Goal: Task Accomplishment & Management: Complete application form

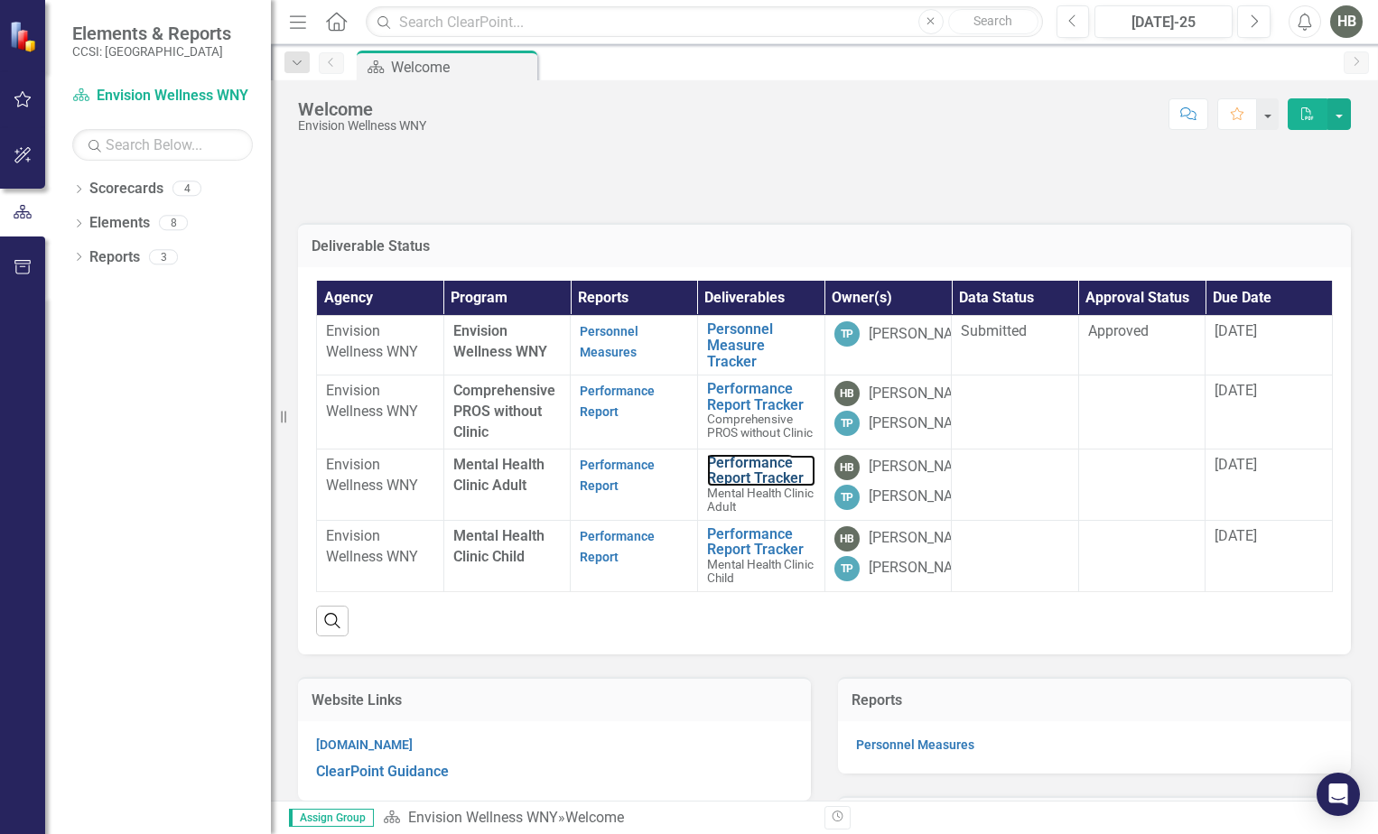
drag, startPoint x: 723, startPoint y: 489, endPoint x: 1212, endPoint y: 830, distance: 596.5
click at [723, 487] on link "Performance Report Tracker" at bounding box center [761, 471] width 108 height 32
click at [604, 493] on link "Performance Report" at bounding box center [617, 475] width 75 height 35
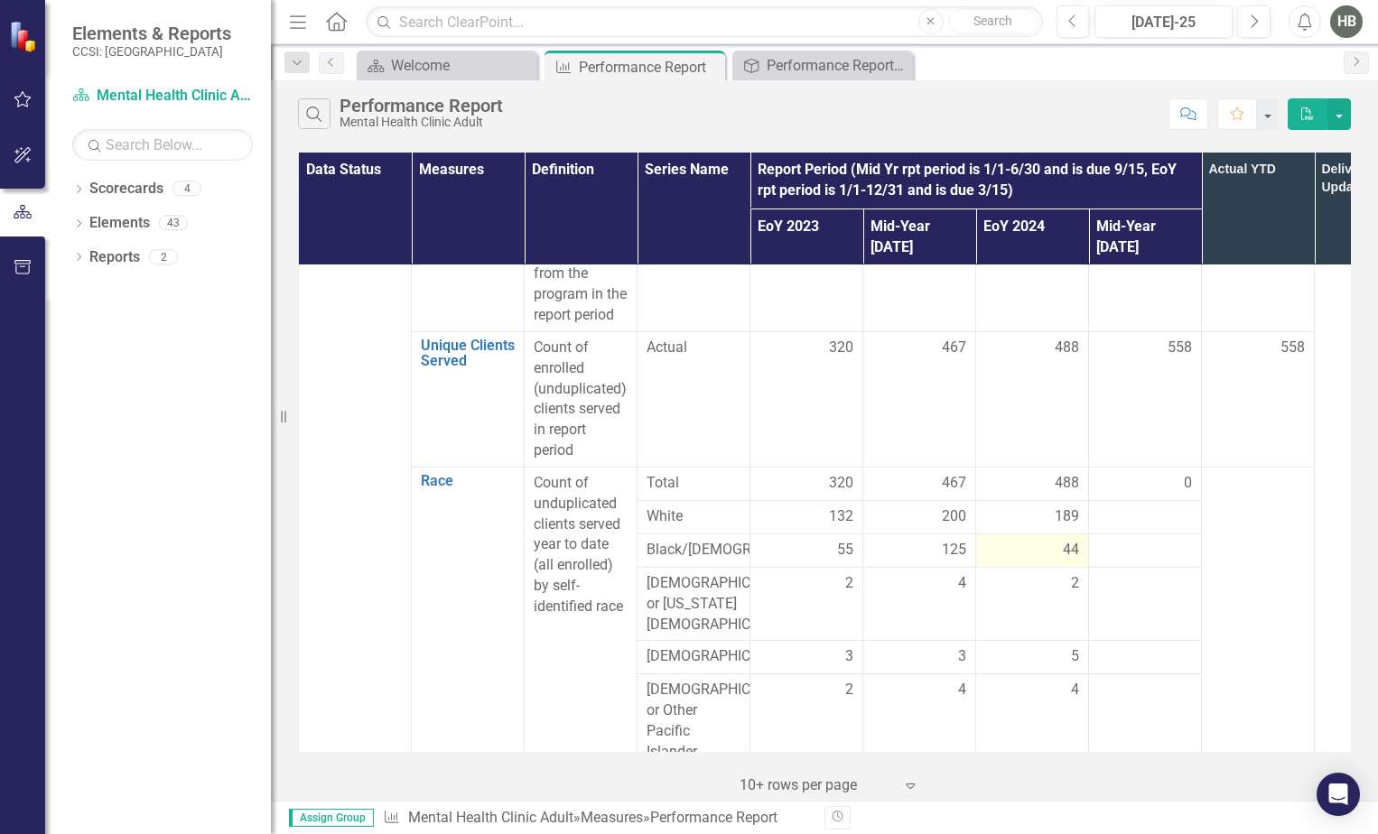
scroll to position [361, 0]
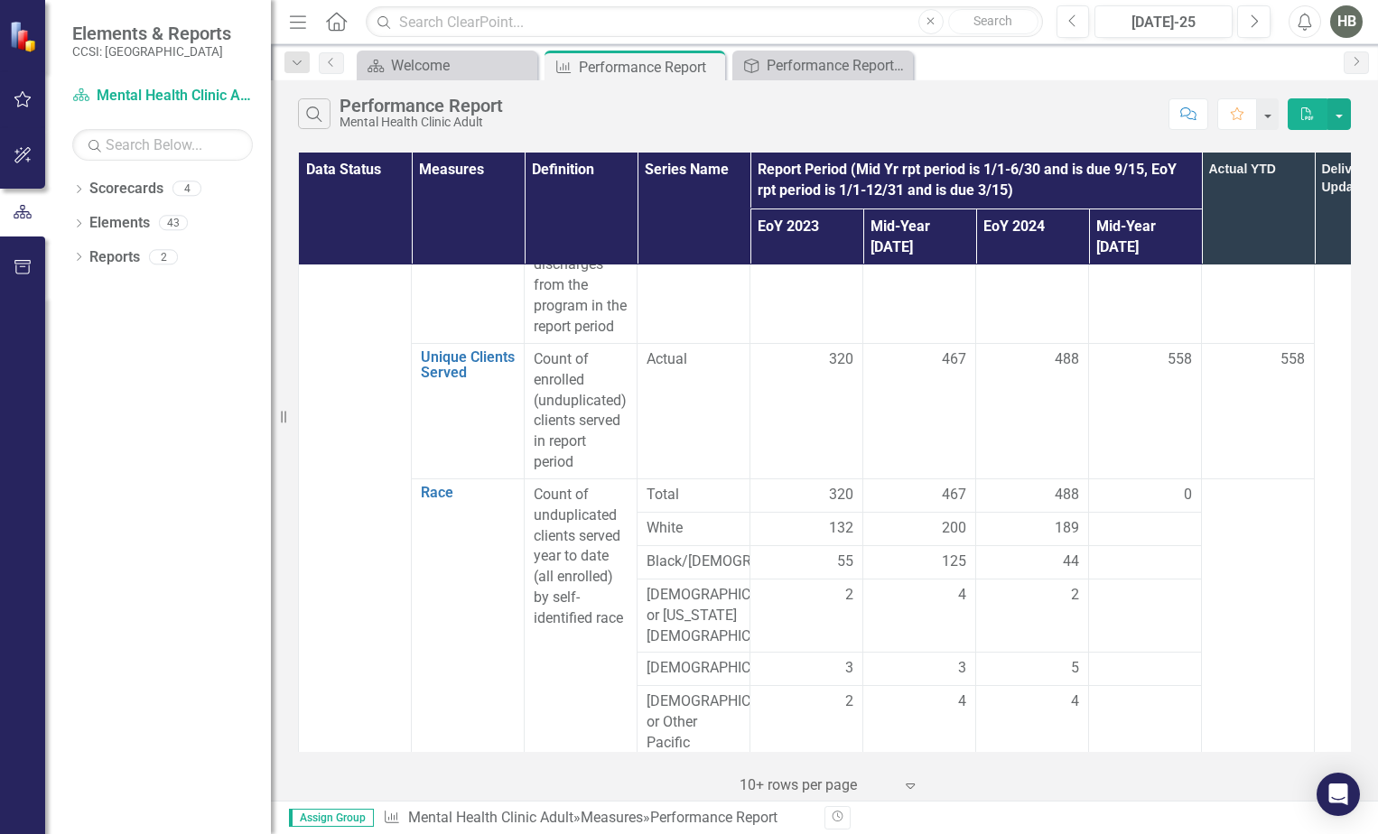
click at [1143, 485] on div "0" at bounding box center [1145, 495] width 94 height 21
click at [1152, 485] on div "0" at bounding box center [1145, 495] width 94 height 21
drag, startPoint x: 1152, startPoint y: 475, endPoint x: 1160, endPoint y: 509, distance: 35.3
click at [1160, 518] on div at bounding box center [1145, 529] width 94 height 22
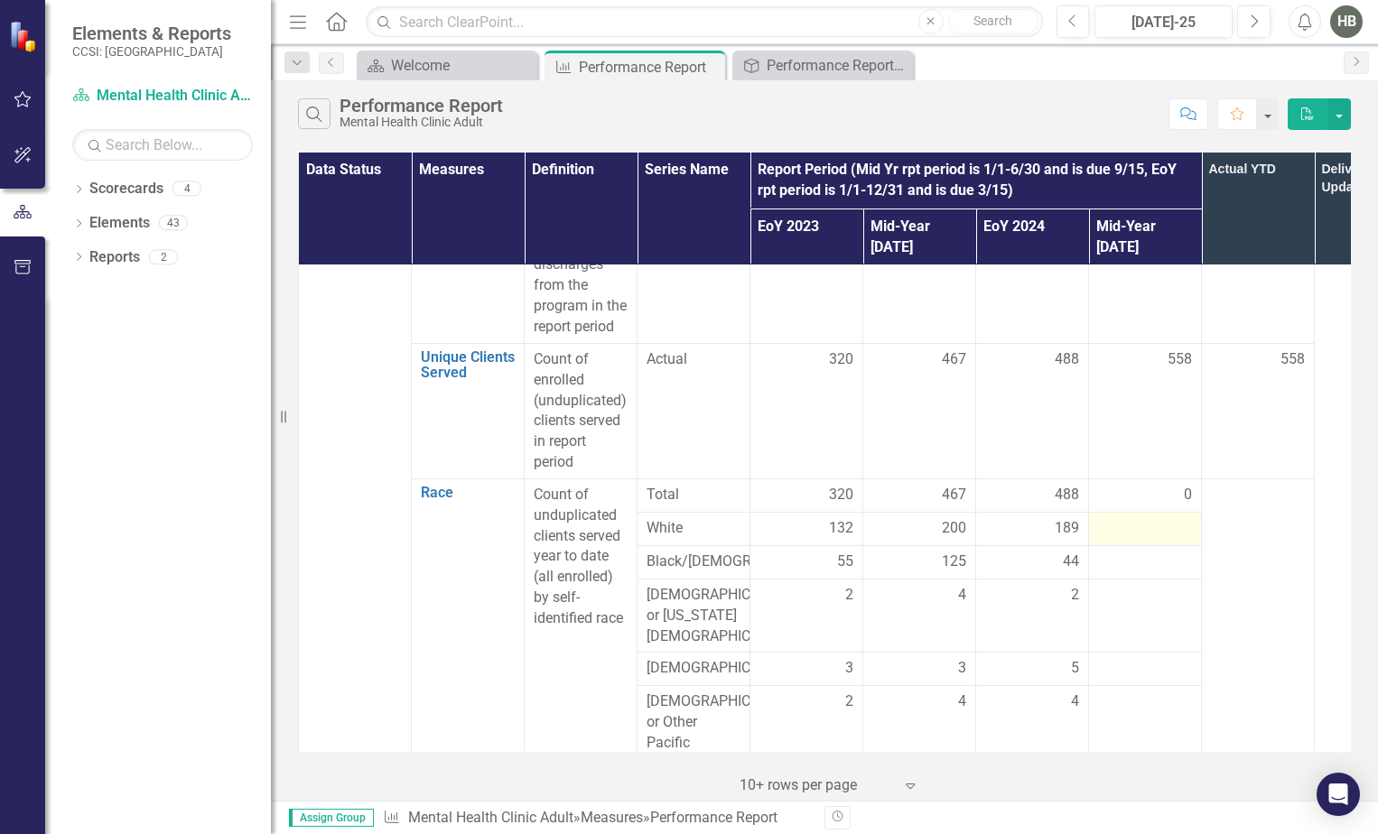
click at [1160, 518] on div at bounding box center [1145, 529] width 94 height 22
click at [1144, 518] on div at bounding box center [1145, 529] width 94 height 22
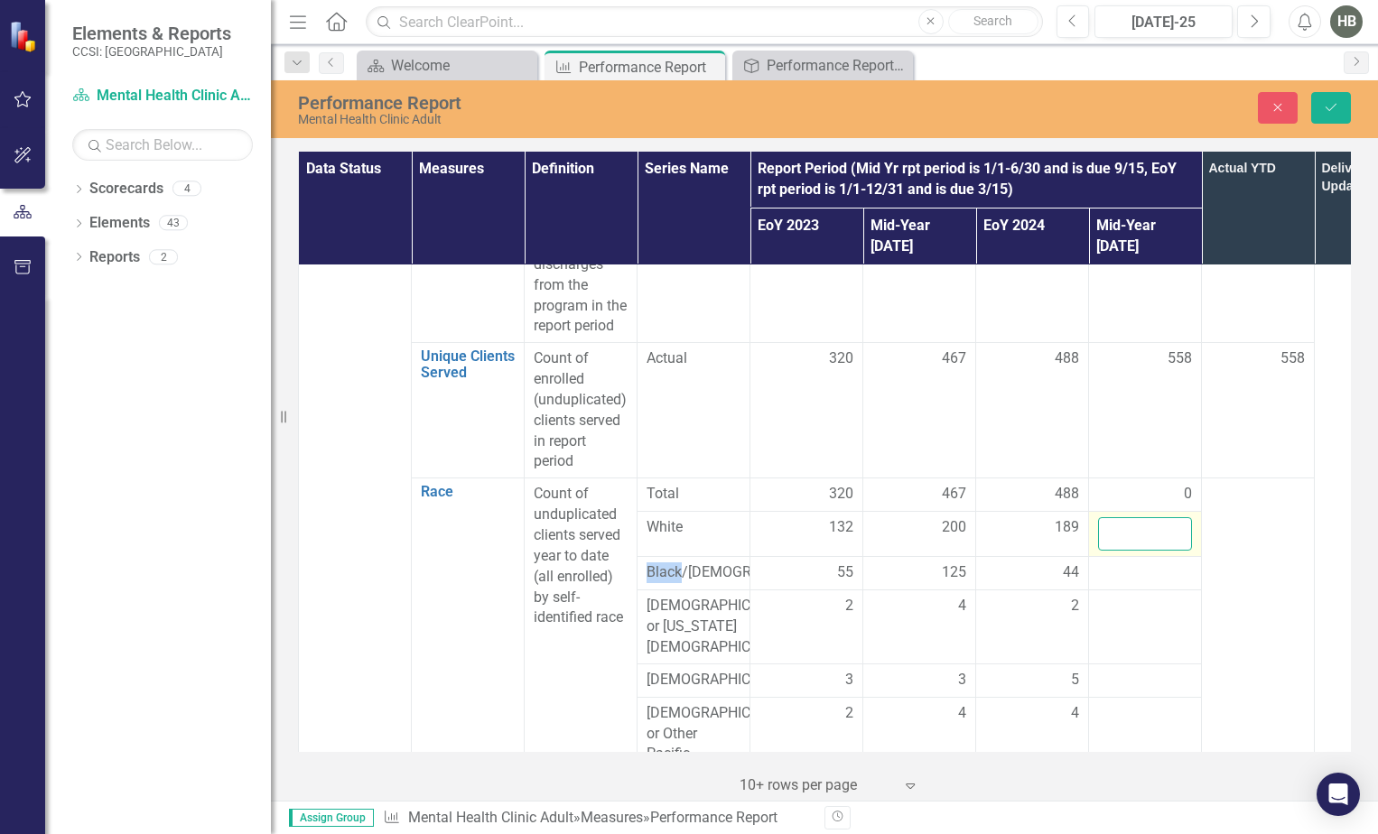
drag, startPoint x: 1144, startPoint y: 514, endPoint x: 1133, endPoint y: 518, distance: 11.7
click at [1133, 518] on input "number" at bounding box center [1145, 533] width 94 height 33
type input "147"
click at [1143, 562] on div at bounding box center [1145, 573] width 94 height 22
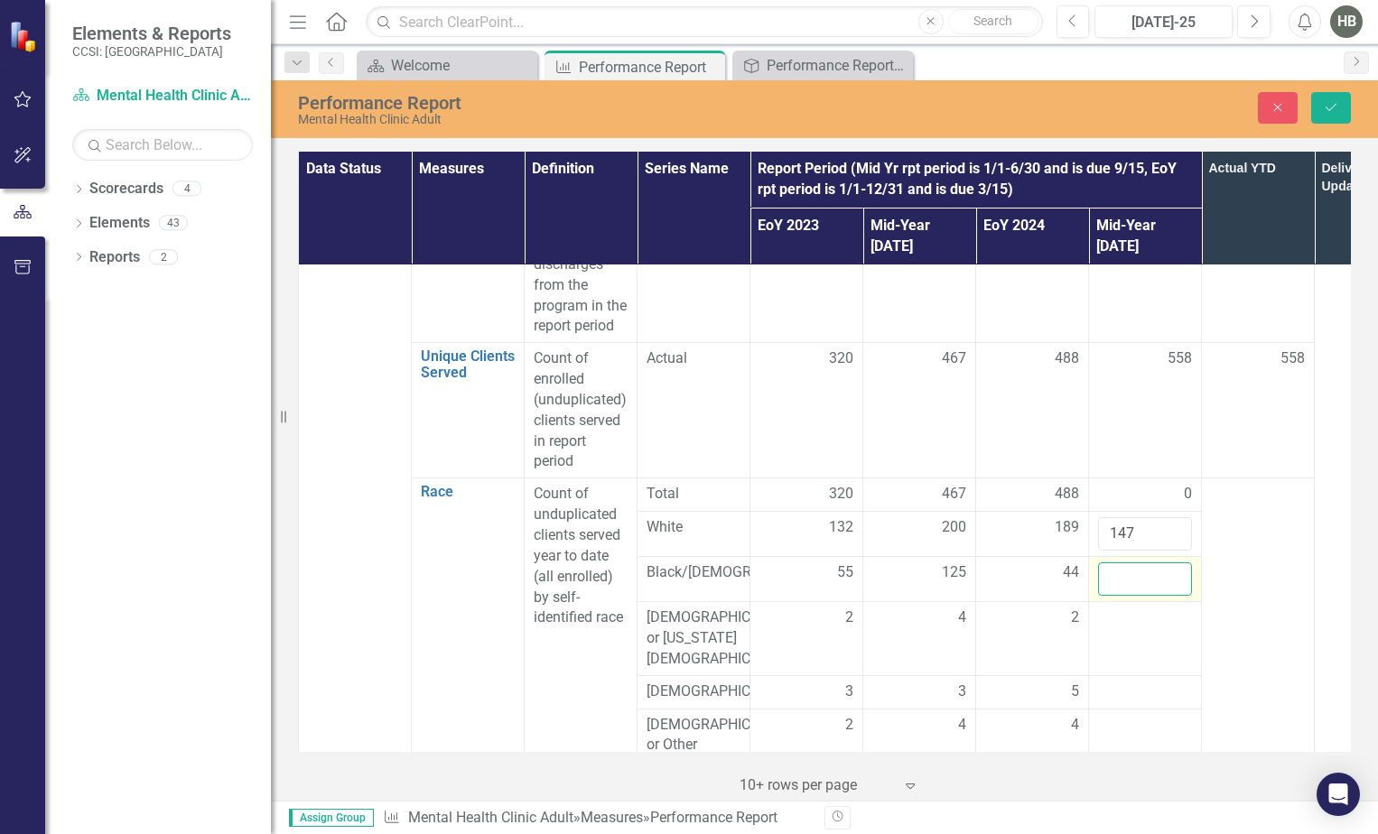
drag, startPoint x: 1142, startPoint y: 556, endPoint x: 1130, endPoint y: 557, distance: 11.8
click at [1130, 562] on input "number" at bounding box center [1145, 578] width 94 height 33
type input "35"
click at [1139, 617] on td at bounding box center [1145, 638] width 113 height 74
click at [1125, 623] on td at bounding box center [1145, 638] width 113 height 74
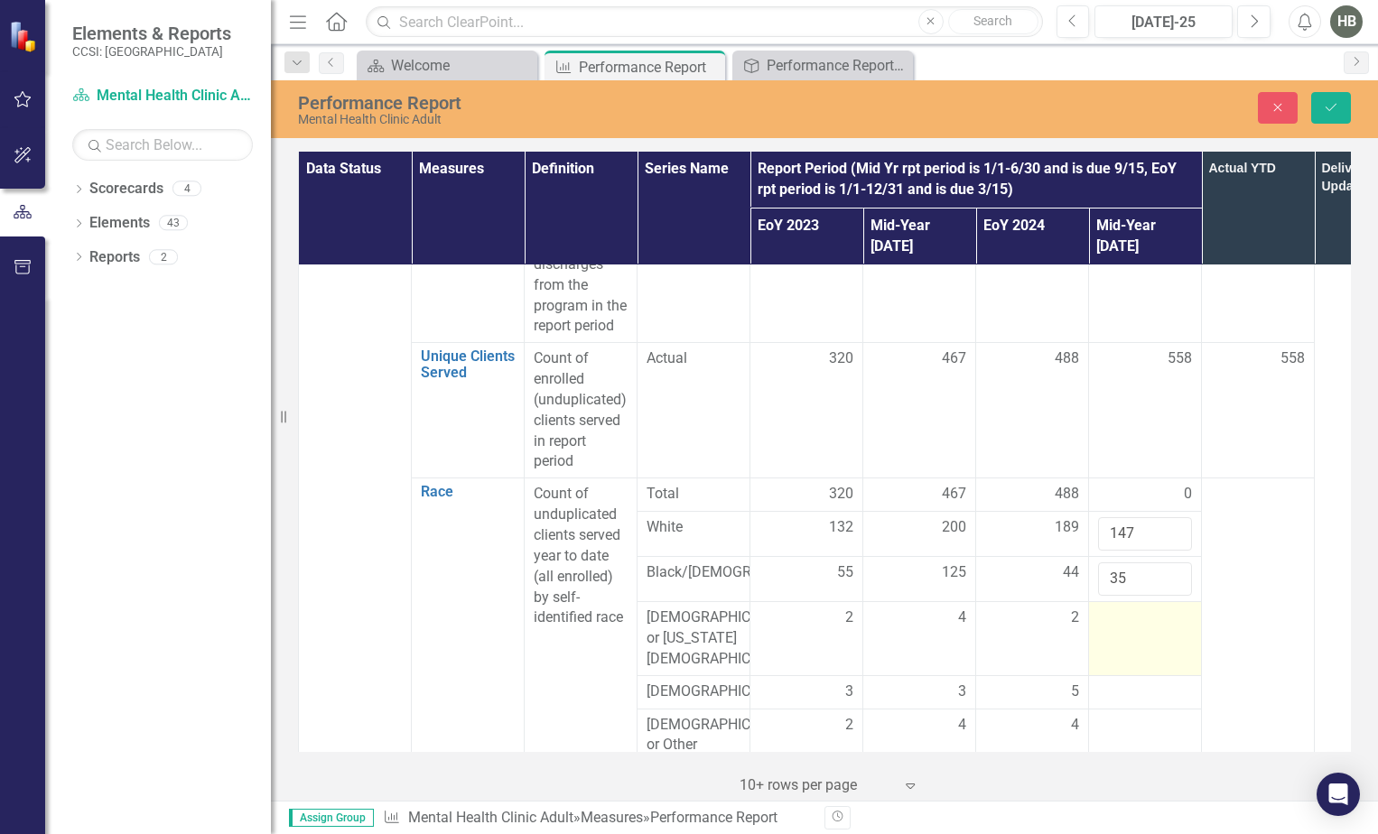
click at [1128, 617] on td at bounding box center [1145, 638] width 113 height 74
click at [1125, 617] on td at bounding box center [1145, 638] width 113 height 74
drag, startPoint x: 1125, startPoint y: 617, endPoint x: 1115, endPoint y: 614, distance: 10.6
click at [1115, 614] on input "number" at bounding box center [1145, 624] width 94 height 33
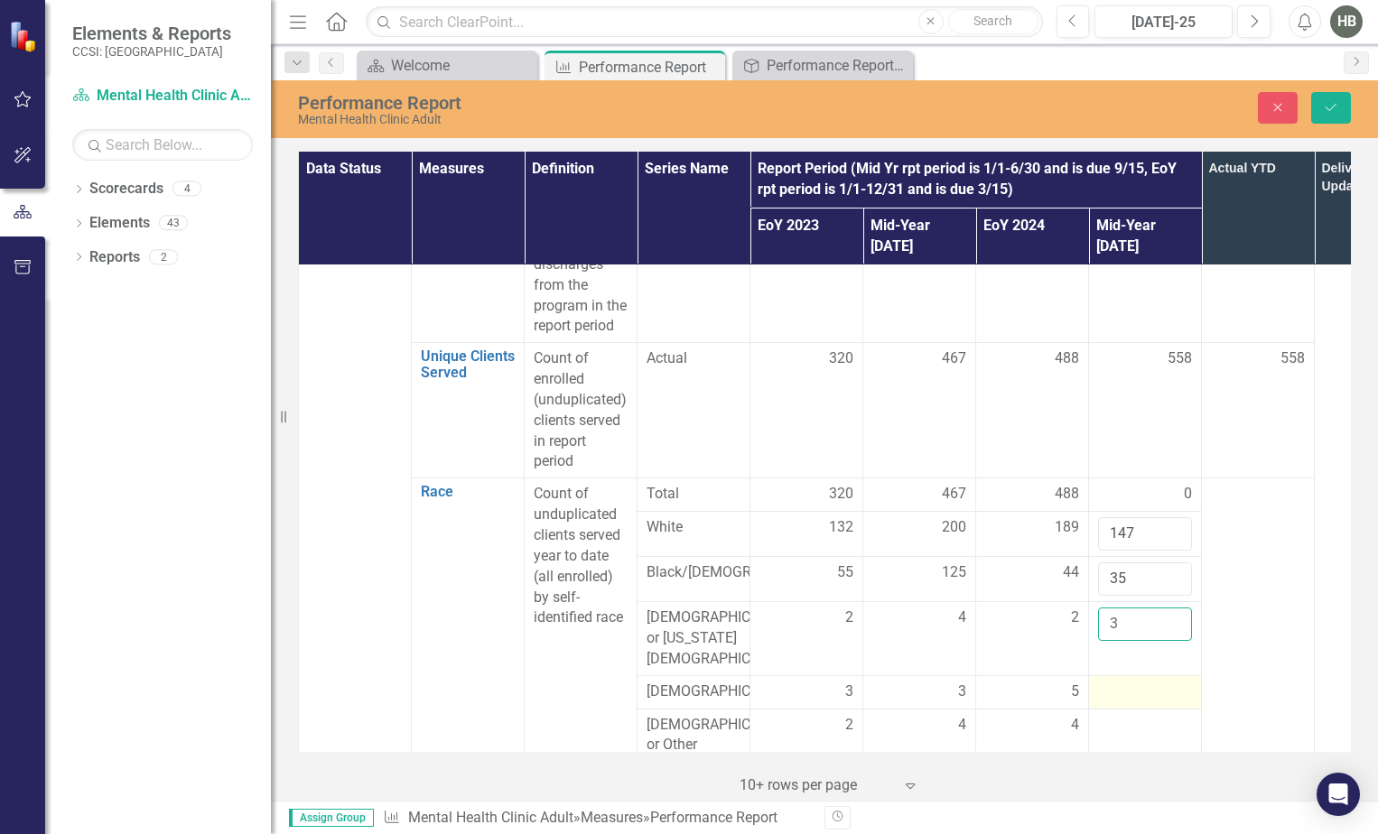
type input "3"
click at [1120, 682] on div at bounding box center [1145, 693] width 94 height 22
click at [1115, 688] on input "number" at bounding box center [1145, 698] width 94 height 33
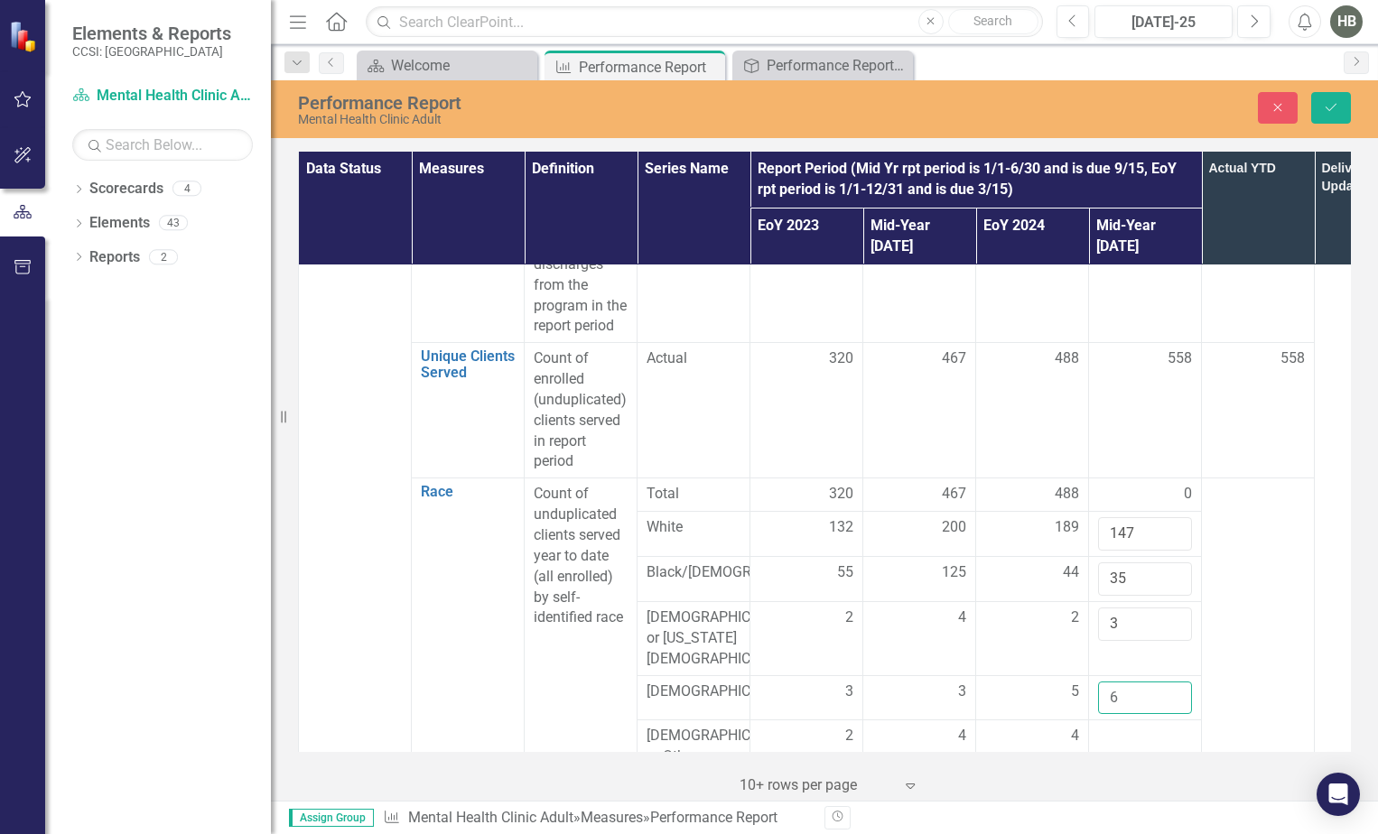
type input "6"
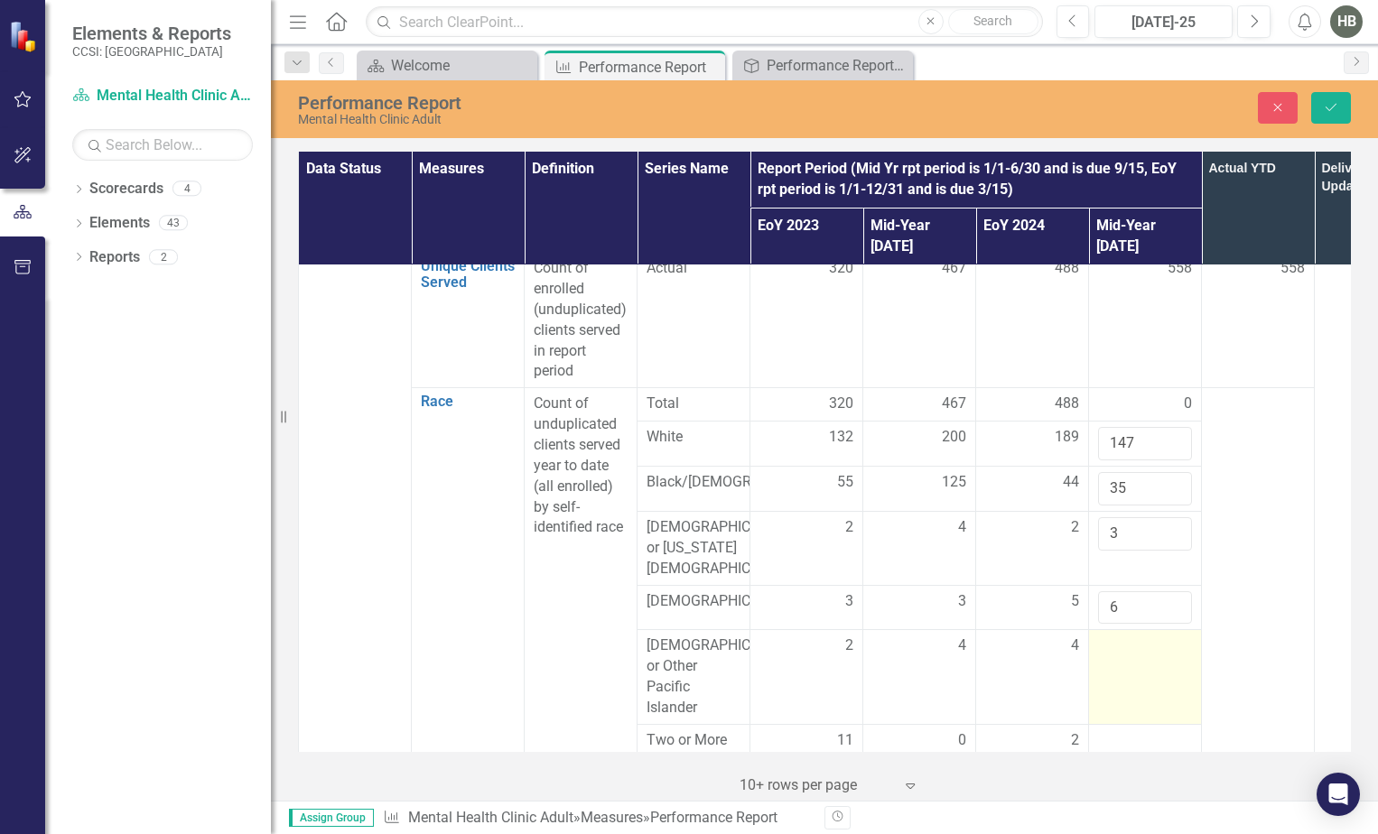
click at [1140, 660] on td at bounding box center [1145, 677] width 113 height 94
click at [1135, 651] on td at bounding box center [1145, 677] width 113 height 94
click at [1135, 651] on input "number" at bounding box center [1145, 652] width 94 height 33
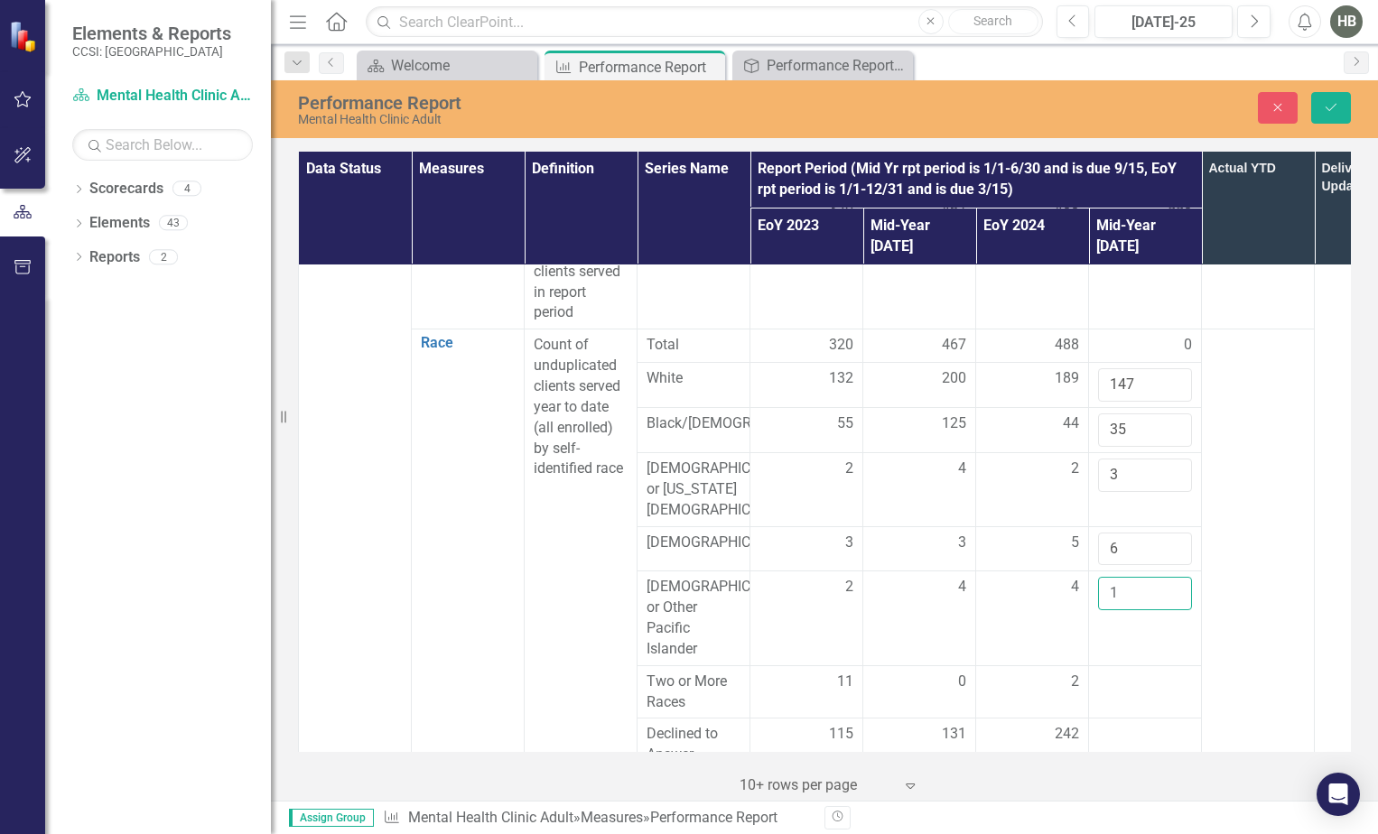
scroll to position [542, 0]
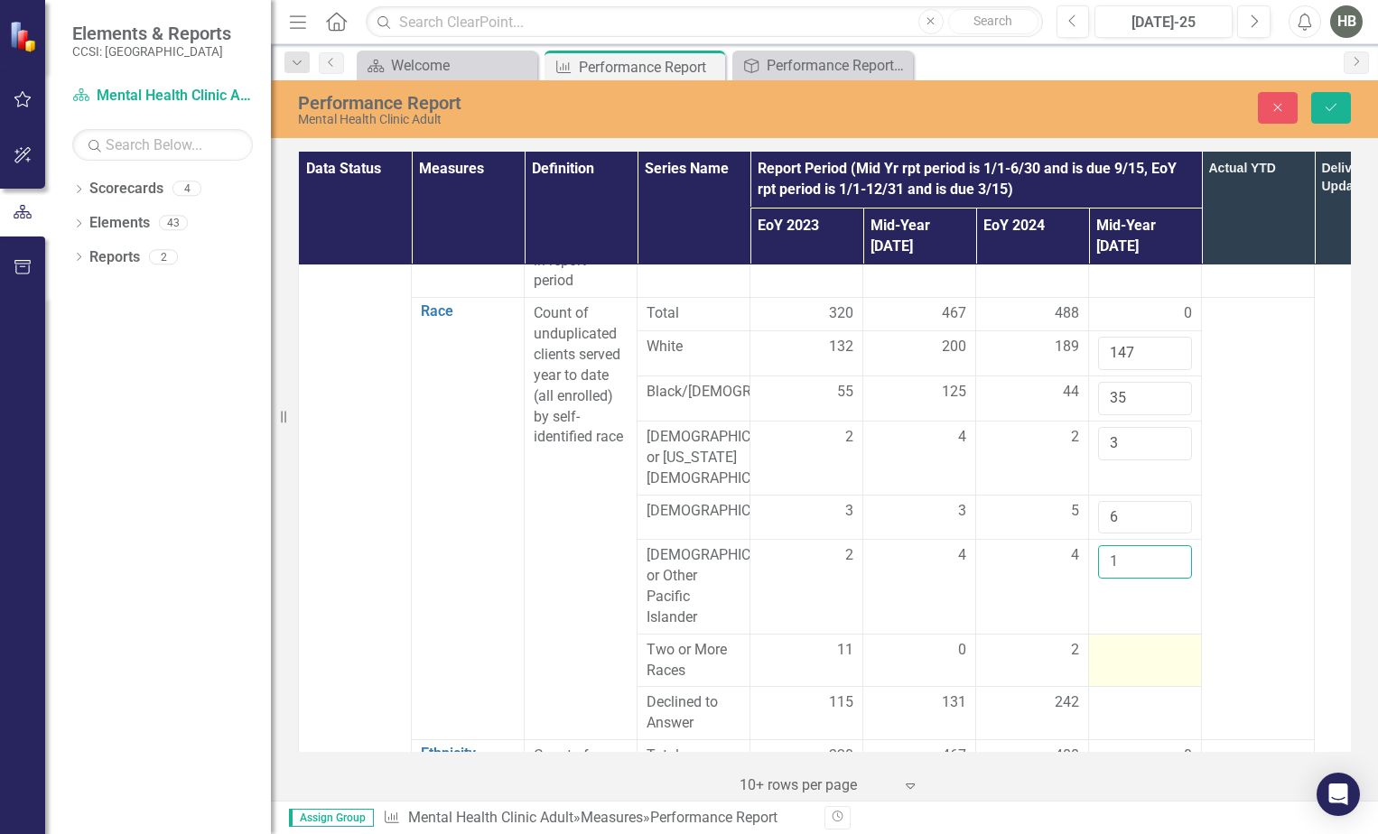
type input "1"
click at [1123, 650] on td at bounding box center [1145, 660] width 113 height 53
click at [1122, 647] on input "number" at bounding box center [1145, 656] width 94 height 33
type input "2"
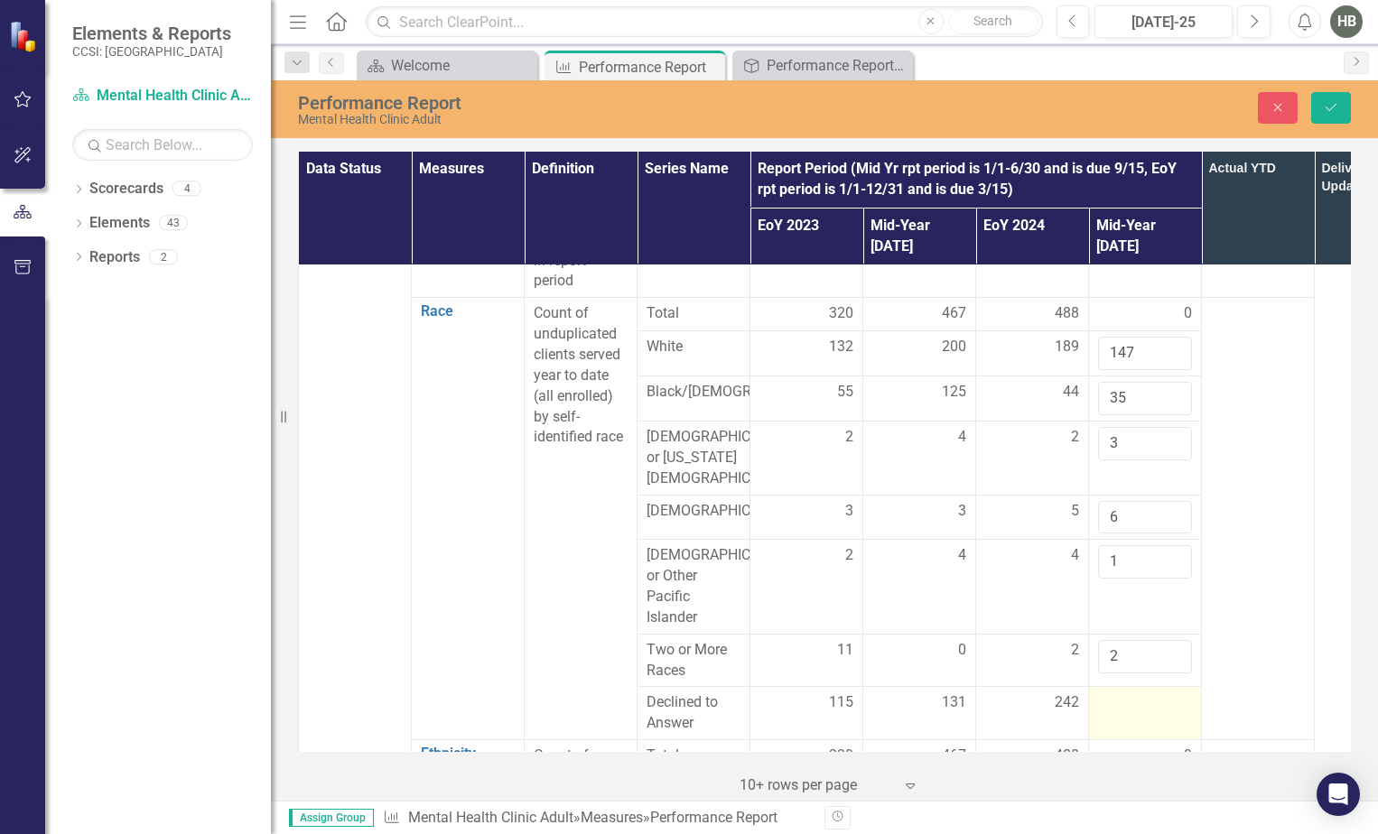
click at [1118, 692] on div at bounding box center [1145, 703] width 94 height 22
click at [1118, 692] on input "number" at bounding box center [1145, 708] width 94 height 33
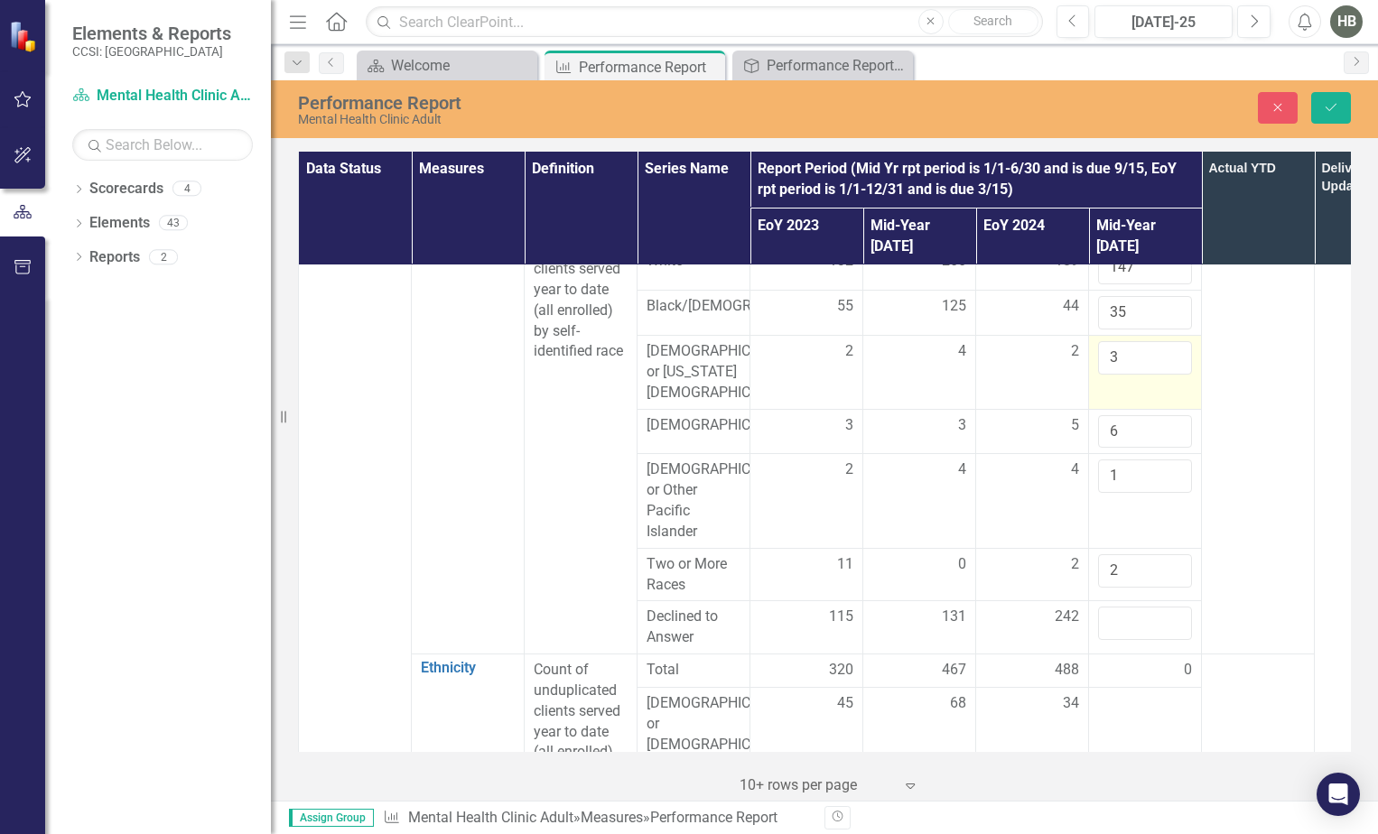
scroll to position [632, 0]
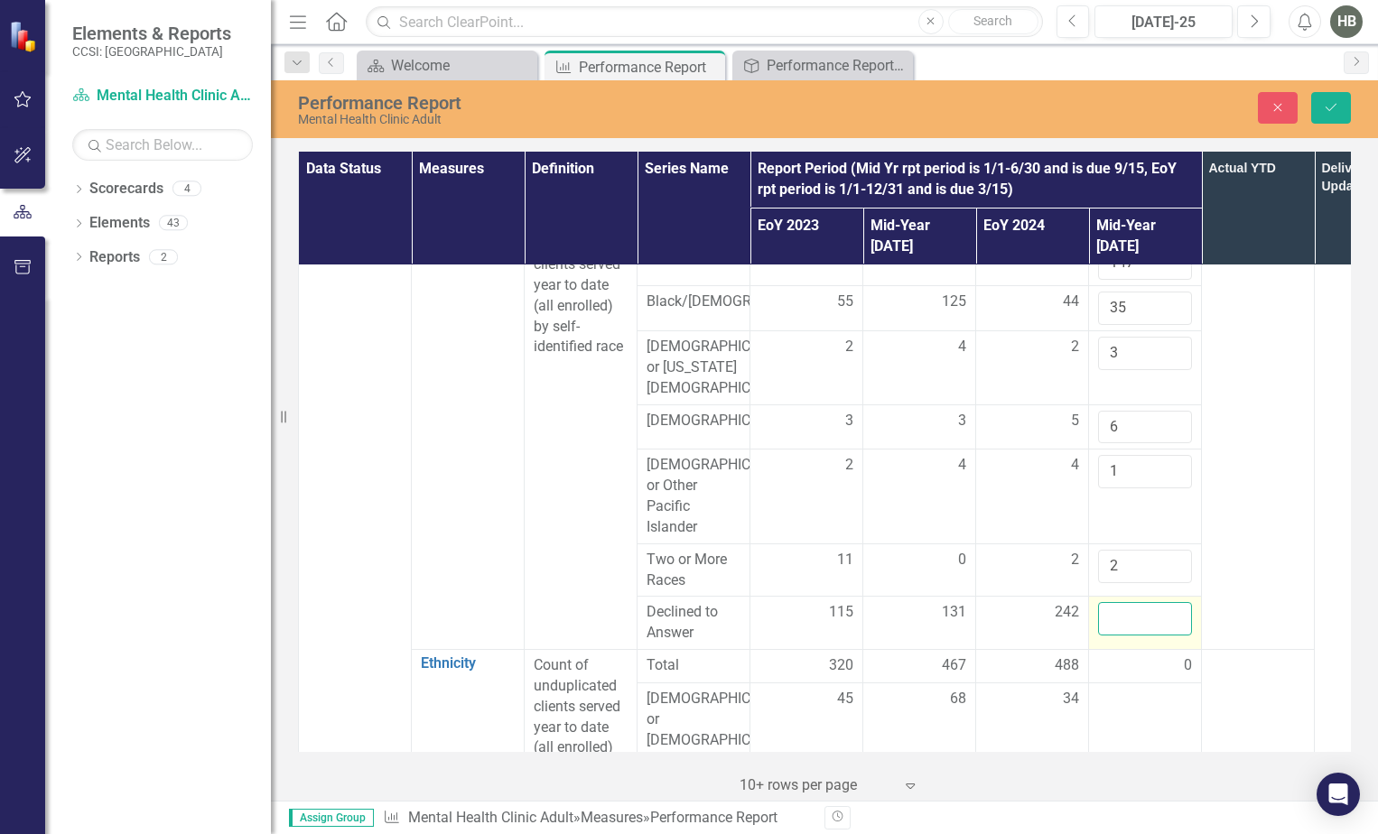
click at [1118, 605] on input "number" at bounding box center [1145, 618] width 94 height 33
type input "364"
click at [1333, 101] on icon "Save" at bounding box center [1330, 107] width 16 height 13
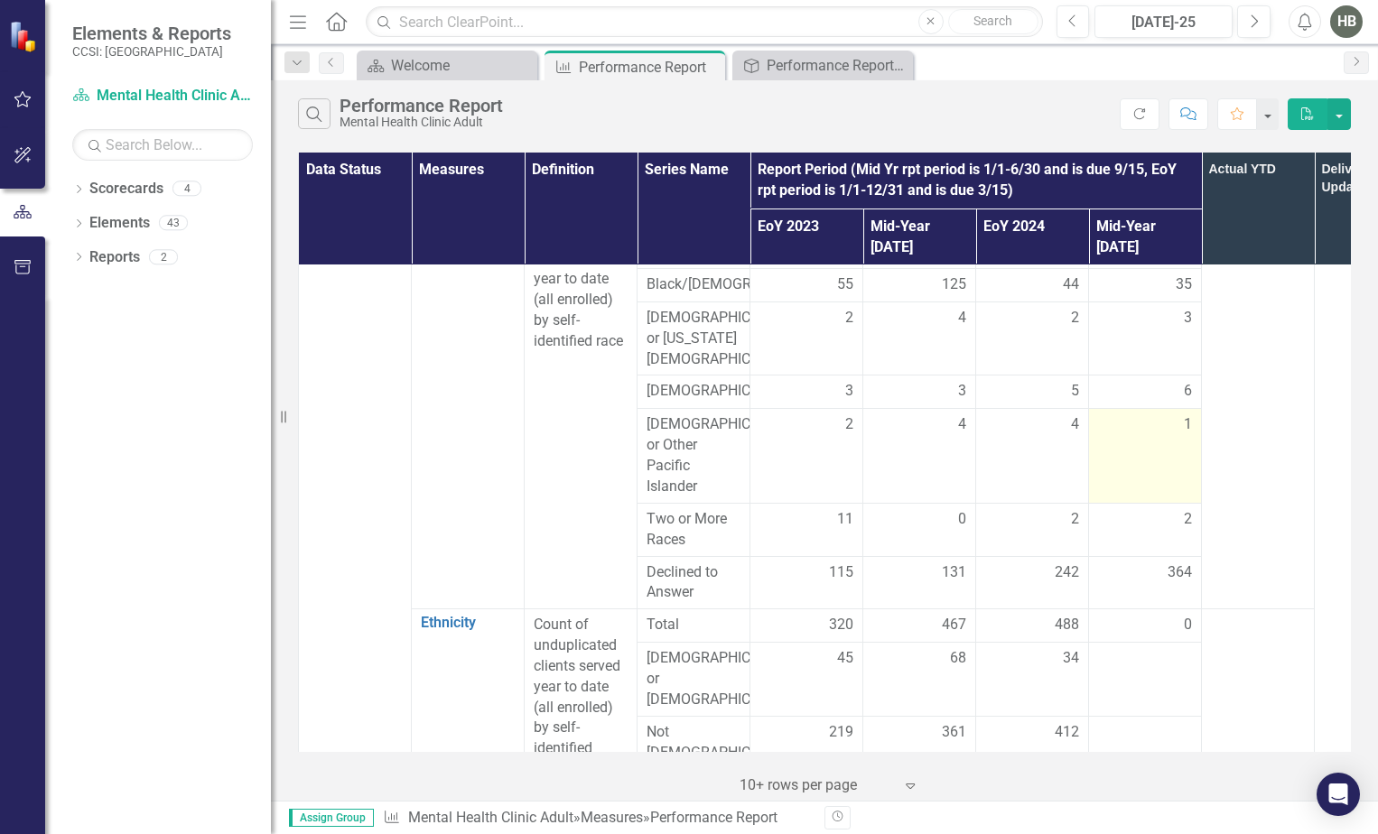
scroll to position [722, 0]
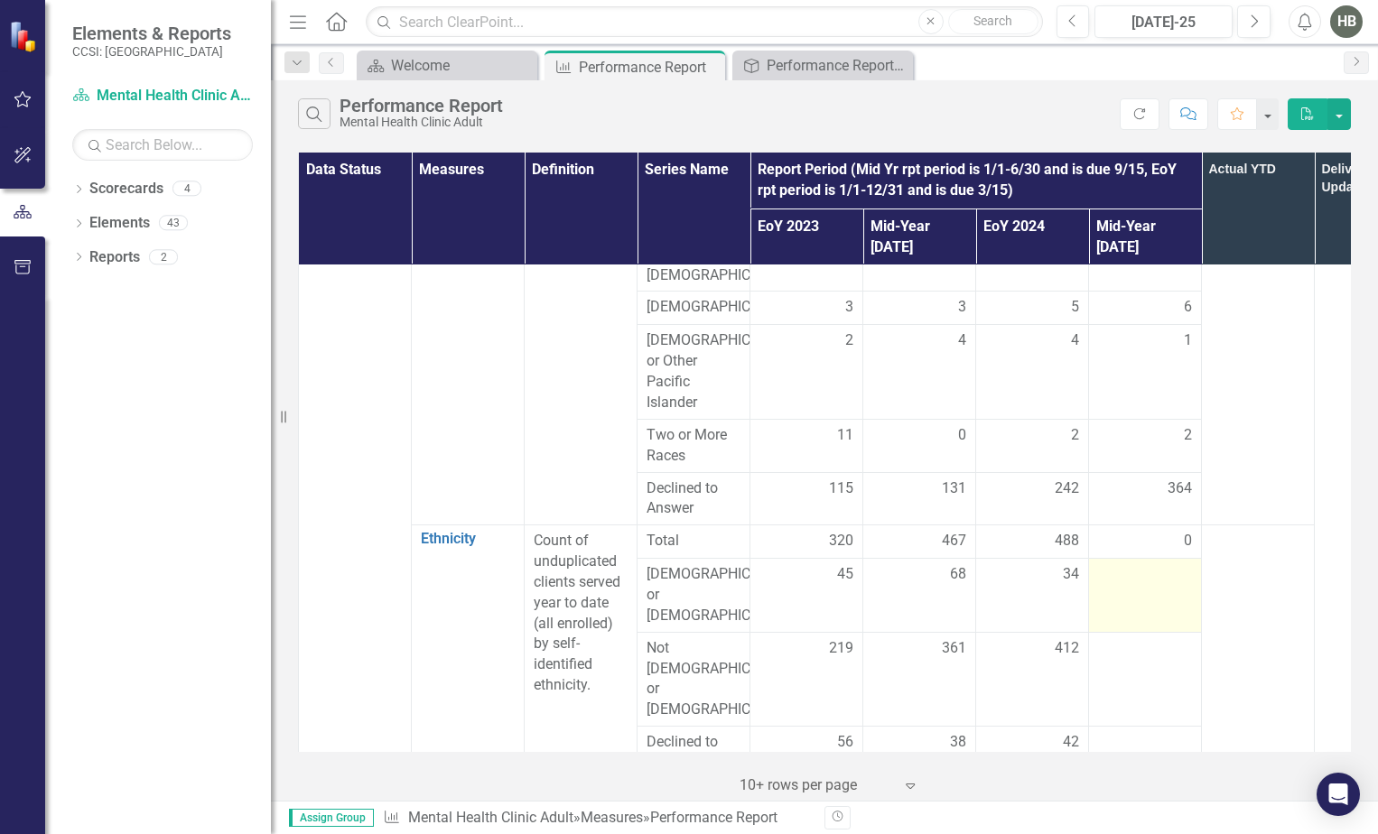
click at [1163, 592] on td at bounding box center [1145, 596] width 113 height 74
click at [1164, 589] on td at bounding box center [1145, 596] width 113 height 74
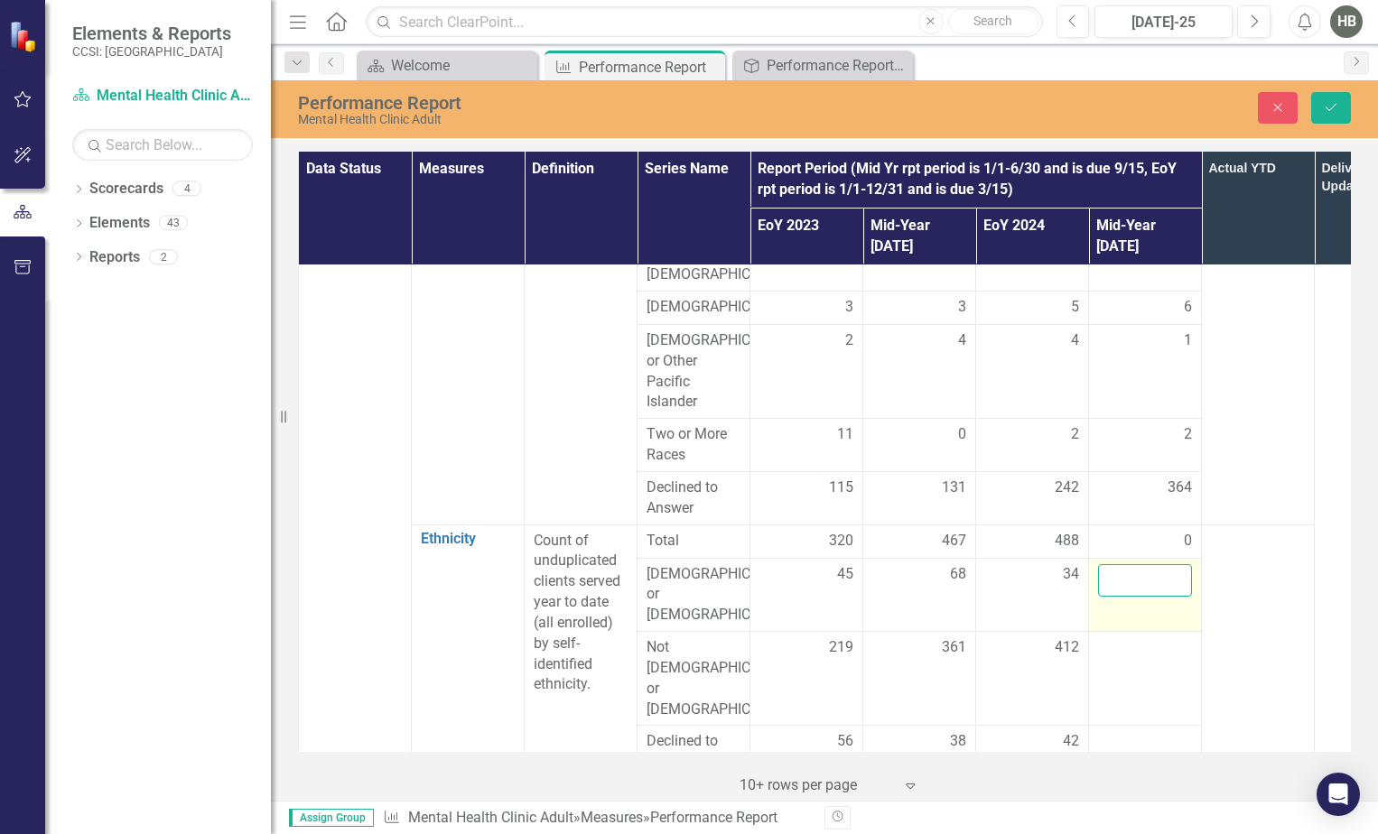
drag, startPoint x: 1164, startPoint y: 589, endPoint x: 1155, endPoint y: 586, distance: 9.7
click at [1155, 586] on input "number" at bounding box center [1145, 580] width 94 height 33
drag, startPoint x: 1148, startPoint y: 580, endPoint x: 1057, endPoint y: 572, distance: 91.5
click at [1057, 572] on tr "[DEMOGRAPHIC_DATA] or [DEMOGRAPHIC_DATA] 45 68 34 175" at bounding box center [863, 595] width 1128 height 74
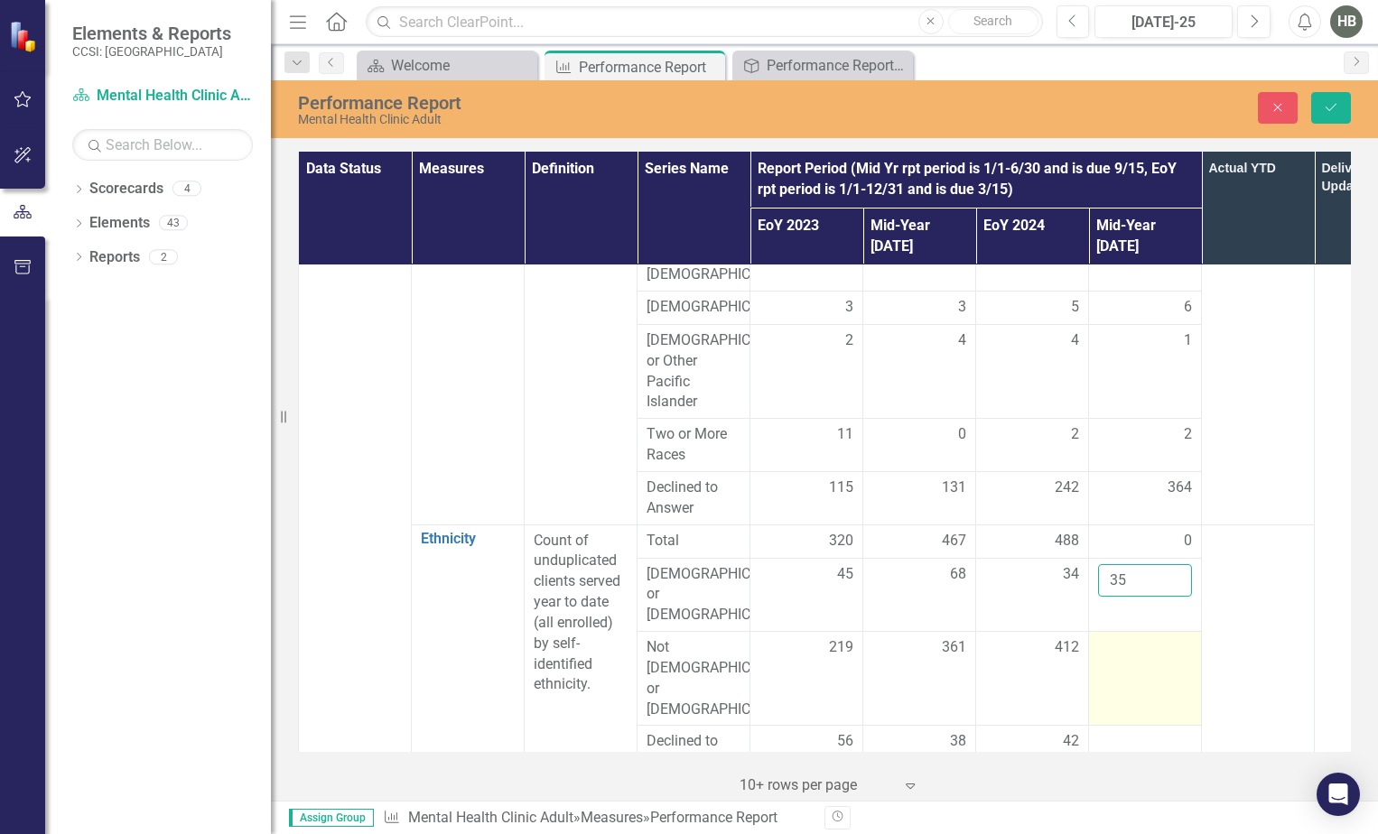
type input "35"
click at [1124, 637] on div at bounding box center [1145, 648] width 94 height 22
click at [1121, 637] on div at bounding box center [1145, 648] width 94 height 22
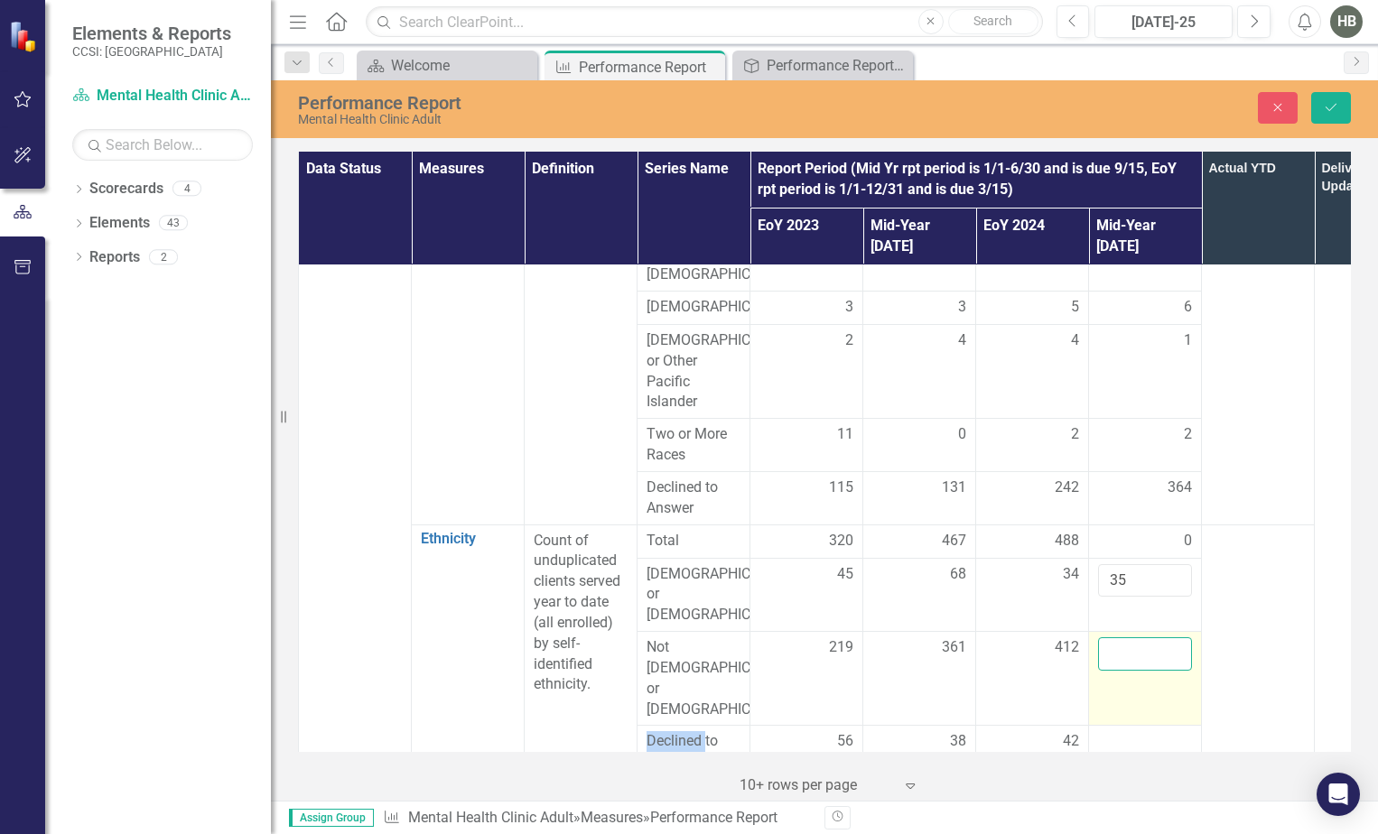
click at [1118, 637] on input "number" at bounding box center [1145, 653] width 94 height 33
type input "175"
click at [1105, 731] on div at bounding box center [1145, 742] width 94 height 22
click at [1108, 731] on input "number" at bounding box center [1145, 747] width 94 height 33
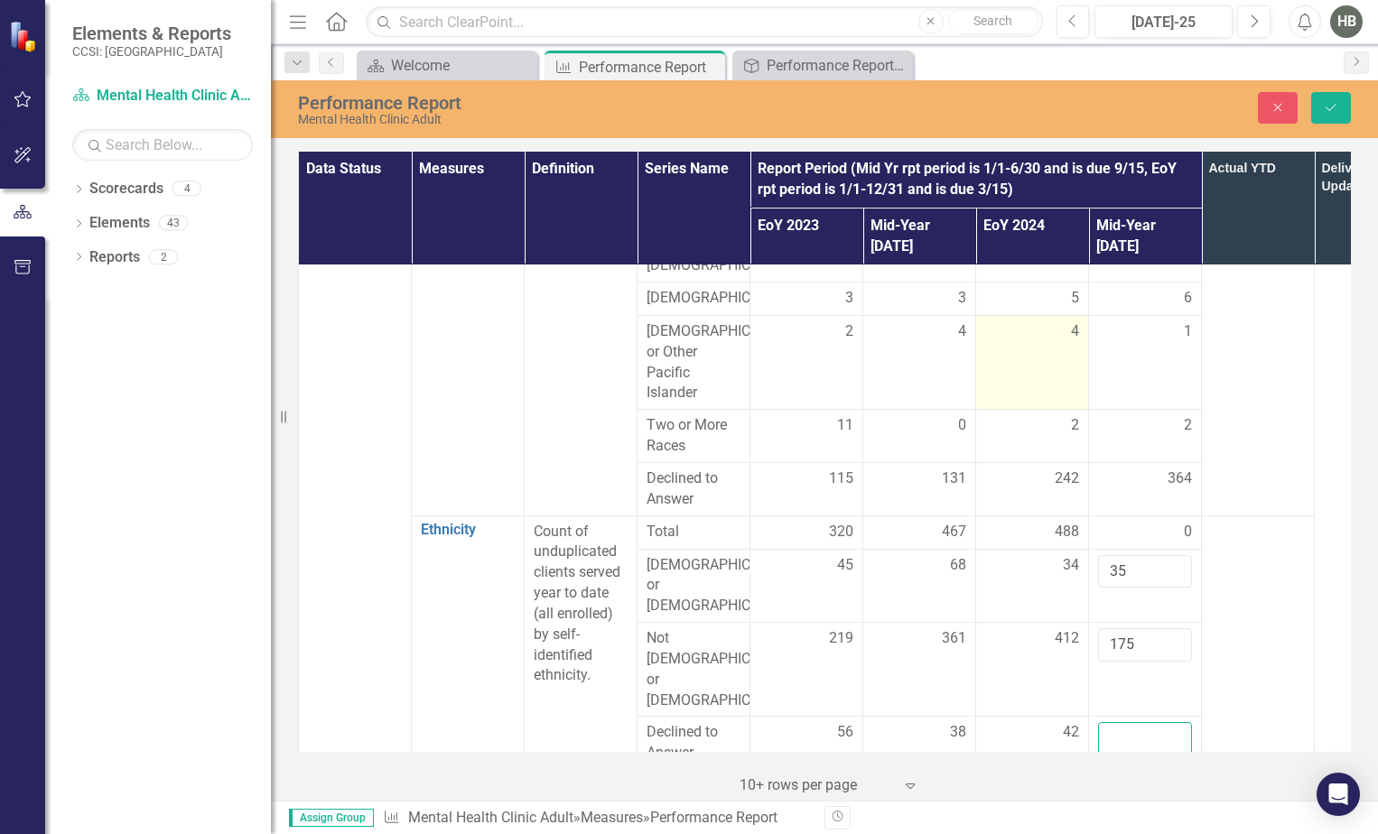
scroll to position [812, 0]
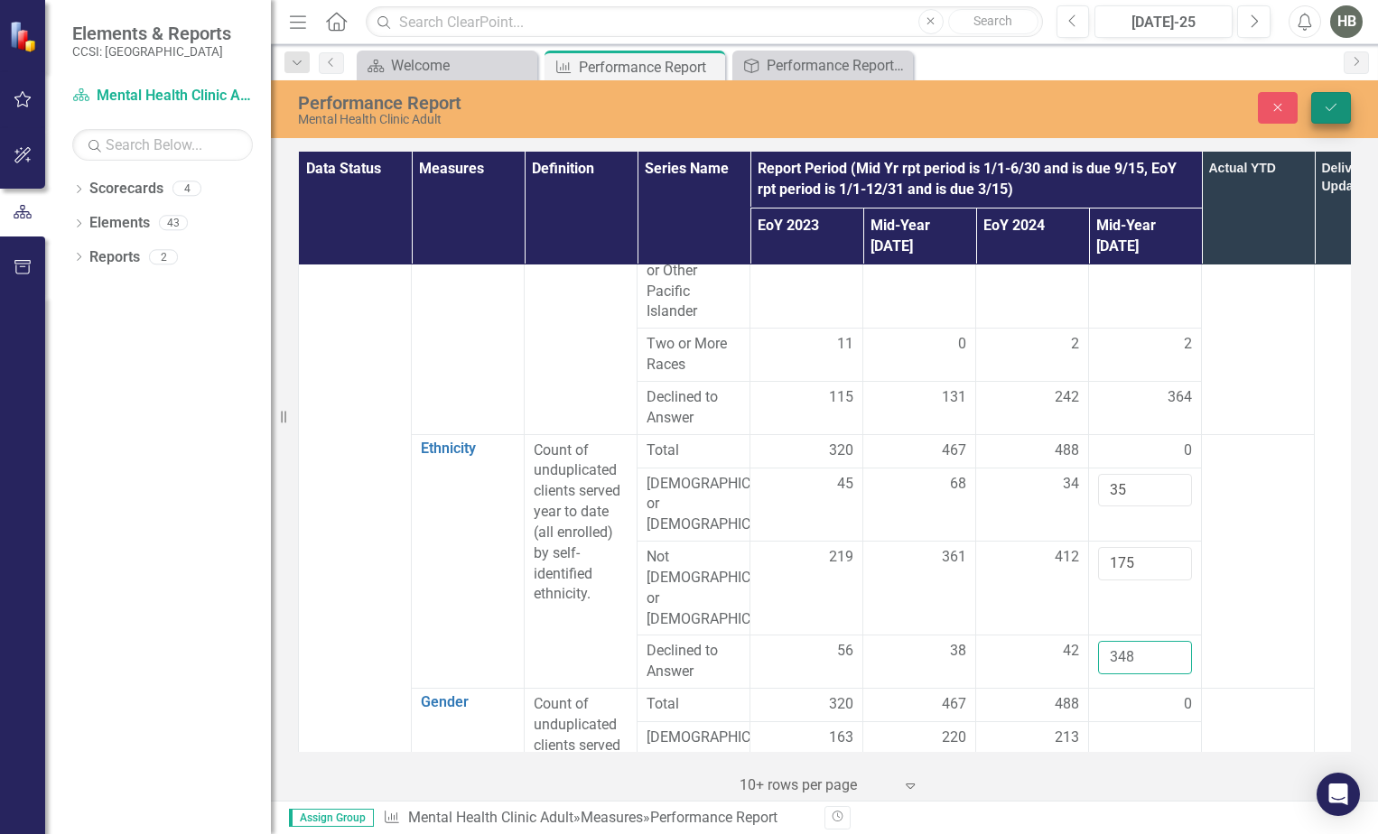
type input "348"
click at [1331, 110] on icon "Save" at bounding box center [1330, 107] width 16 height 13
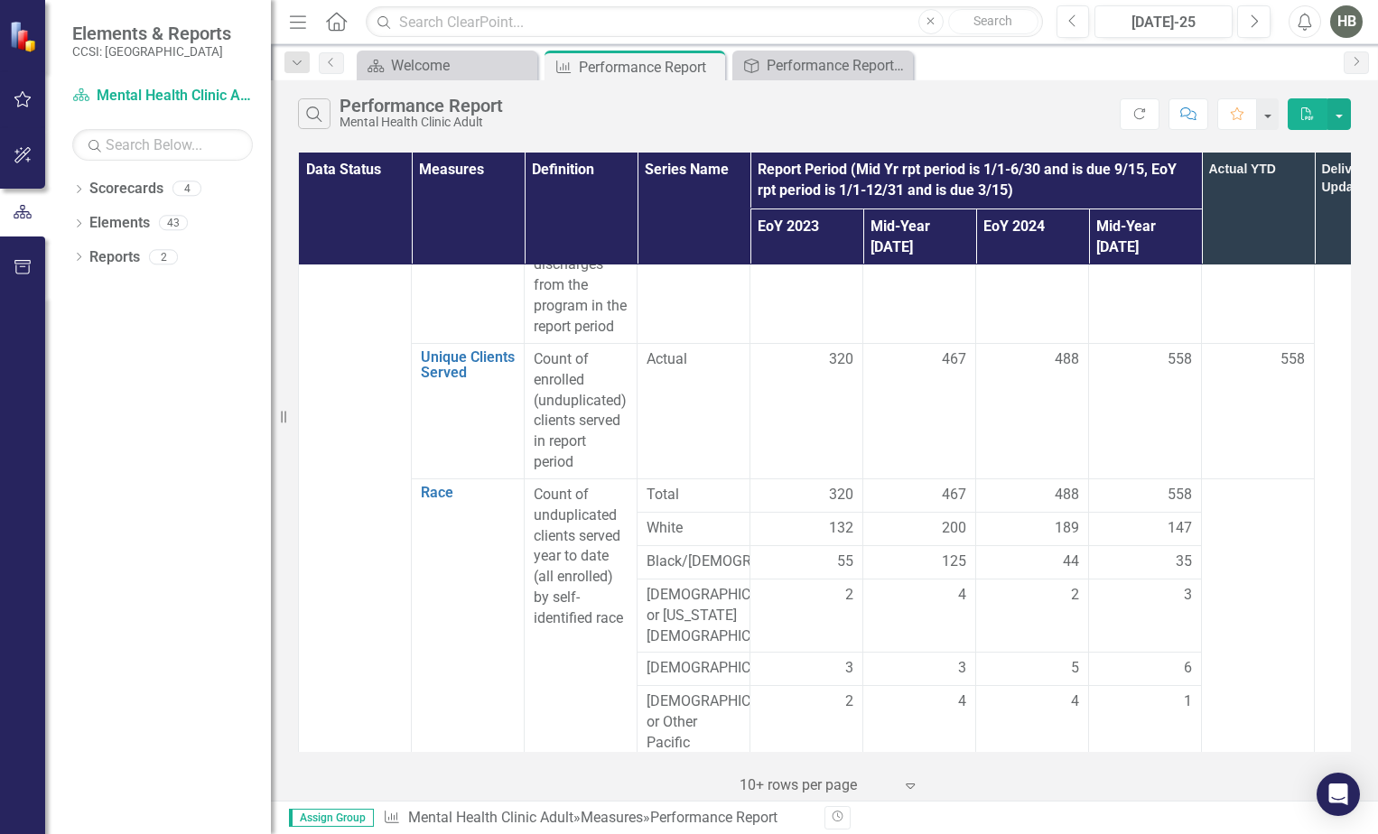
scroll to position [903, 0]
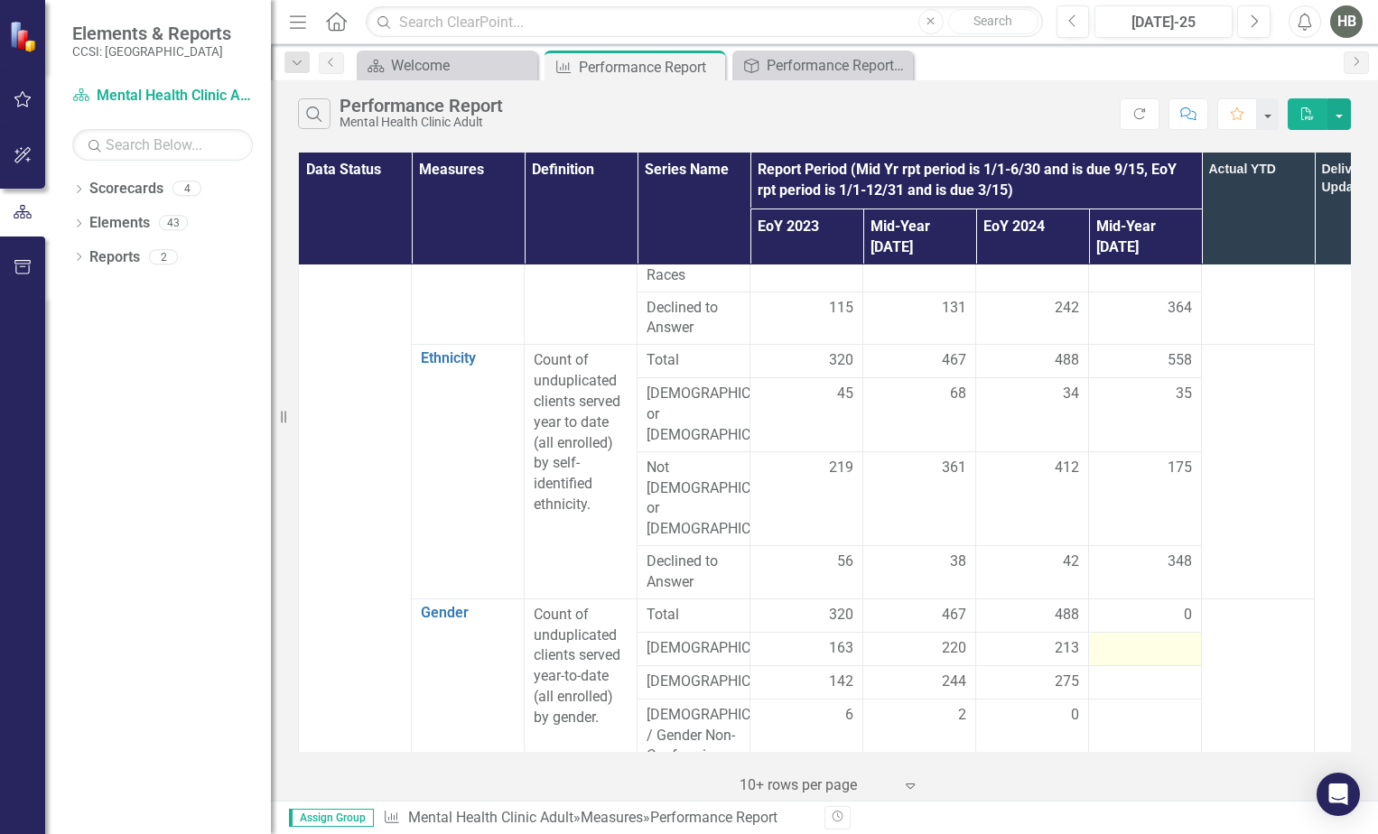
click at [1139, 638] on div at bounding box center [1145, 649] width 94 height 22
click at [1140, 638] on div at bounding box center [1145, 649] width 94 height 22
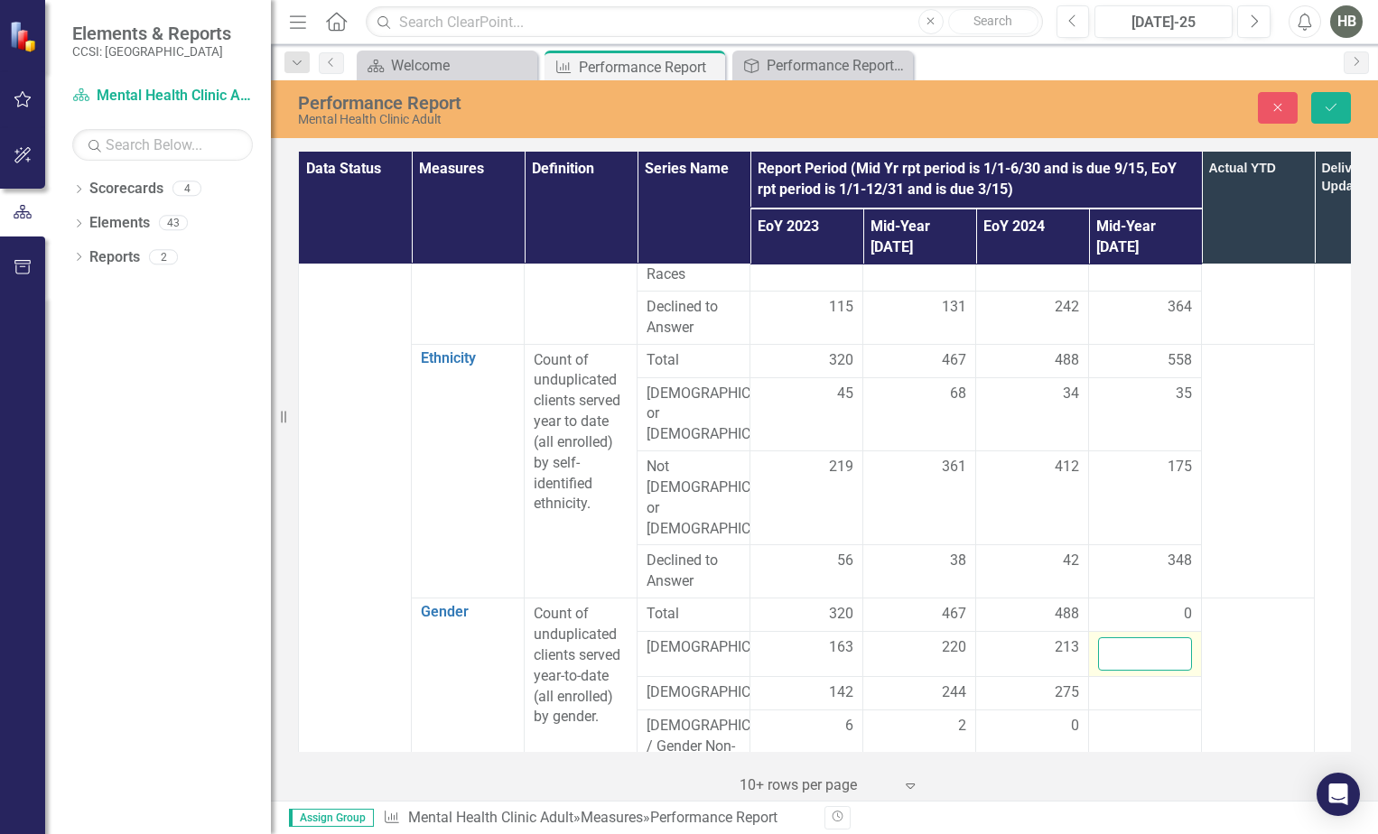
click at [1140, 637] on input "number" at bounding box center [1145, 653] width 94 height 33
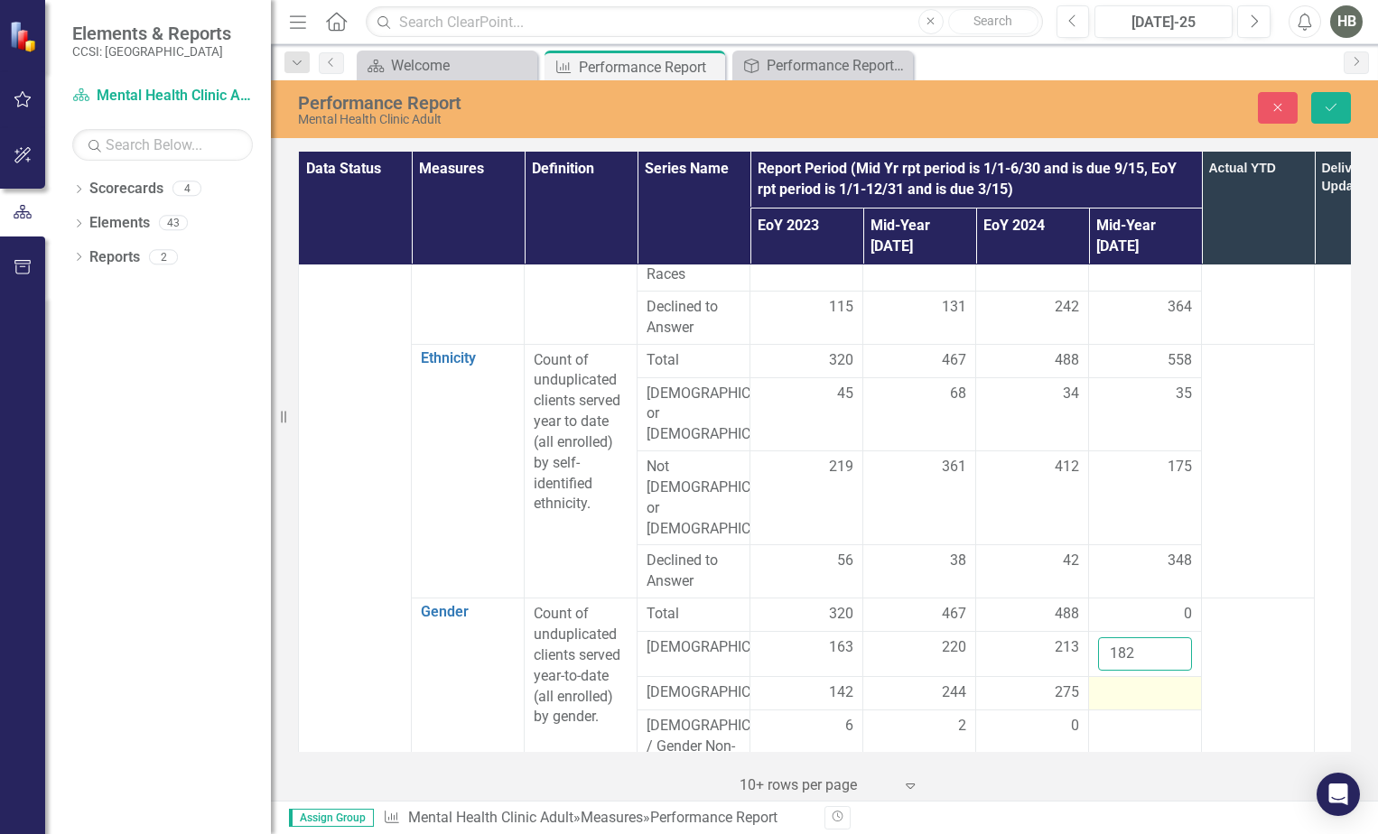
type input "182"
click at [1132, 682] on div at bounding box center [1145, 693] width 94 height 22
click at [1127, 682] on input "number" at bounding box center [1145, 698] width 94 height 33
type input "191"
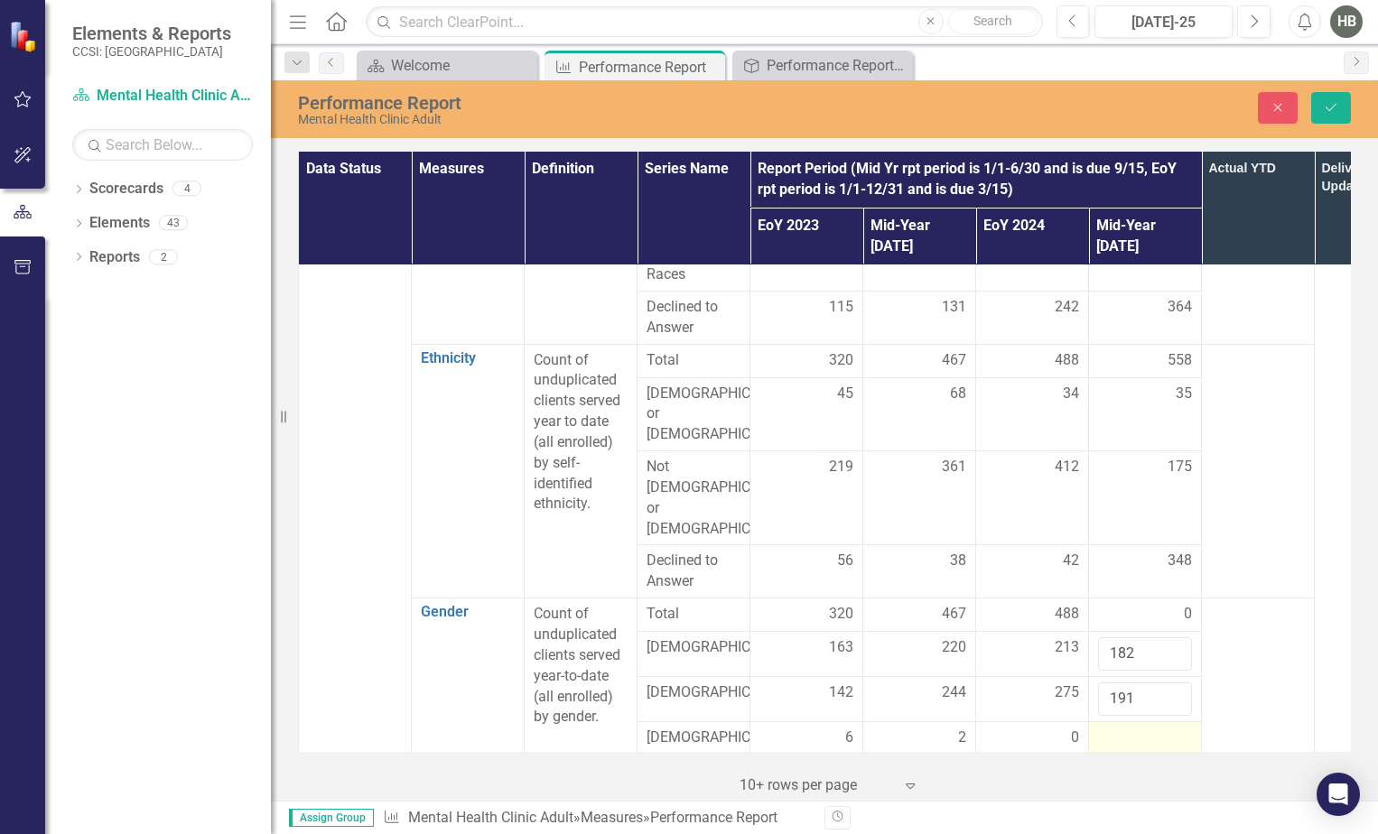
click at [1146, 728] on div at bounding box center [1145, 739] width 94 height 22
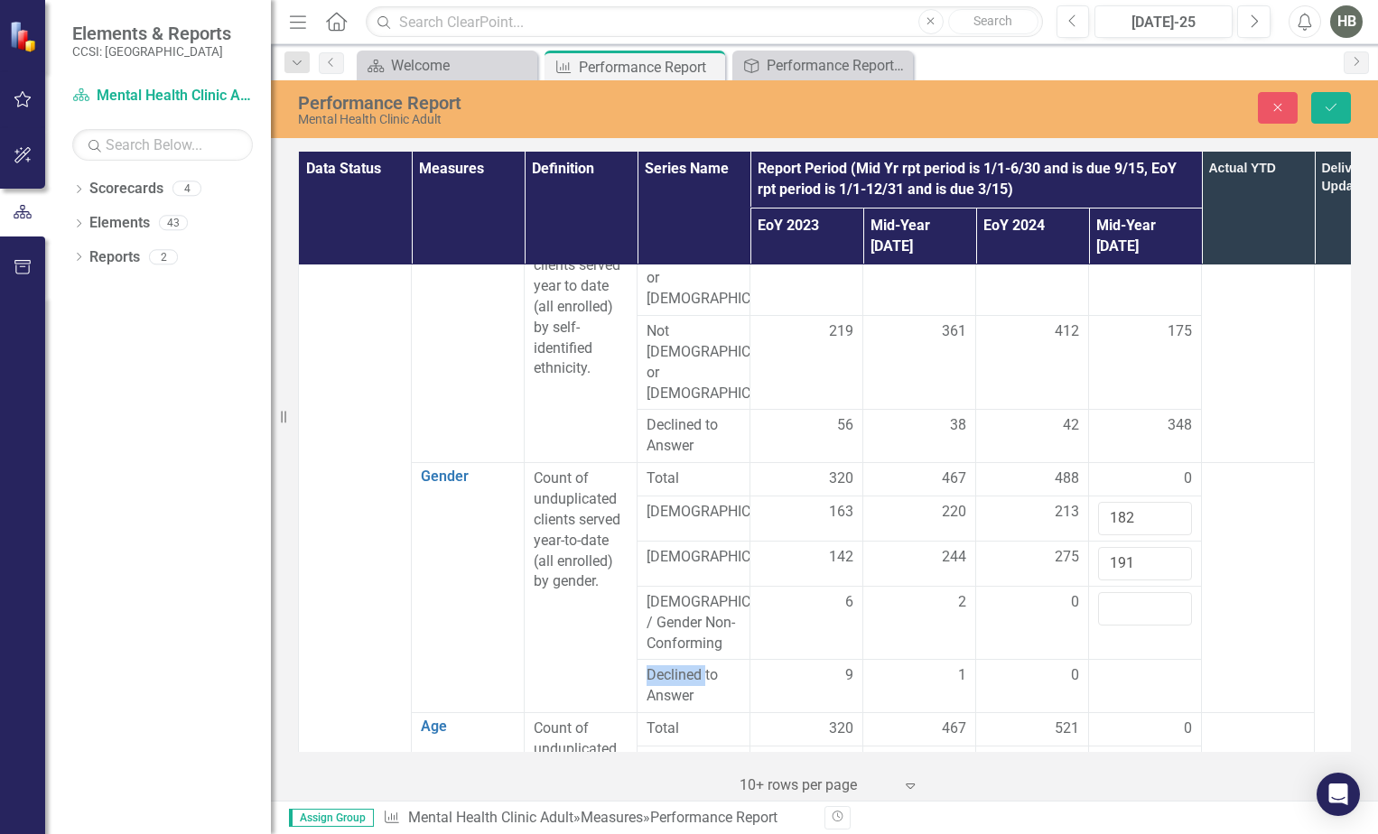
scroll to position [1083, 0]
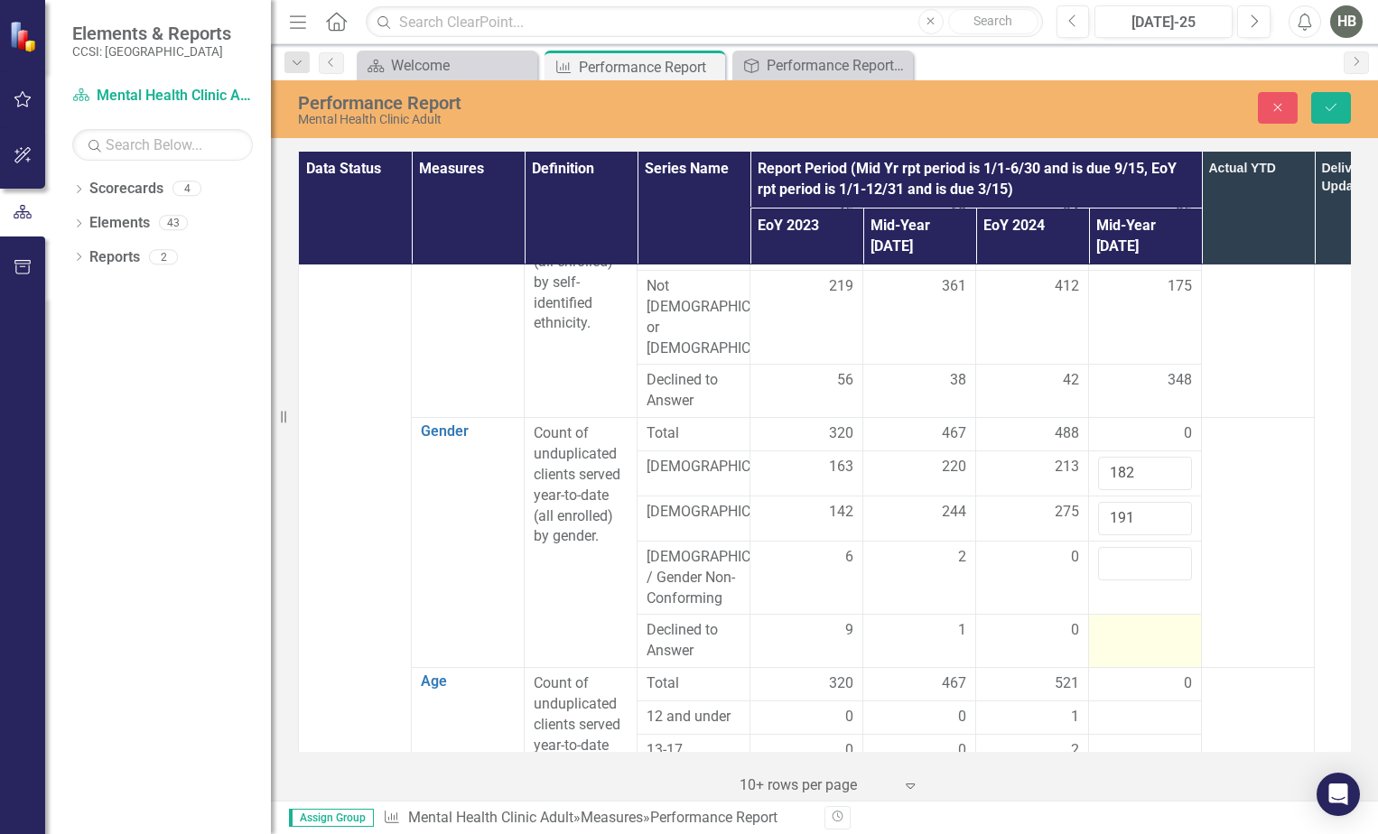
click at [1131, 615] on td at bounding box center [1145, 641] width 113 height 53
click at [1124, 620] on input "number" at bounding box center [1145, 636] width 94 height 33
type input "150"
click at [1148, 457] on input "182" at bounding box center [1145, 473] width 94 height 33
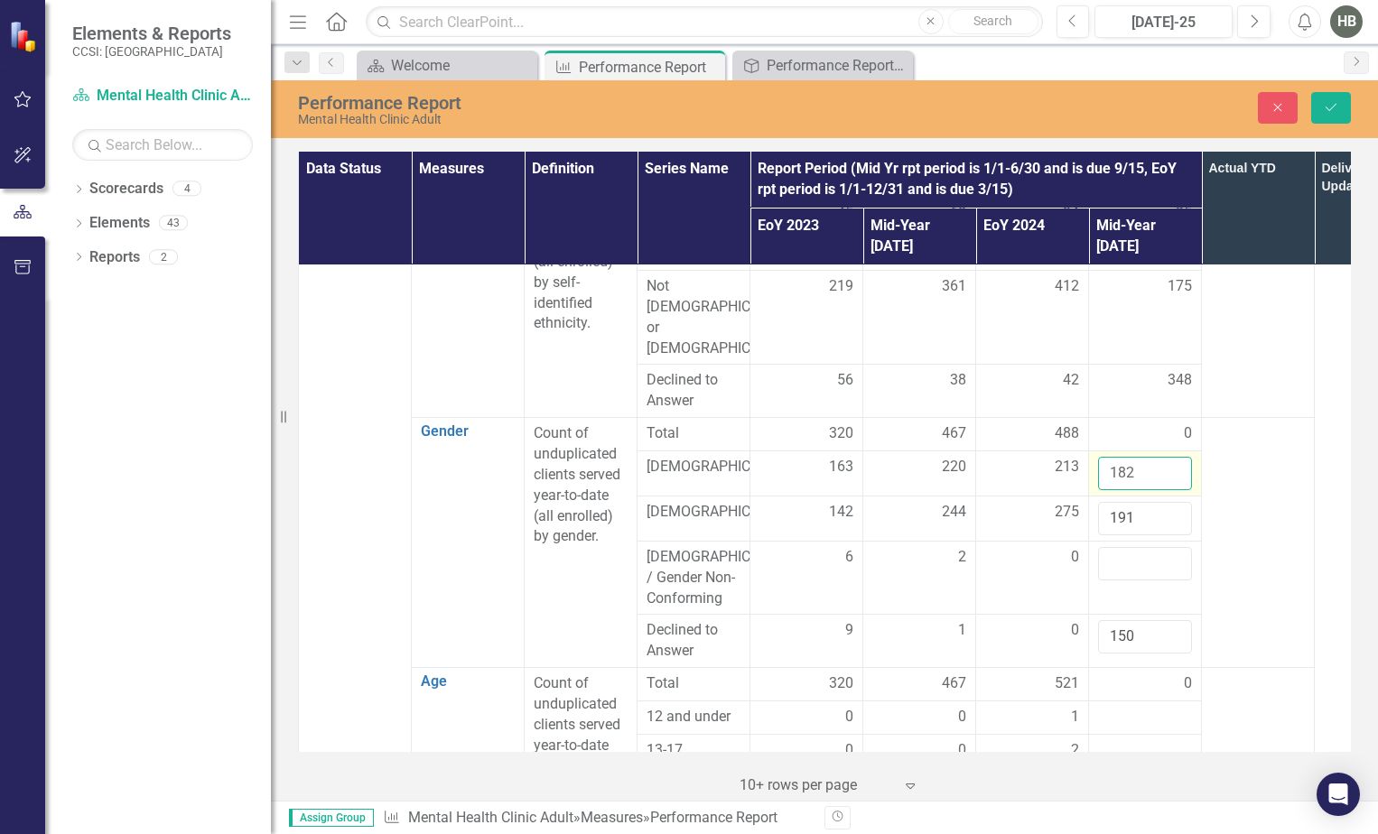
drag, startPoint x: 1139, startPoint y: 412, endPoint x: 1119, endPoint y: 413, distance: 19.9
click at [1119, 457] on input "182" at bounding box center [1145, 473] width 94 height 33
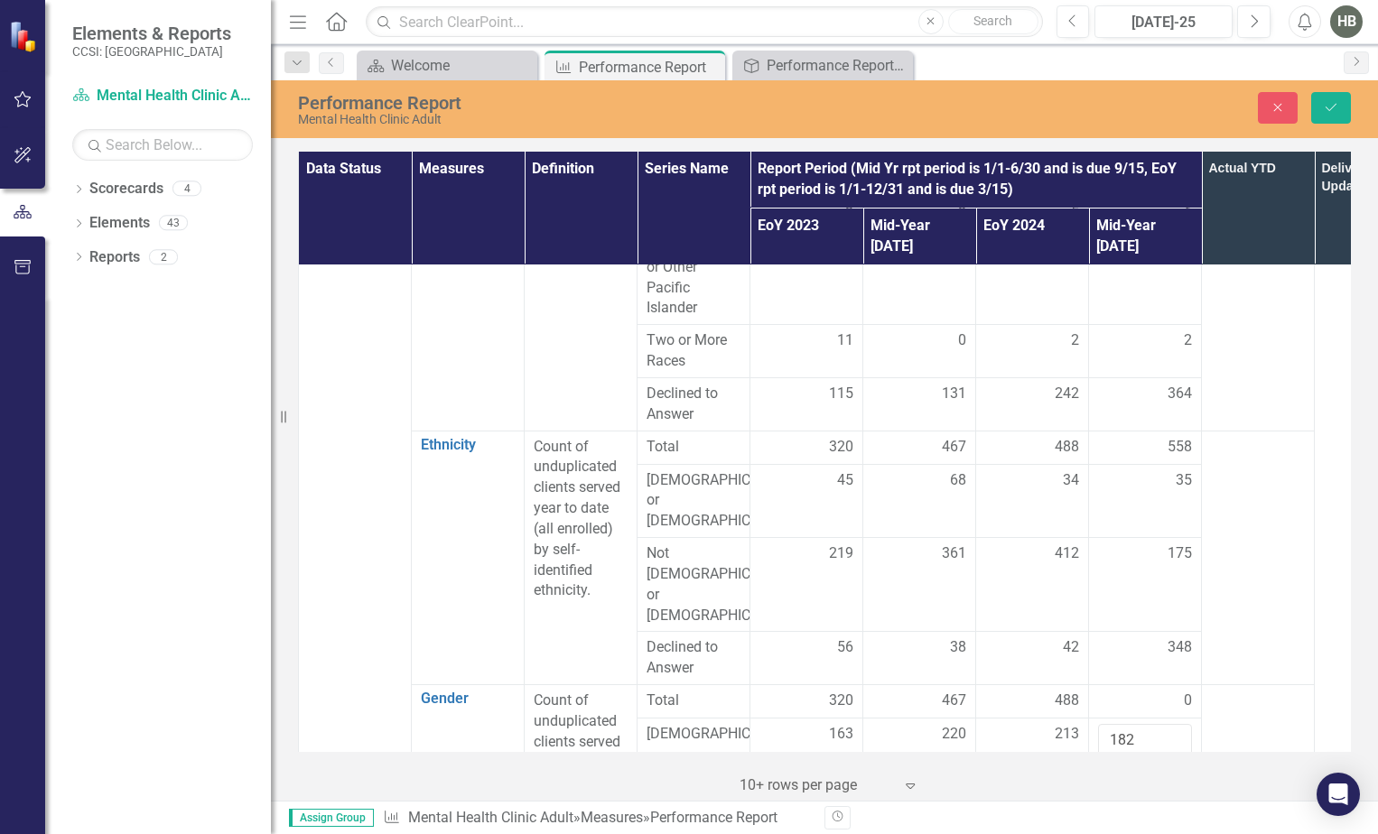
scroll to position [993, 0]
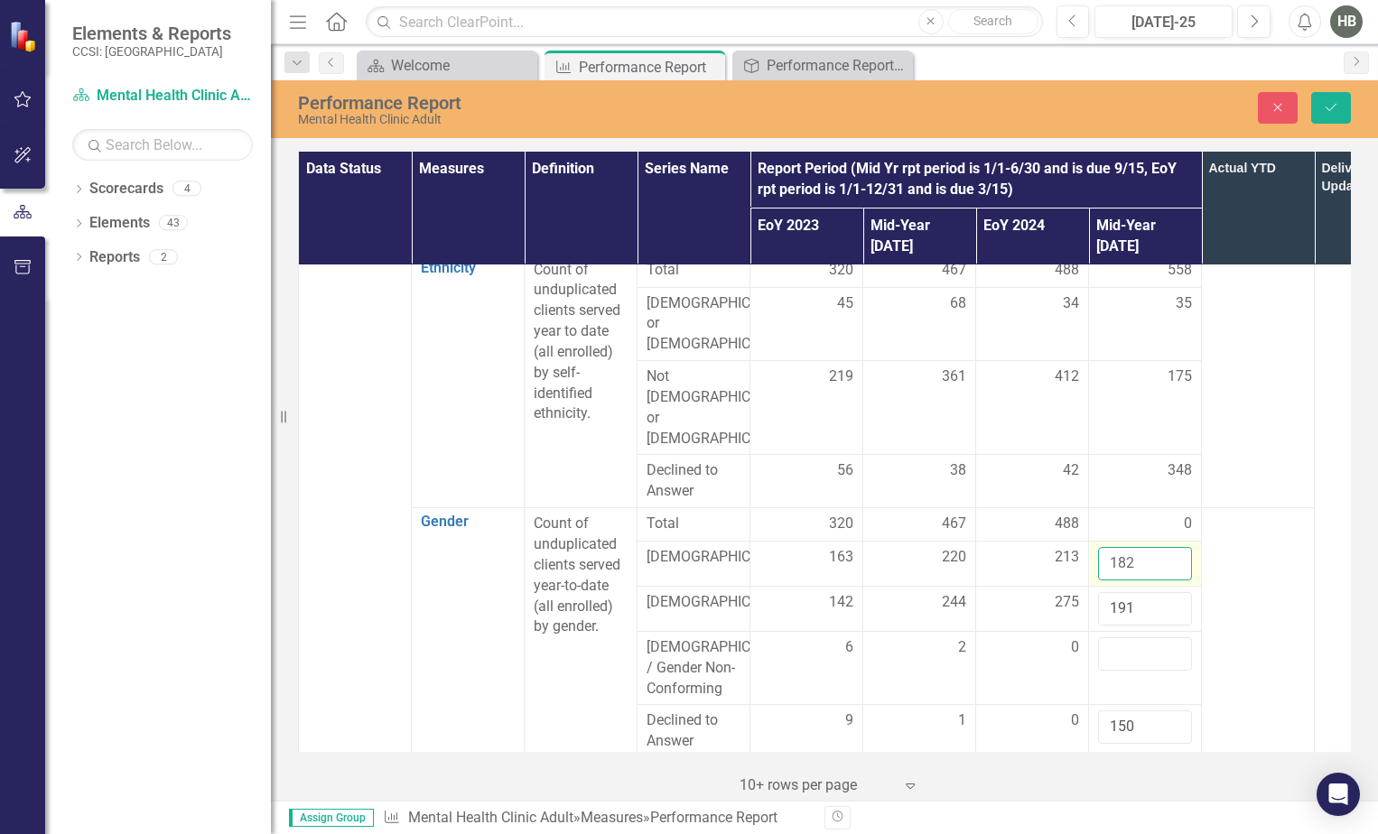
click at [1158, 547] on input "182" at bounding box center [1145, 563] width 94 height 33
drag, startPoint x: 1109, startPoint y: 498, endPoint x: 1134, endPoint y: 499, distance: 24.4
click at [1134, 547] on input "182" at bounding box center [1145, 563] width 94 height 33
type input "240"
drag, startPoint x: 1137, startPoint y: 545, endPoint x: 1101, endPoint y: 548, distance: 35.3
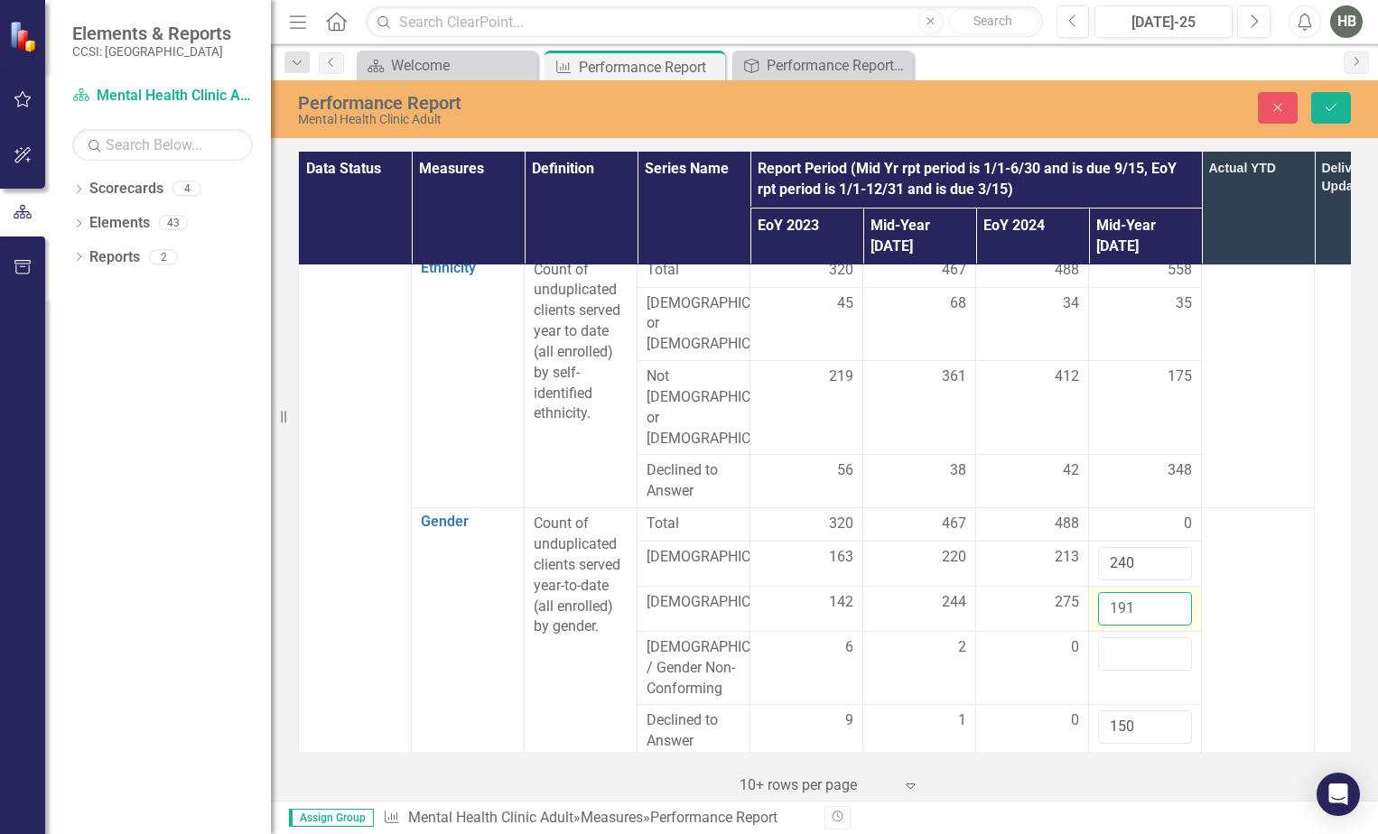
click at [1101, 592] on input "191" at bounding box center [1145, 608] width 94 height 33
type input "292"
click at [1326, 111] on icon "Save" at bounding box center [1330, 107] width 16 height 13
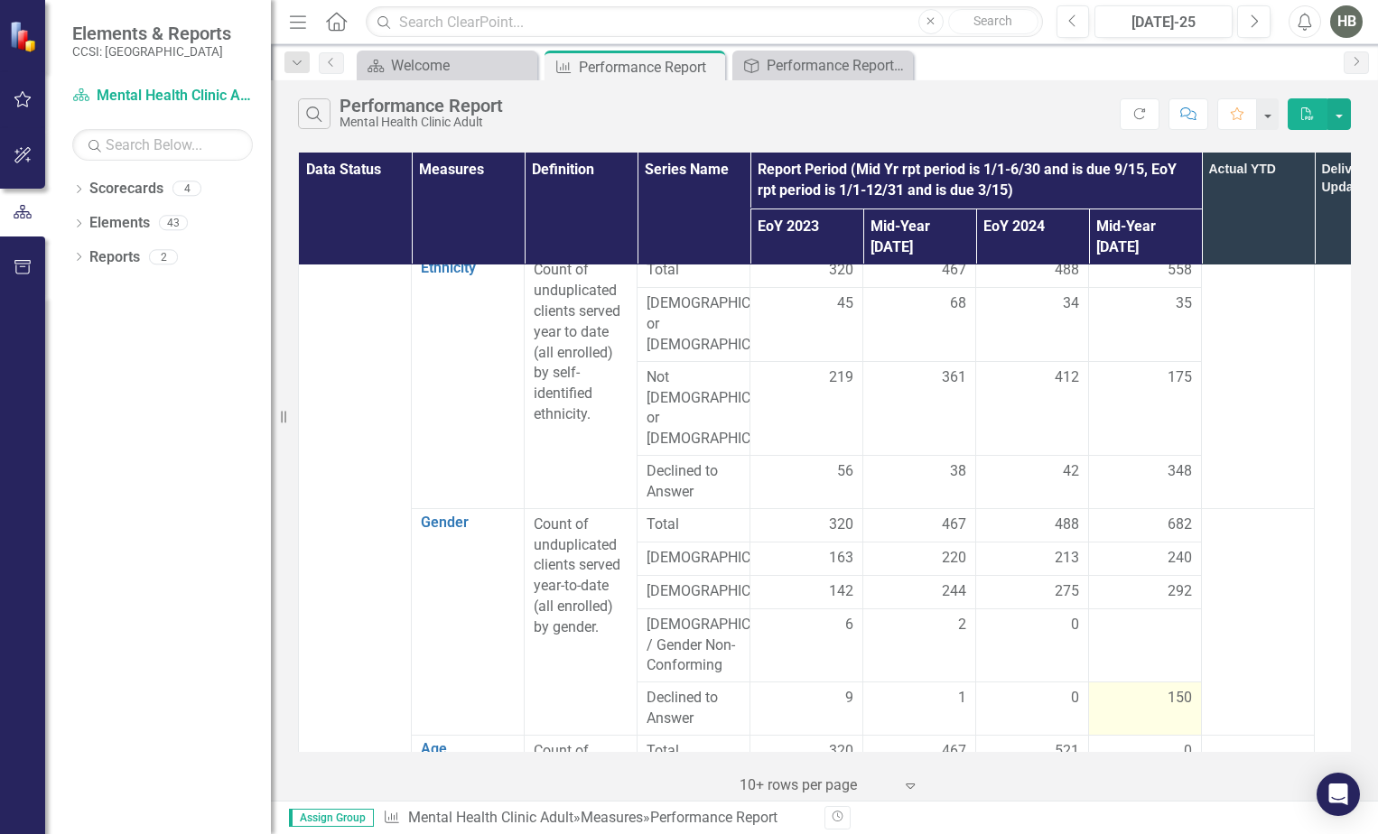
click at [1194, 682] on td "150" at bounding box center [1145, 708] width 113 height 53
click at [1193, 682] on td "150" at bounding box center [1145, 708] width 113 height 53
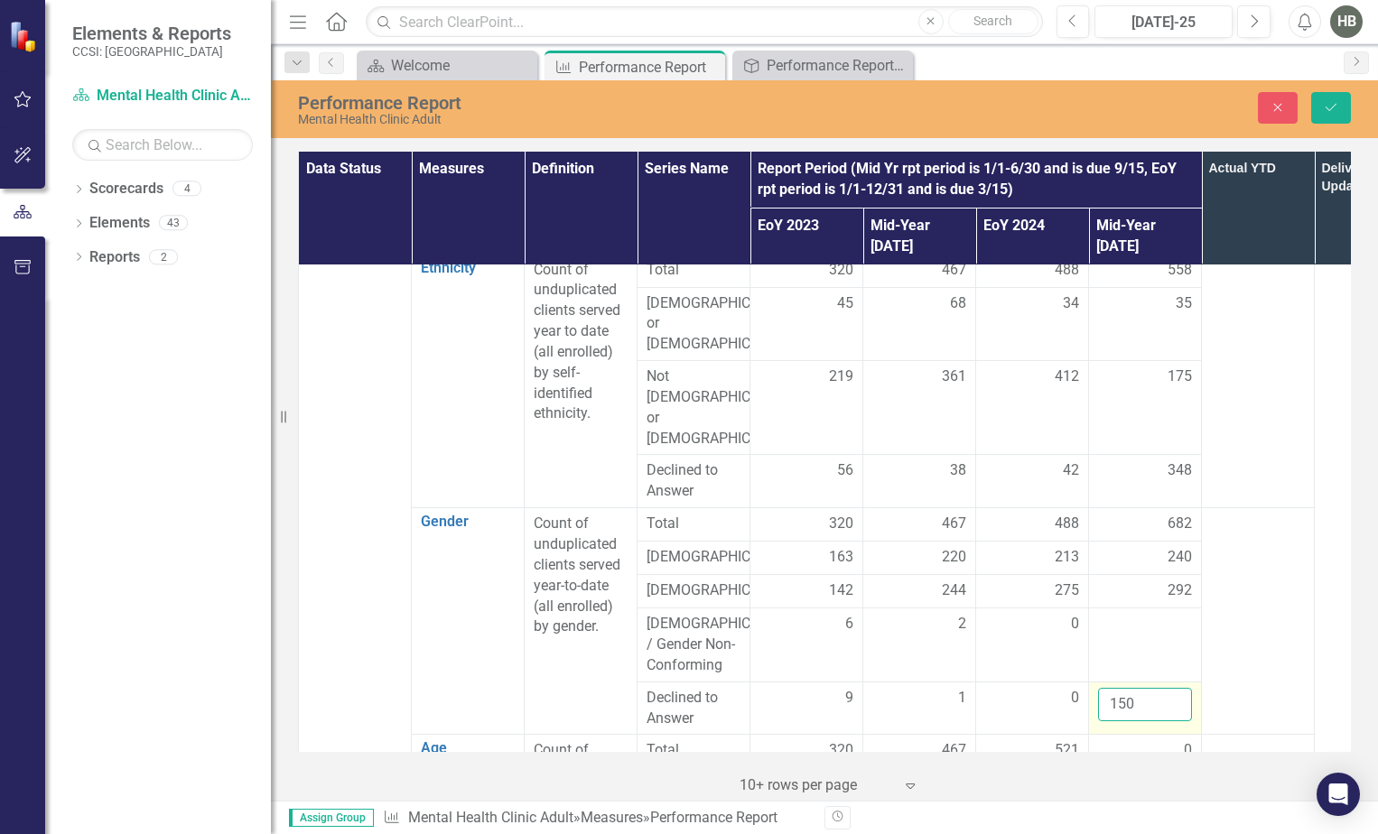
drag, startPoint x: 1111, startPoint y: 647, endPoint x: 1099, endPoint y: 647, distance: 11.7
click at [1099, 688] on input "150" at bounding box center [1145, 704] width 94 height 33
type input "26"
click at [1324, 110] on icon "Save" at bounding box center [1330, 107] width 16 height 13
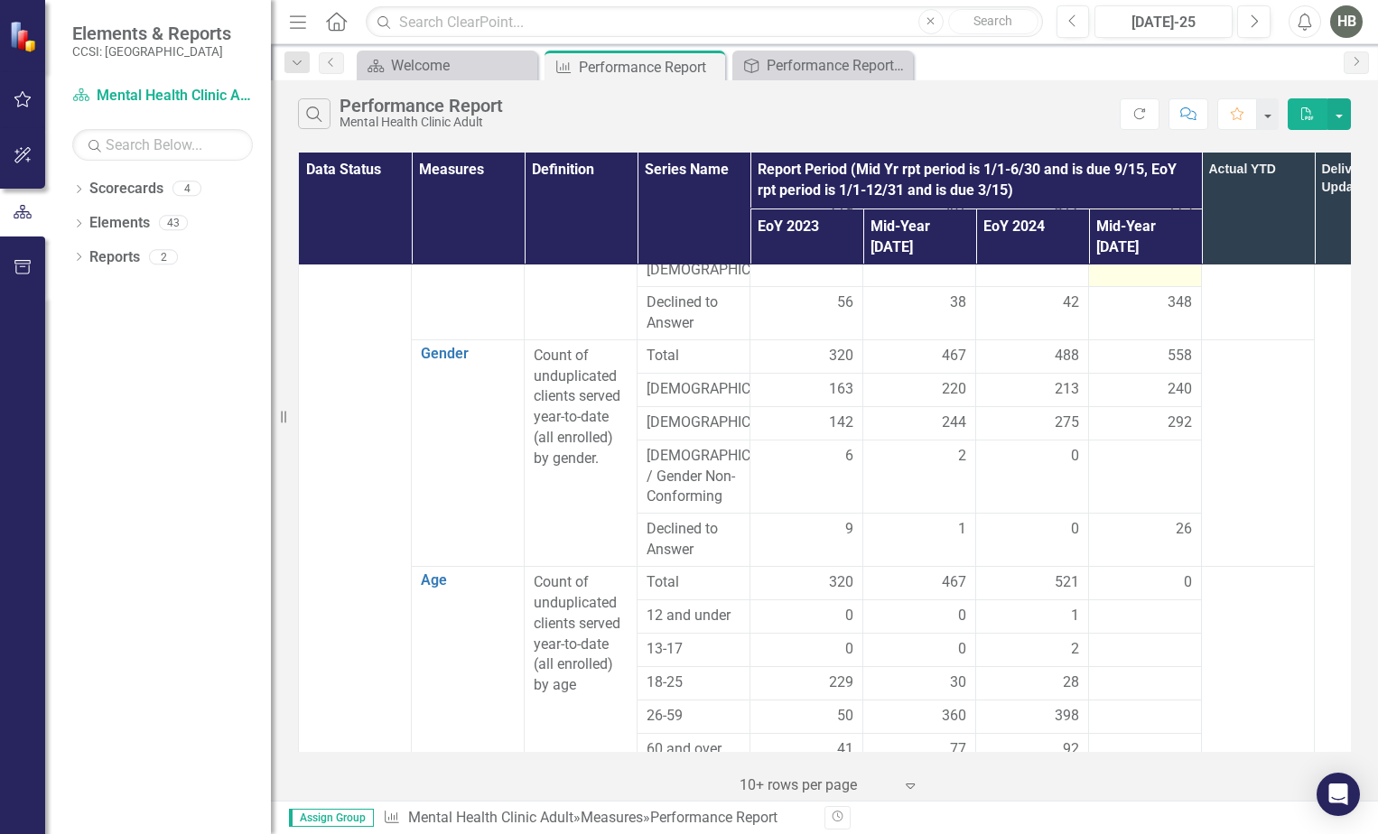
scroll to position [1174, 0]
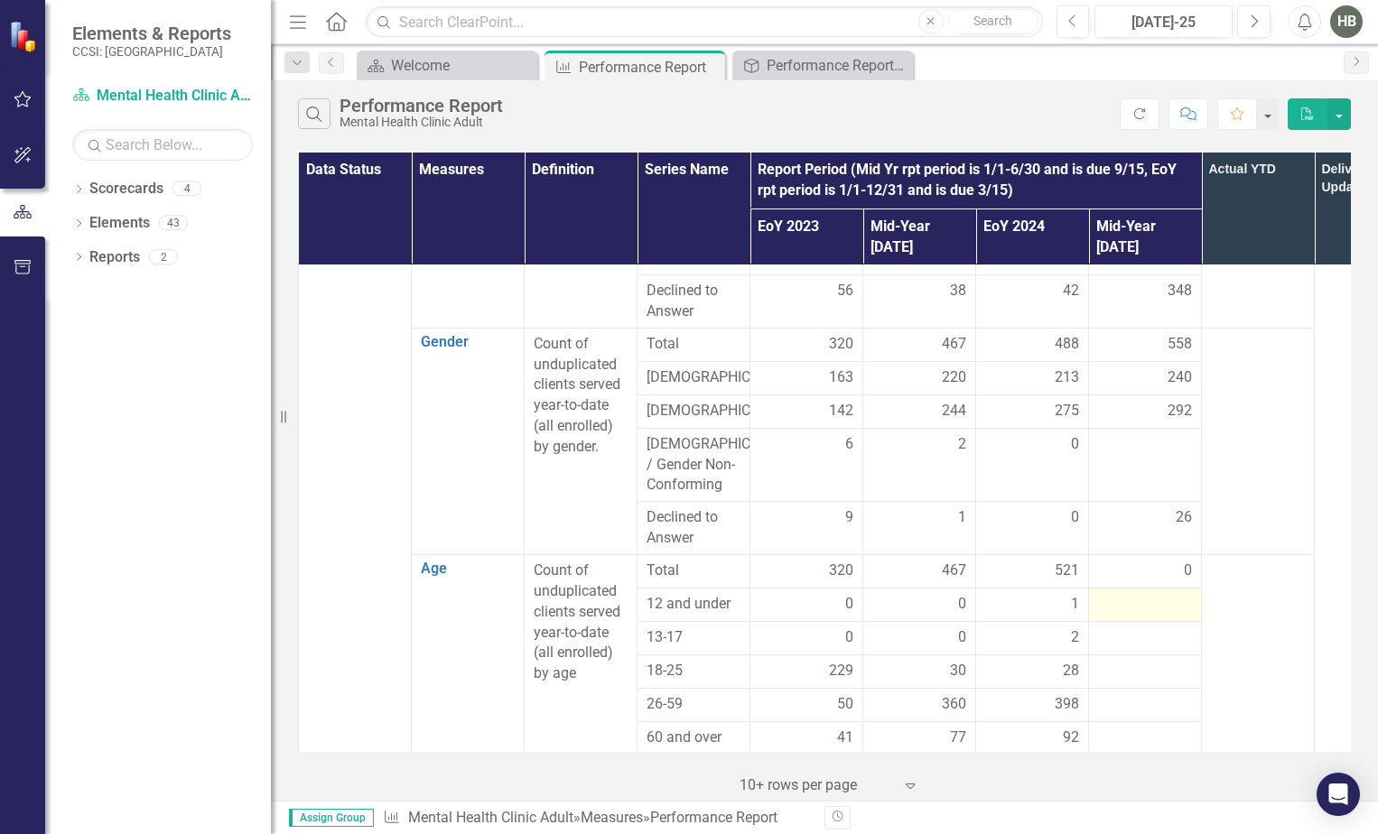
click at [1168, 589] on td at bounding box center [1145, 605] width 113 height 33
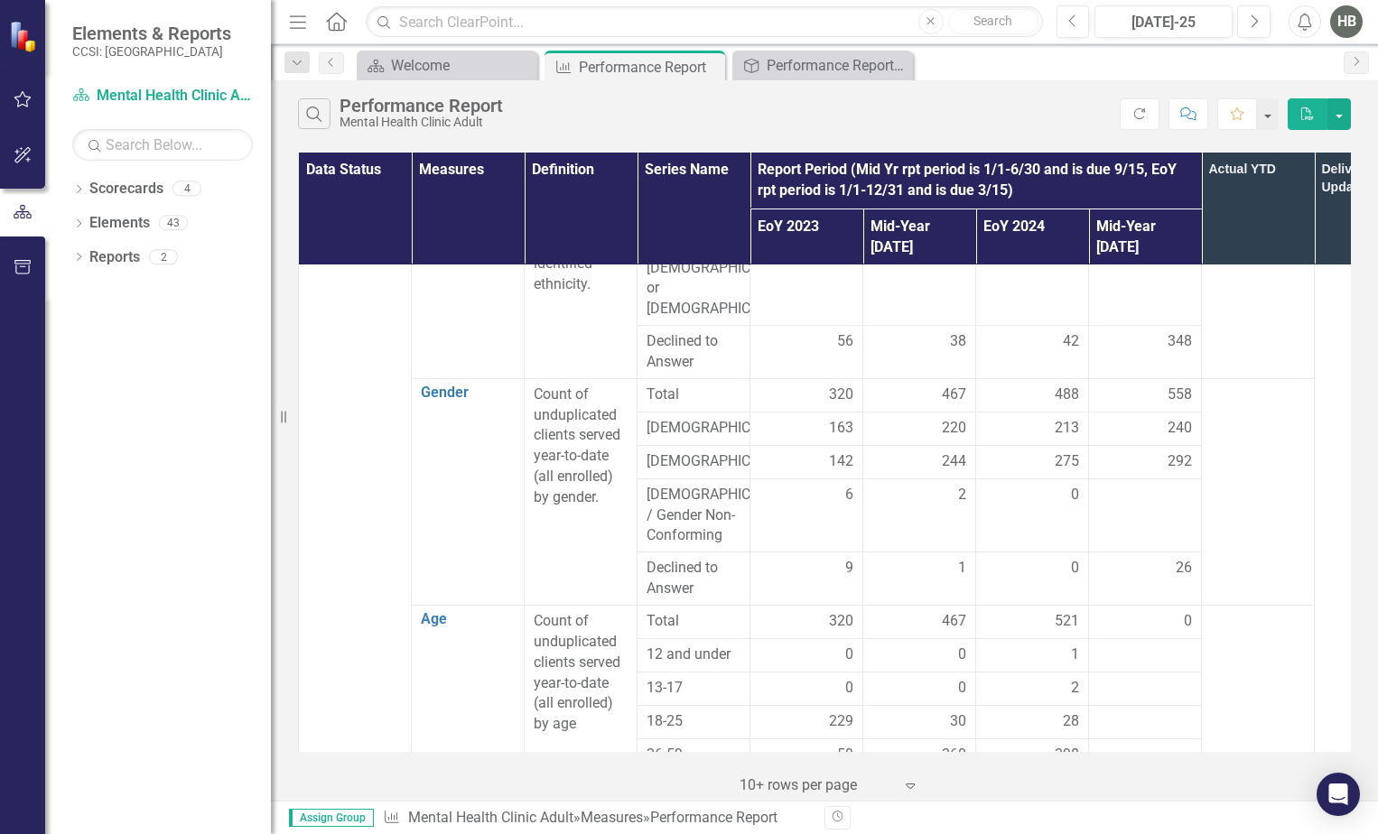
scroll to position [1083, 0]
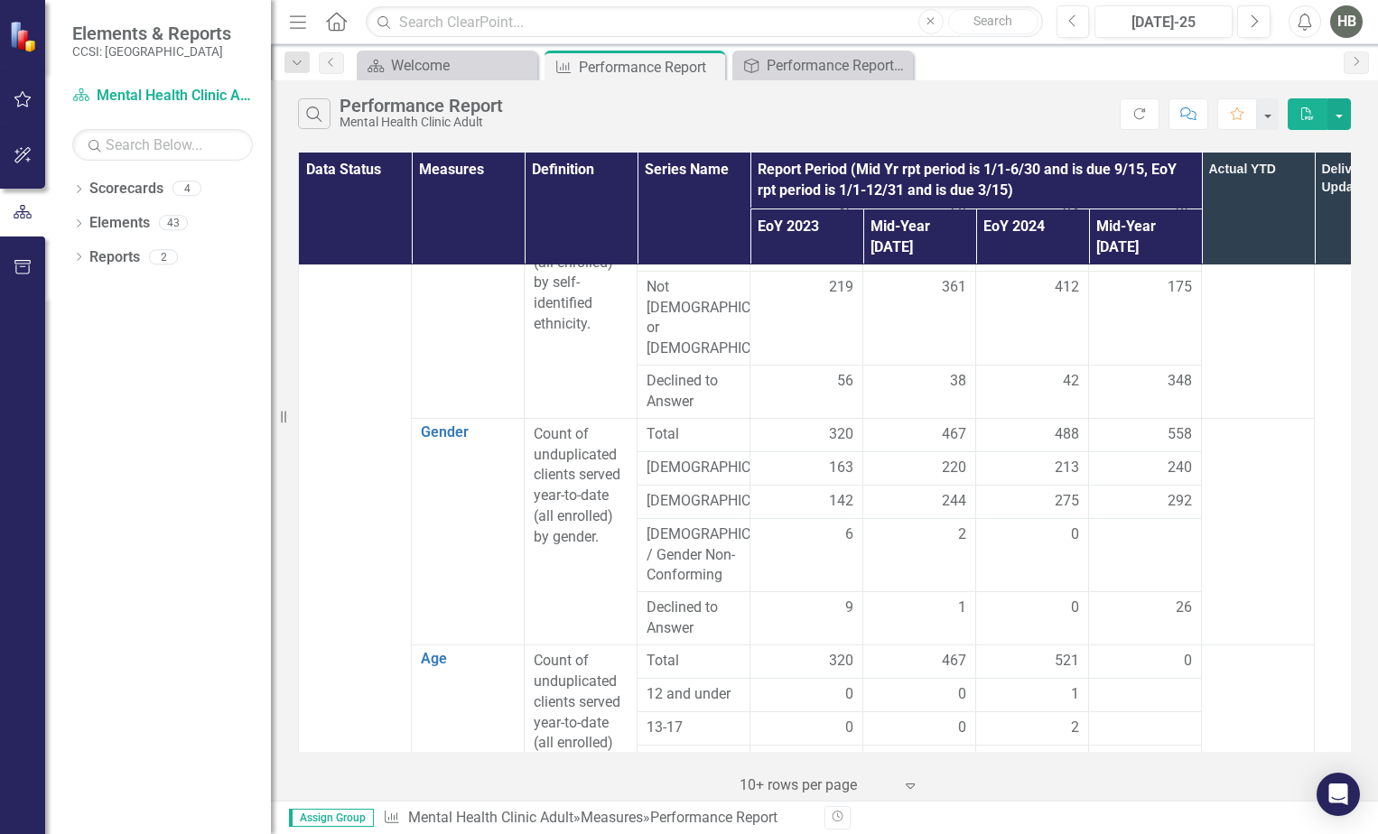
click at [1159, 651] on div "0" at bounding box center [1145, 661] width 94 height 21
drag, startPoint x: 1159, startPoint y: 597, endPoint x: 1169, endPoint y: 600, distance: 10.6
click at [1169, 651] on div "0" at bounding box center [1145, 661] width 94 height 21
click at [1187, 651] on span "0" at bounding box center [1187, 661] width 8 height 21
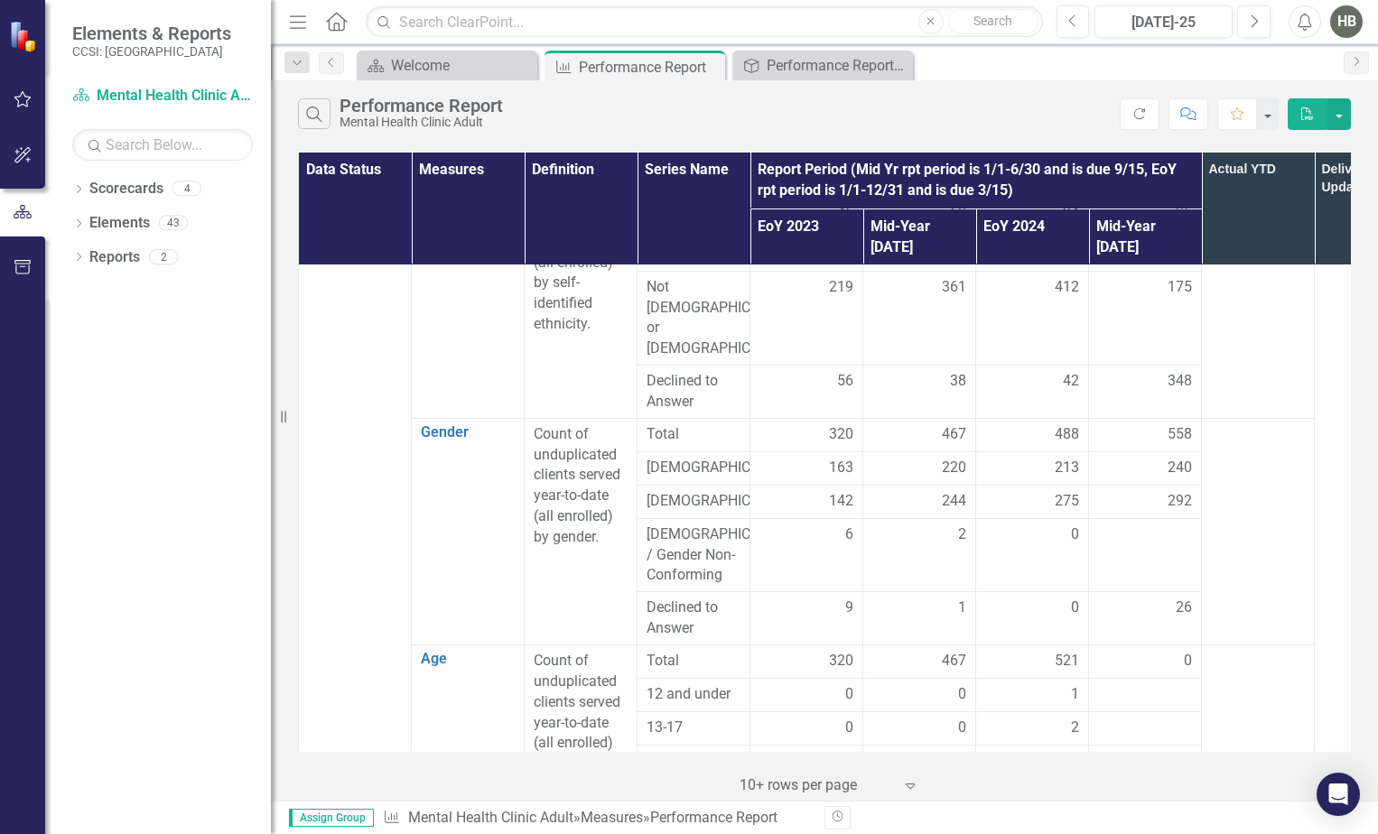
click at [1172, 651] on div "0" at bounding box center [1145, 661] width 94 height 21
click at [1179, 651] on div "0" at bounding box center [1145, 661] width 94 height 21
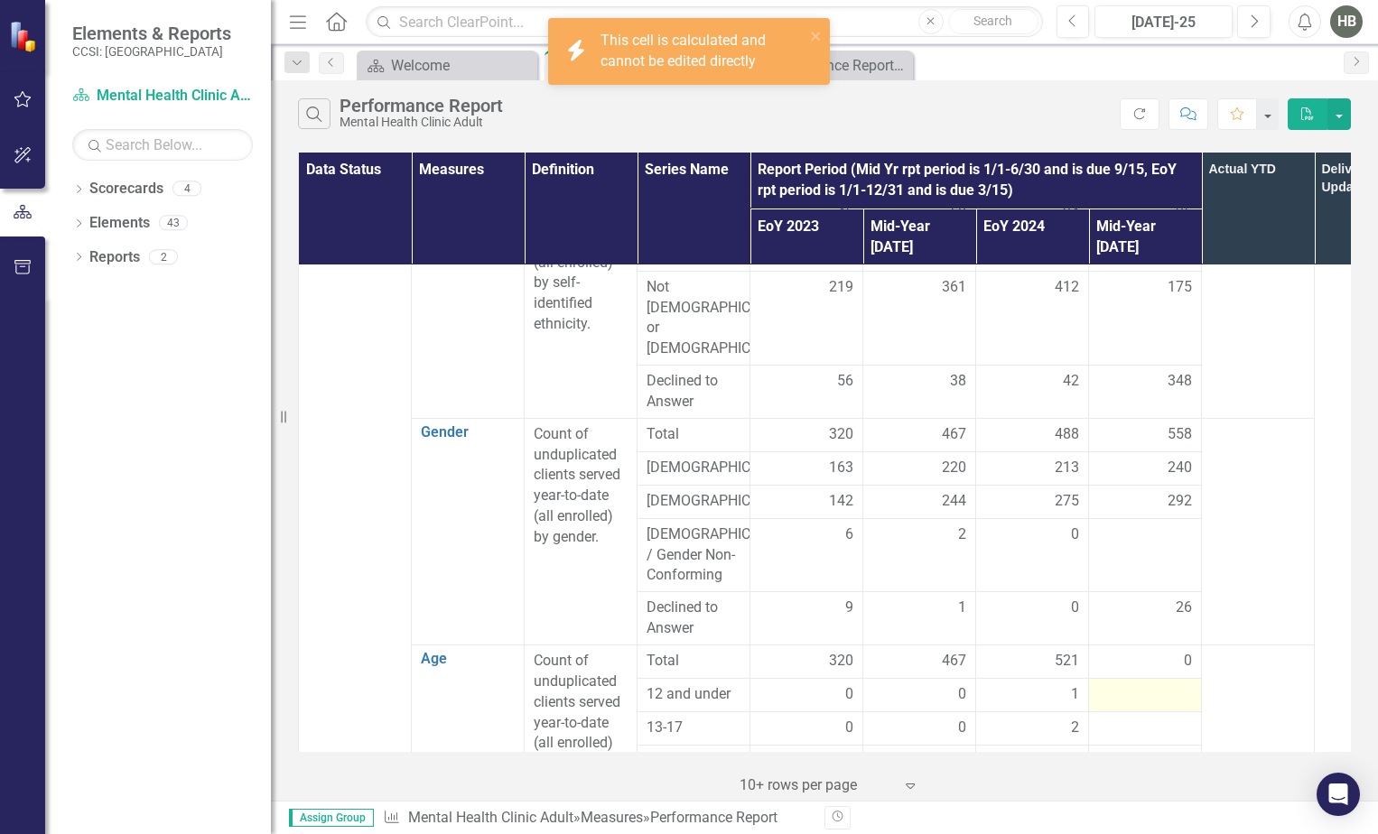
drag, startPoint x: 1179, startPoint y: 602, endPoint x: 1158, endPoint y: 628, distance: 33.4
click at [1158, 684] on div at bounding box center [1145, 695] width 94 height 22
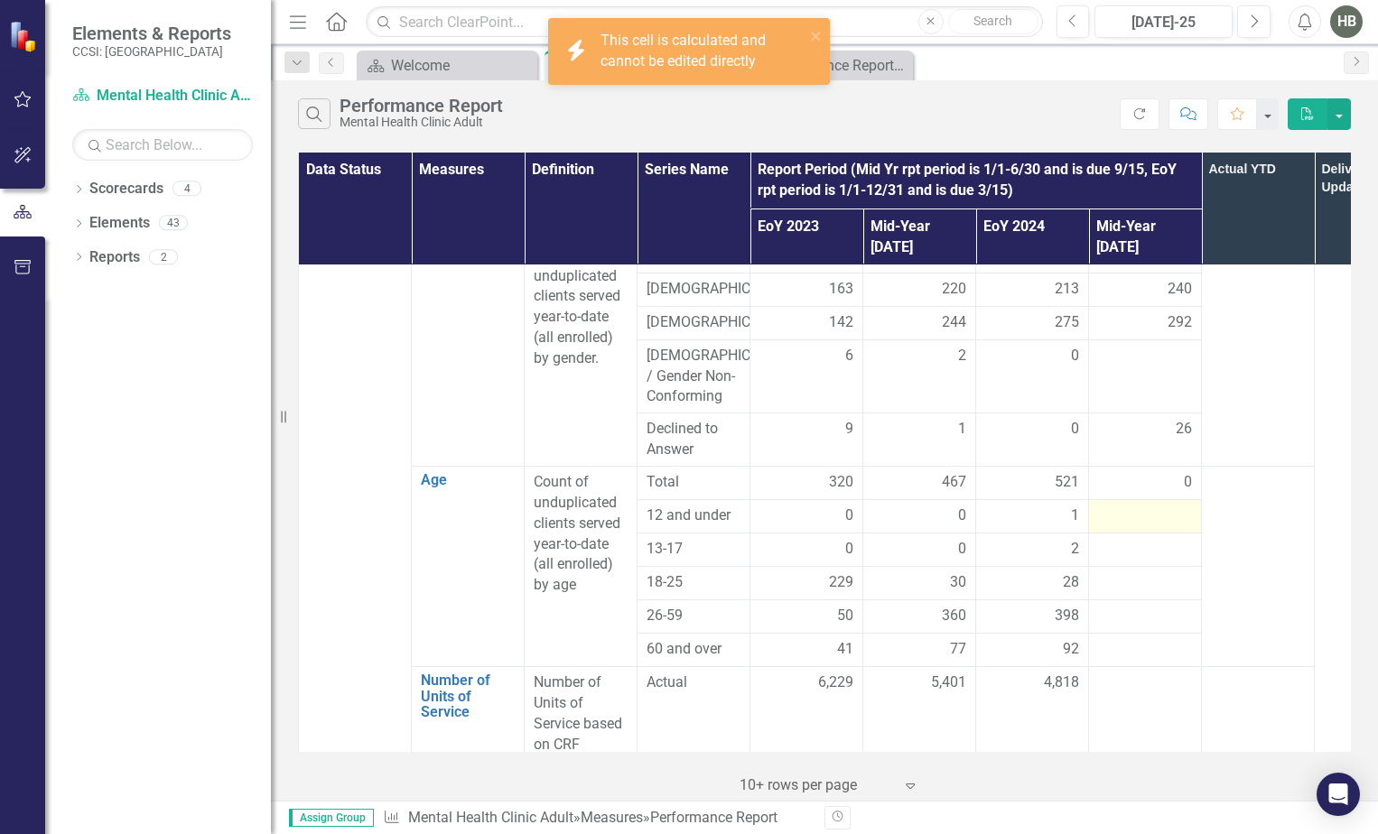
scroll to position [1264, 0]
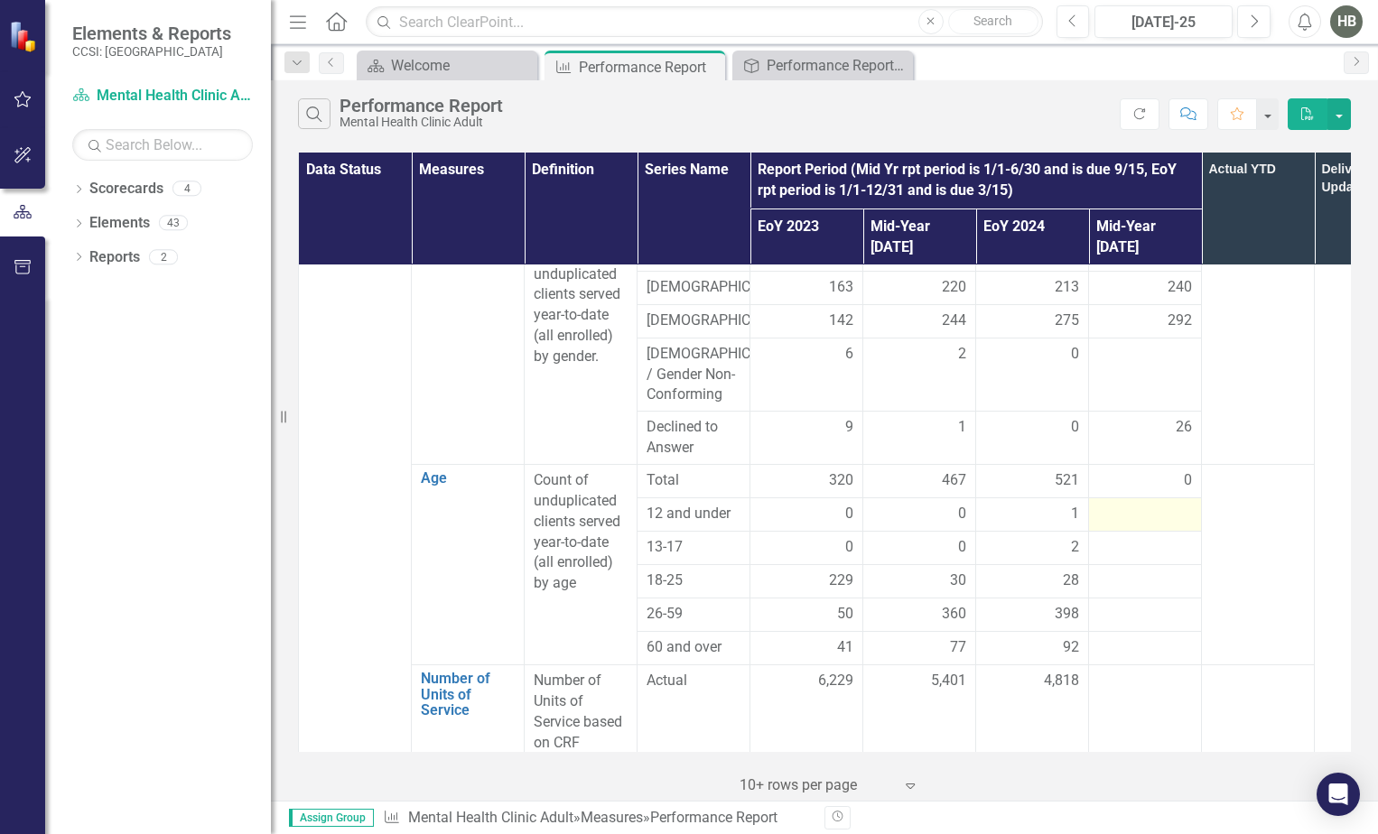
click at [1168, 504] on div at bounding box center [1145, 515] width 94 height 22
click at [1180, 504] on div at bounding box center [1145, 515] width 94 height 22
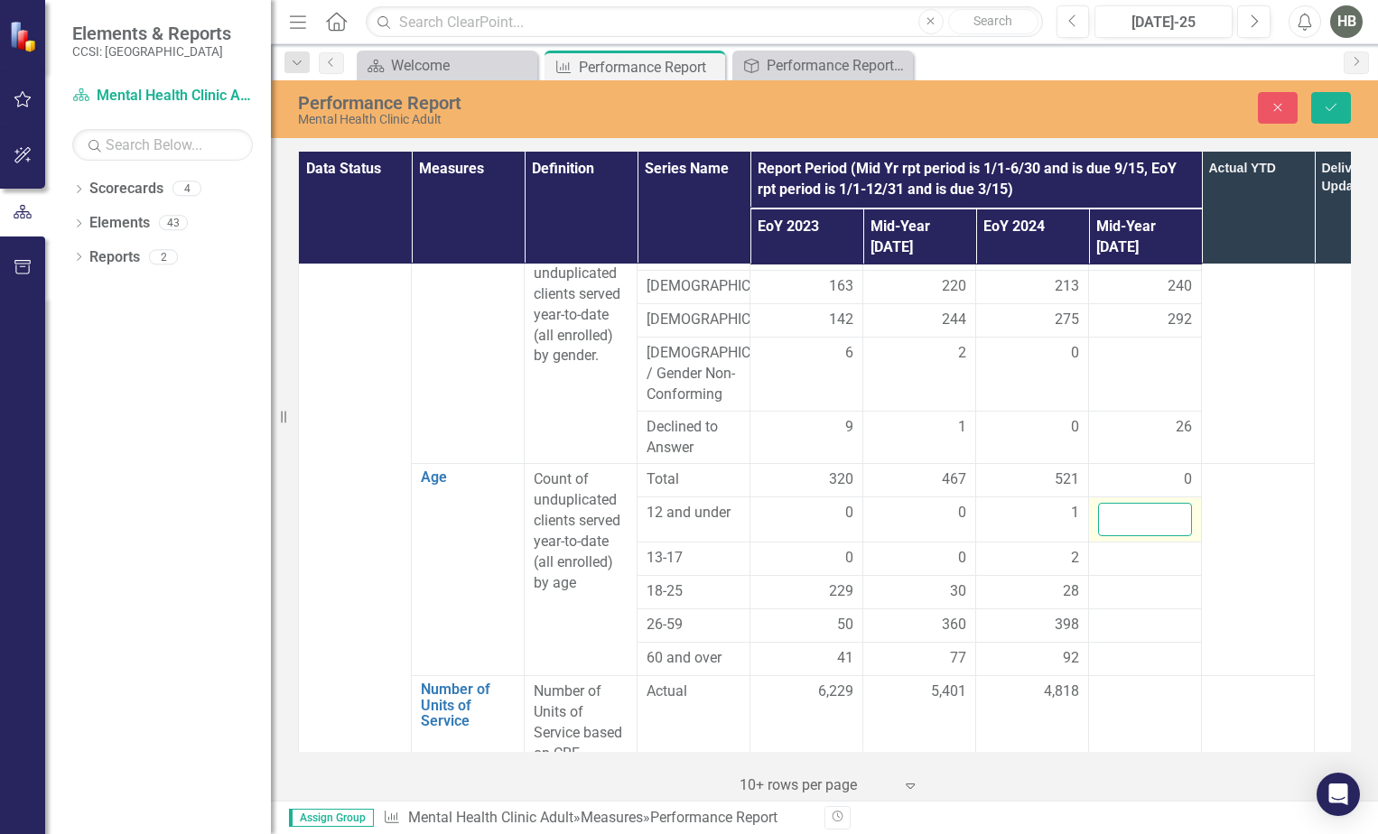
click at [1180, 503] on input "number" at bounding box center [1145, 519] width 94 height 33
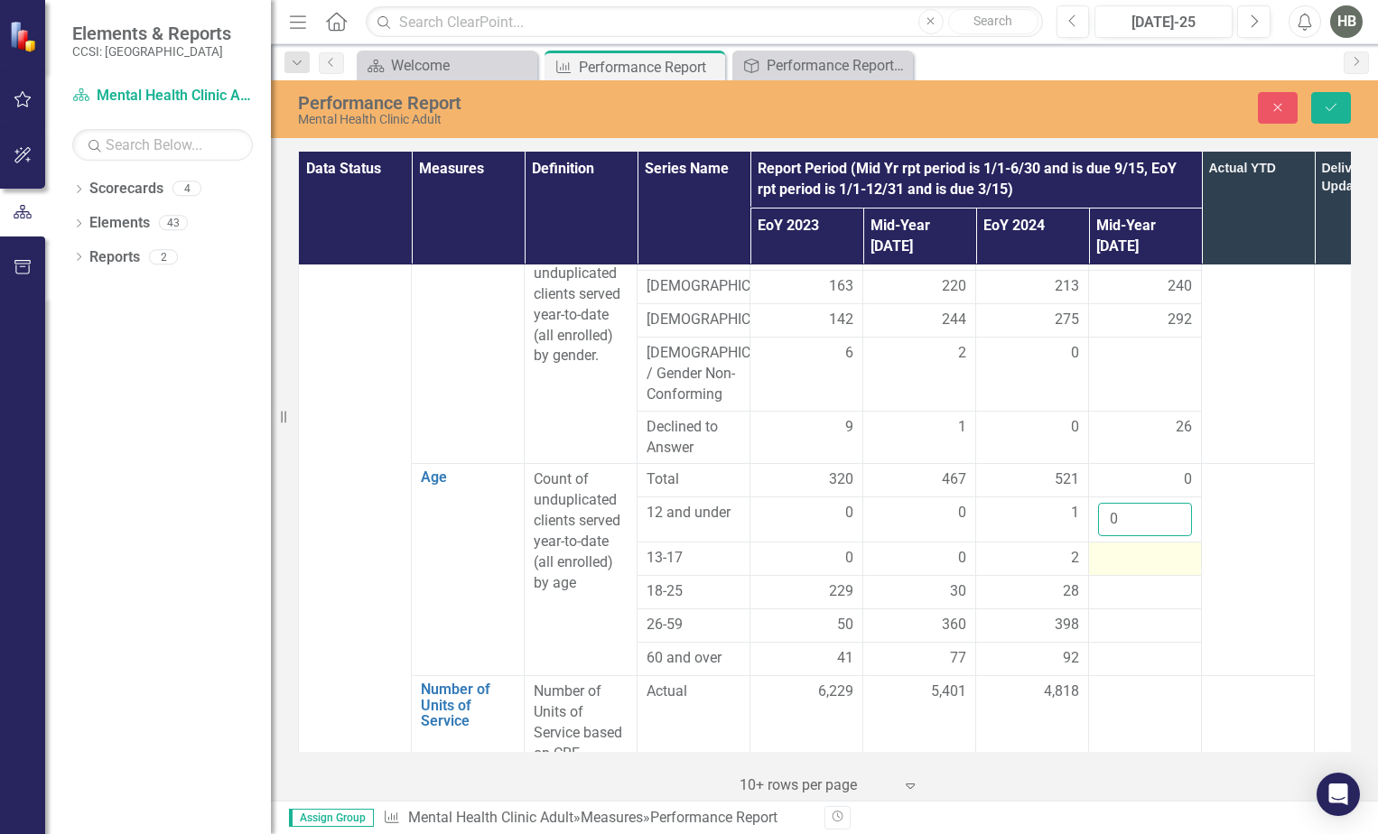
type input "0"
click at [1155, 548] on div at bounding box center [1145, 559] width 94 height 22
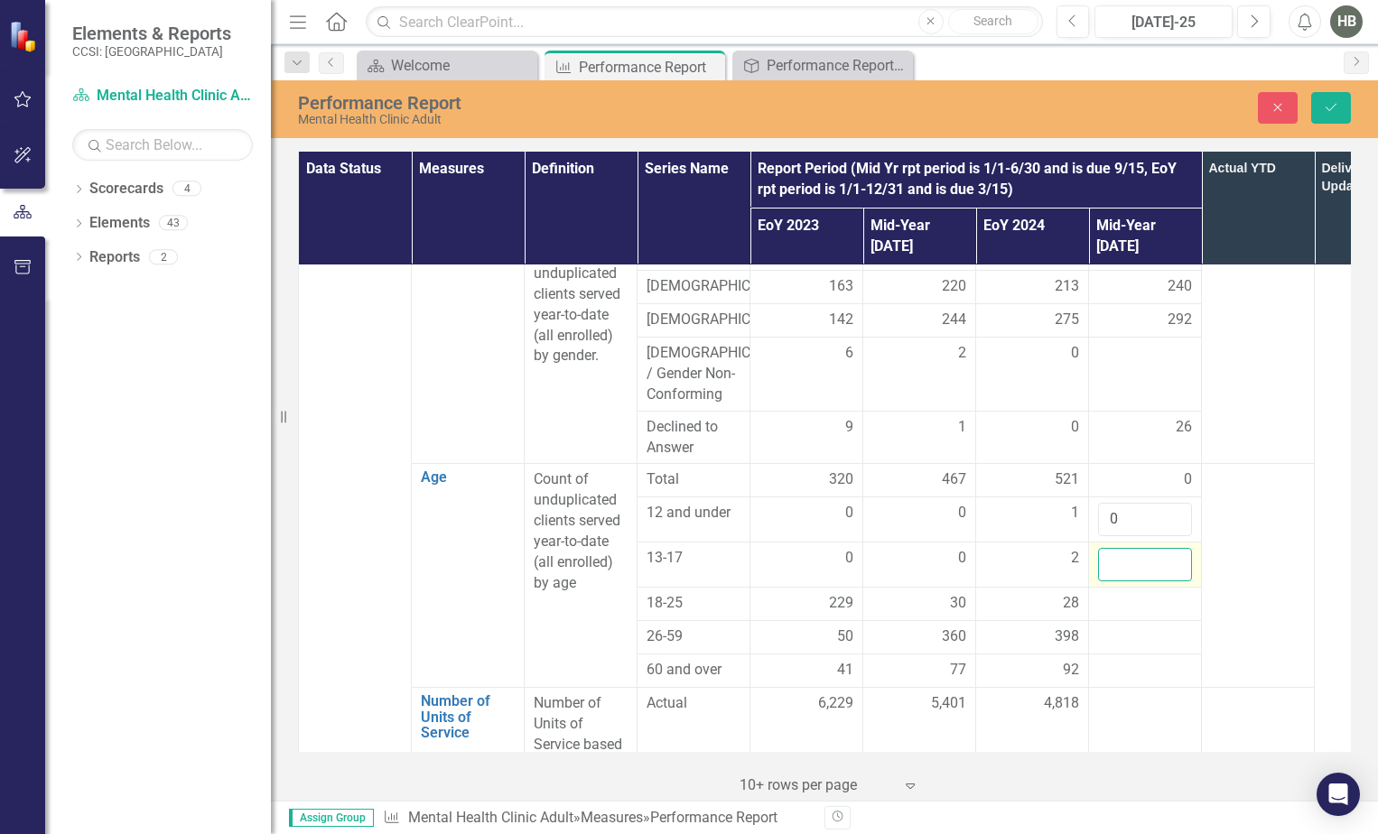
click at [1152, 548] on input "number" at bounding box center [1145, 564] width 94 height 33
type input "0"
click at [1146, 593] on div at bounding box center [1145, 604] width 94 height 22
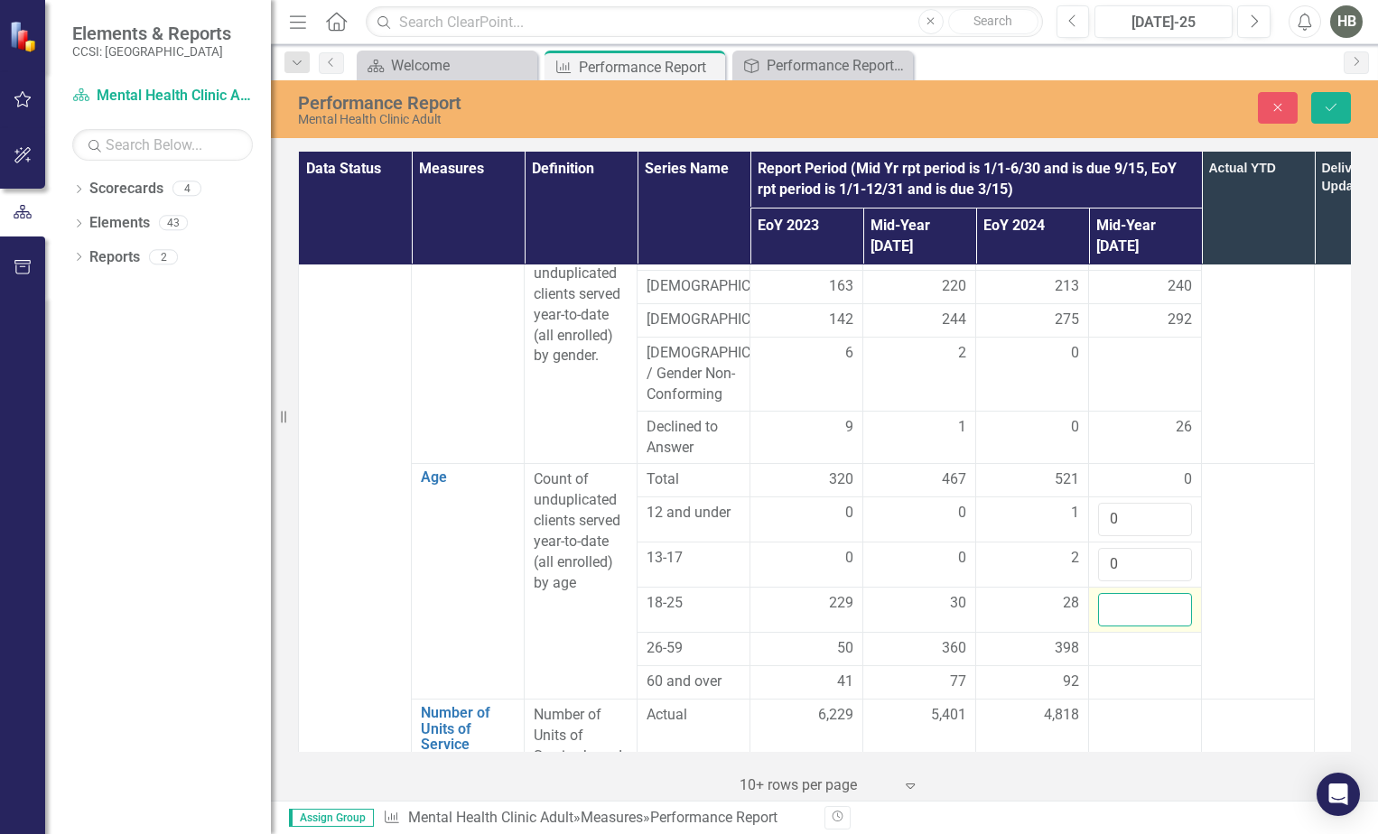
click at [1146, 593] on input "number" at bounding box center [1145, 609] width 94 height 33
click at [1132, 593] on input "number" at bounding box center [1145, 609] width 94 height 33
type input "220"
click at [1114, 638] on div at bounding box center [1145, 649] width 94 height 22
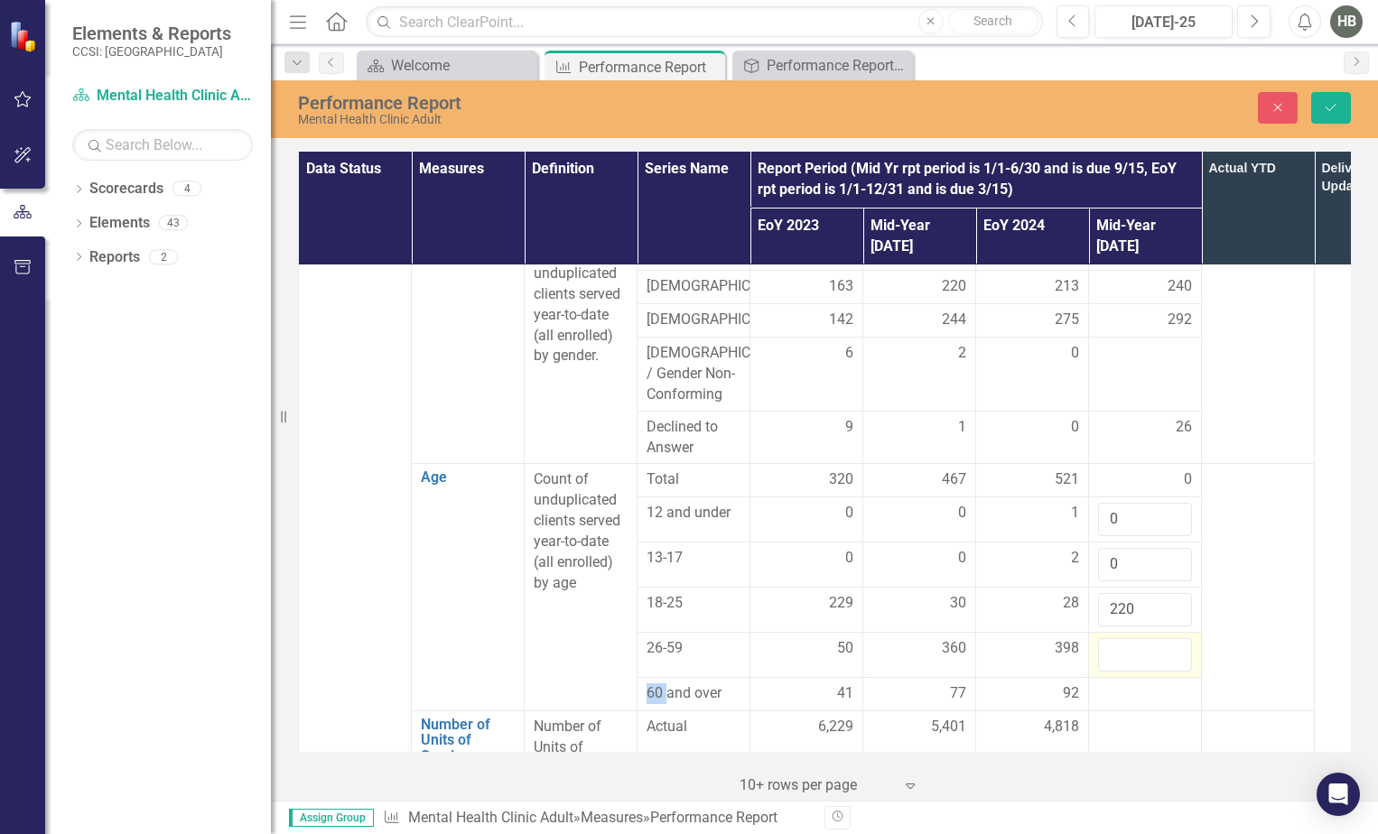
click at [1114, 638] on input "number" at bounding box center [1145, 654] width 94 height 33
type input "227"
click at [1118, 683] on div at bounding box center [1145, 694] width 94 height 22
click at [1118, 683] on input "number" at bounding box center [1145, 699] width 94 height 33
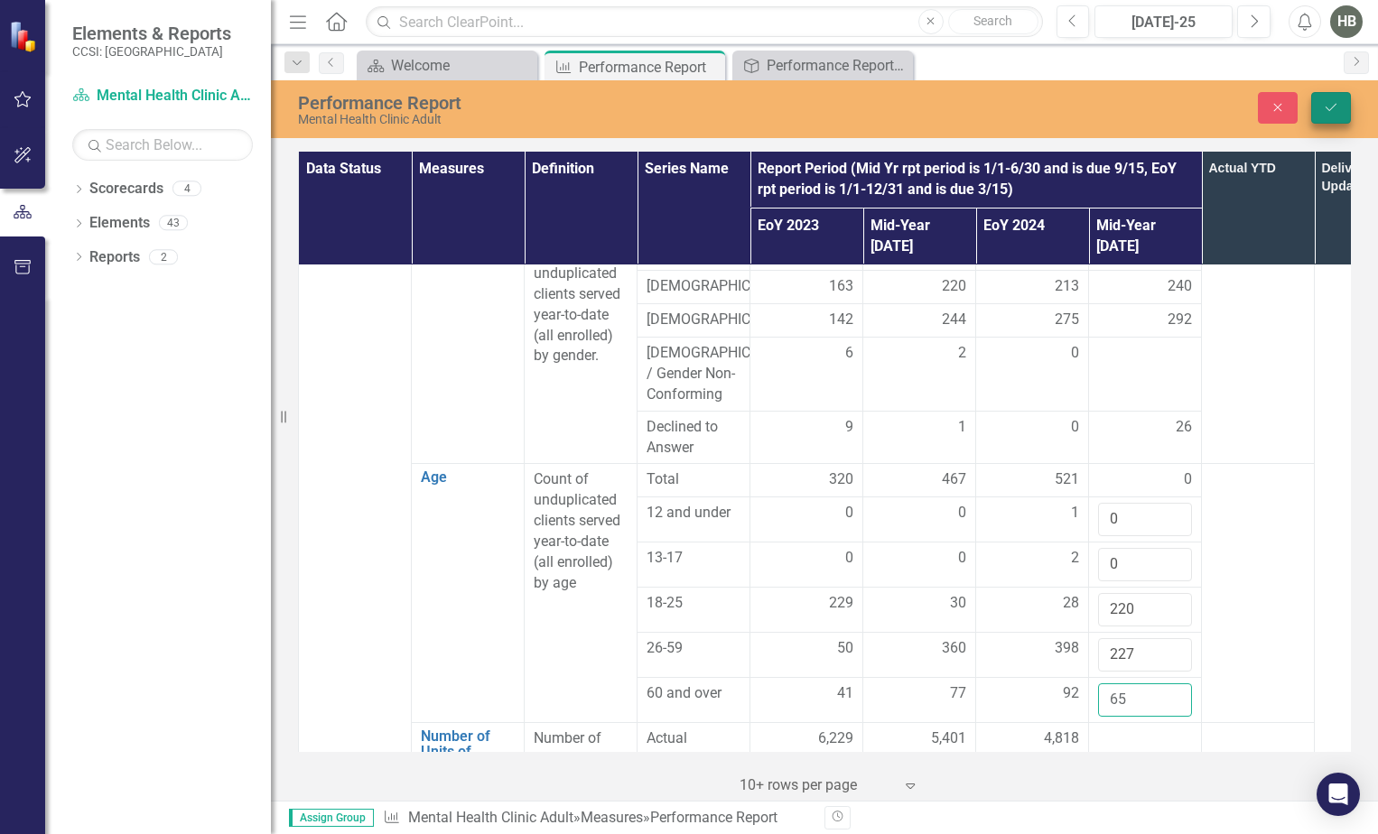
type input "65"
click at [1341, 108] on button "Save" at bounding box center [1331, 108] width 40 height 32
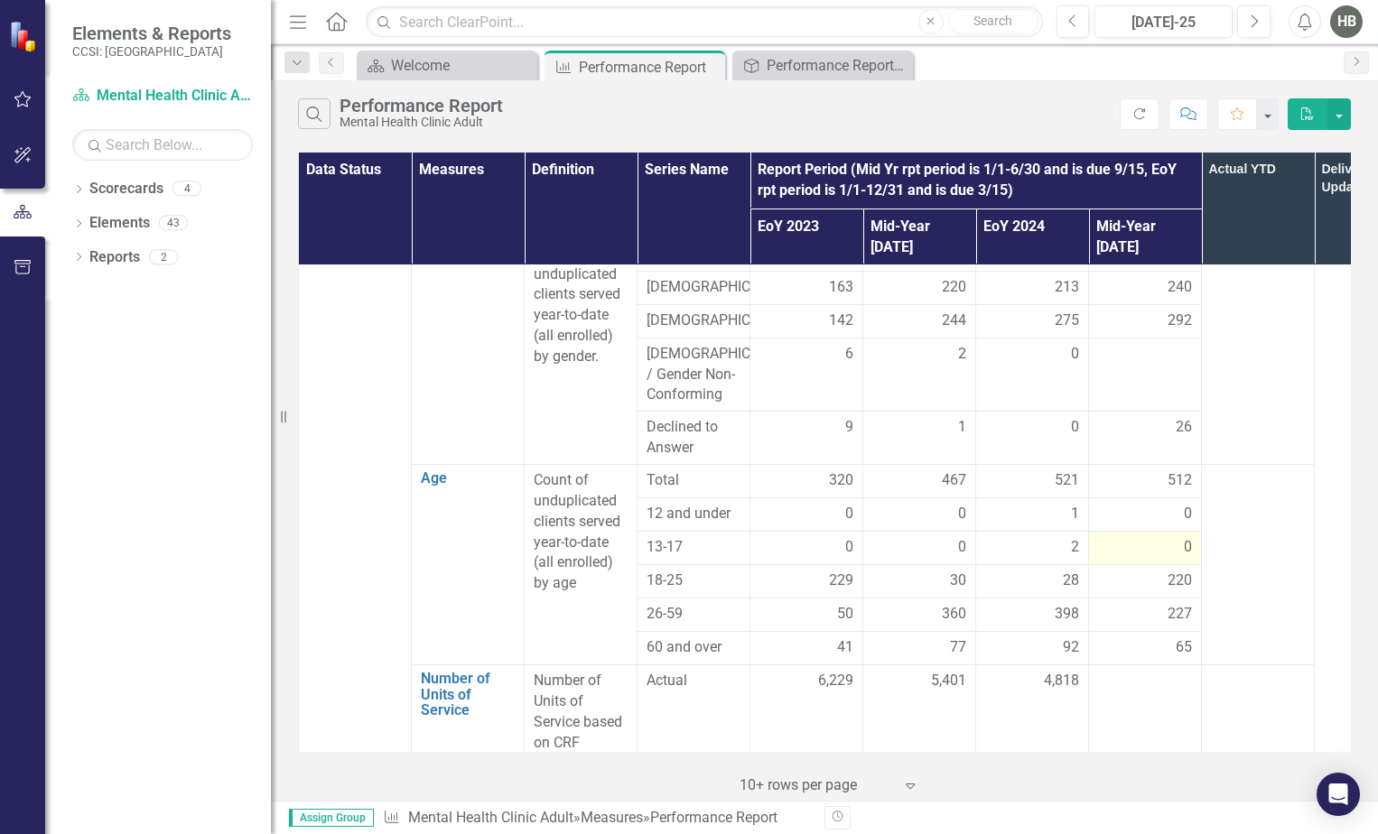
click at [1183, 537] on span "0" at bounding box center [1187, 547] width 8 height 21
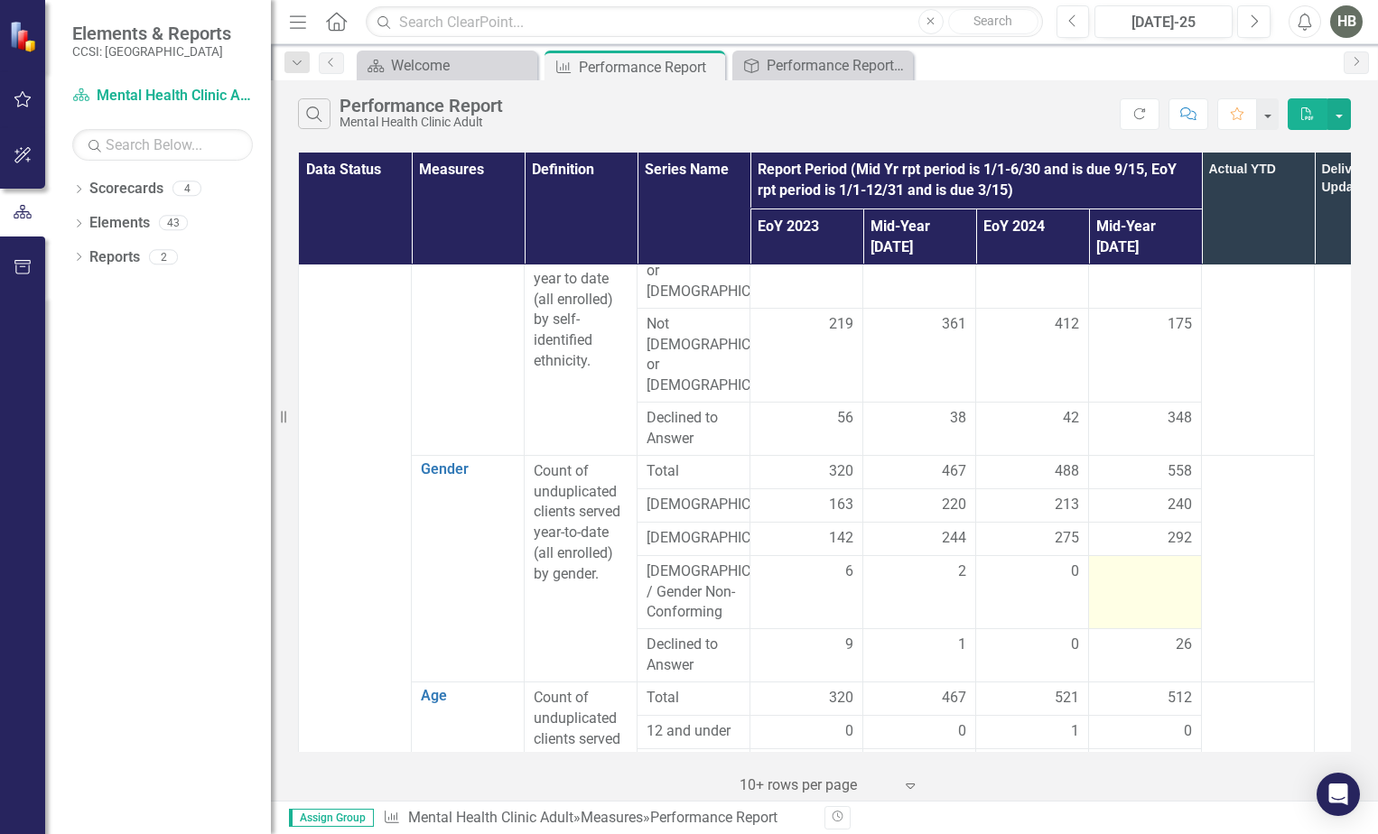
scroll to position [1174, 0]
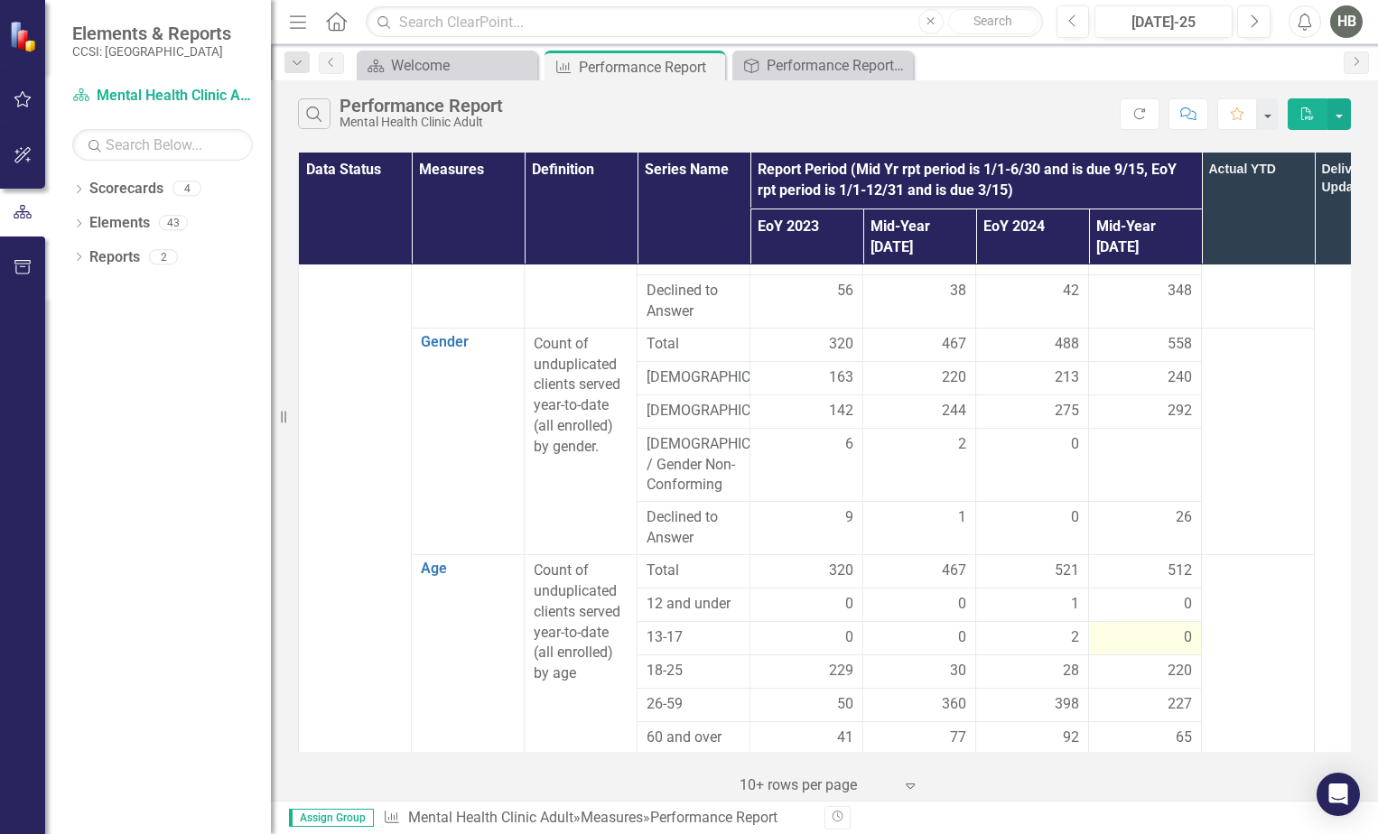
click at [1153, 627] on div "0" at bounding box center [1145, 637] width 94 height 21
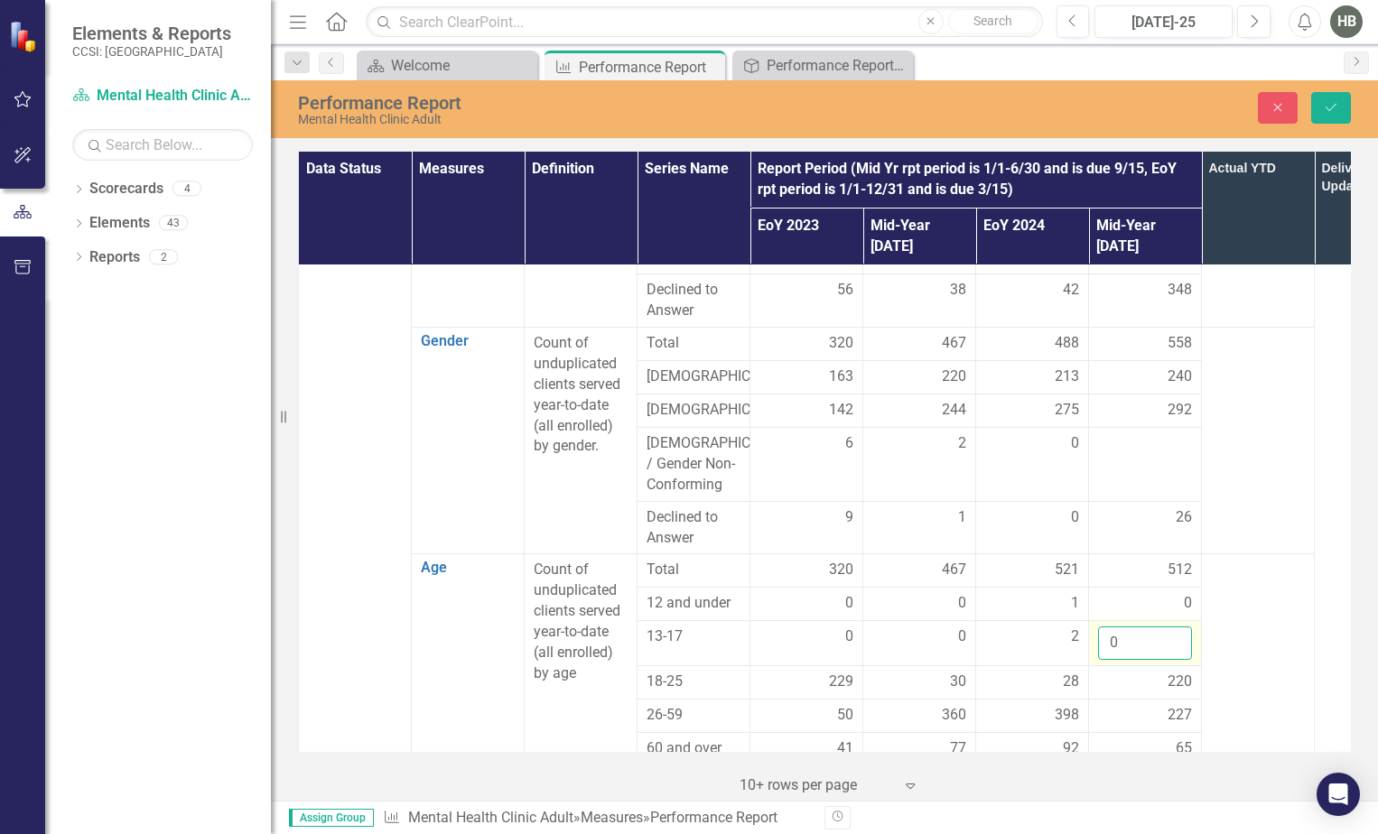
drag, startPoint x: 1153, startPoint y: 580, endPoint x: 1142, endPoint y: 580, distance: 10.9
click at [1142, 626] on input "0" at bounding box center [1145, 642] width 94 height 33
type input "43"
click at [1136, 593] on div "0" at bounding box center [1145, 603] width 94 height 21
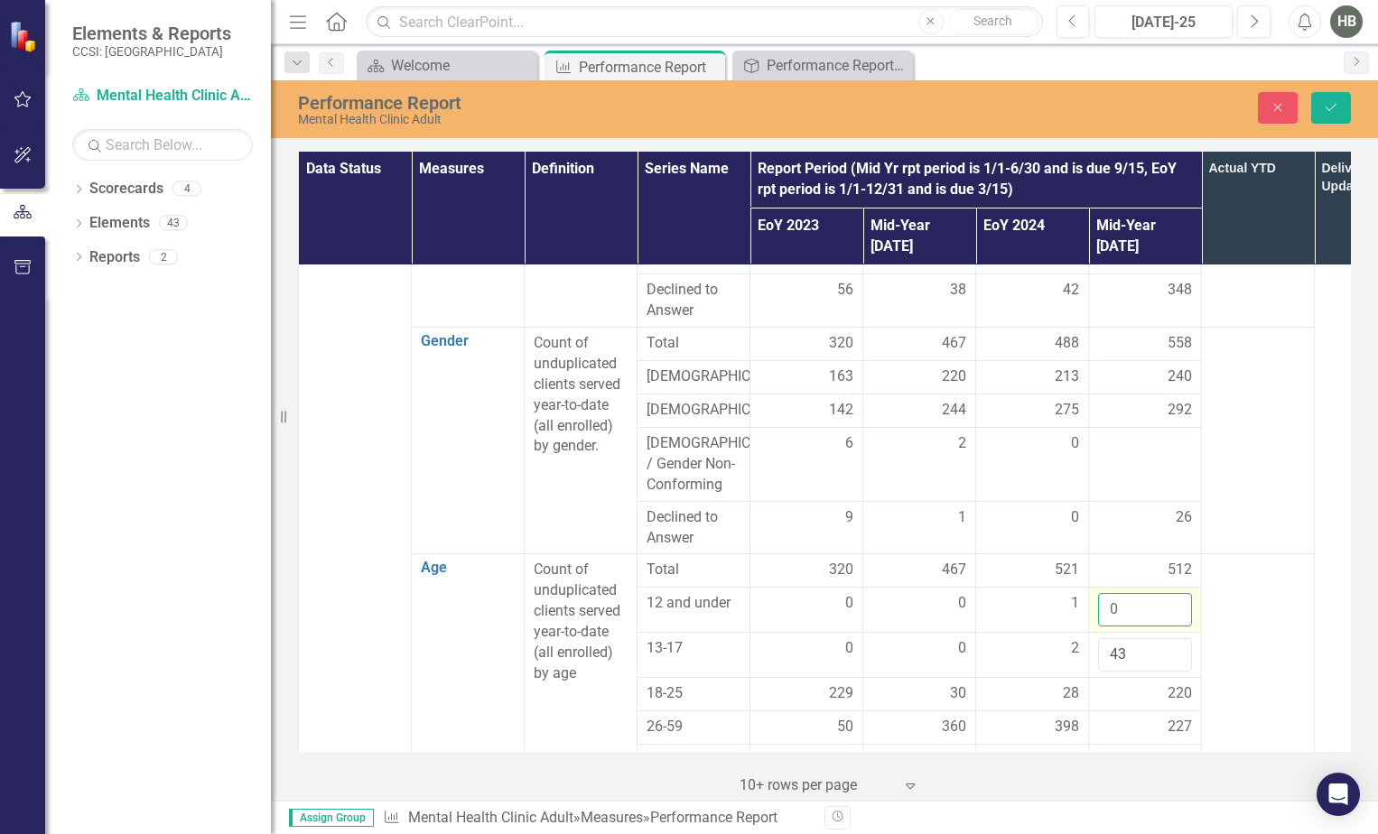
drag, startPoint x: 1127, startPoint y: 544, endPoint x: 1094, endPoint y: 544, distance: 32.5
click at [1094, 588] on td "0" at bounding box center [1145, 610] width 113 height 45
type input "3"
click at [1322, 113] on button "Save" at bounding box center [1331, 108] width 40 height 32
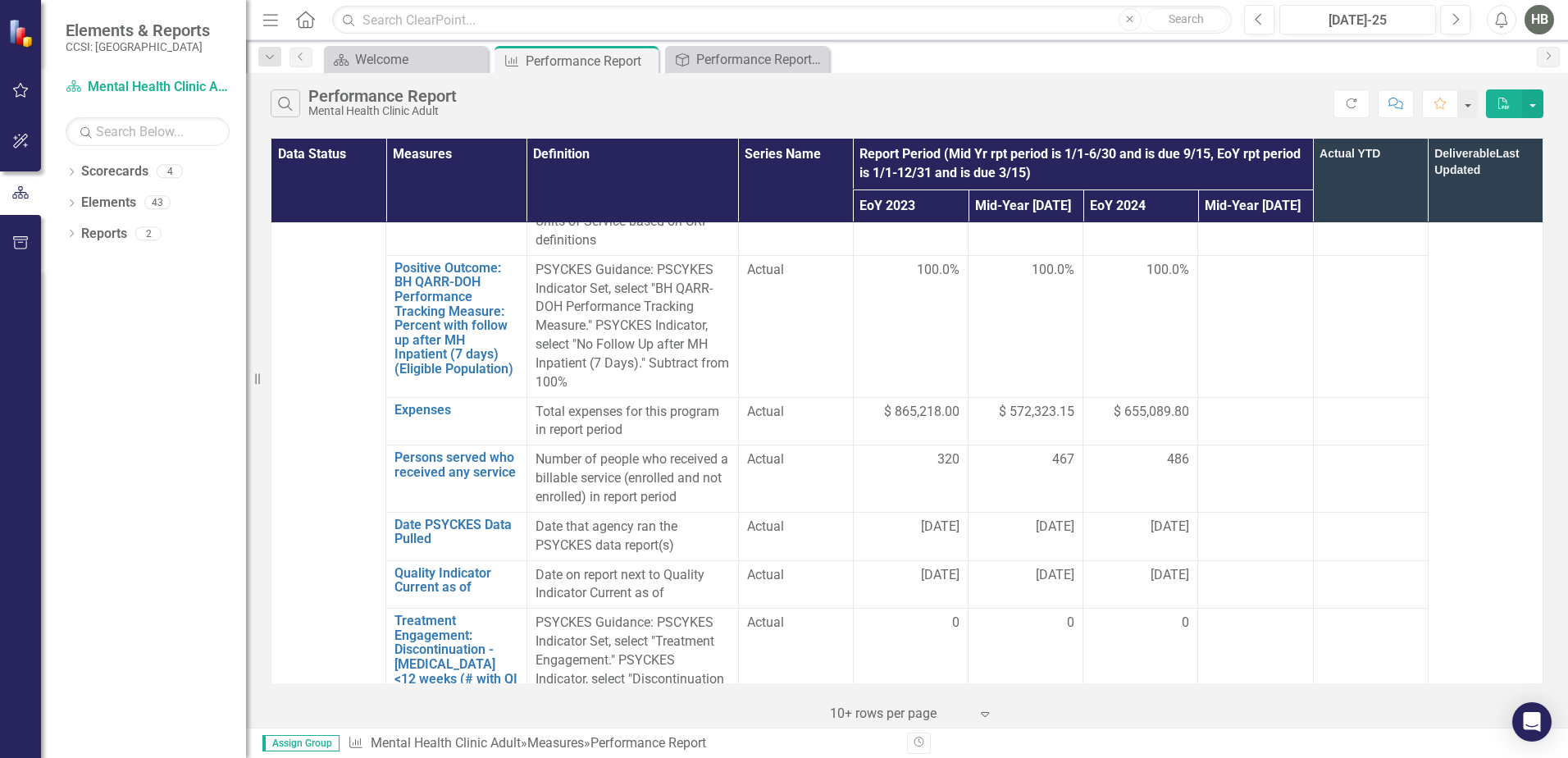
scroll to position [821, 0]
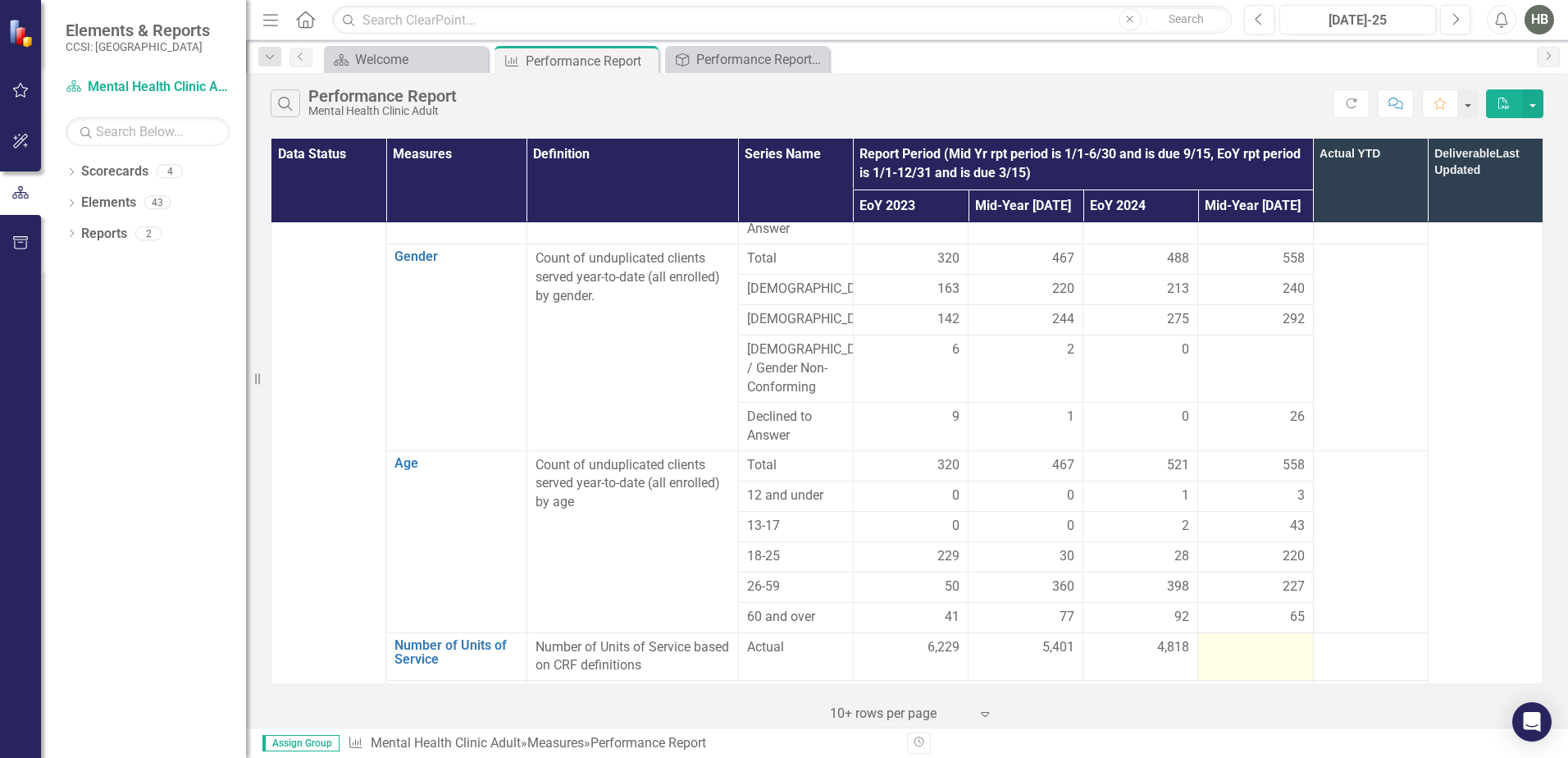
click at [1249, 638] on div at bounding box center [1255, 648] width 97 height 20
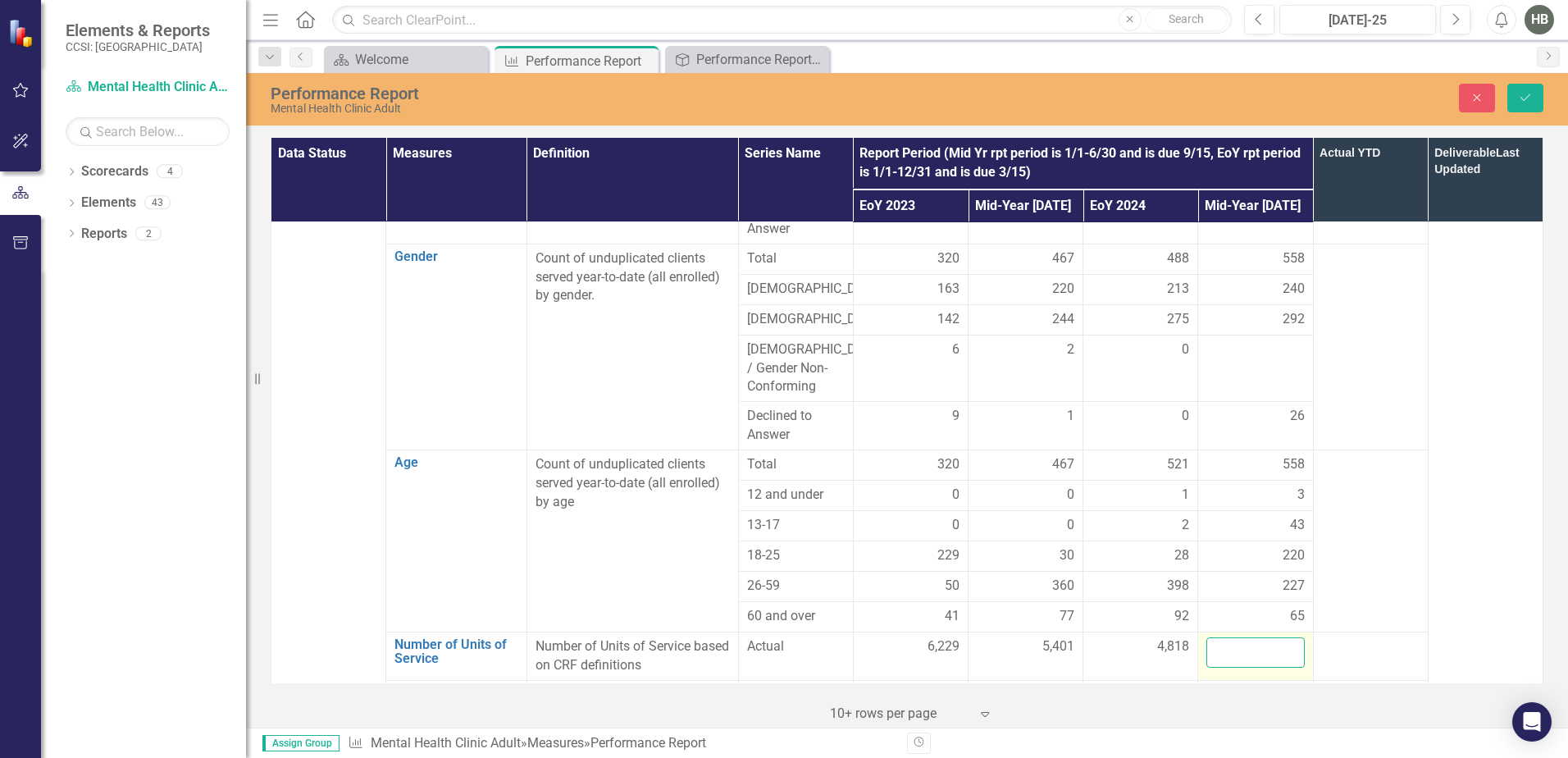
click at [1249, 637] on input "number" at bounding box center [1255, 652] width 97 height 30
type input "5518"
click at [1251, 637] on div at bounding box center [1370, 647] width 97 height 20
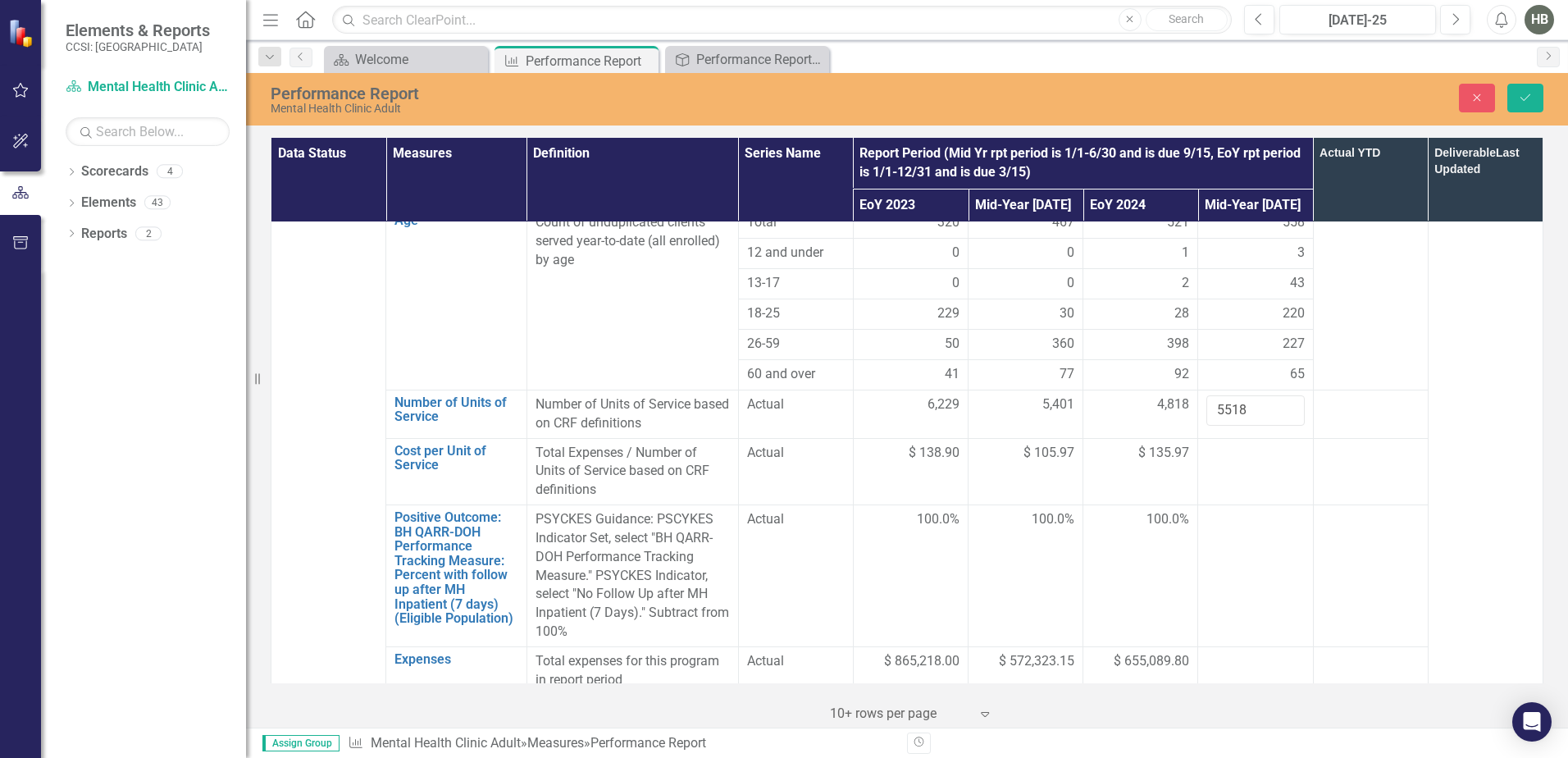
scroll to position [1067, 0]
click at [1206, 440] on div at bounding box center [1255, 450] width 97 height 20
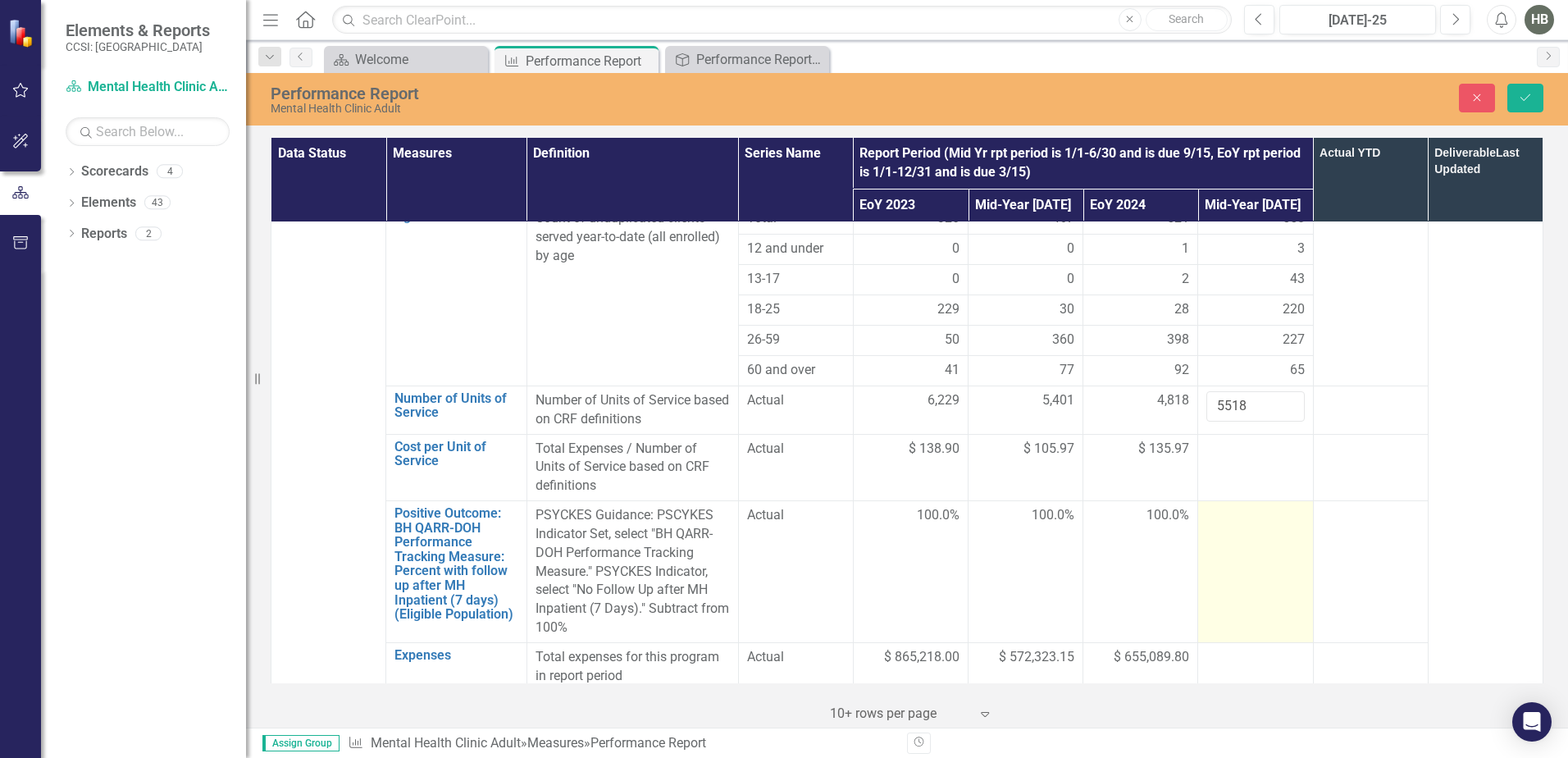
click at [1207, 502] on td at bounding box center [1255, 573] width 114 height 142
click at [1207, 506] on input "number" at bounding box center [1255, 521] width 97 height 30
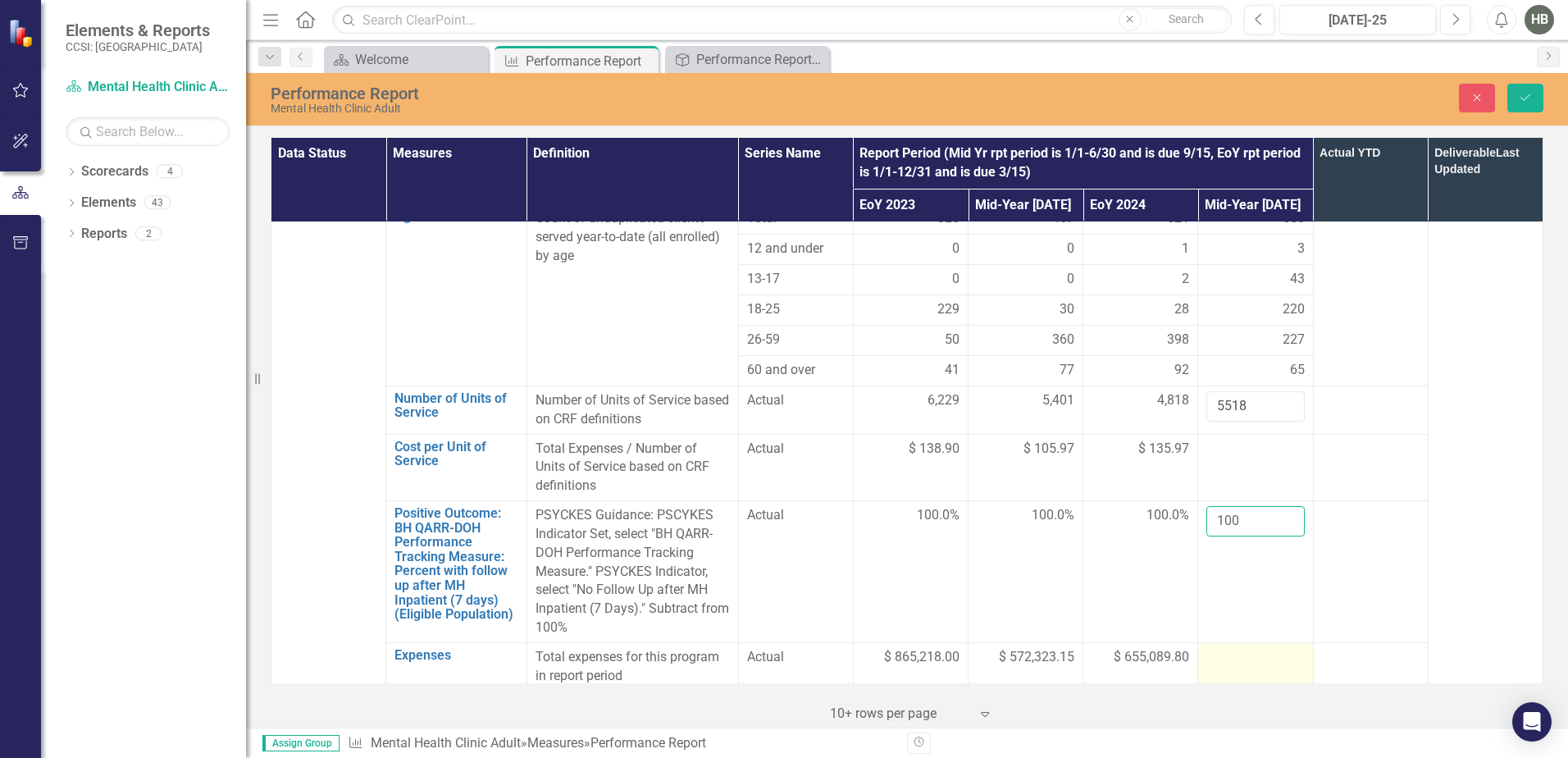
type input "100"
click at [1234, 648] on div at bounding box center [1255, 658] width 97 height 20
click at [1206, 648] on input "number" at bounding box center [1255, 663] width 97 height 30
type input "360387.95"
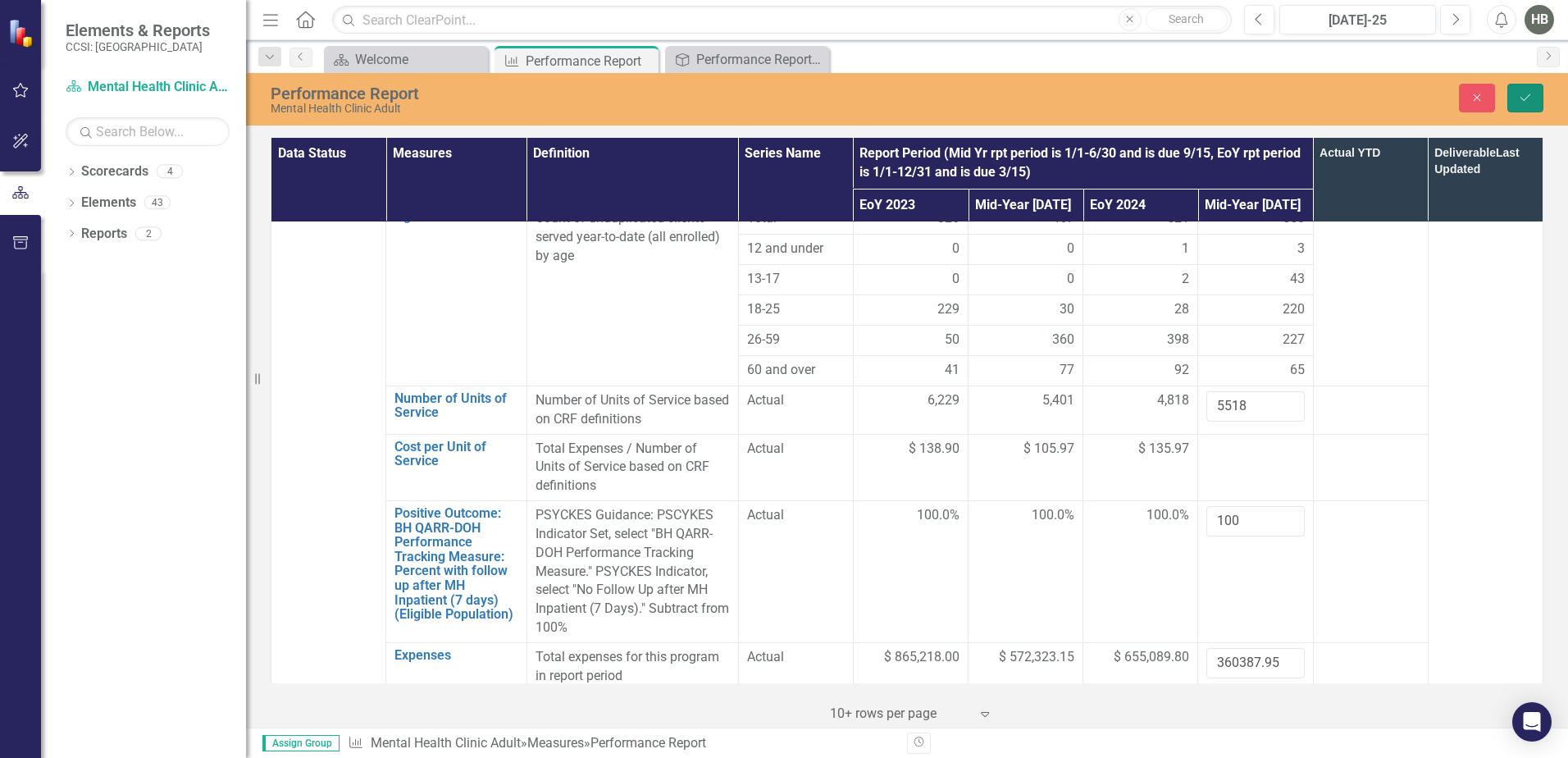
click at [1251, 99] on button "Save" at bounding box center [1525, 98] width 36 height 29
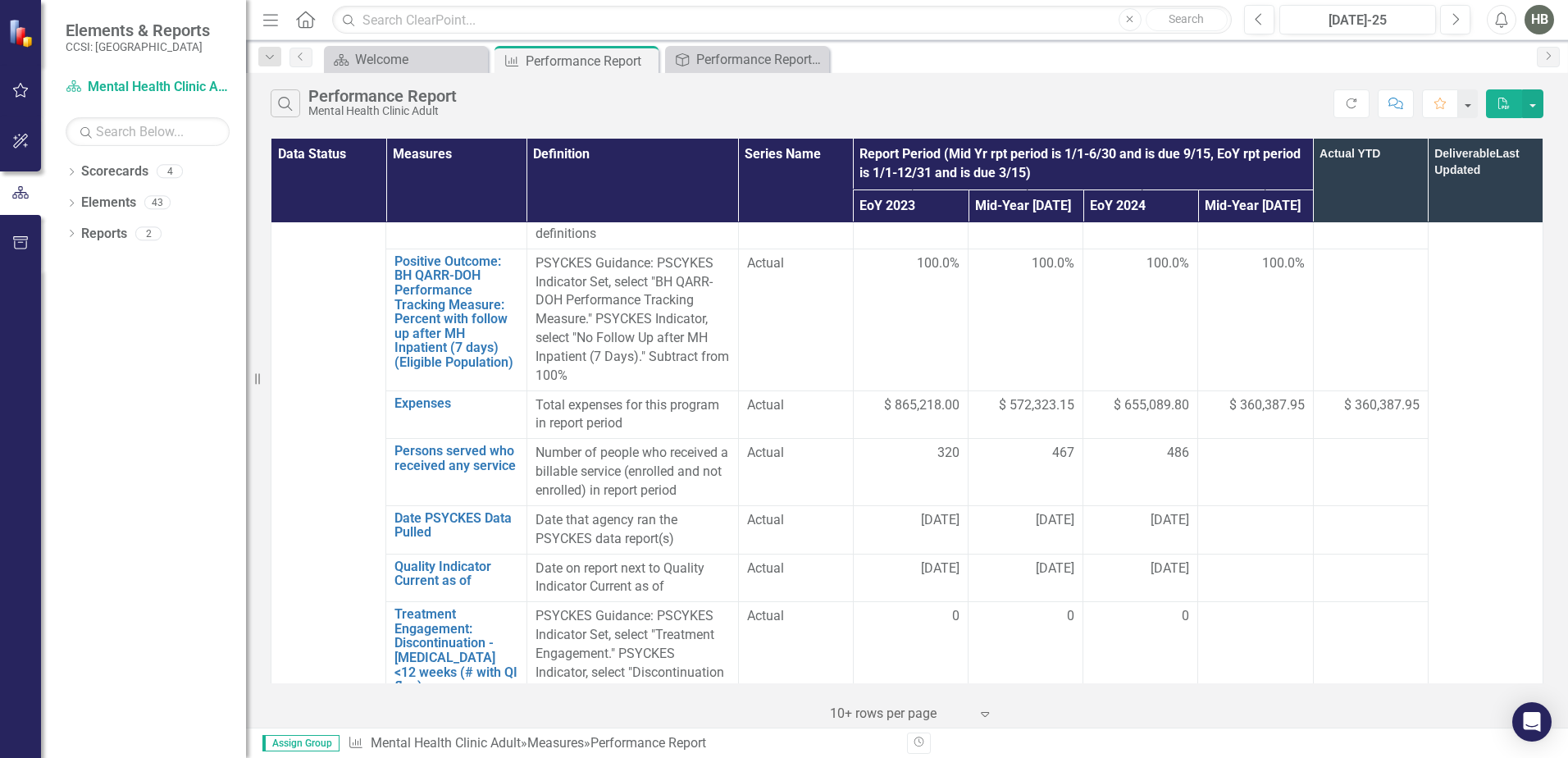
scroll to position [1312, 0]
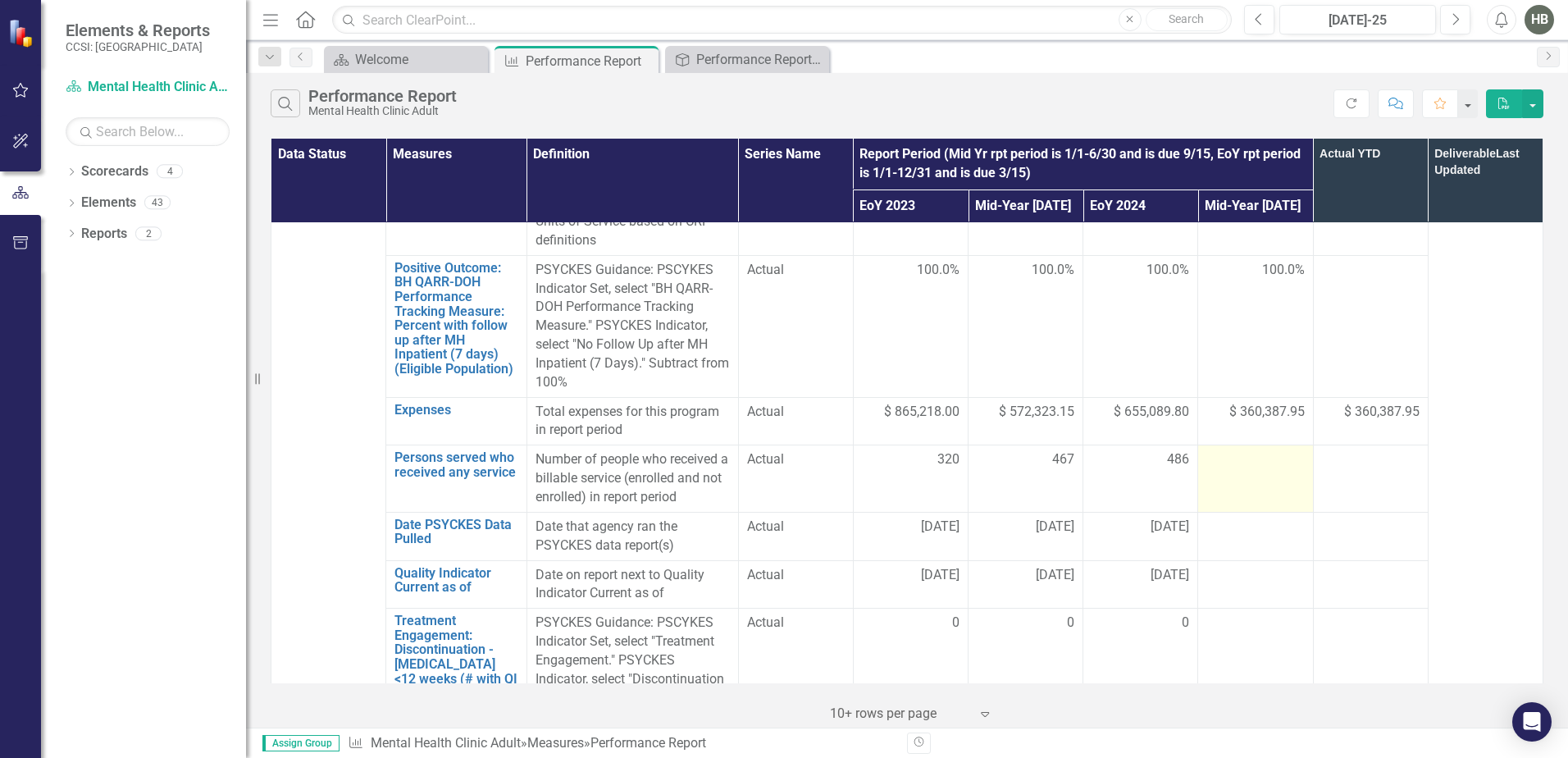
click at [1234, 451] on div at bounding box center [1255, 461] width 97 height 20
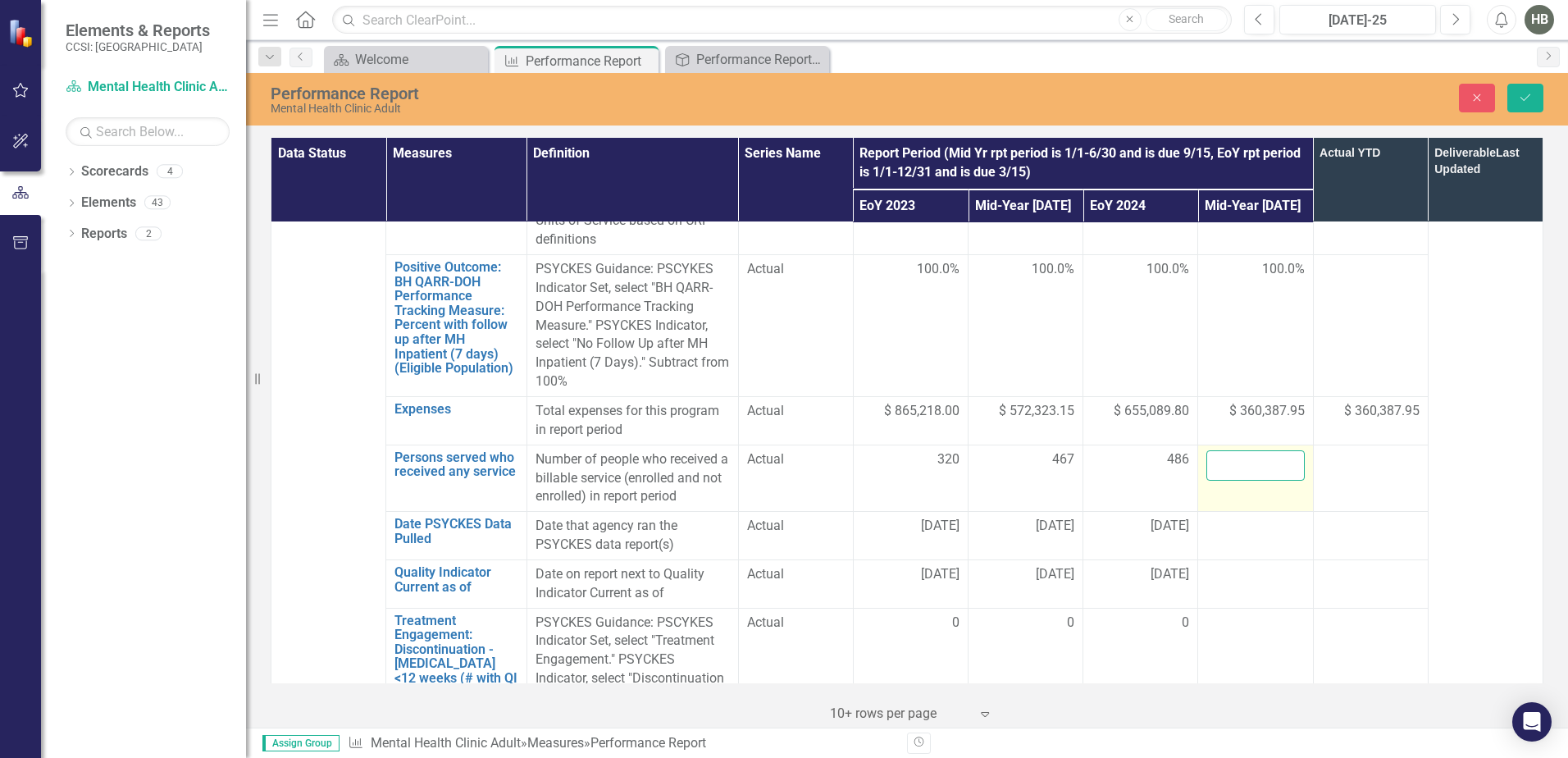
click at [1234, 451] on input "number" at bounding box center [1255, 465] width 97 height 30
type input "558"
click at [1229, 512] on td at bounding box center [1255, 535] width 114 height 48
click at [1221, 517] on input "text" at bounding box center [1255, 532] width 97 height 30
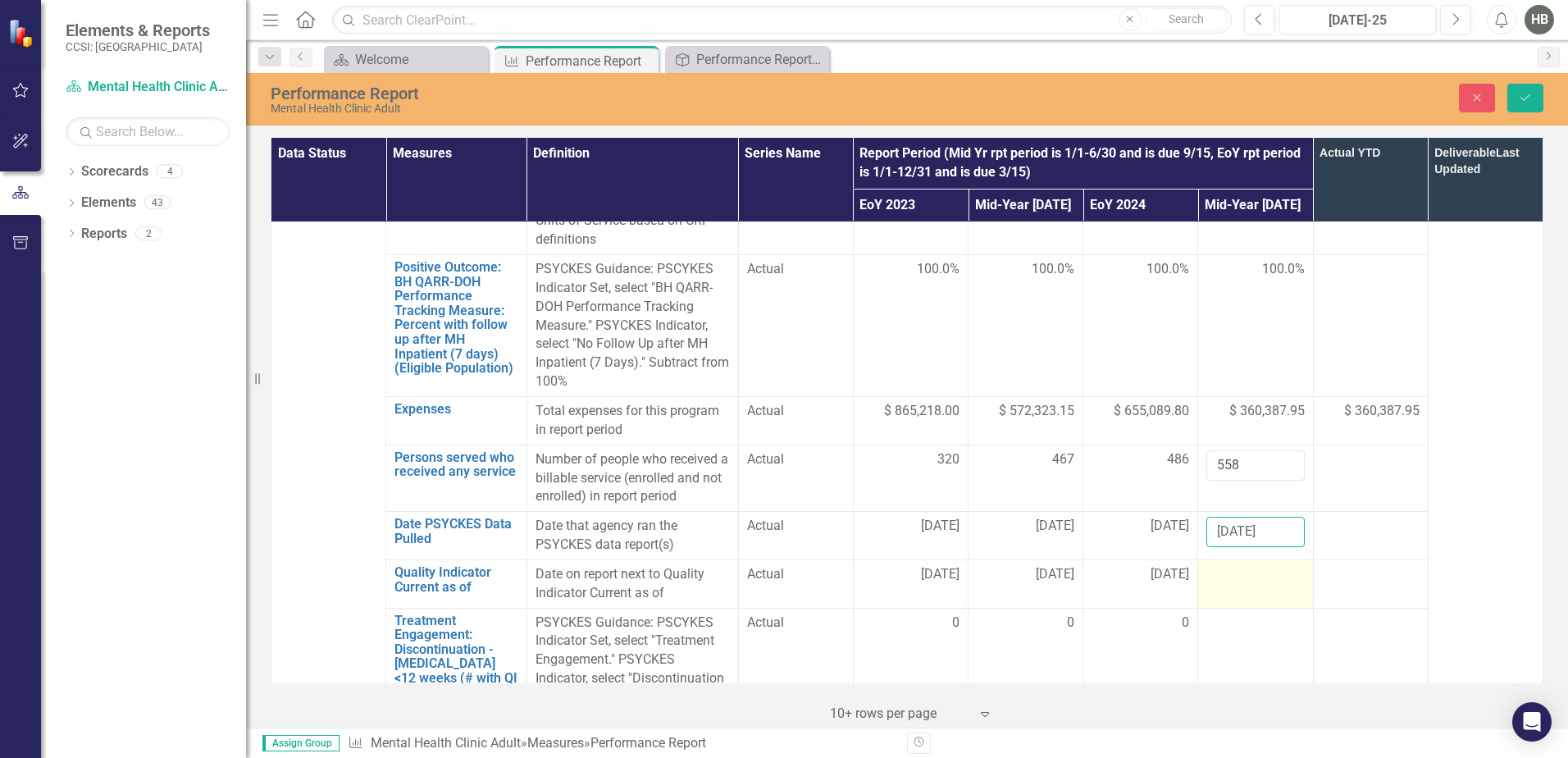
type input "[DATE]"
click at [1198, 560] on td at bounding box center [1255, 583] width 114 height 48
drag, startPoint x: 1200, startPoint y: 516, endPoint x: 1223, endPoint y: 531, distance: 27.5
click at [1206, 565] on input "text" at bounding box center [1255, 580] width 97 height 30
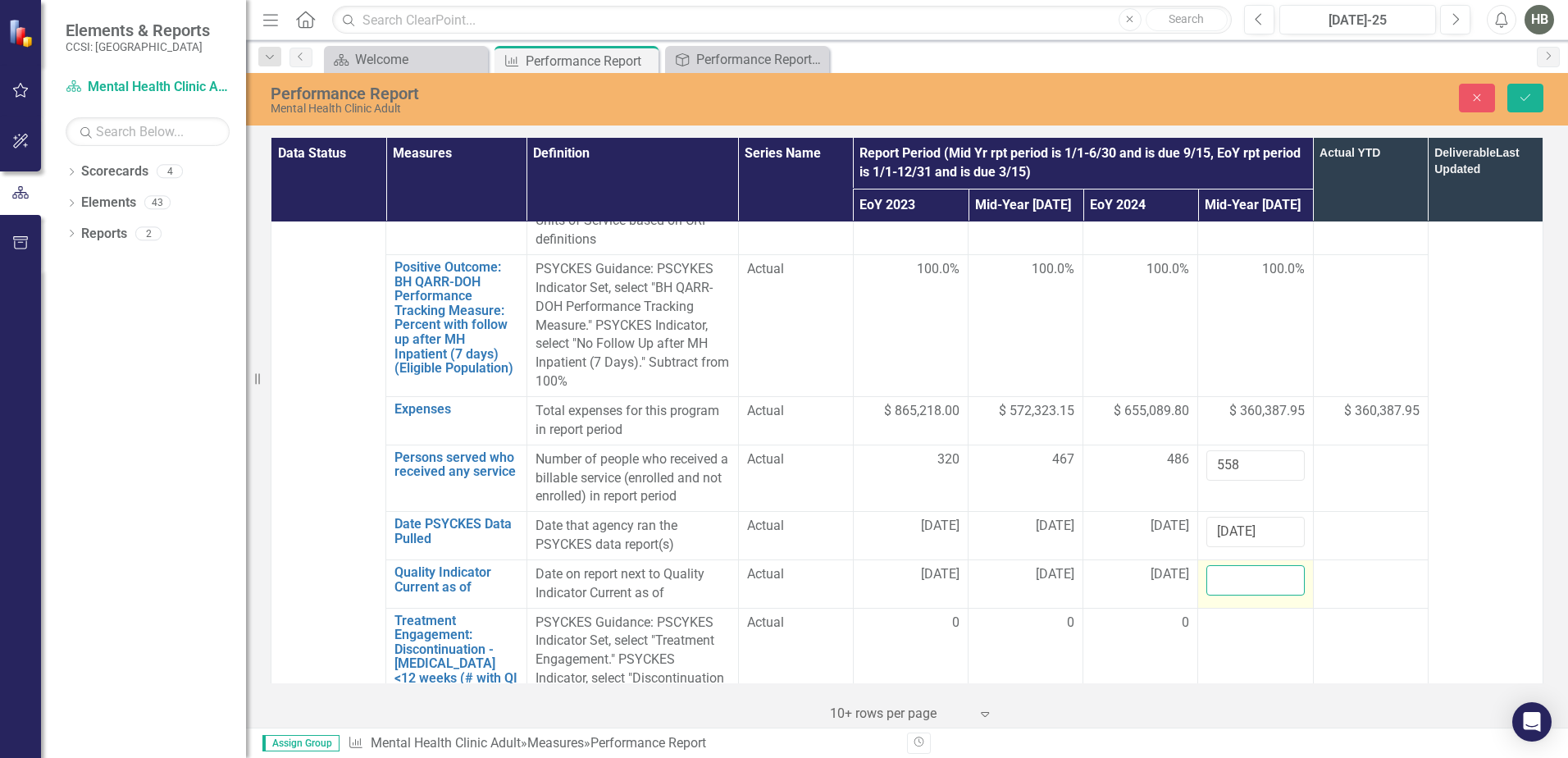
type input "[DATE]"
click at [1246, 608] on td at bounding box center [1255, 669] width 114 height 123
click at [1245, 613] on div at bounding box center [1255, 623] width 97 height 20
click at [1233, 613] on div at bounding box center [1255, 623] width 97 height 20
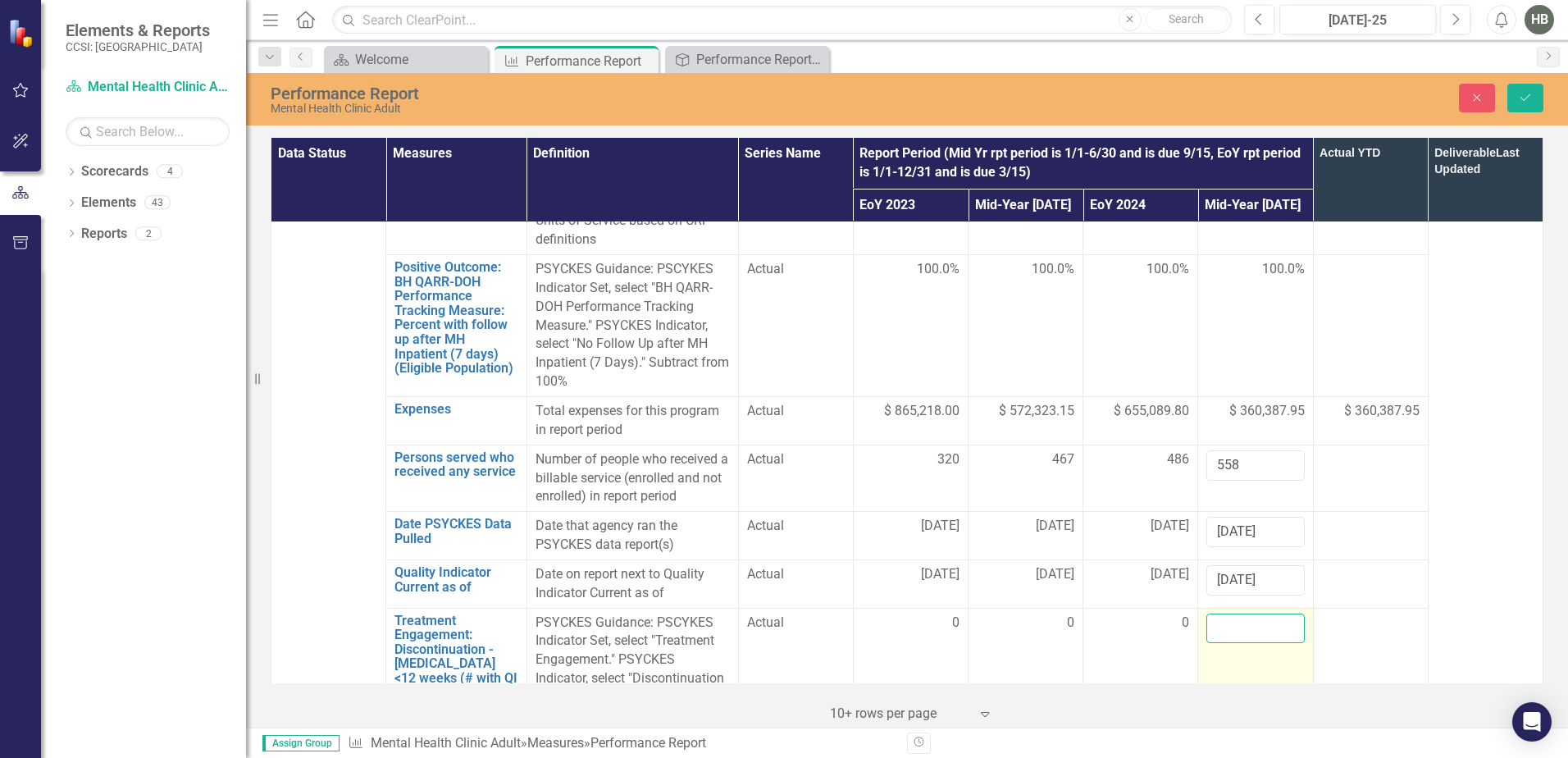
click at [1233, 613] on input "number" at bounding box center [1255, 628] width 97 height 30
type input "0"
click at [1251, 94] on icon "Save" at bounding box center [1525, 97] width 15 height 12
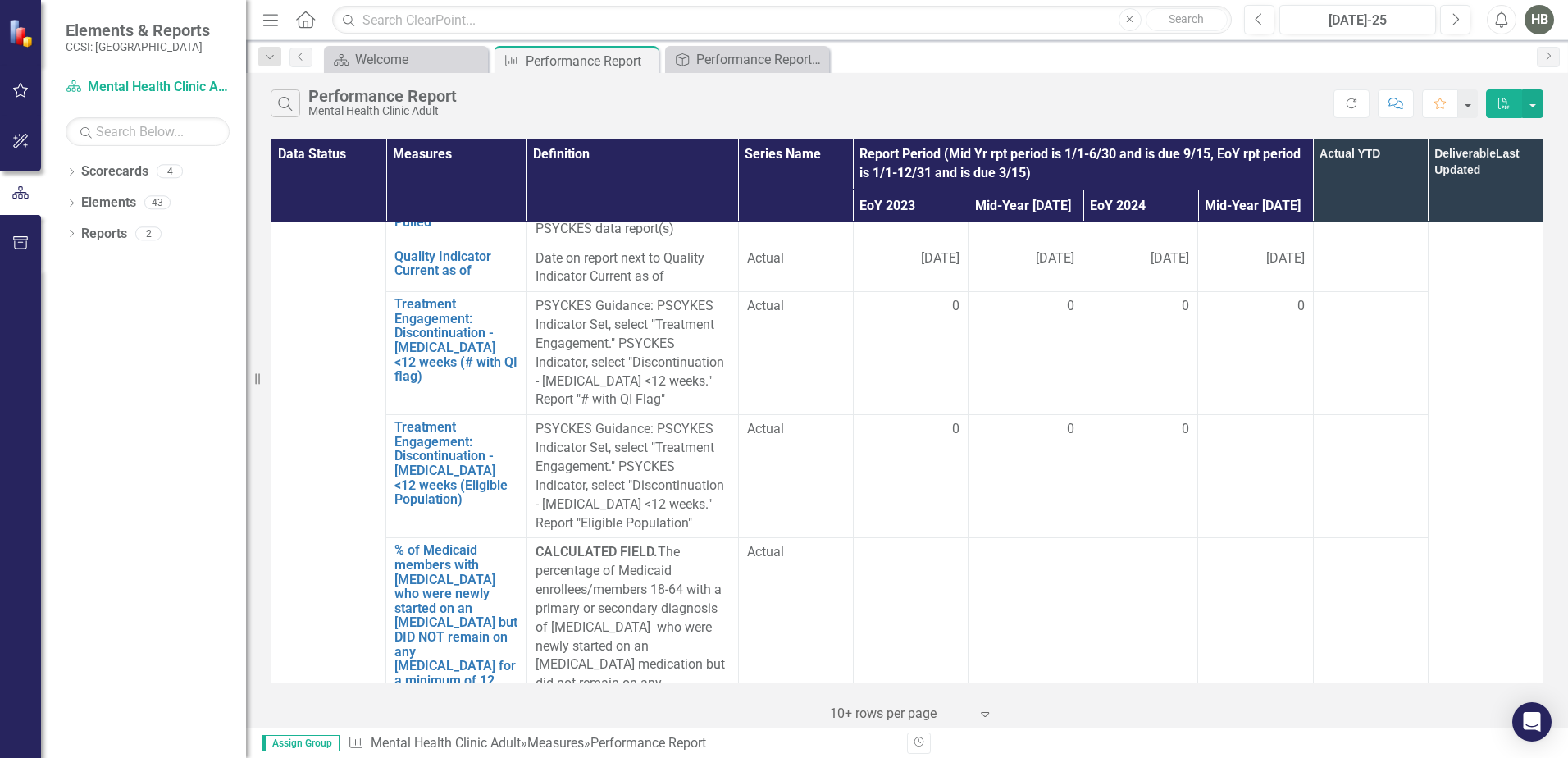
scroll to position [1641, 0]
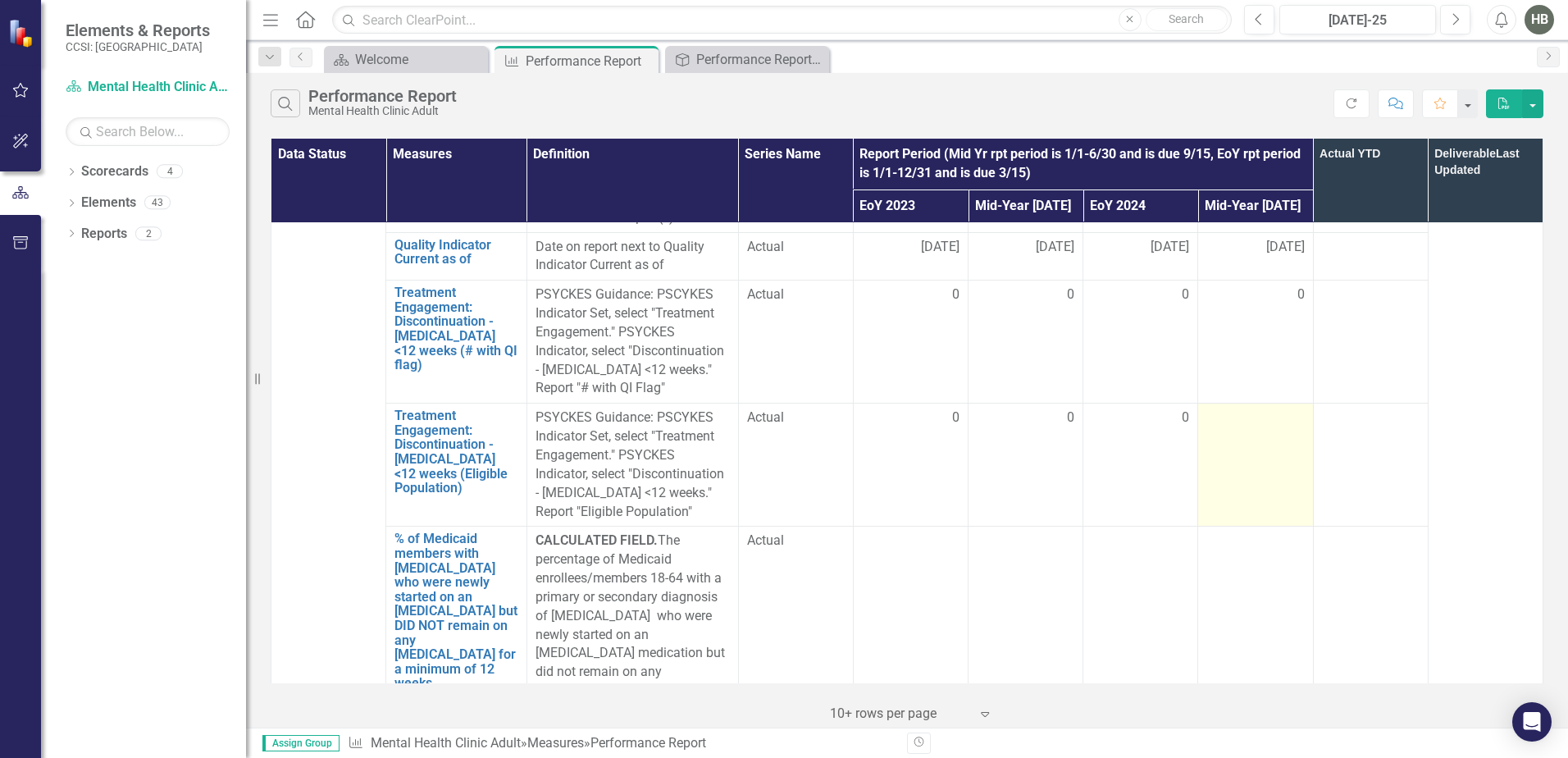
click at [1249, 404] on td at bounding box center [1255, 464] width 114 height 123
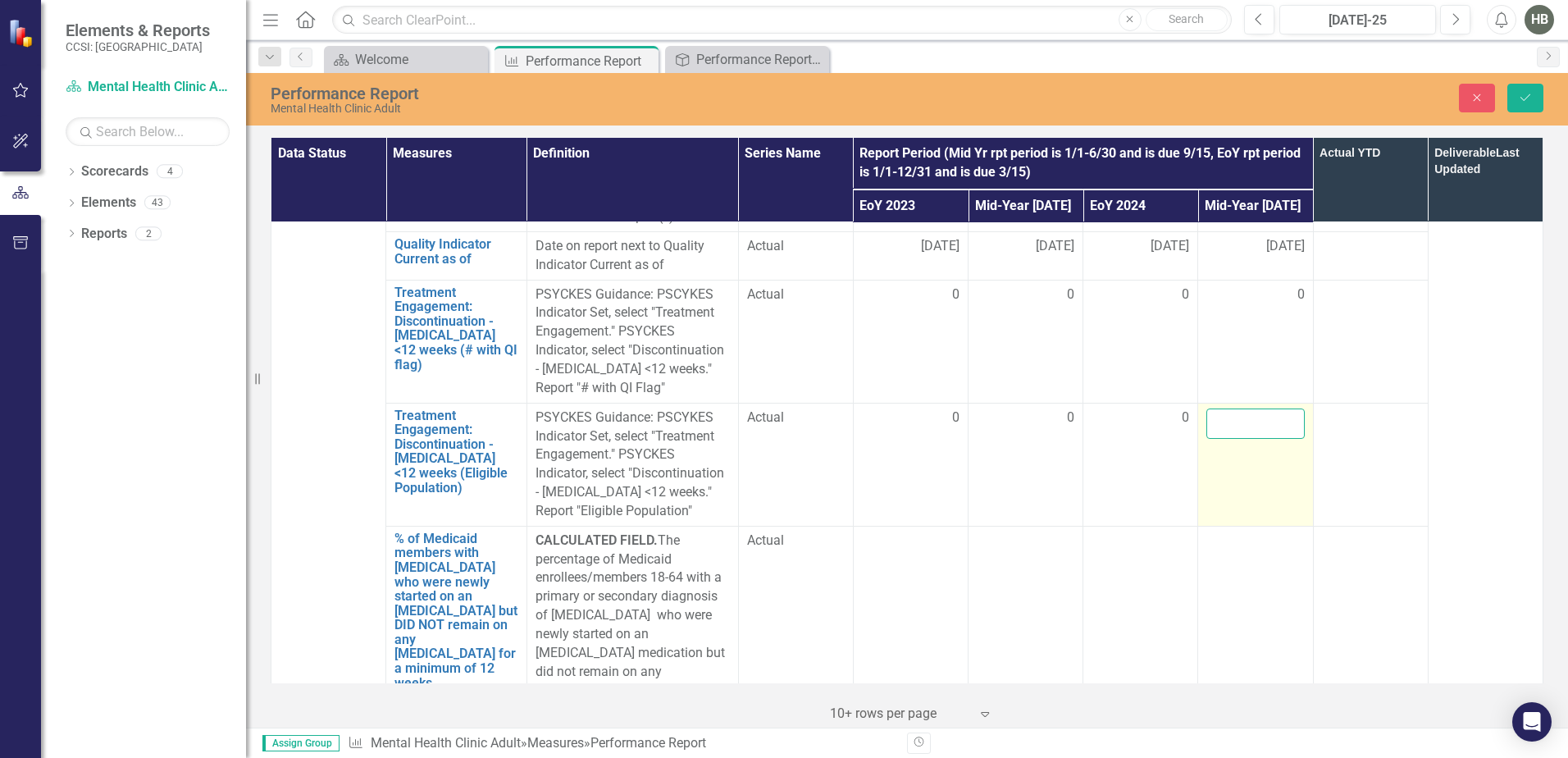
click at [1221, 409] on input "number" at bounding box center [1255, 424] width 97 height 30
type input "0"
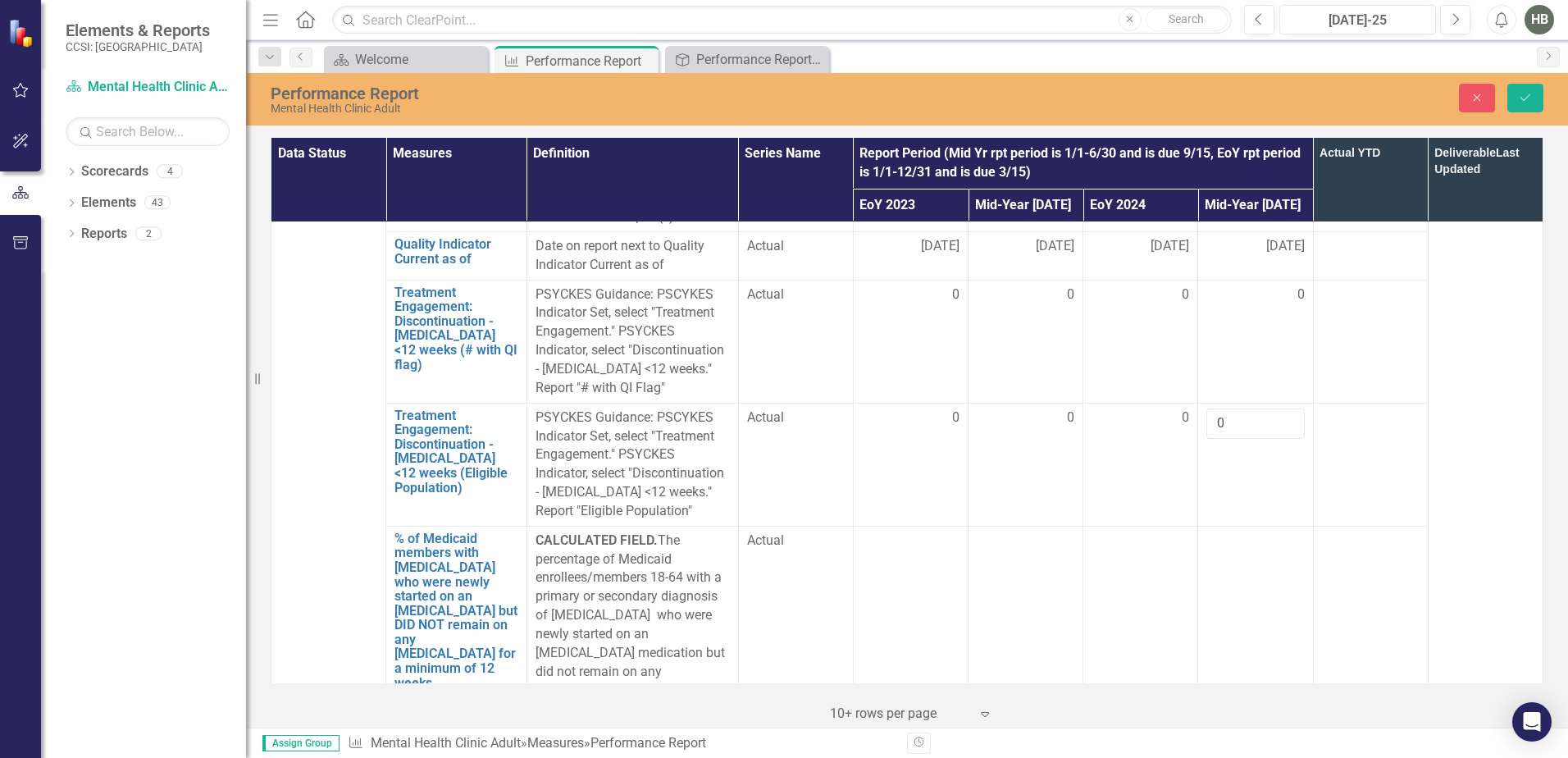
click at [1226, 535] on td at bounding box center [1255, 643] width 114 height 235
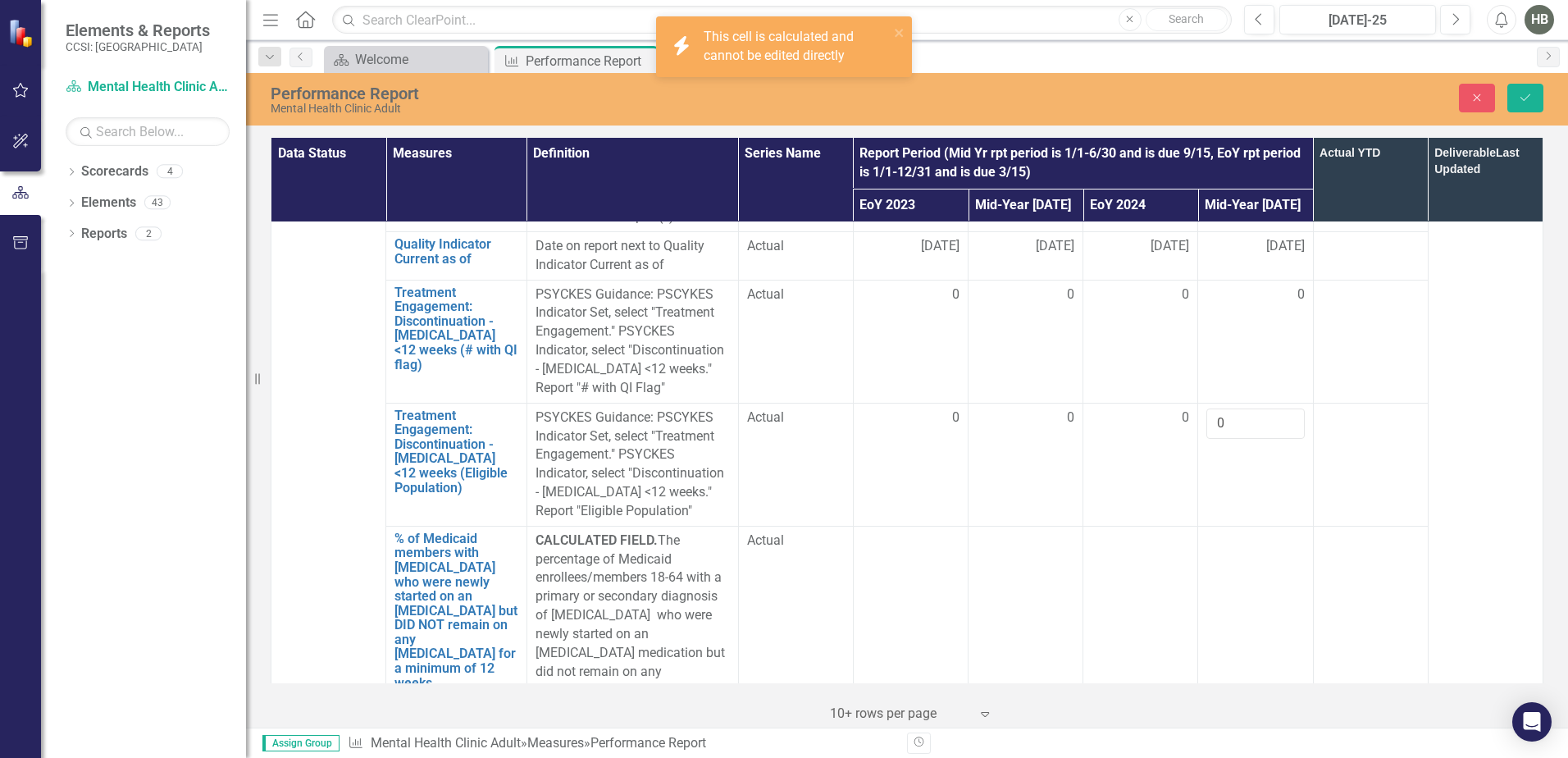
click at [1218, 526] on td at bounding box center [1255, 643] width 114 height 235
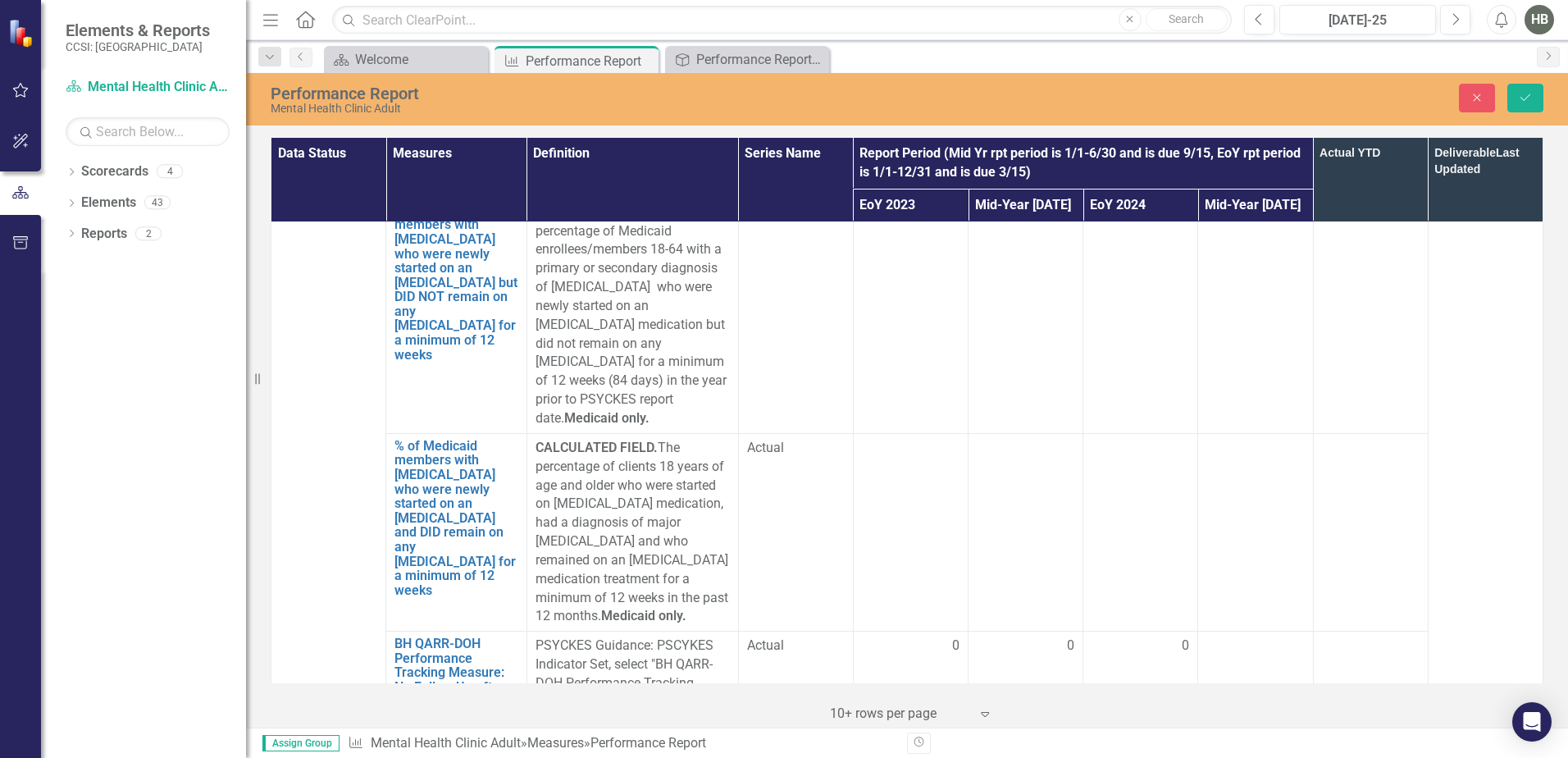
scroll to position [2133, 0]
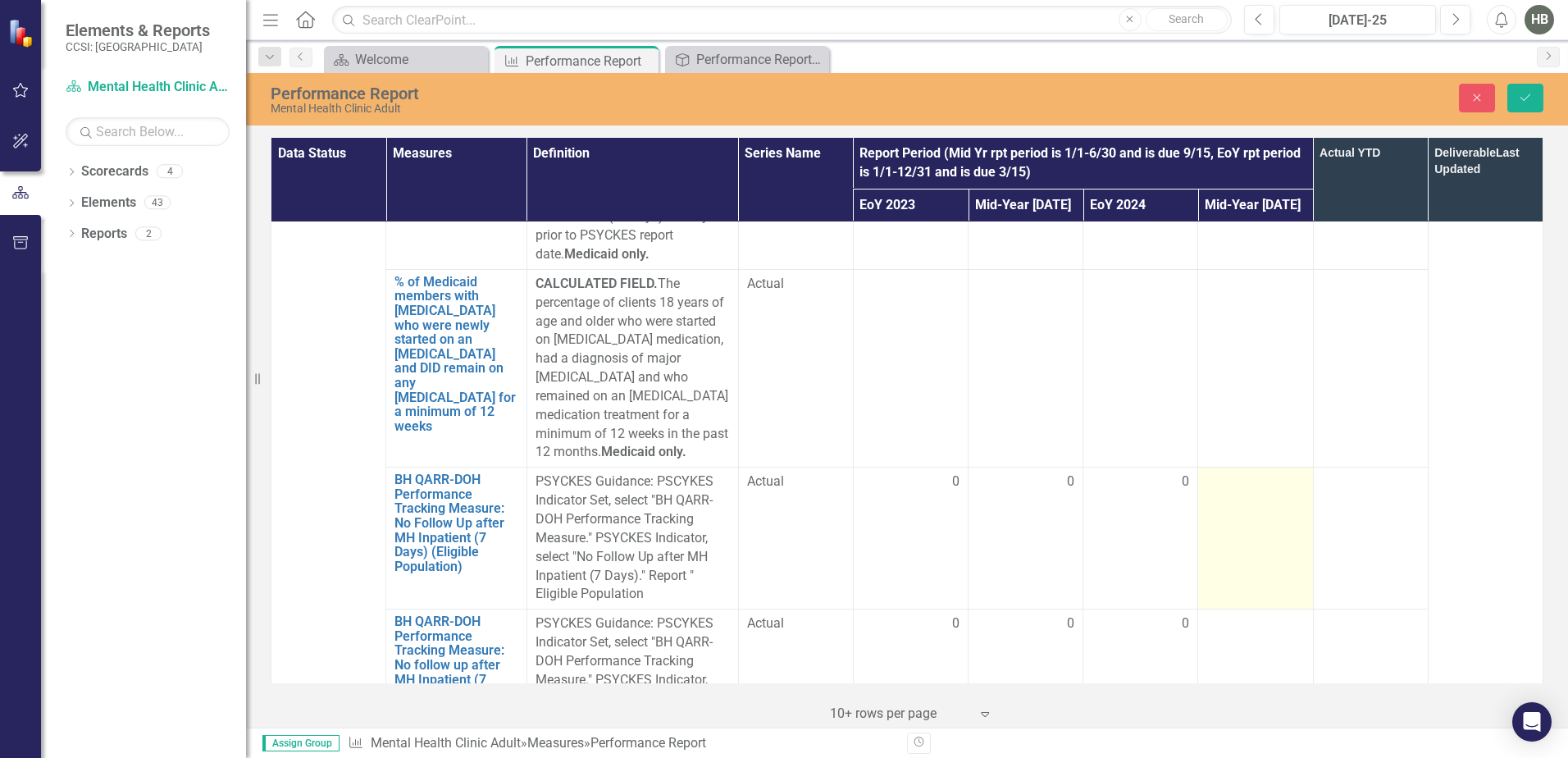
click at [1220, 468] on td at bounding box center [1255, 539] width 114 height 142
click at [1214, 473] on input "number" at bounding box center [1255, 487] width 97 height 30
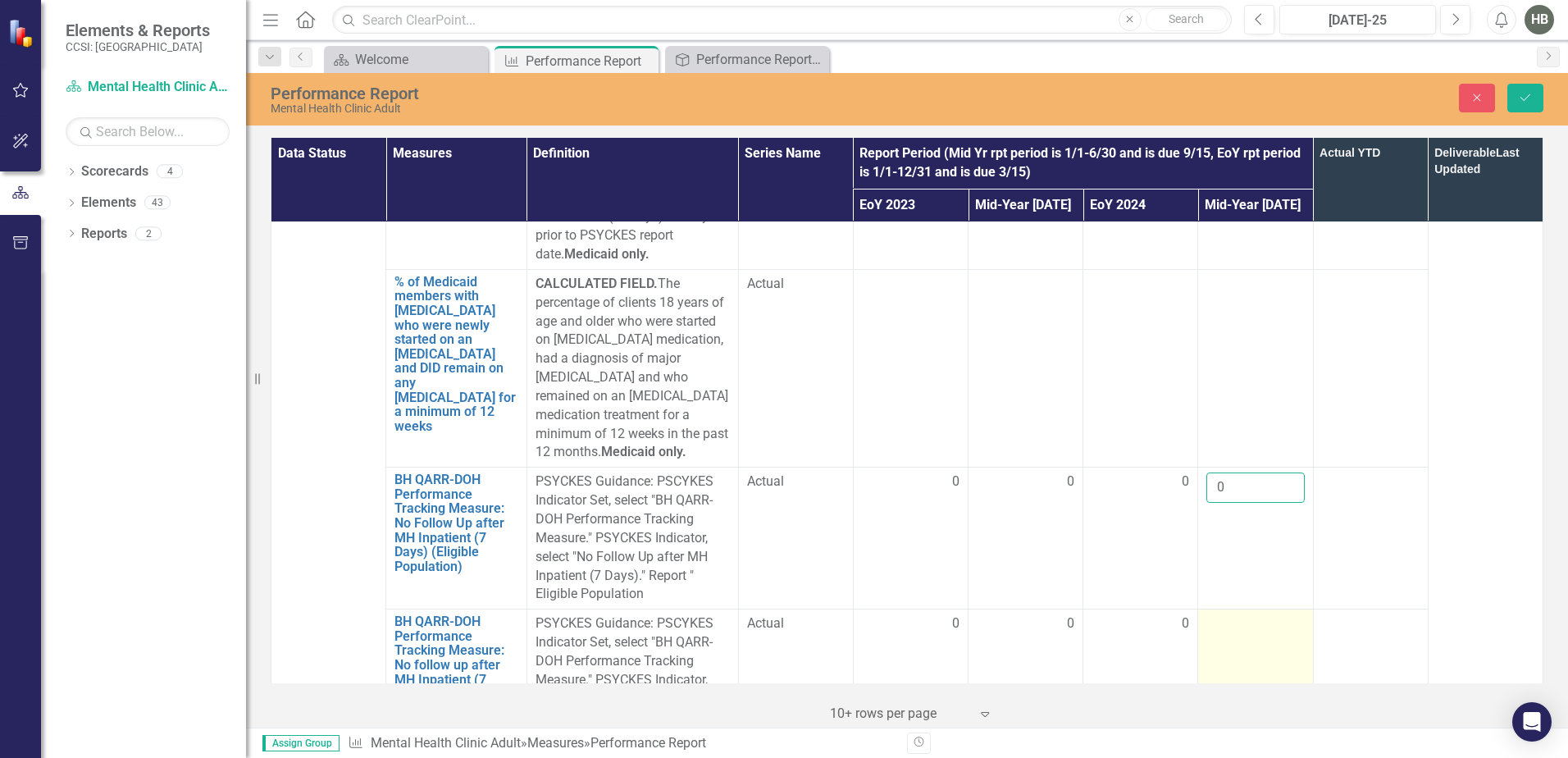
type input "0"
click at [1226, 614] on div at bounding box center [1255, 624] width 97 height 20
click at [1213, 614] on input "number" at bounding box center [1255, 629] width 97 height 30
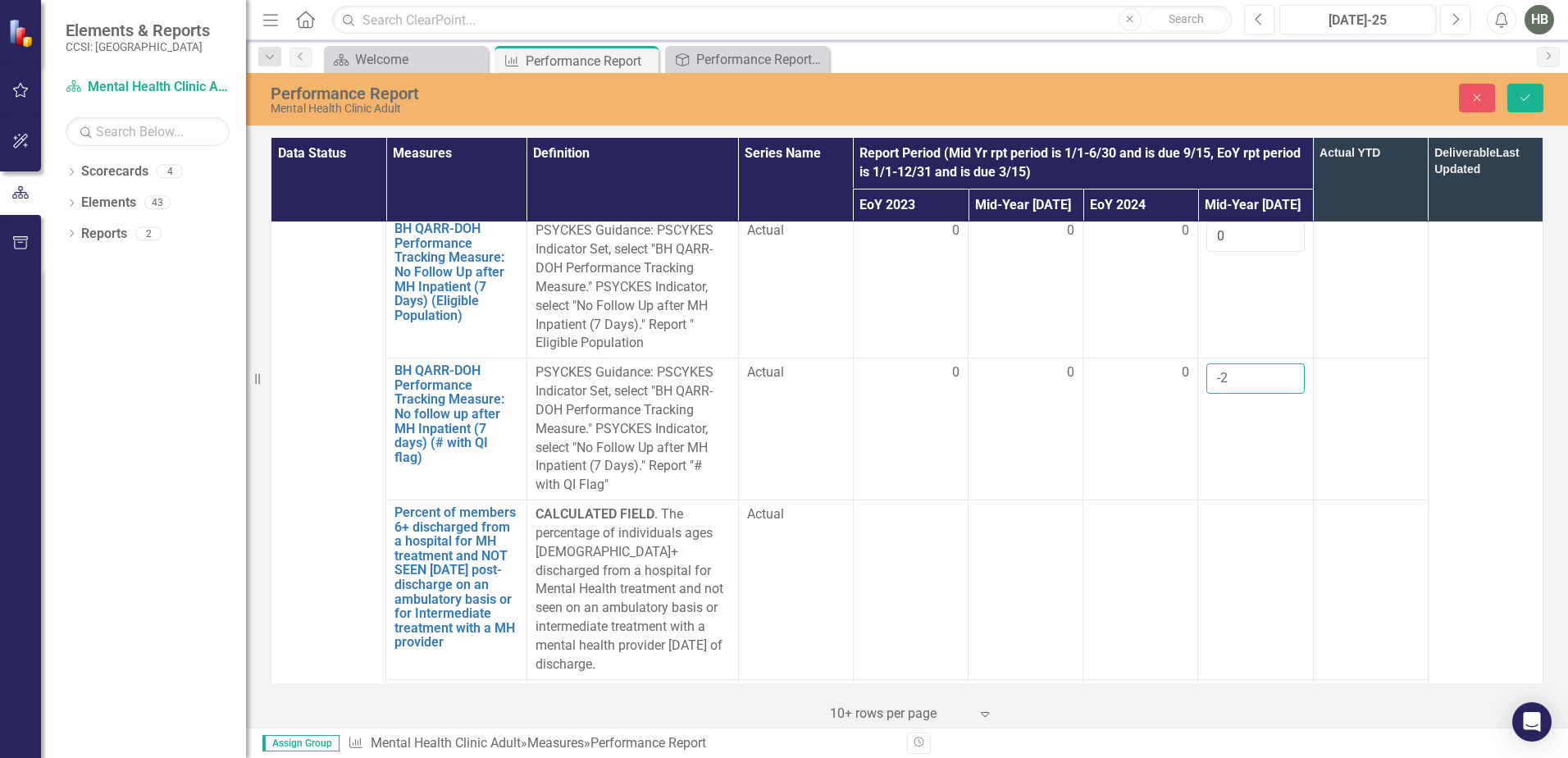
scroll to position [2379, 0]
click at [1215, 505] on td at bounding box center [1255, 595] width 114 height 180
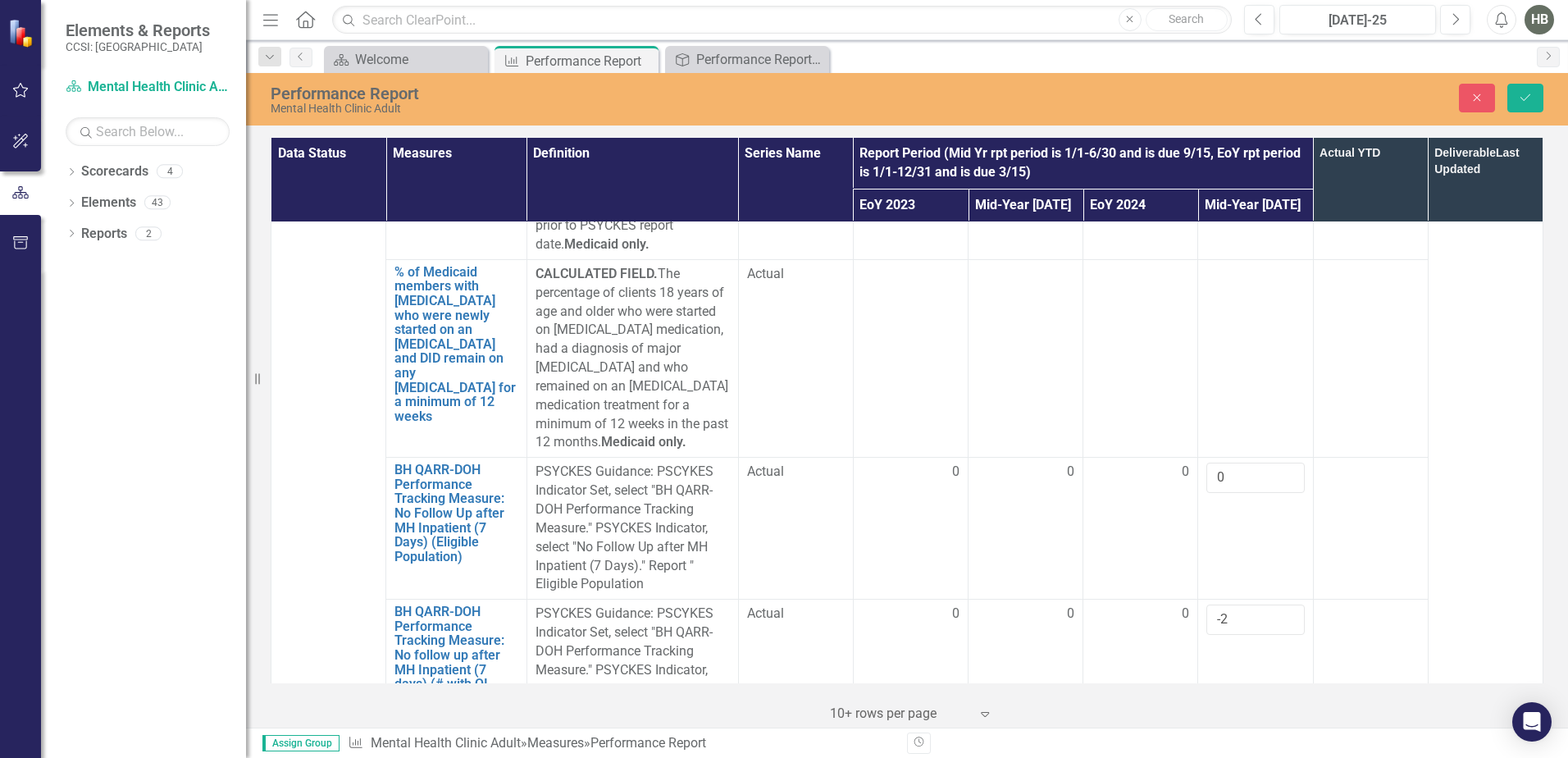
scroll to position [2133, 0]
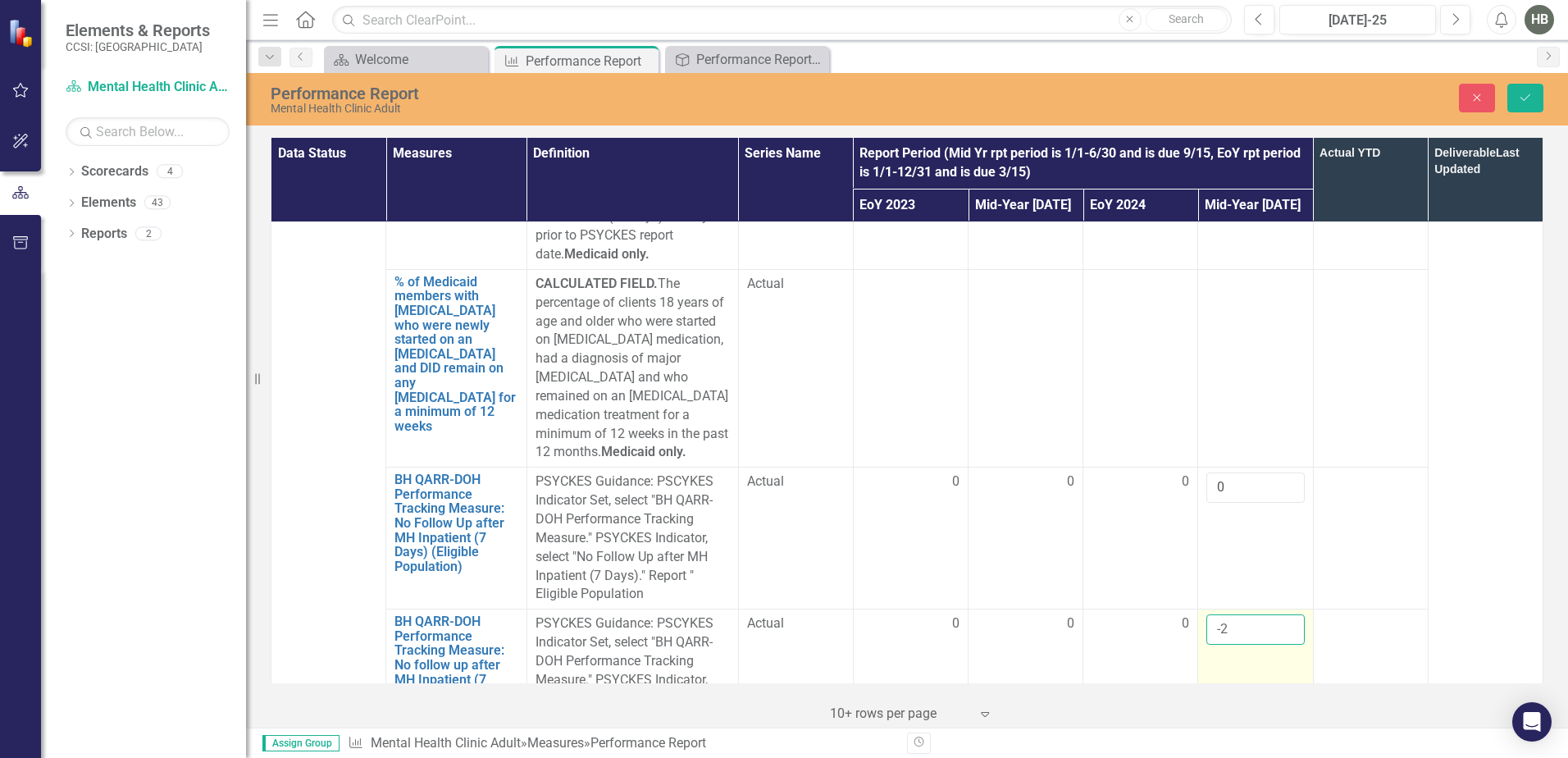
click at [1224, 614] on input "-2" at bounding box center [1255, 629] width 97 height 30
drag, startPoint x: 1224, startPoint y: 554, endPoint x: 1209, endPoint y: 557, distance: 15.3
click at [1209, 614] on input "-2" at bounding box center [1255, 629] width 97 height 30
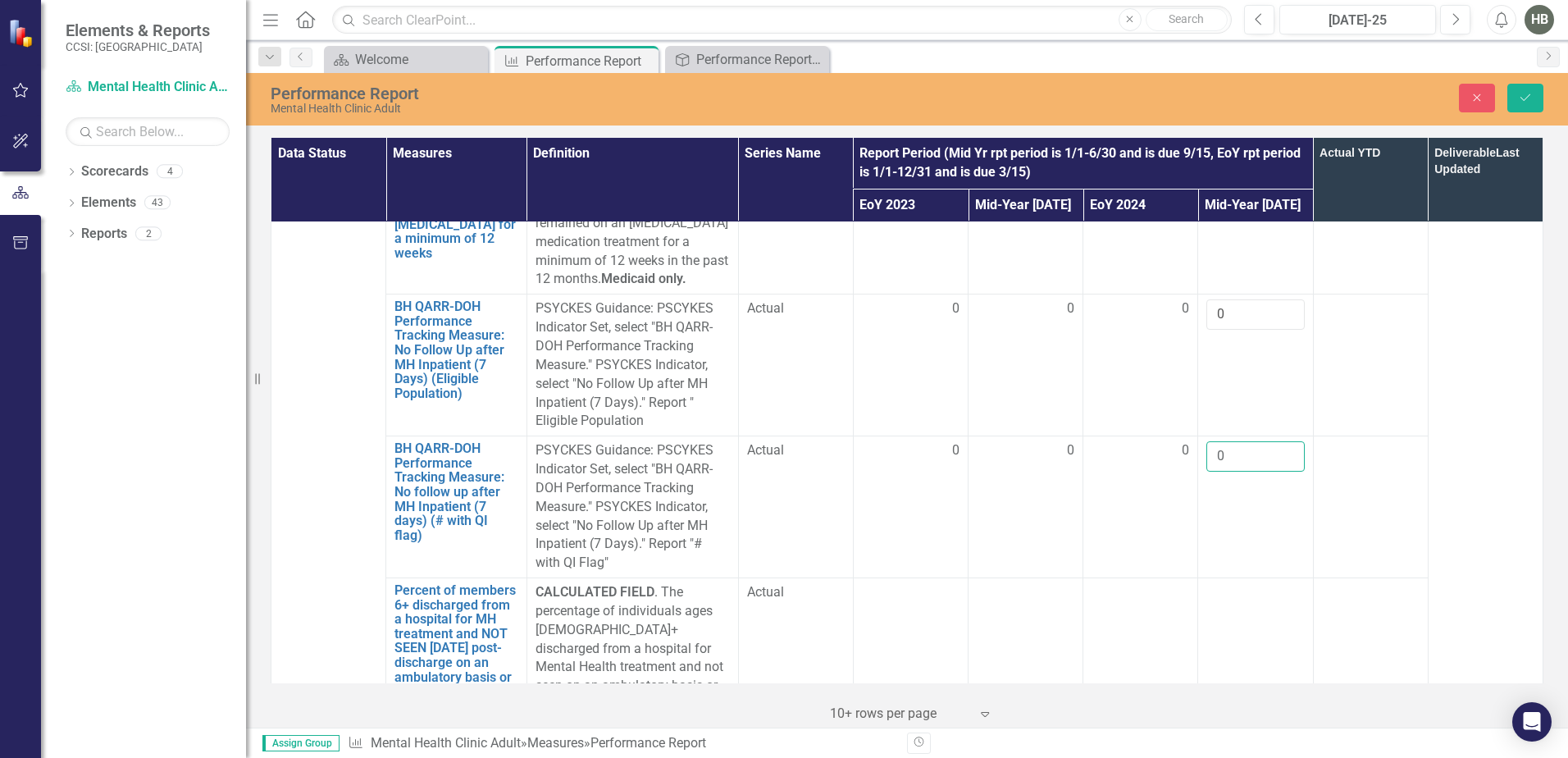
scroll to position [2461, 0]
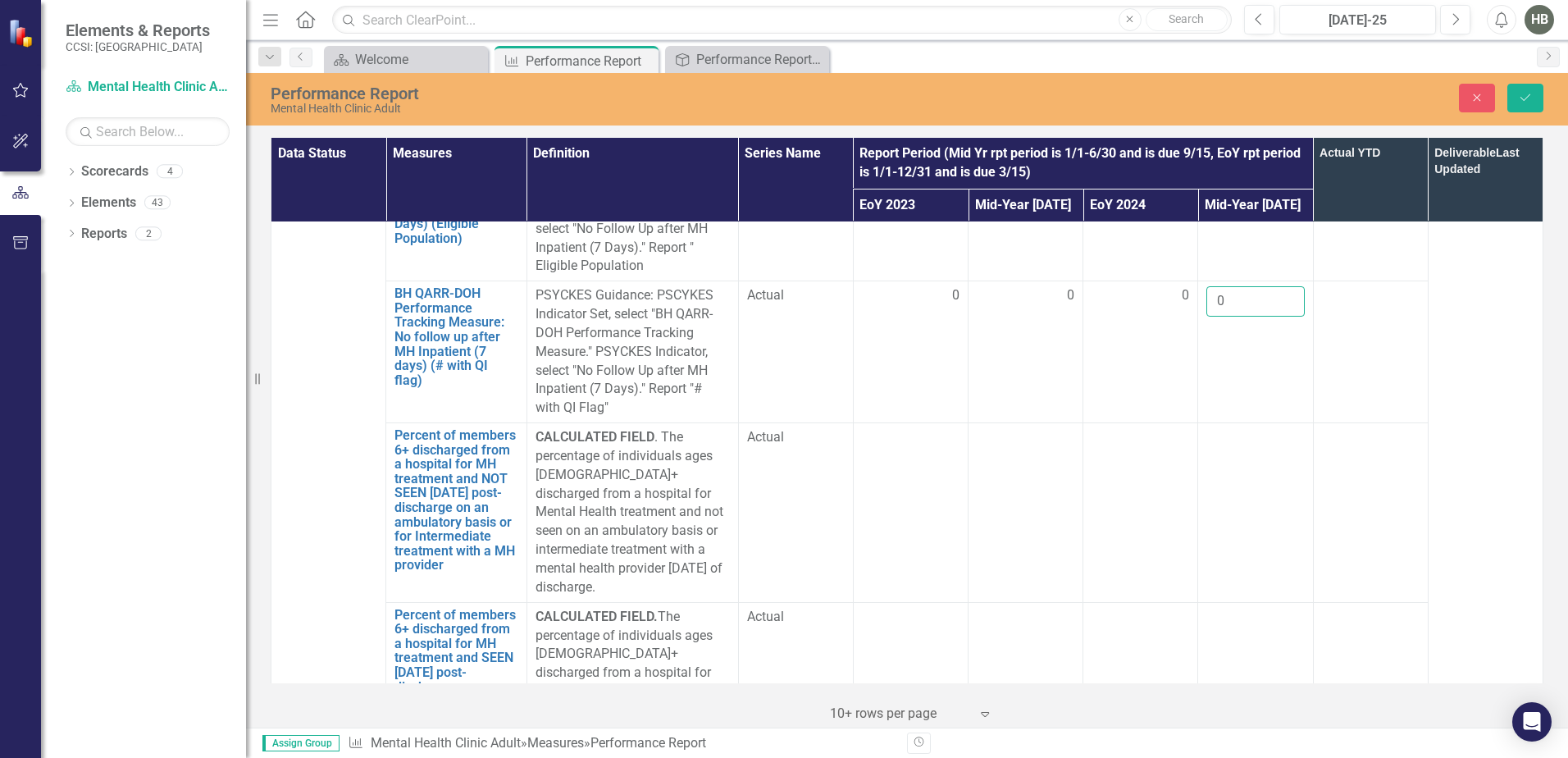
type input "0"
click at [1210, 428] on div at bounding box center [1255, 438] width 97 height 20
click at [1243, 603] on td at bounding box center [1255, 693] width 114 height 180
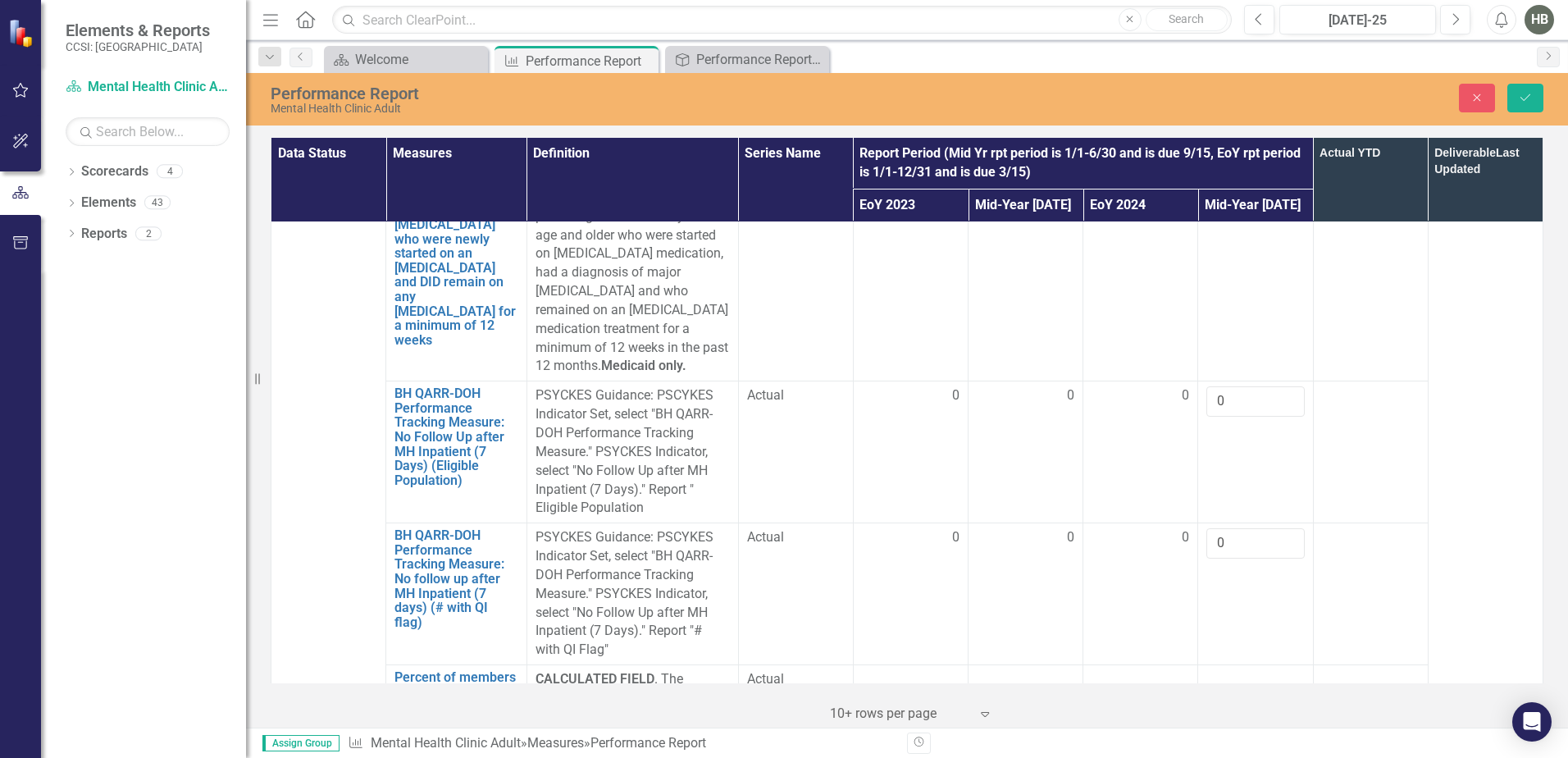
scroll to position [2215, 0]
click at [1251, 674] on div at bounding box center [1255, 684] width 97 height 20
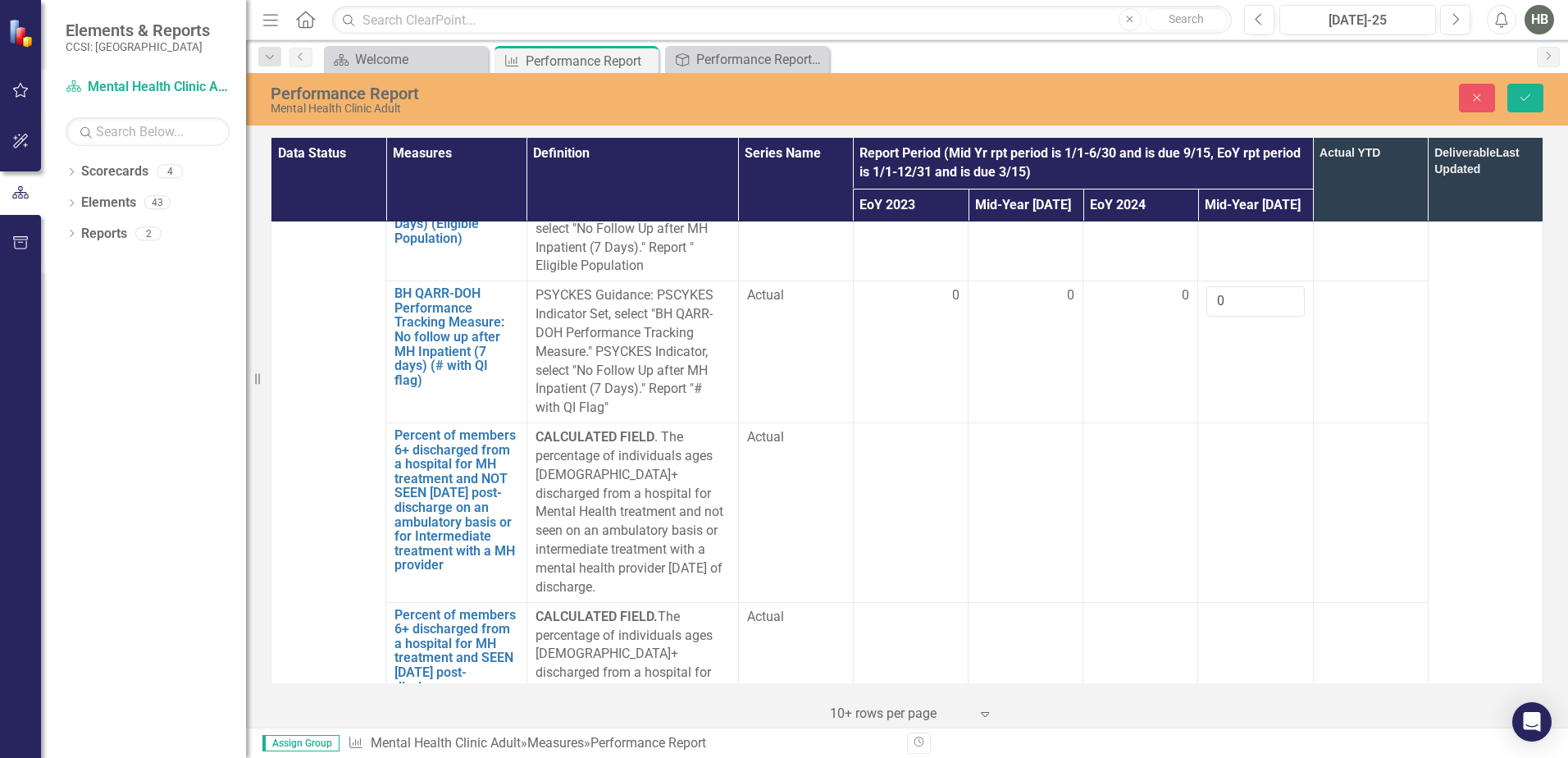
scroll to position [2708, 0]
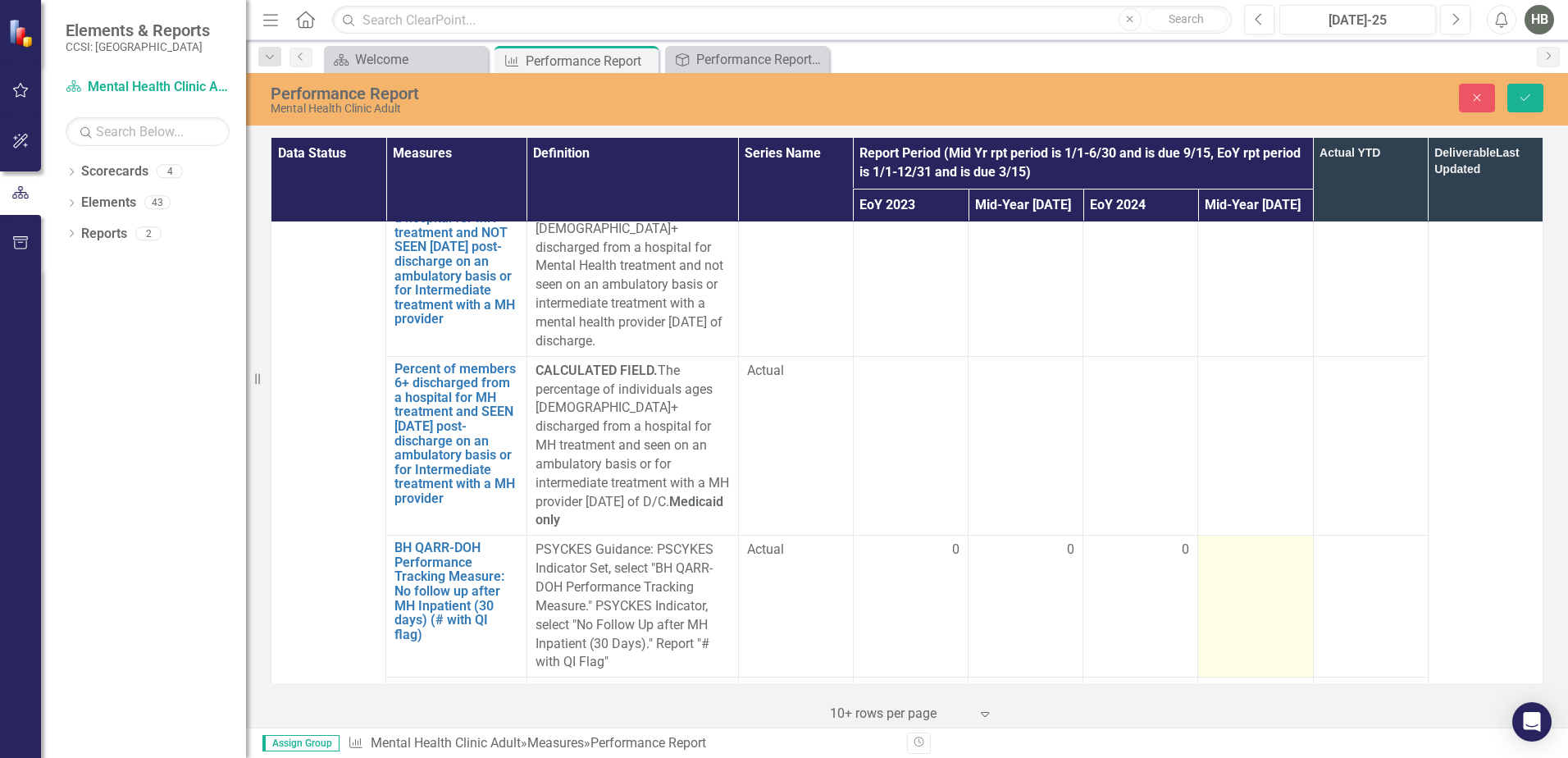
click at [1246, 535] on td at bounding box center [1255, 606] width 114 height 142
click at [1243, 541] on input "number" at bounding box center [1255, 555] width 97 height 30
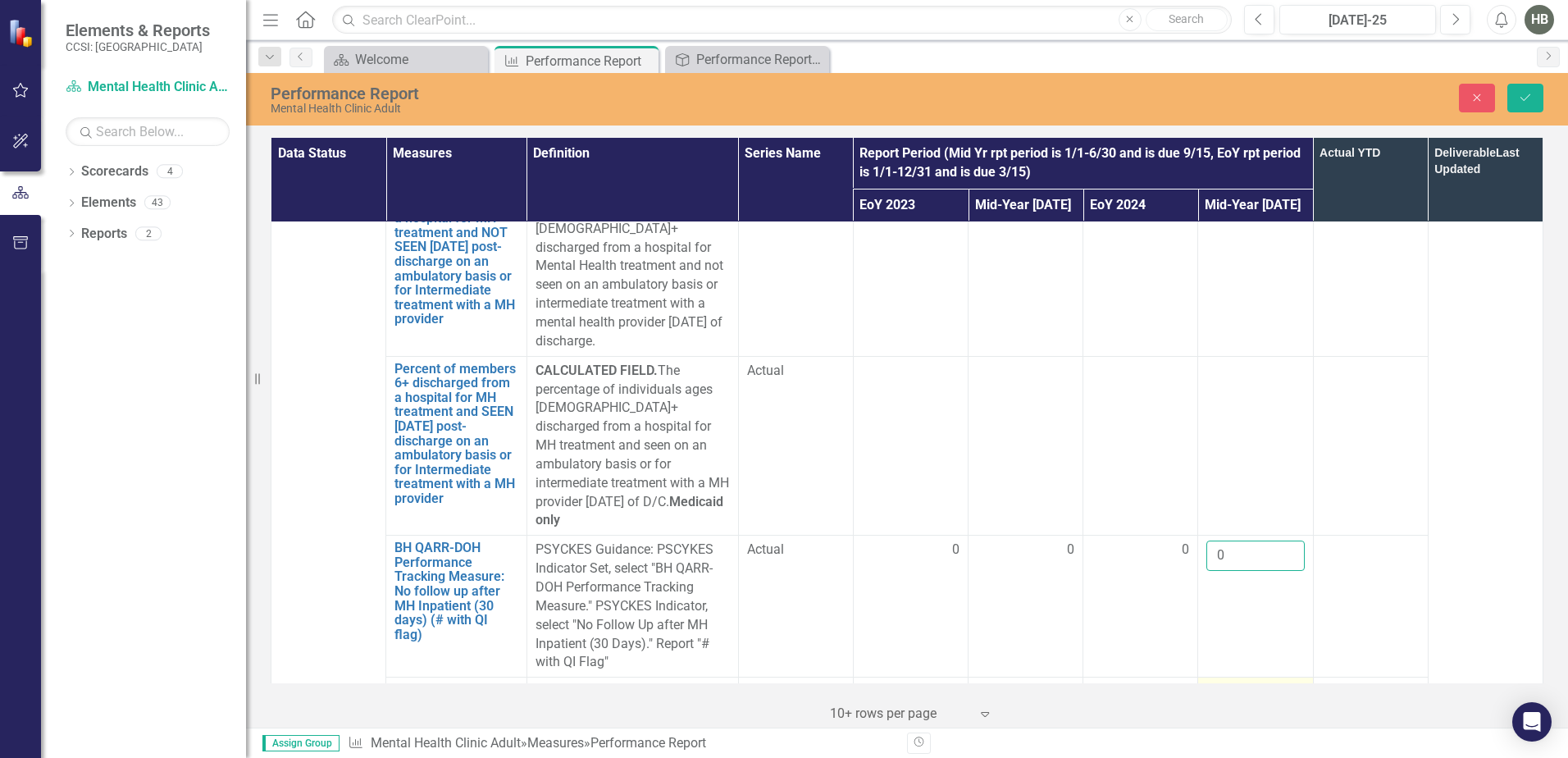
type input "0"
click at [1251, 683] on div at bounding box center [1255, 693] width 97 height 20
click at [1243, 683] on input "number" at bounding box center [1255, 697] width 97 height 30
type input "0"
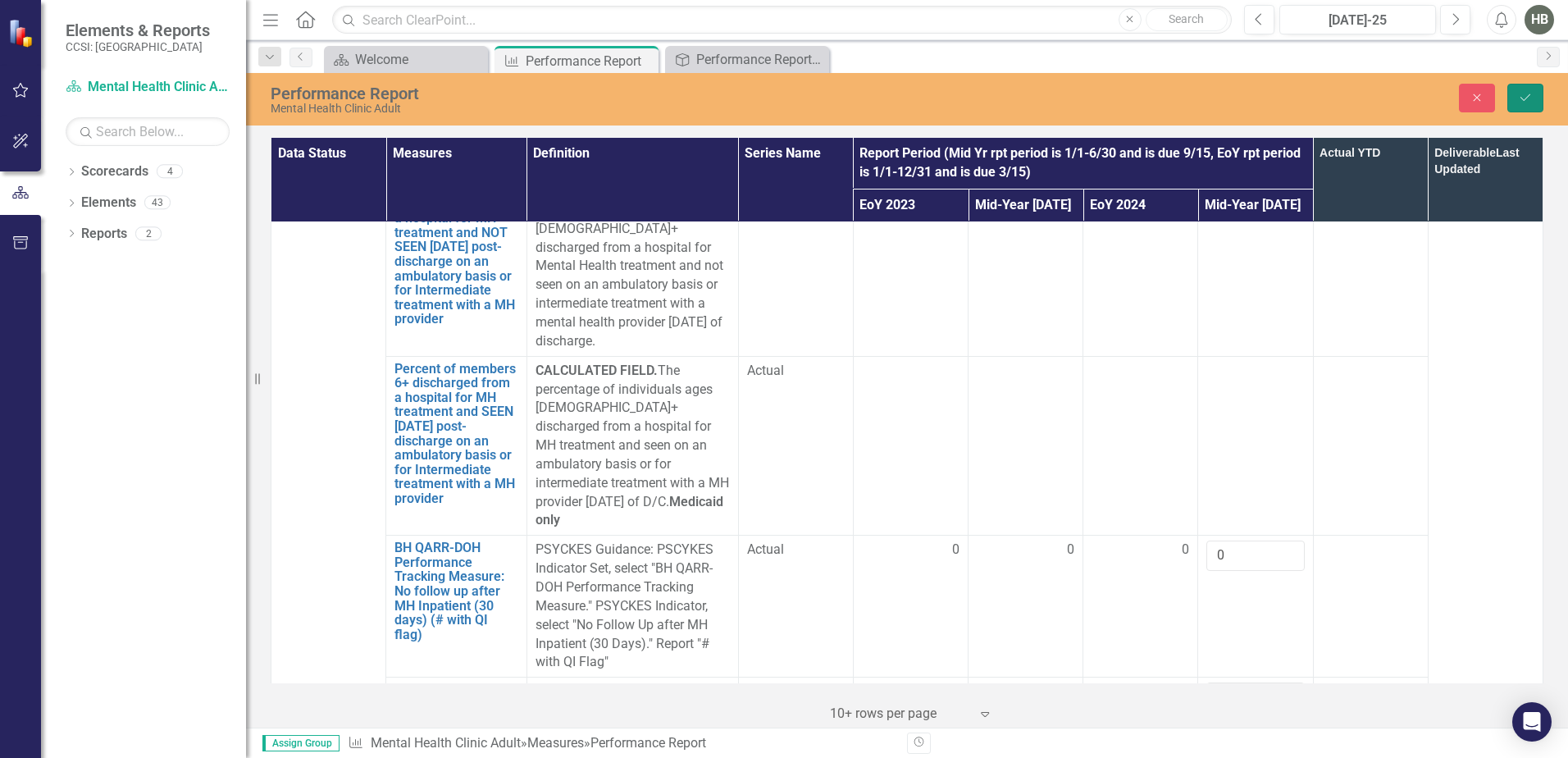
click at [1251, 95] on icon "Save" at bounding box center [1525, 97] width 15 height 12
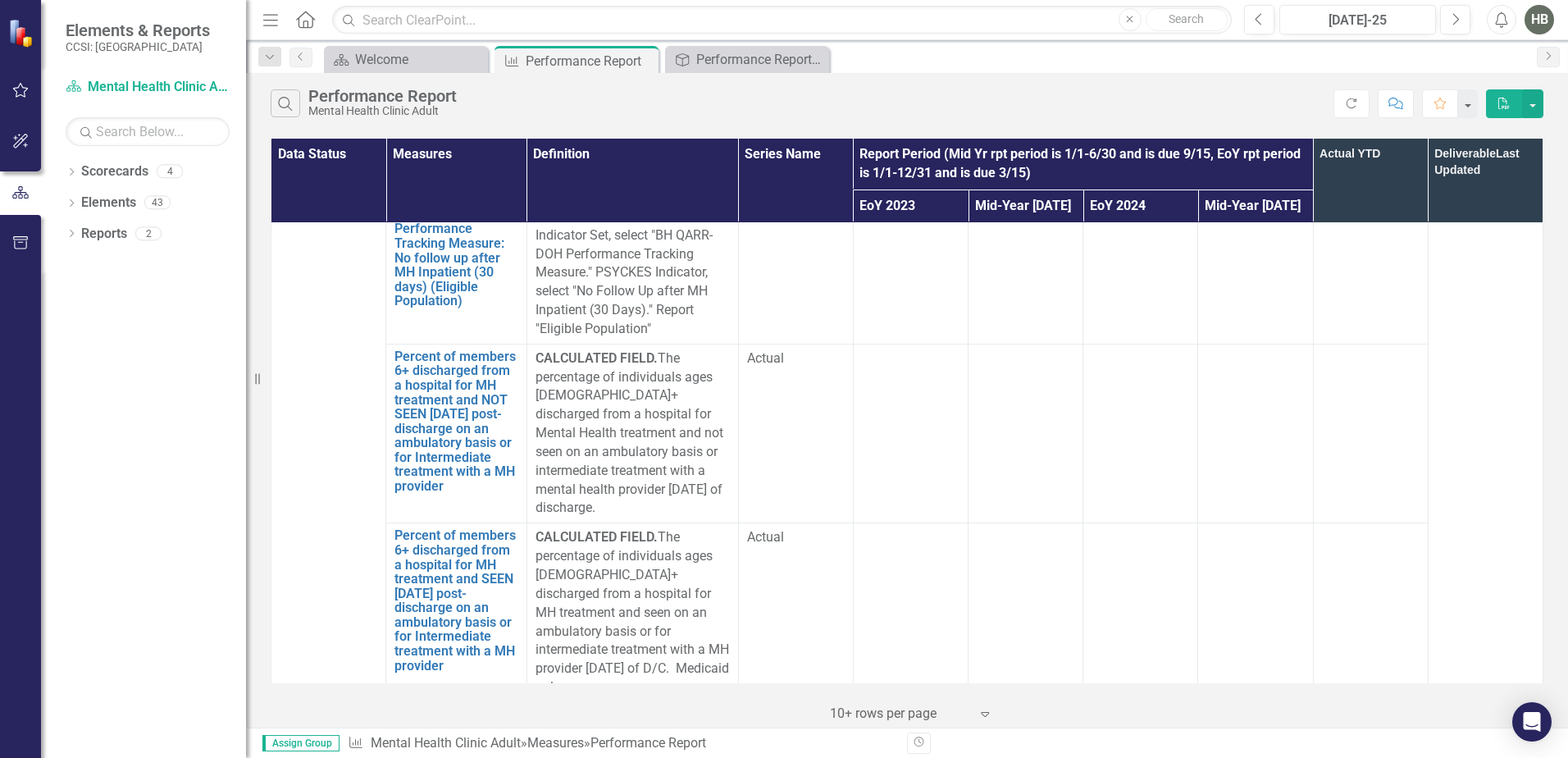
scroll to position [3282, 0]
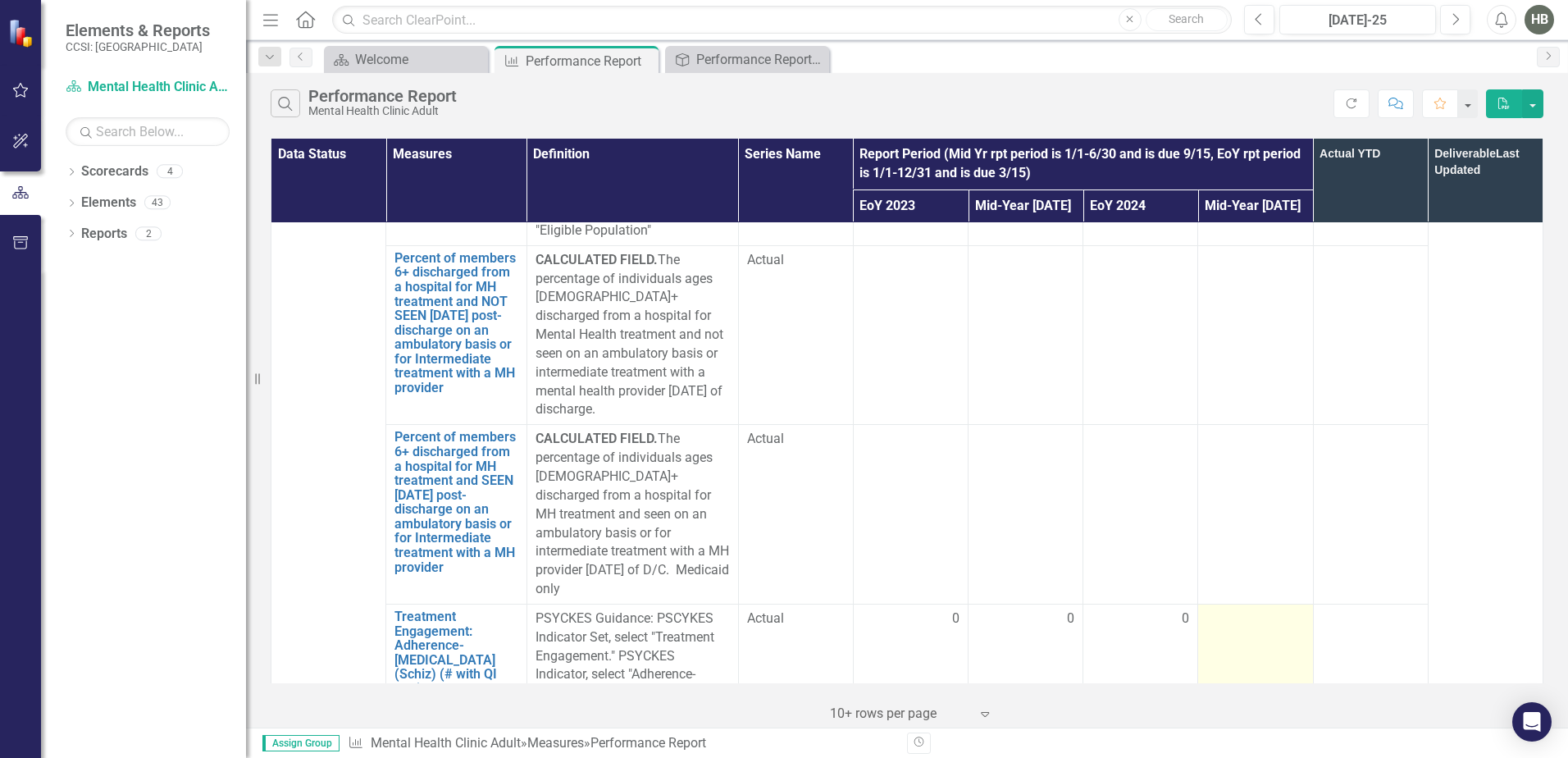
click at [1249, 603] on td at bounding box center [1255, 664] width 114 height 123
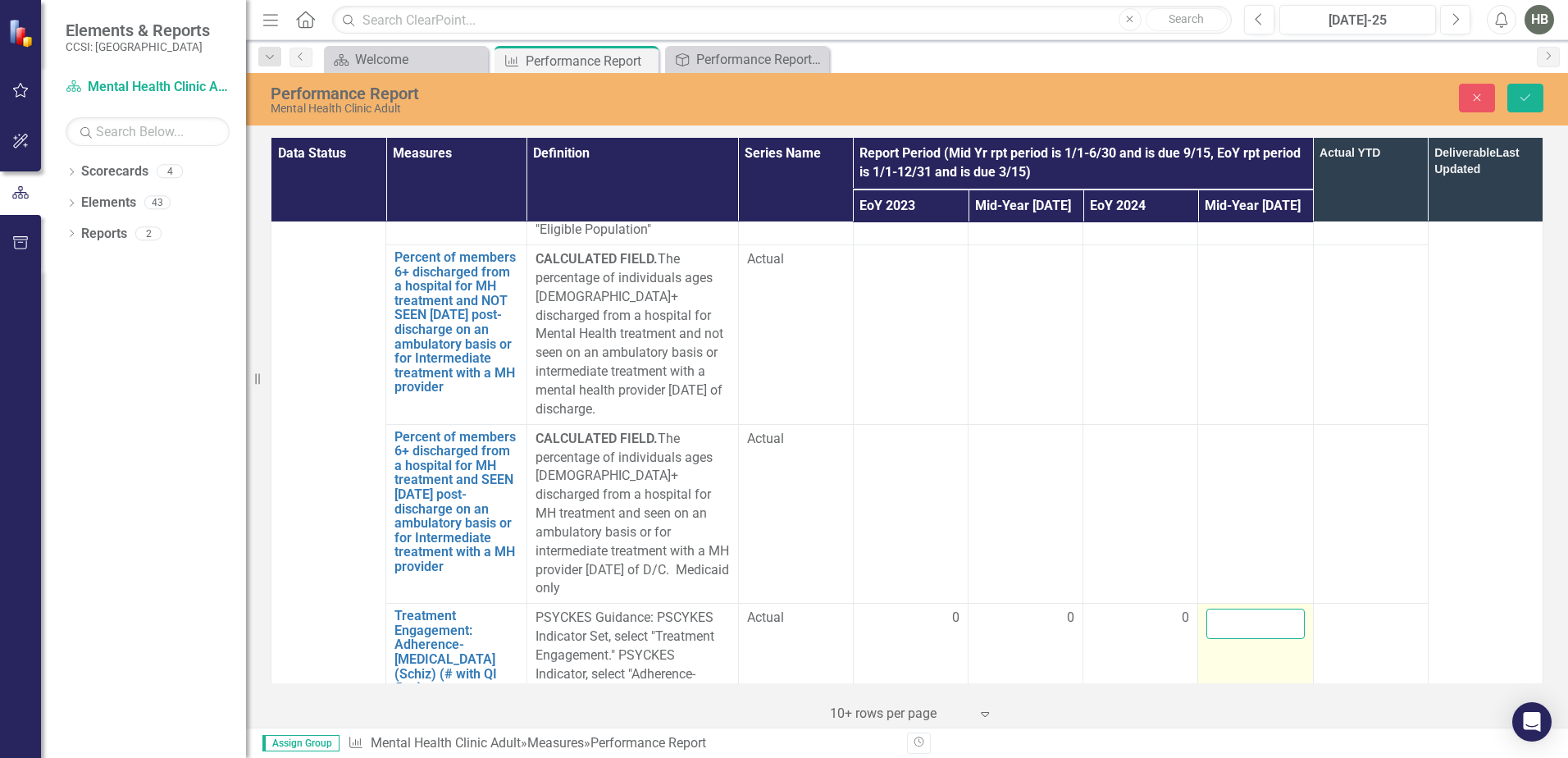
click at [1243, 609] on input "number" at bounding box center [1255, 623] width 97 height 30
type input "0"
click at [1251, 732] on div at bounding box center [1255, 742] width 97 height 20
click at [1251, 732] on input "number" at bounding box center [1255, 746] width 97 height 30
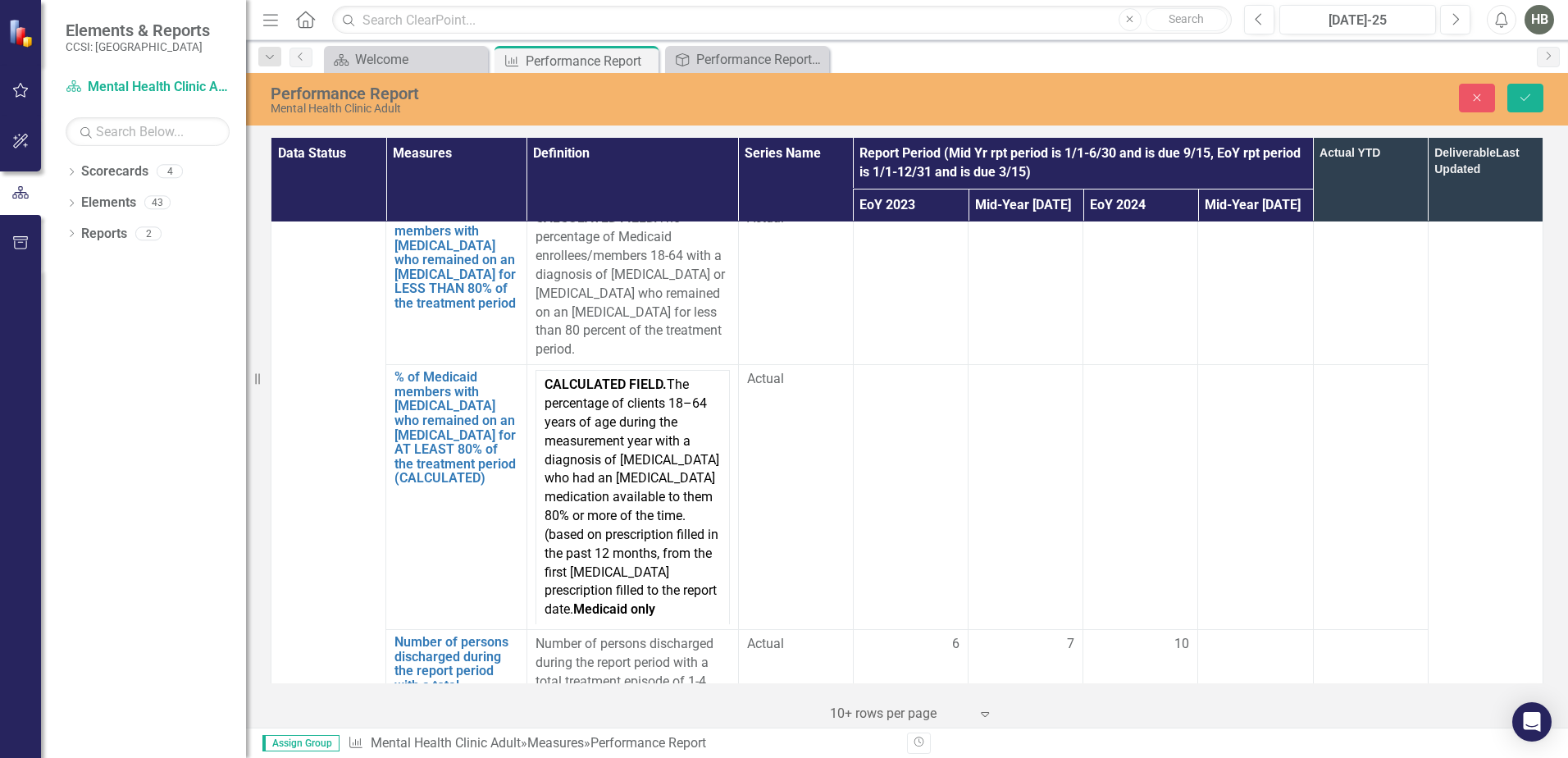
scroll to position [3938, 0]
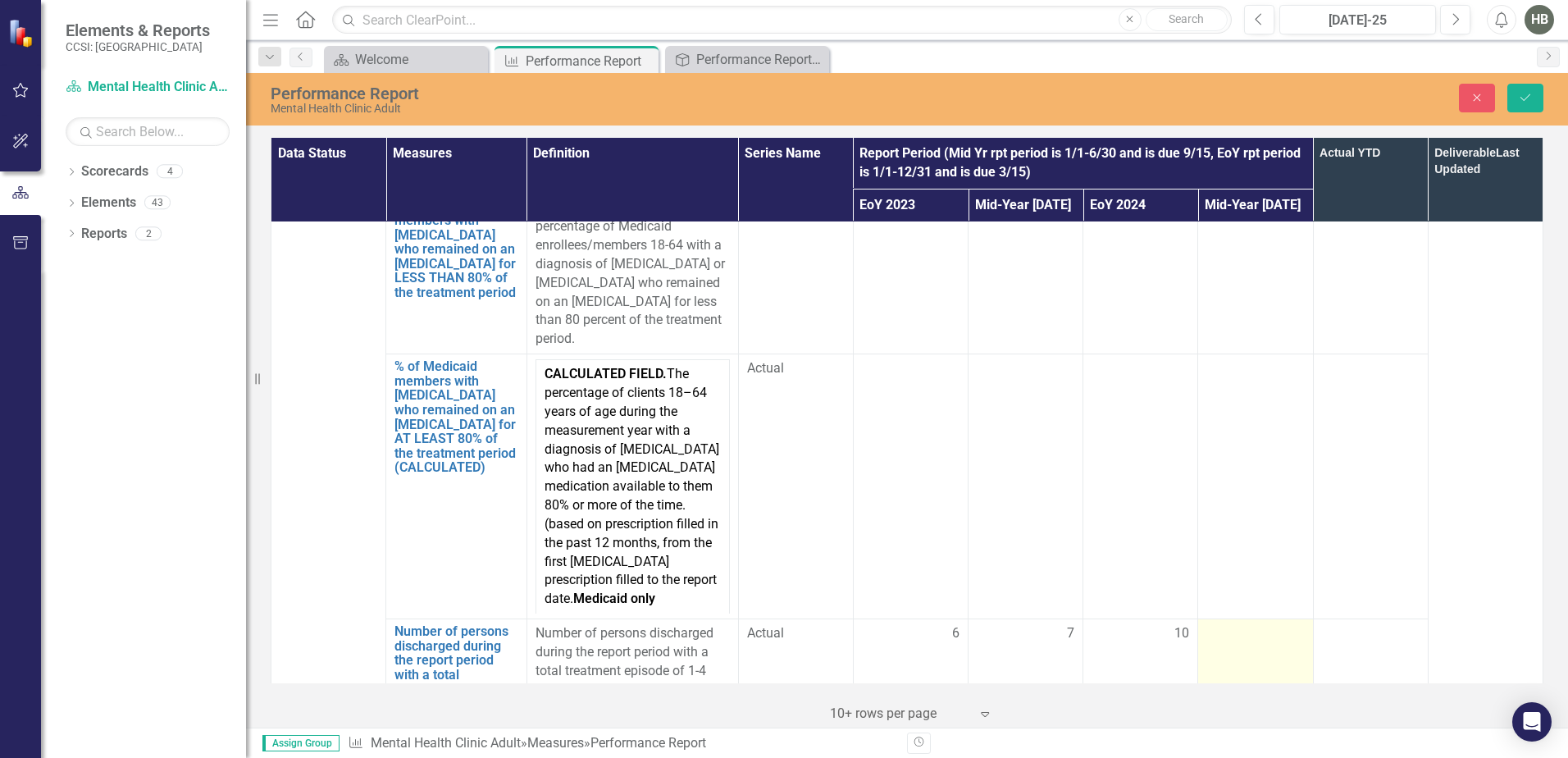
type input "0"
click at [1247, 624] on div at bounding box center [1255, 634] width 97 height 20
click at [1247, 624] on input "number" at bounding box center [1255, 639] width 97 height 30
type input "12"
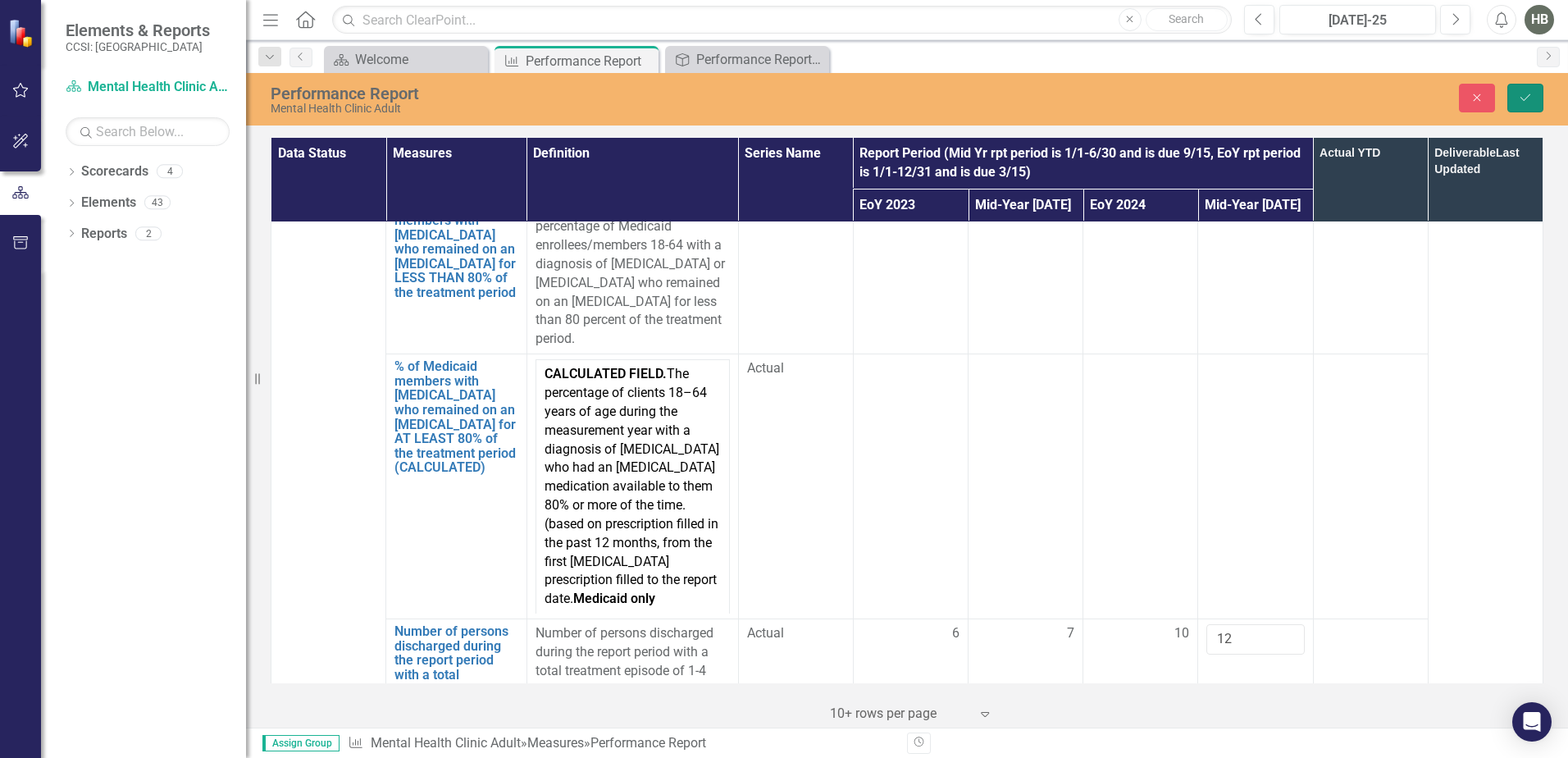
drag, startPoint x: 1528, startPoint y: 94, endPoint x: 1515, endPoint y: 233, distance: 139.6
click at [1251, 94] on icon "Save" at bounding box center [1525, 97] width 15 height 12
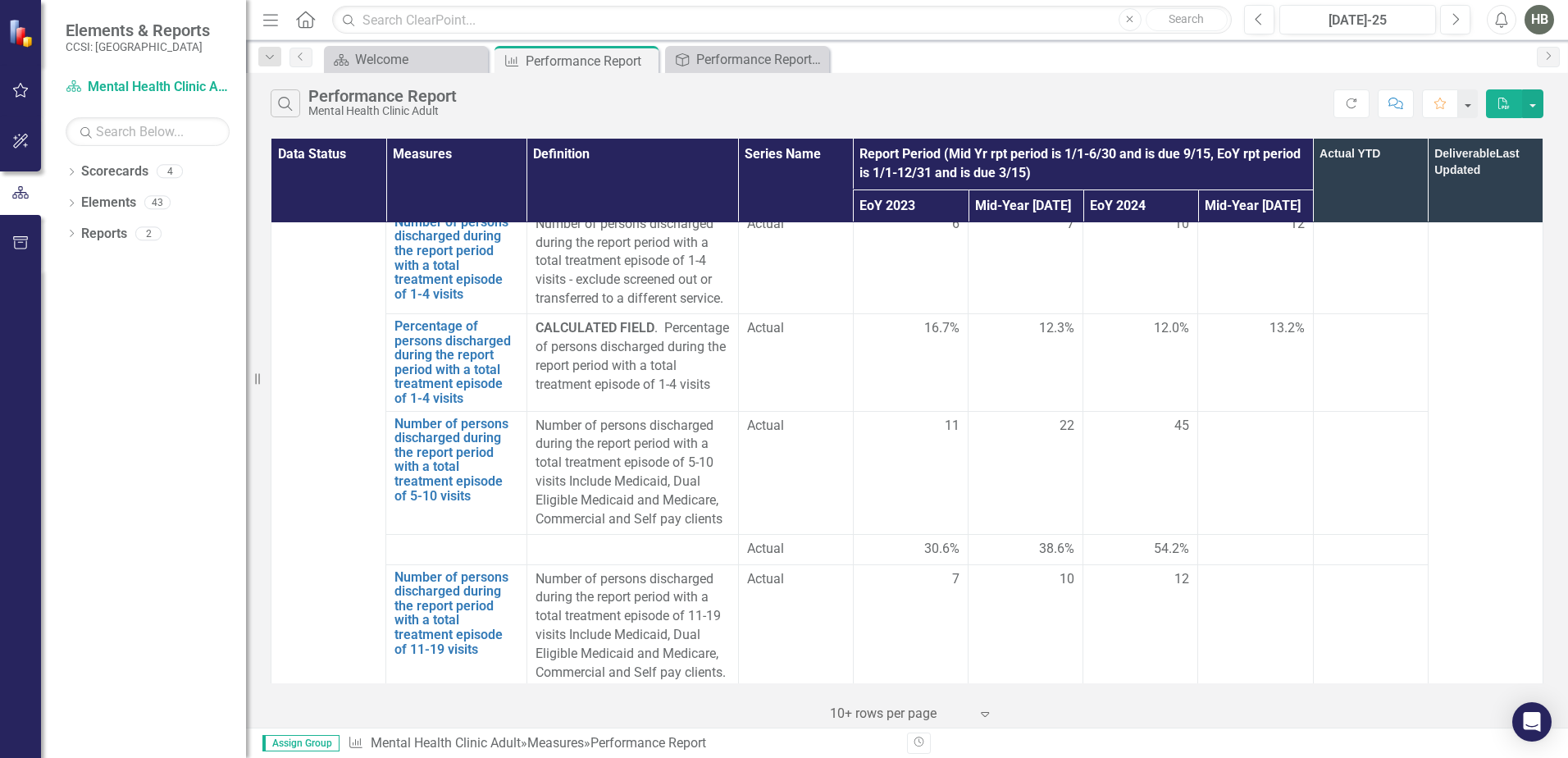
scroll to position [4184, 0]
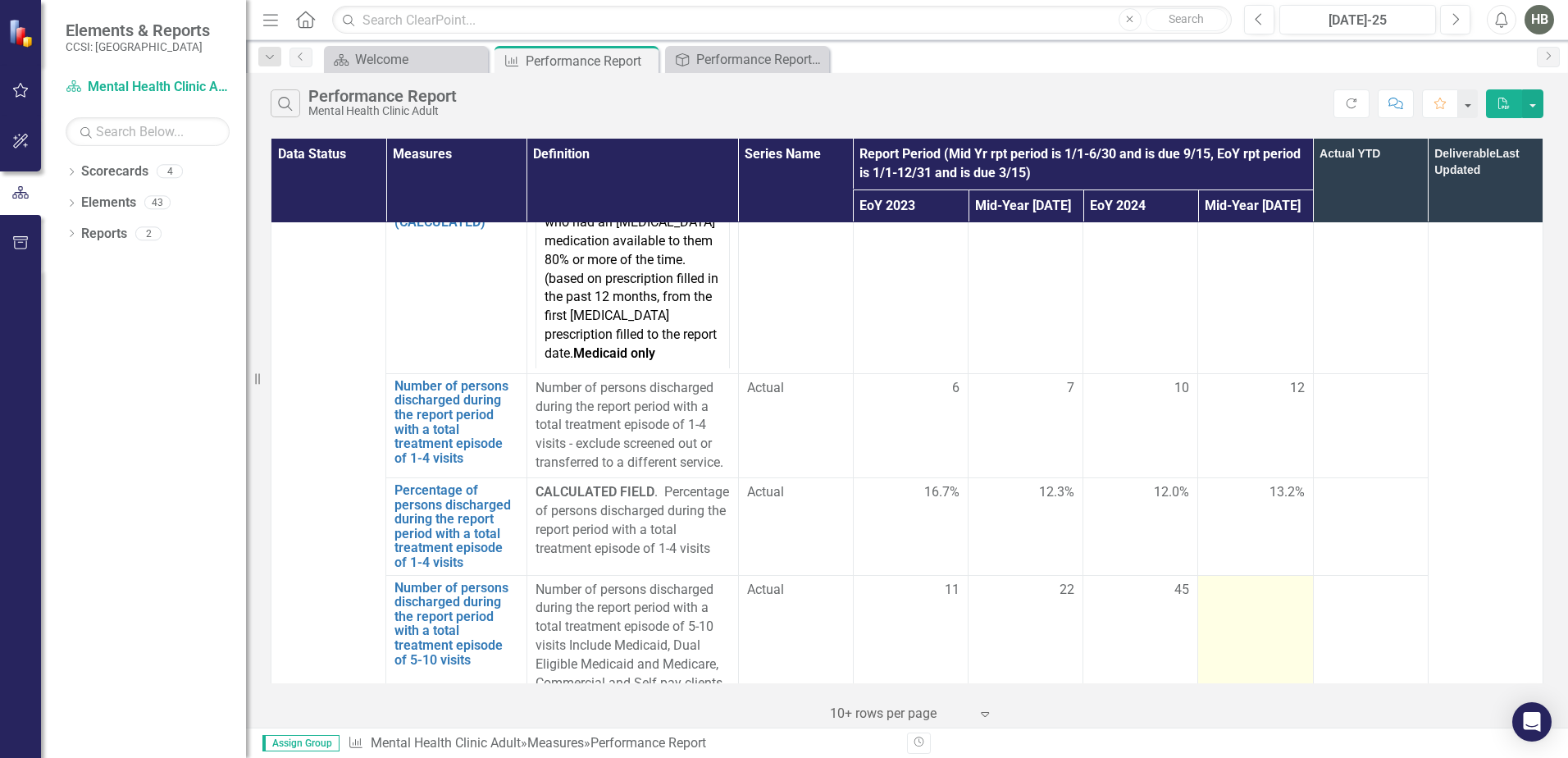
click at [1226, 581] on div at bounding box center [1255, 591] width 97 height 20
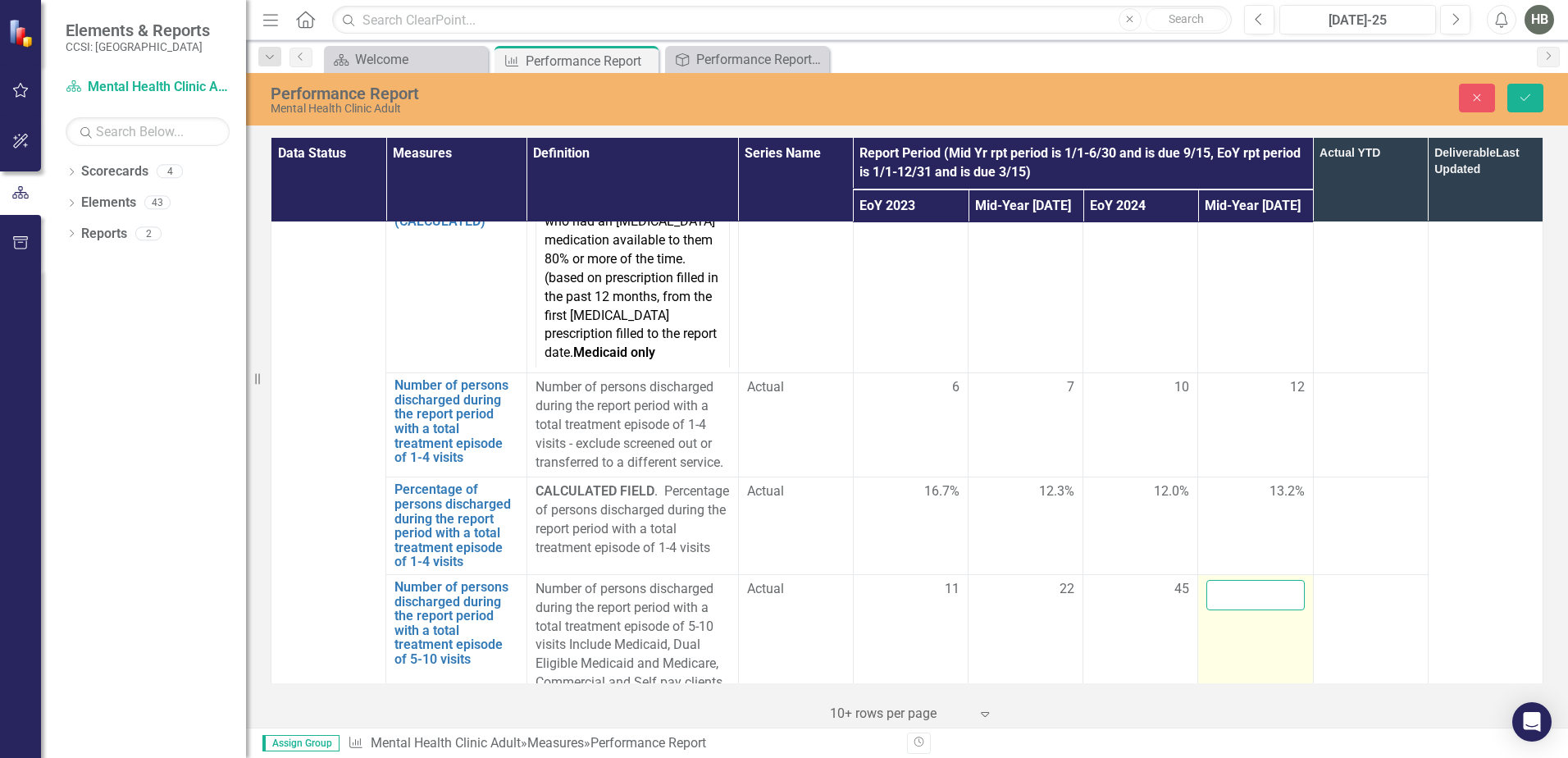
click at [1226, 580] on input "number" at bounding box center [1255, 594] width 97 height 30
click at [1251, 483] on span "13.2%" at bounding box center [1286, 492] width 35 height 19
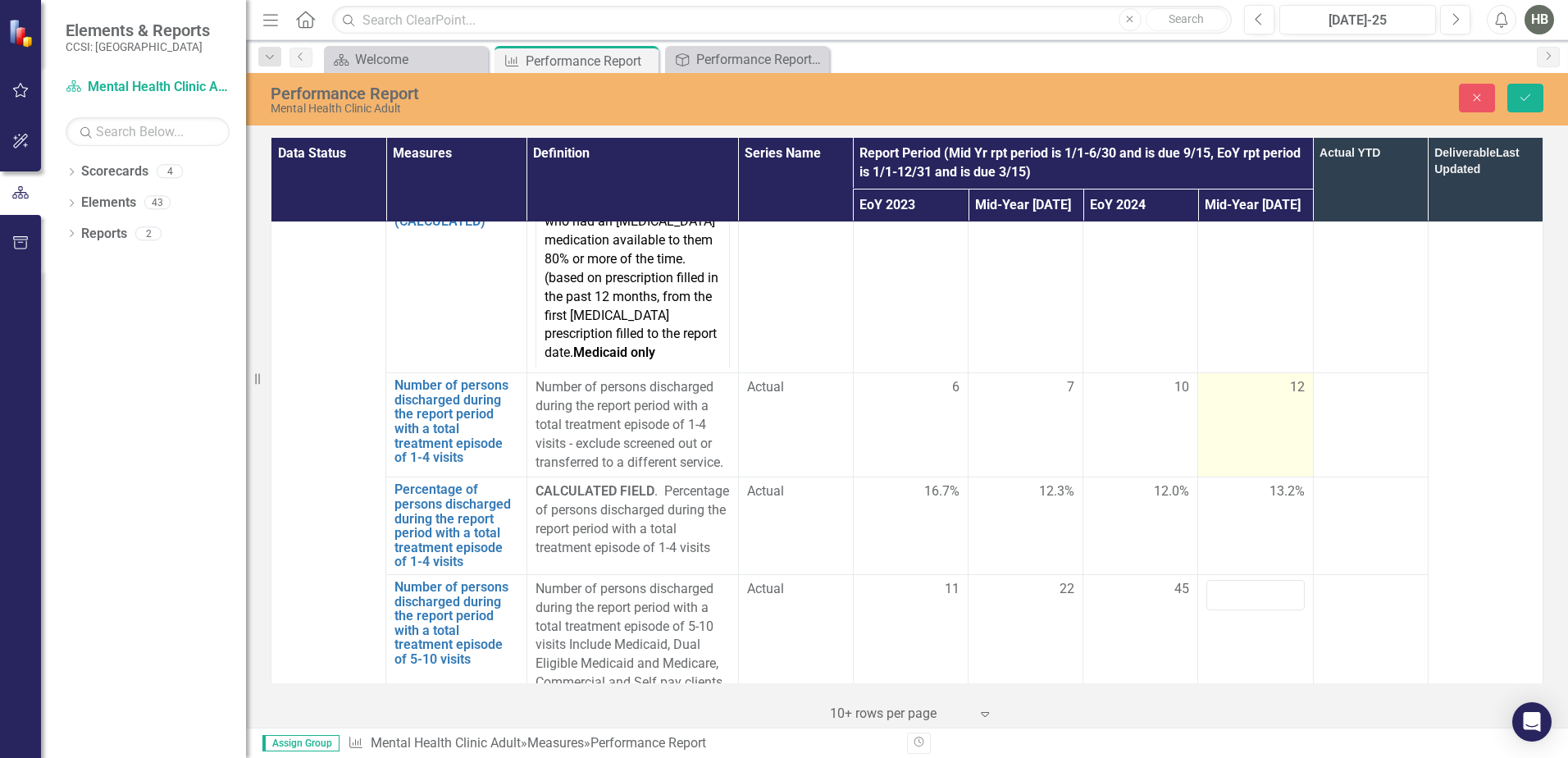
click at [1251, 374] on td "12" at bounding box center [1255, 425] width 114 height 105
drag, startPoint x: 1277, startPoint y: 275, endPoint x: 1238, endPoint y: 261, distance: 41.4
click at [1238, 378] on input "12" at bounding box center [1255, 393] width 97 height 30
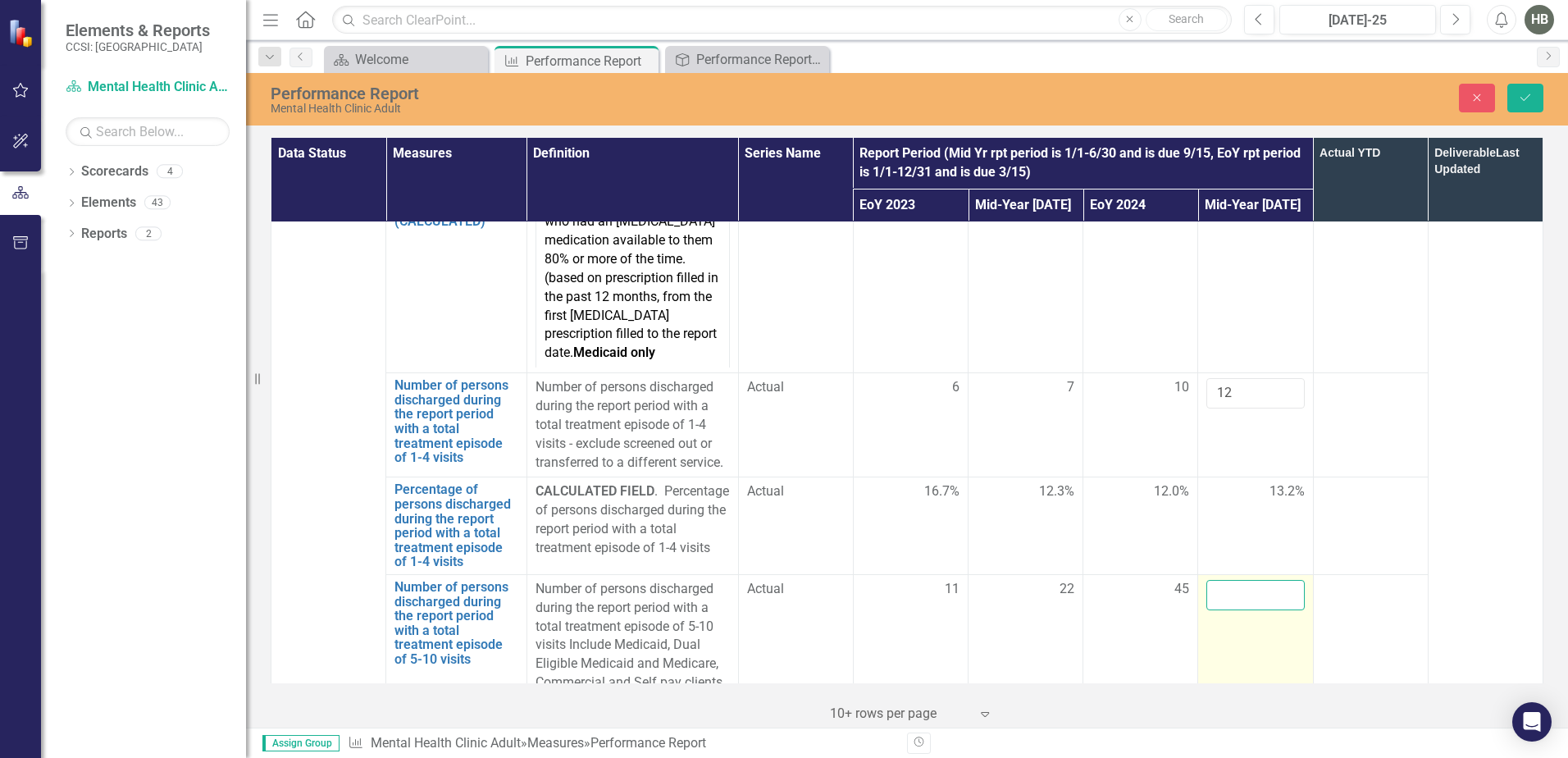
click at [1248, 580] on input "number" at bounding box center [1255, 594] width 97 height 30
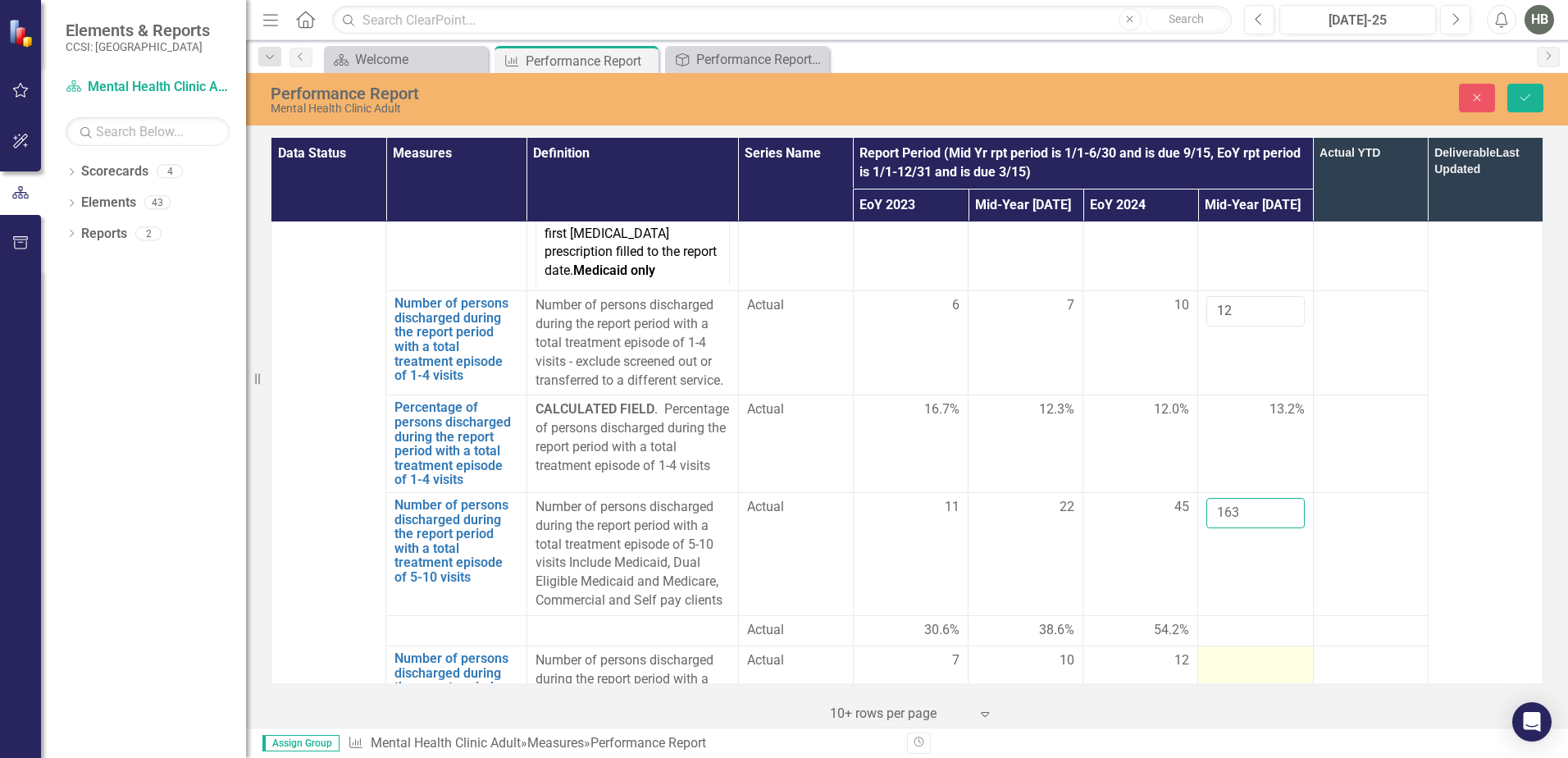
type input "163"
click at [1209, 645] on td at bounding box center [1255, 706] width 114 height 123
click at [1210, 652] on input "number" at bounding box center [1255, 666] width 97 height 30
type input "99"
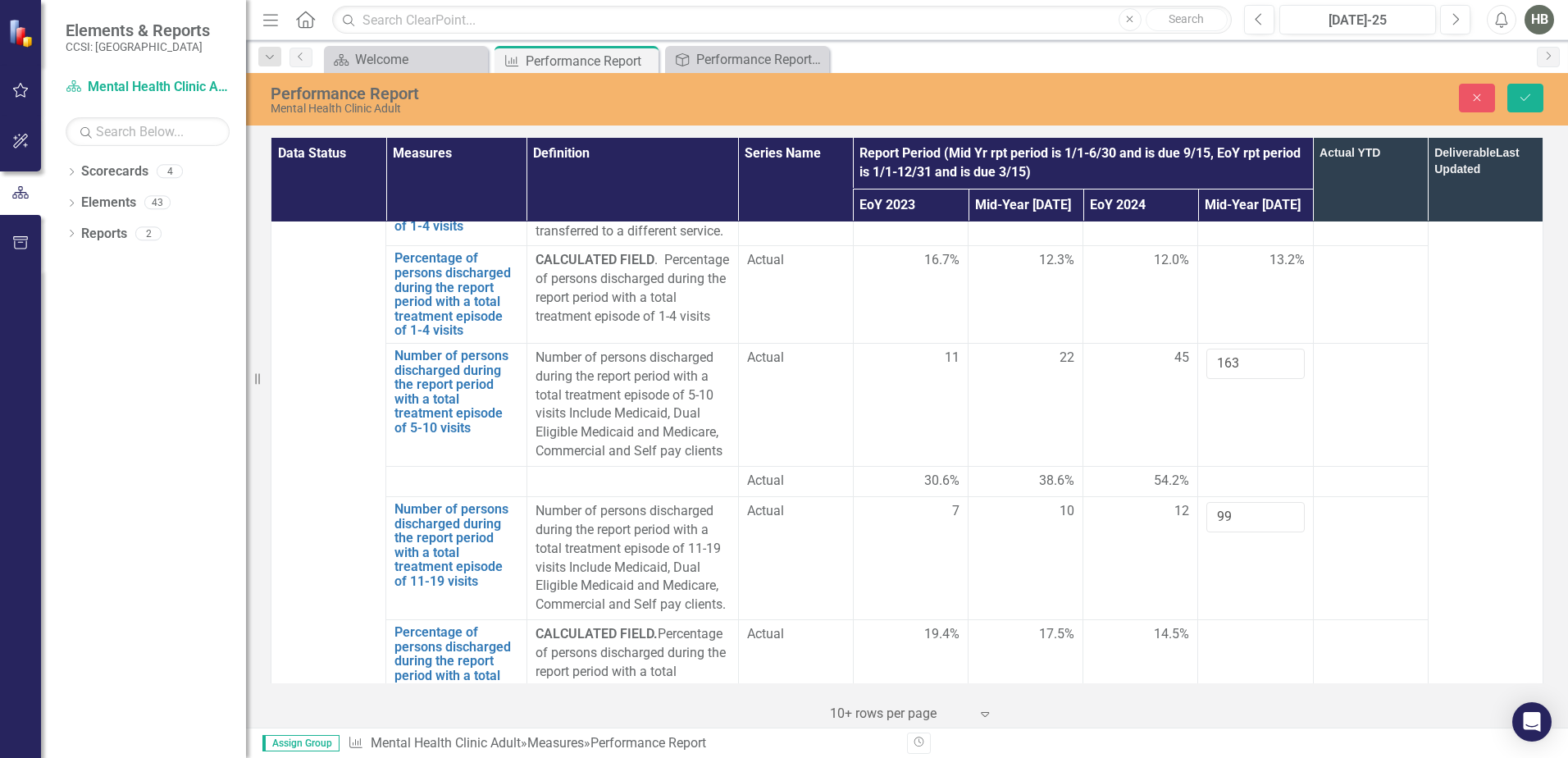
scroll to position [4431, 0]
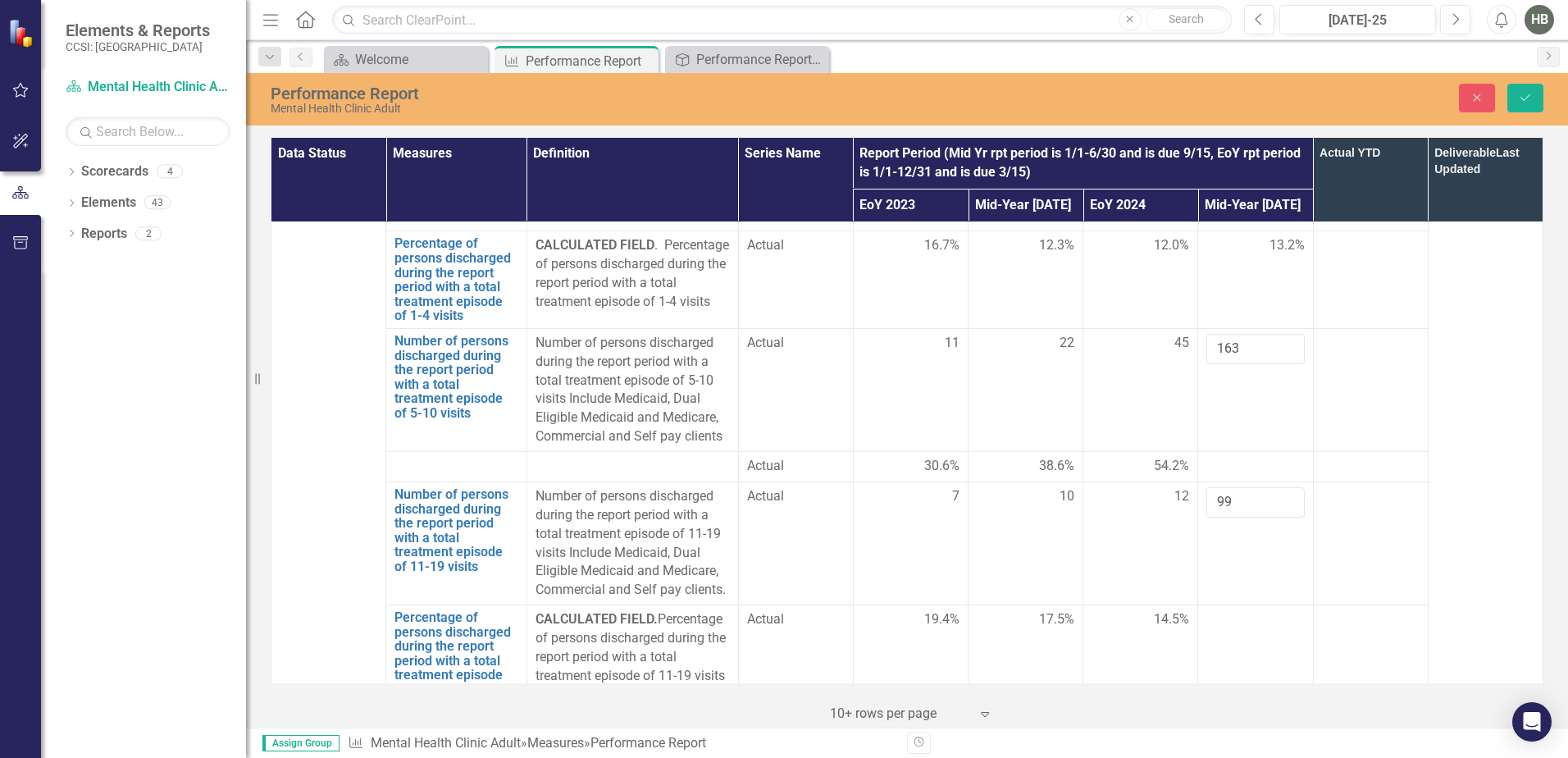
click at [1218, 708] on div at bounding box center [1255, 718] width 97 height 20
click at [1218, 708] on input "number" at bounding box center [1255, 723] width 97 height 30
click at [1233, 708] on input "number" at bounding box center [1255, 723] width 97 height 30
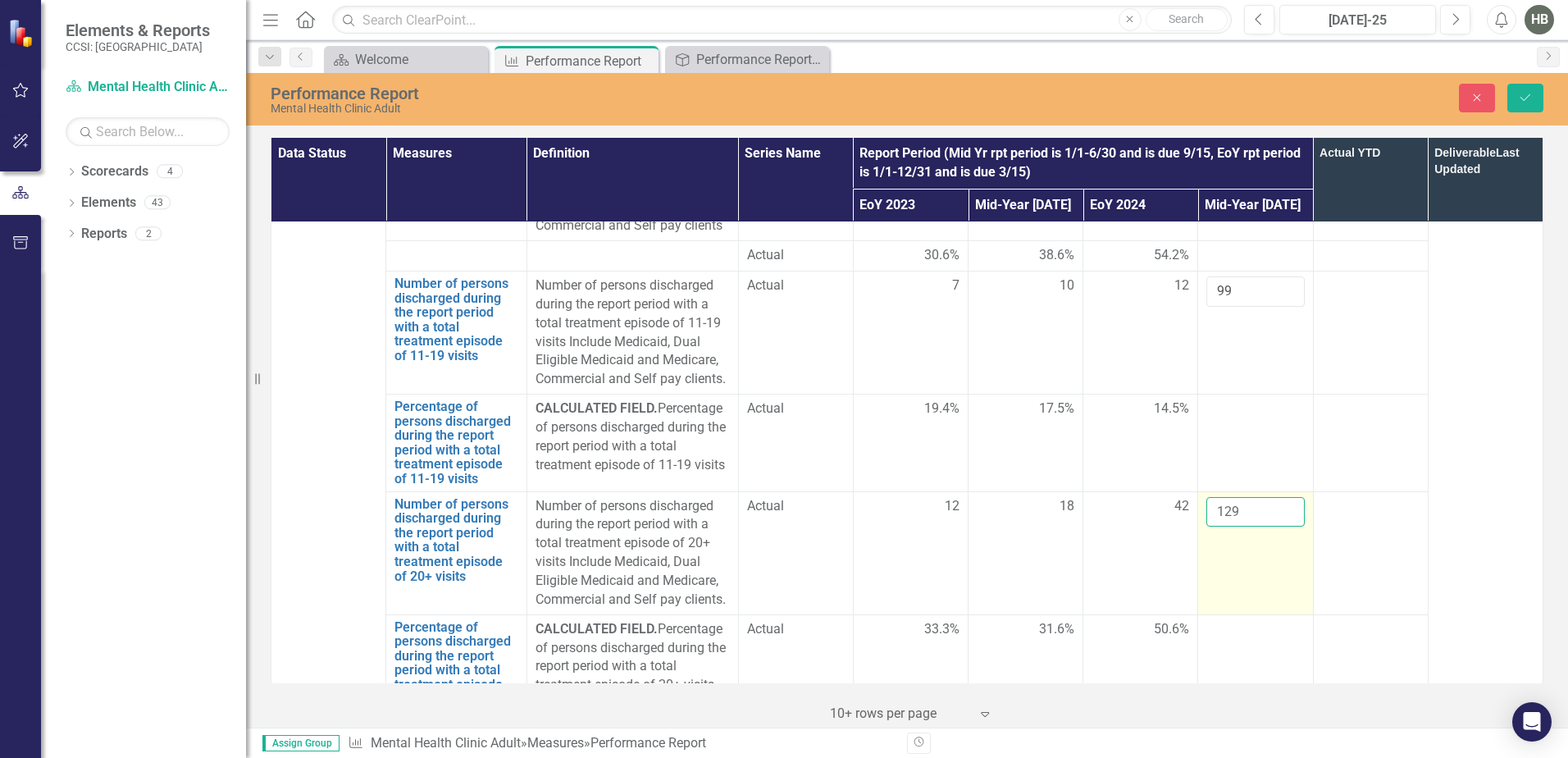
scroll to position [4676, 0]
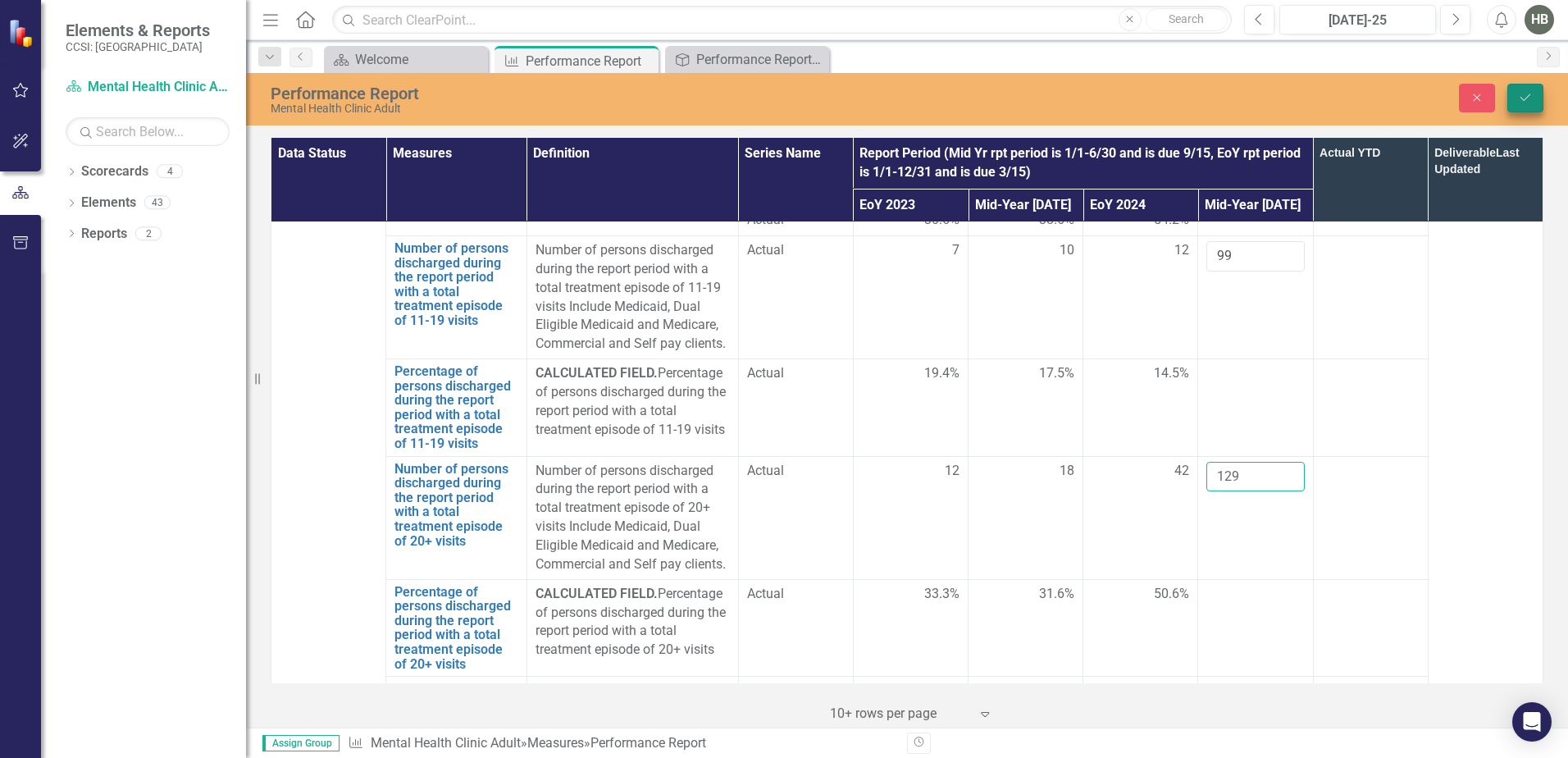
type input "129"
click at [1251, 102] on icon "Save" at bounding box center [1525, 97] width 15 height 12
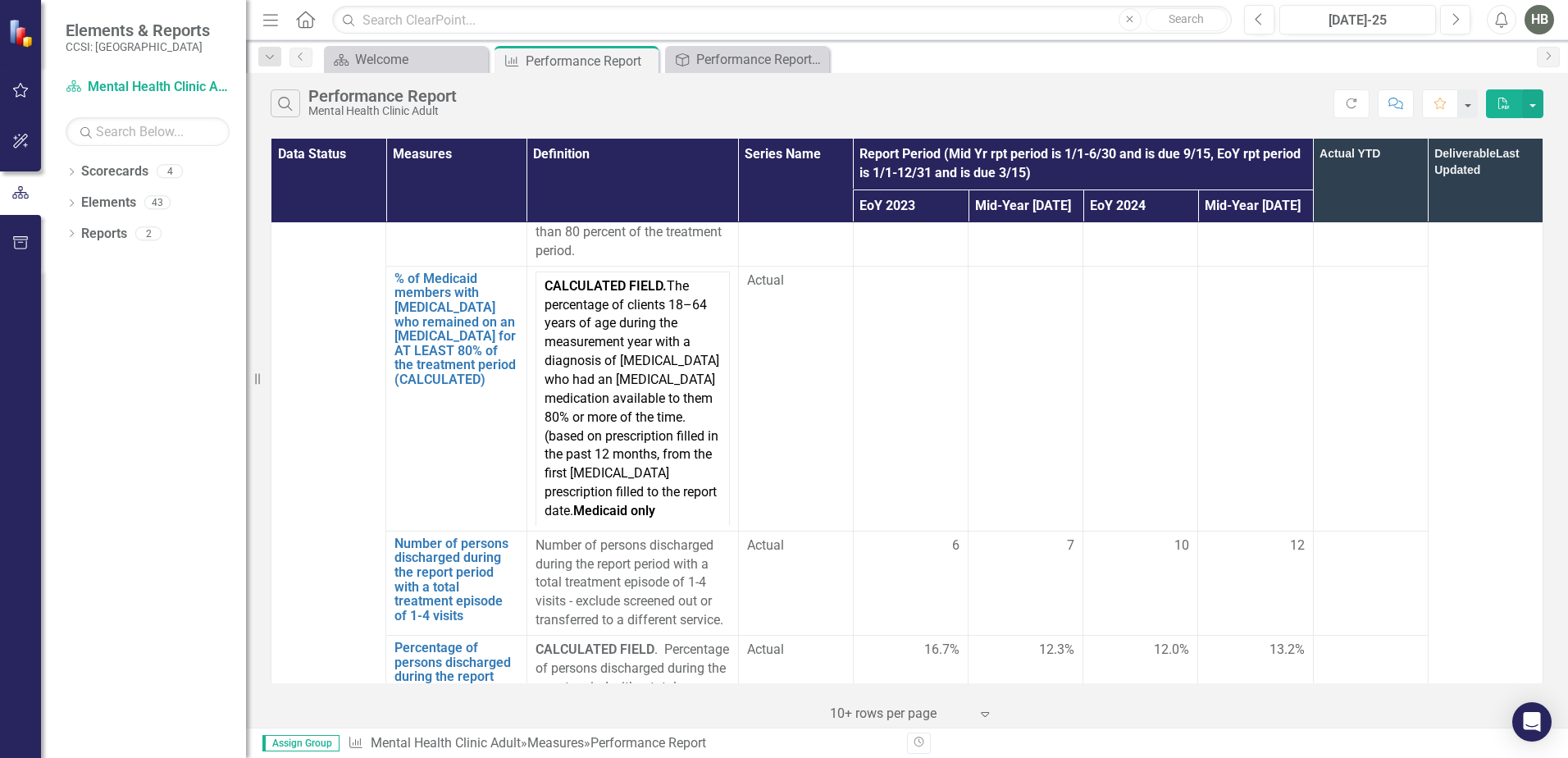
scroll to position [4266, 0]
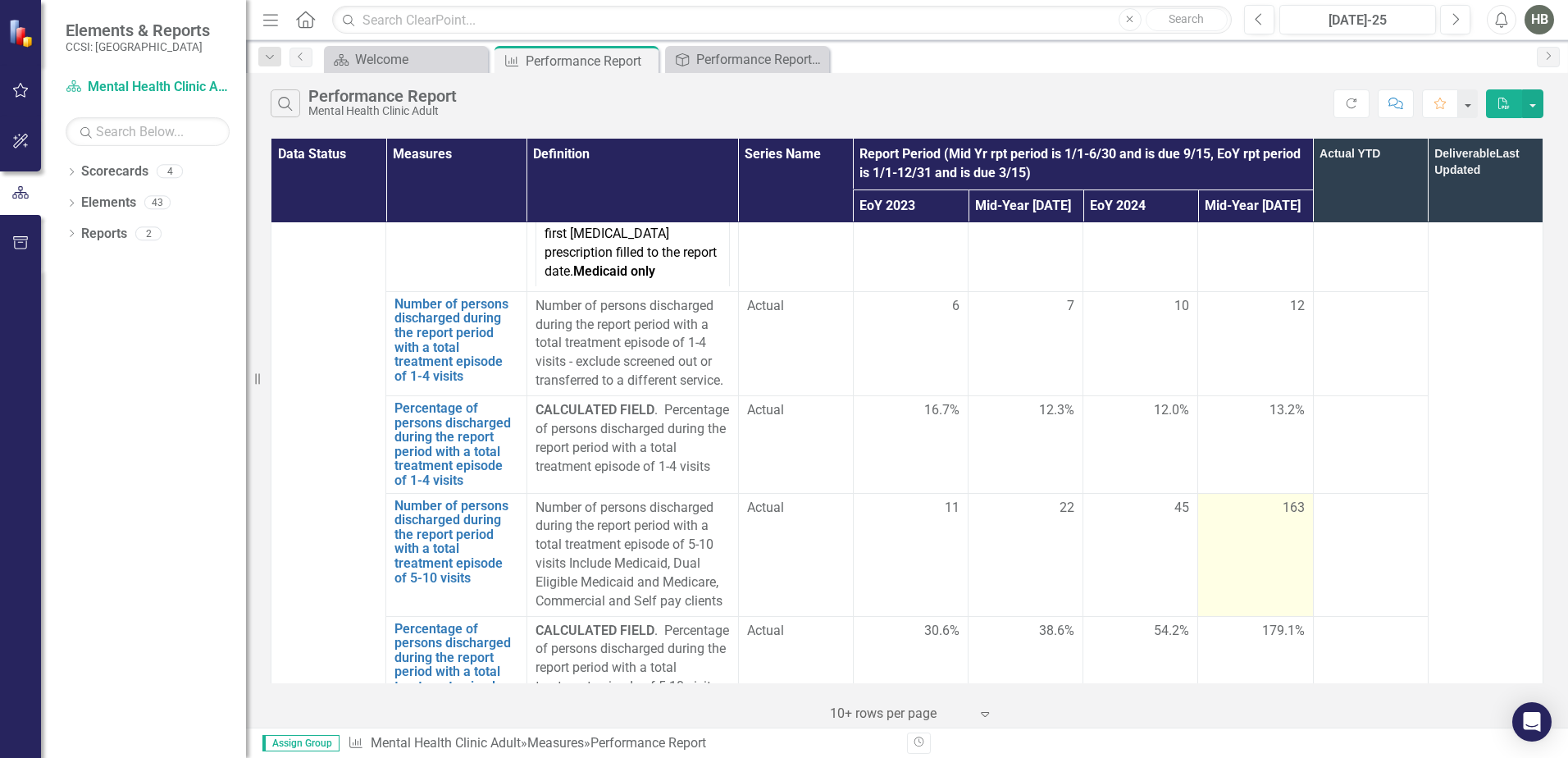
click at [1251, 499] on div "163" at bounding box center [1255, 509] width 97 height 20
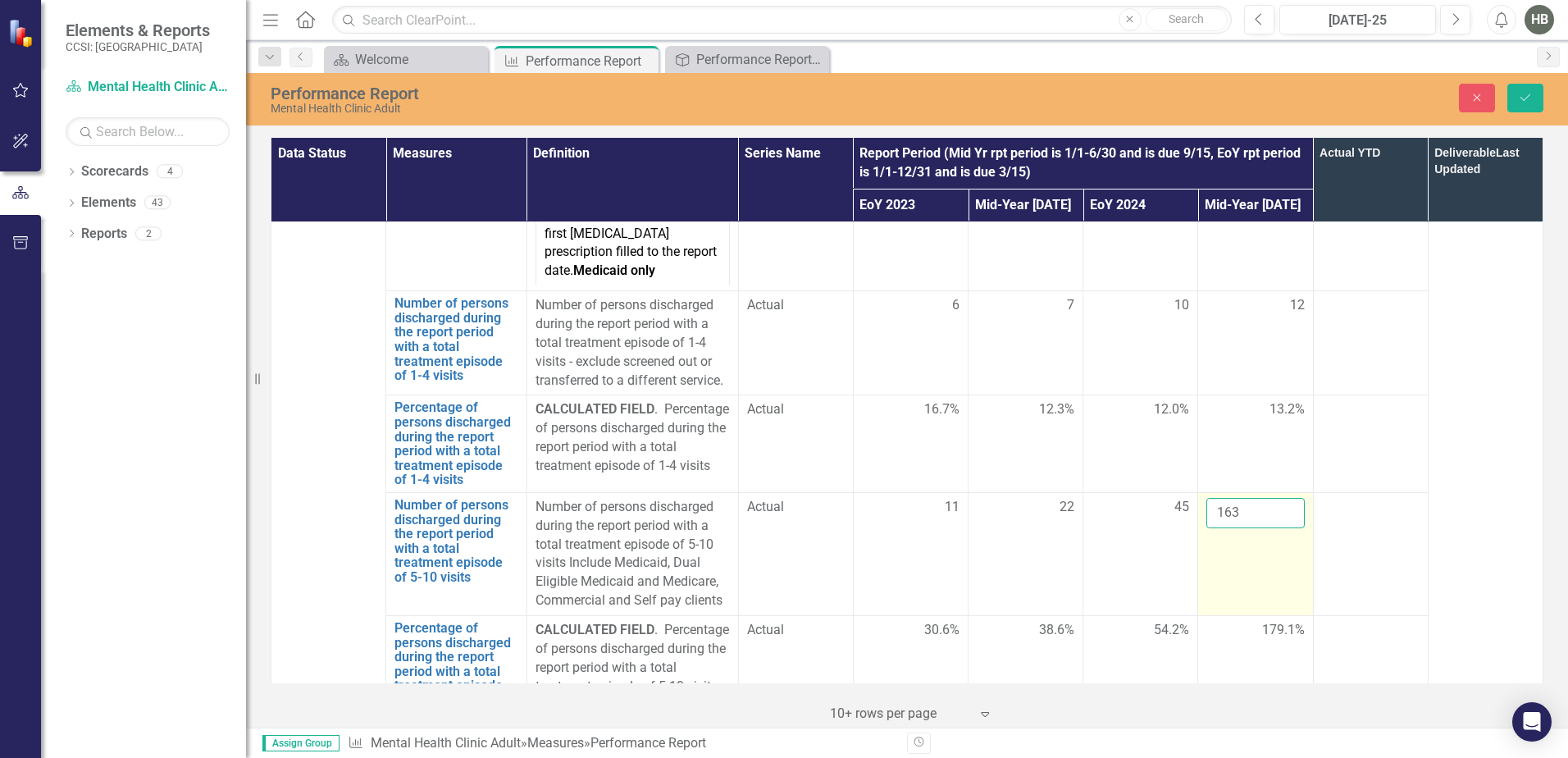
drag, startPoint x: 1275, startPoint y: 392, endPoint x: 1245, endPoint y: 388, distance: 30.3
click at [1245, 498] on input "163" at bounding box center [1255, 513] width 97 height 30
drag, startPoint x: 1245, startPoint y: 388, endPoint x: 1201, endPoint y: 384, distance: 44.2
click at [1206, 498] on input "163" at bounding box center [1255, 513] width 97 height 30
type input "55"
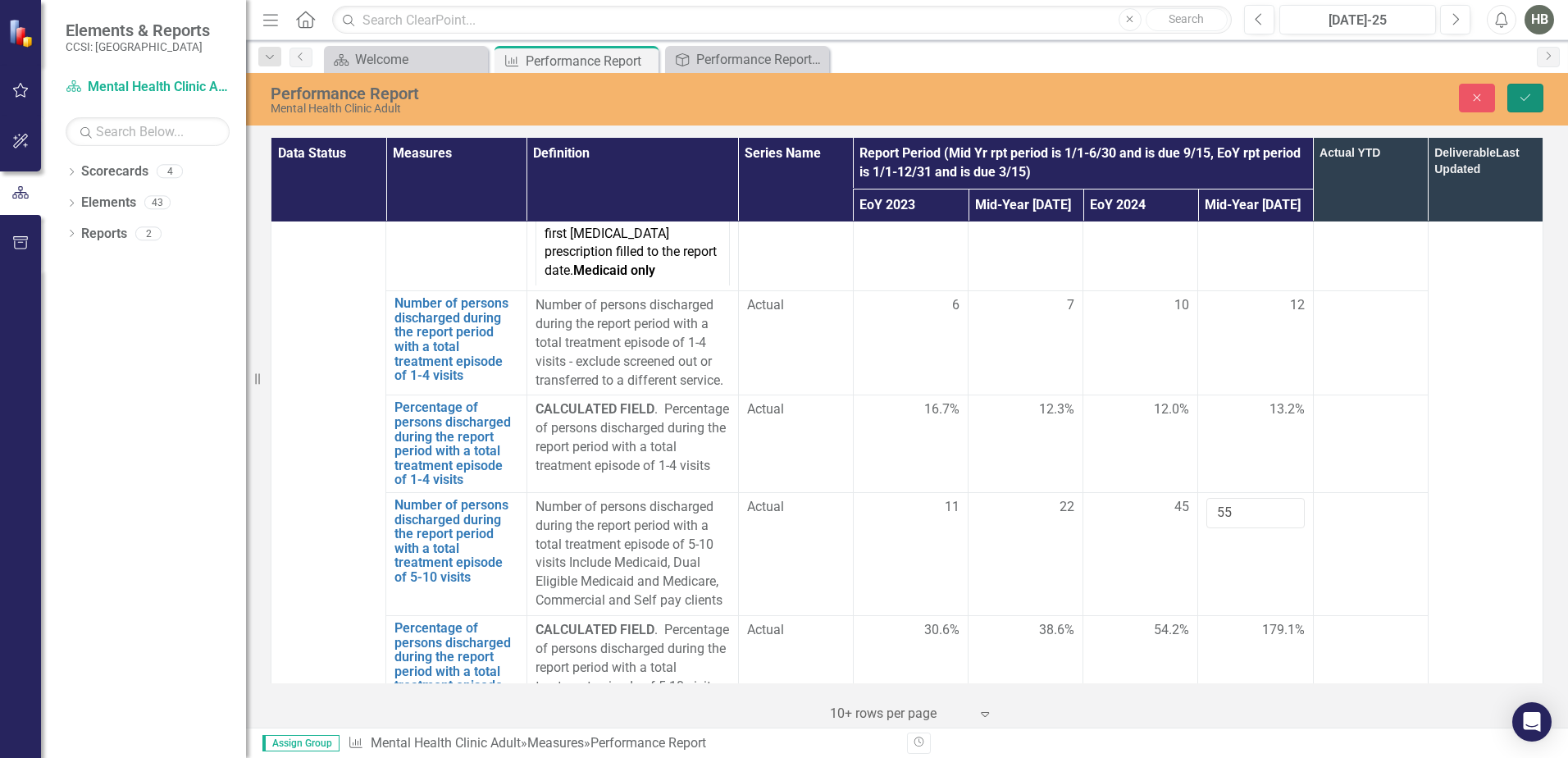
click at [1251, 95] on icon "Save" at bounding box center [1525, 97] width 15 height 12
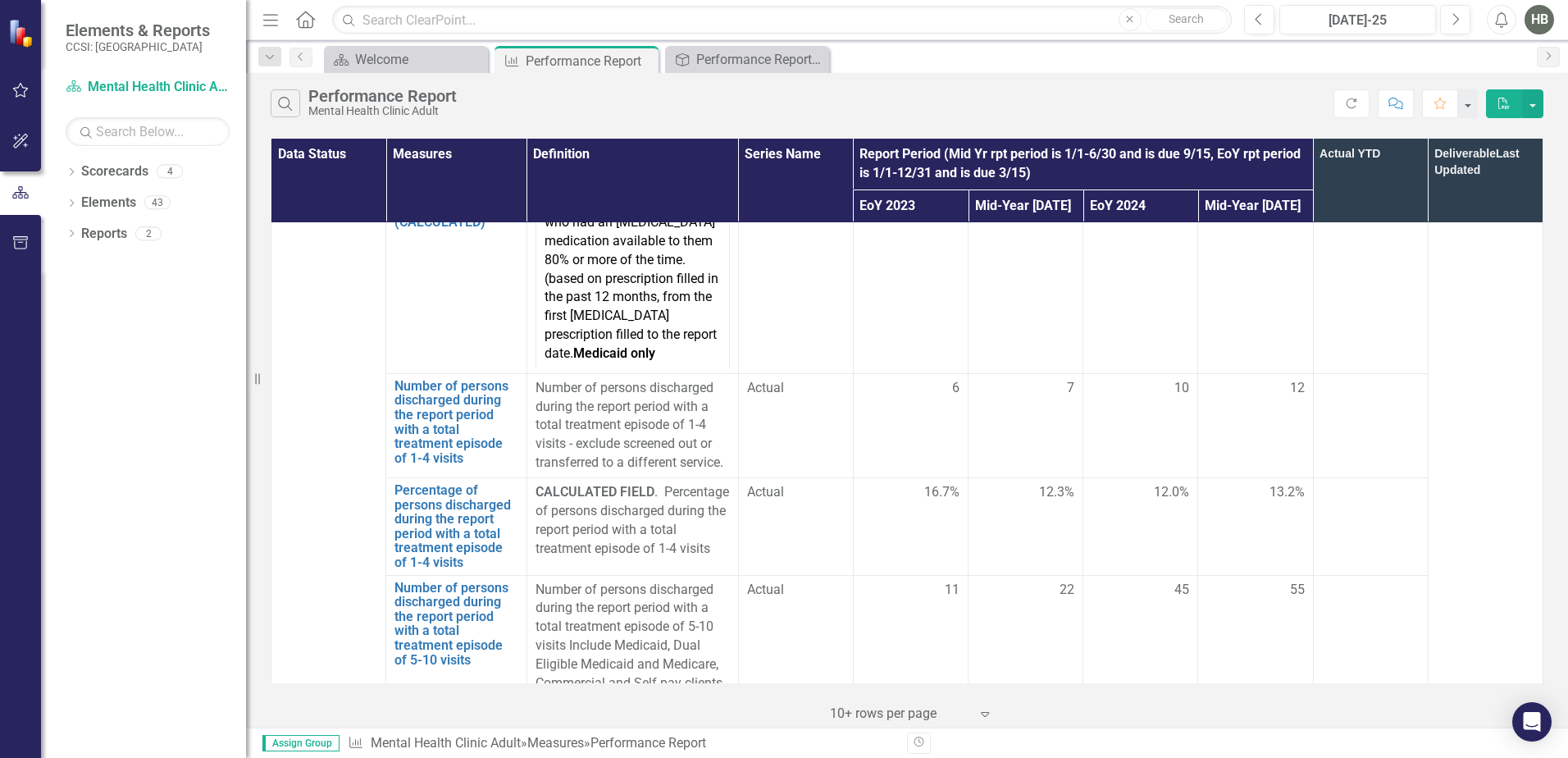
scroll to position [4676, 0]
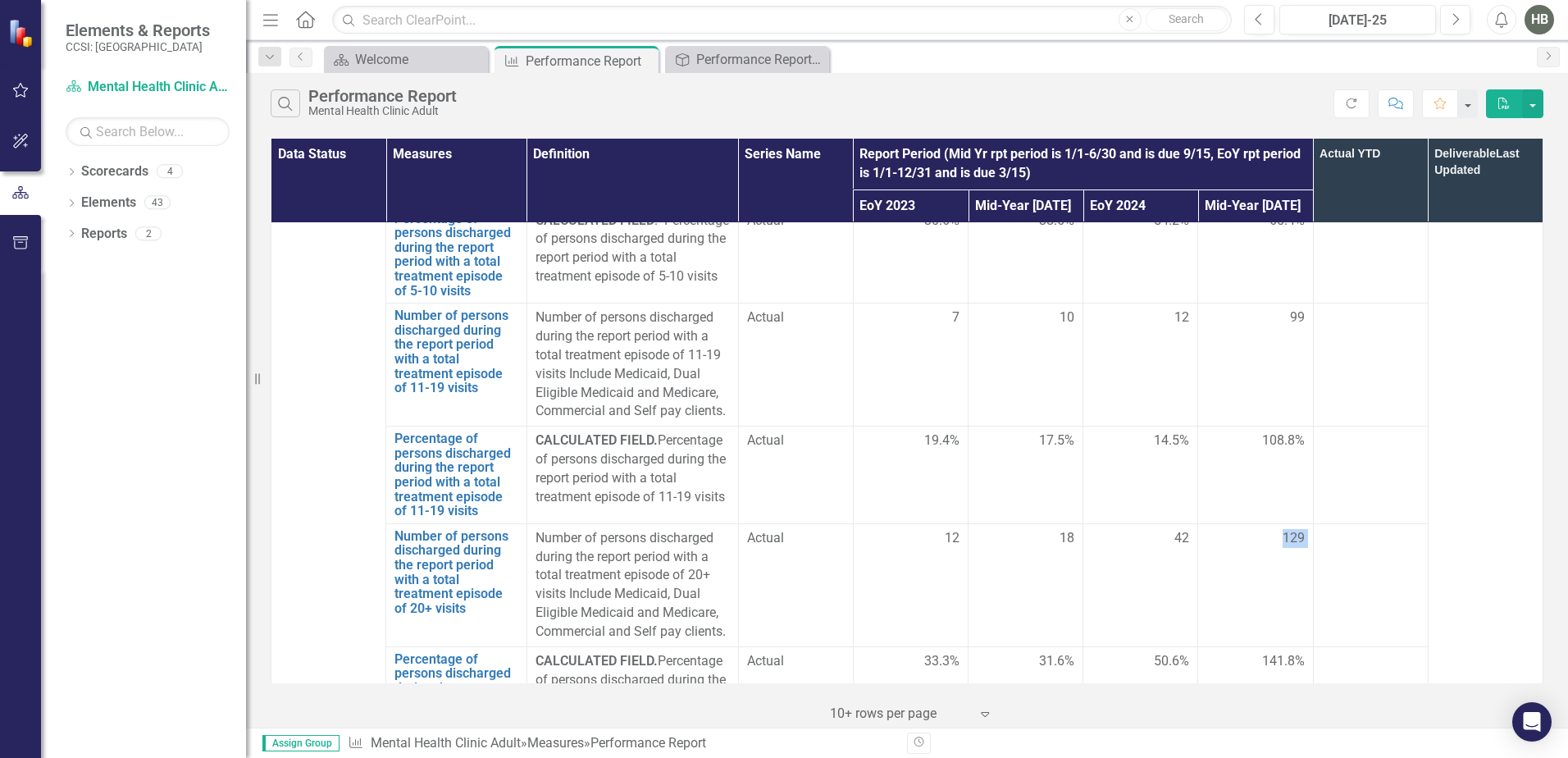
drag, startPoint x: 1274, startPoint y: 426, endPoint x: 1303, endPoint y: 426, distance: 29.0
click at [1251, 524] on tr "Number of persons discharged during the report period with a total treatment ep…" at bounding box center [908, 584] width 1272 height 123
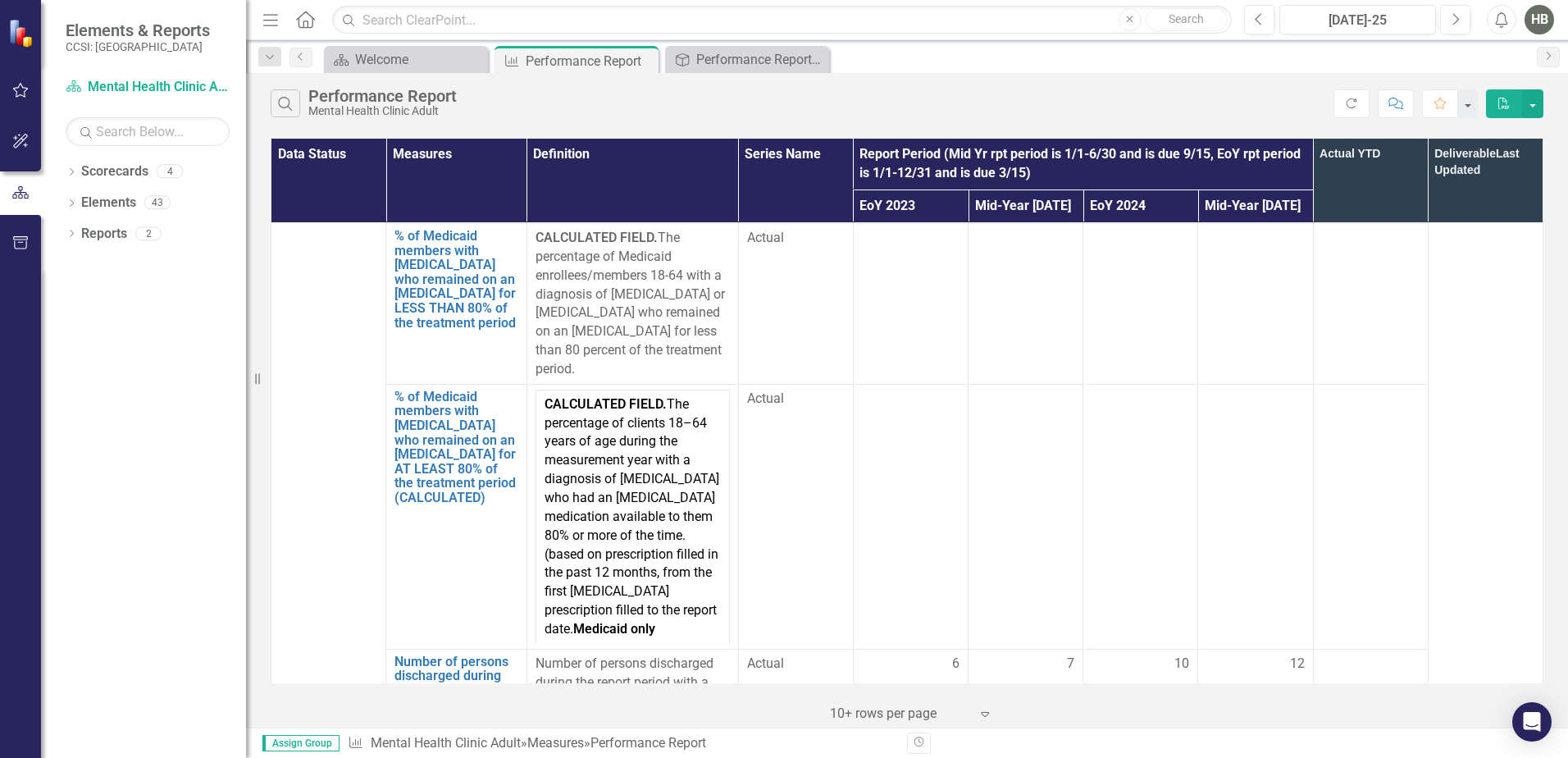
scroll to position [3938, 0]
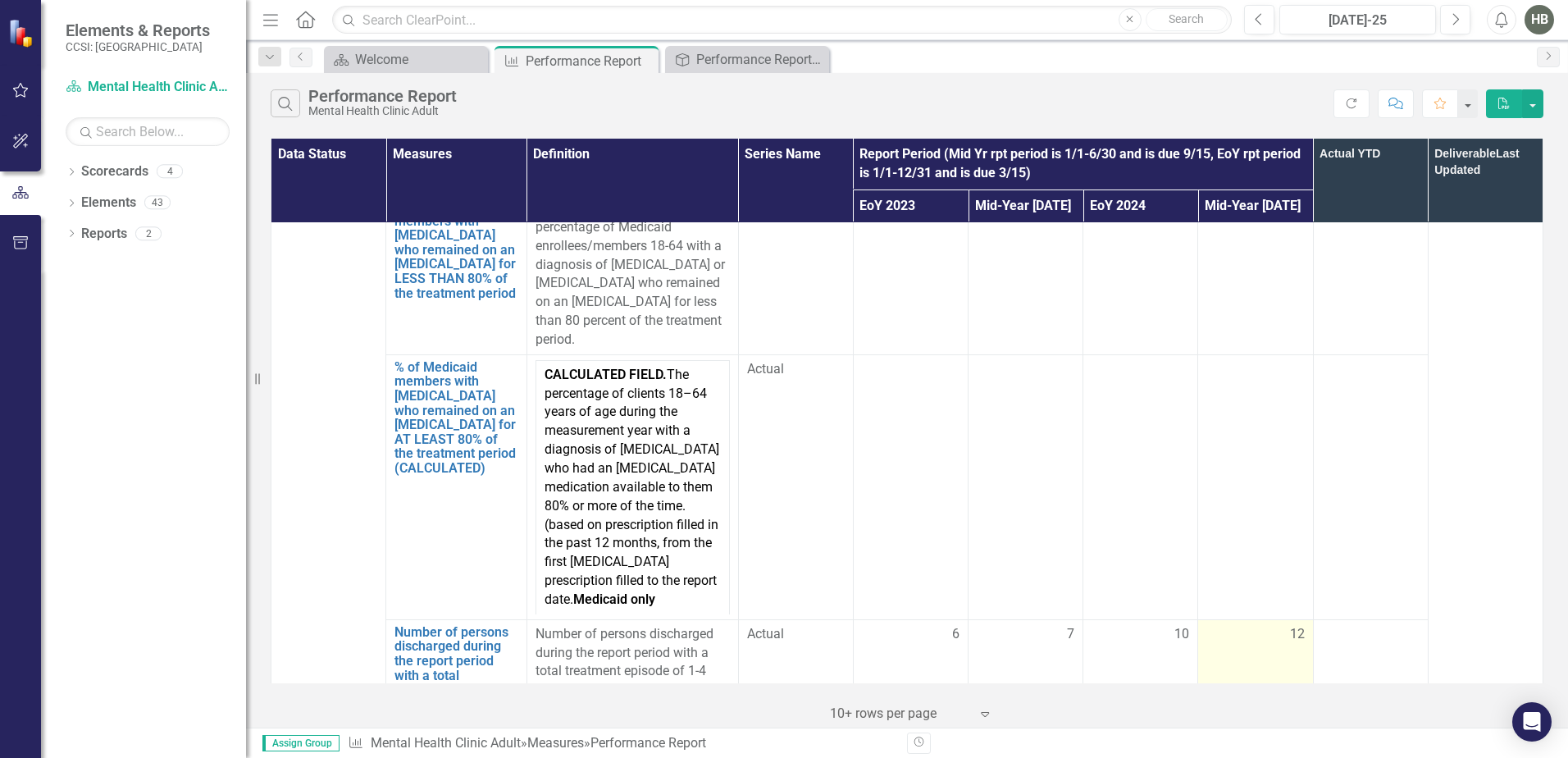
click at [1251, 620] on td "12" at bounding box center [1255, 672] width 114 height 105
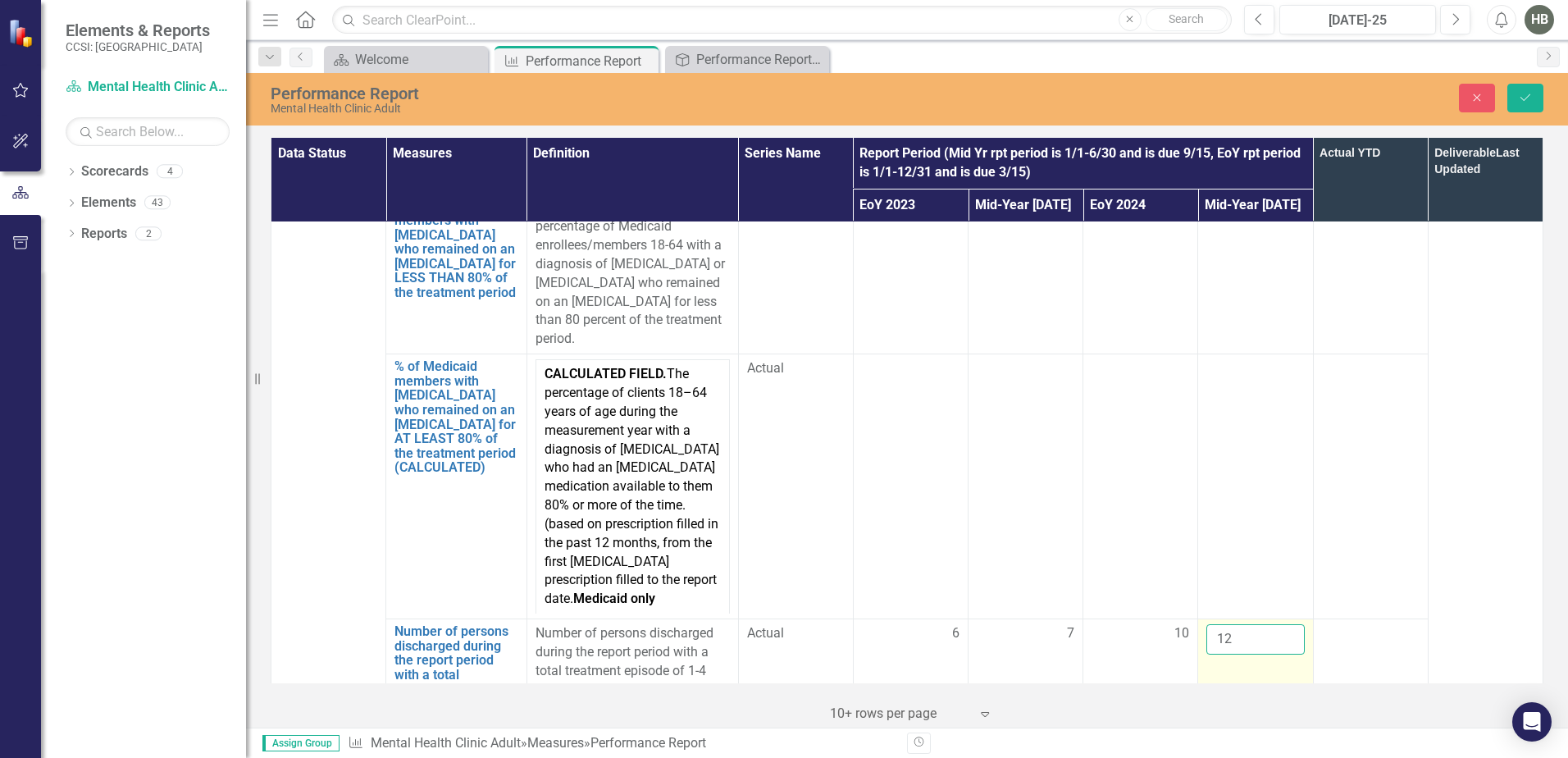
drag, startPoint x: 1255, startPoint y: 517, endPoint x: 1239, endPoint y: 506, distance: 19.4
click at [1239, 624] on input "12" at bounding box center [1255, 639] width 97 height 30
drag, startPoint x: 1239, startPoint y: 506, endPoint x: 1196, endPoint y: 504, distance: 43.0
click at [1198, 620] on td "12" at bounding box center [1255, 672] width 114 height 105
type input "3"
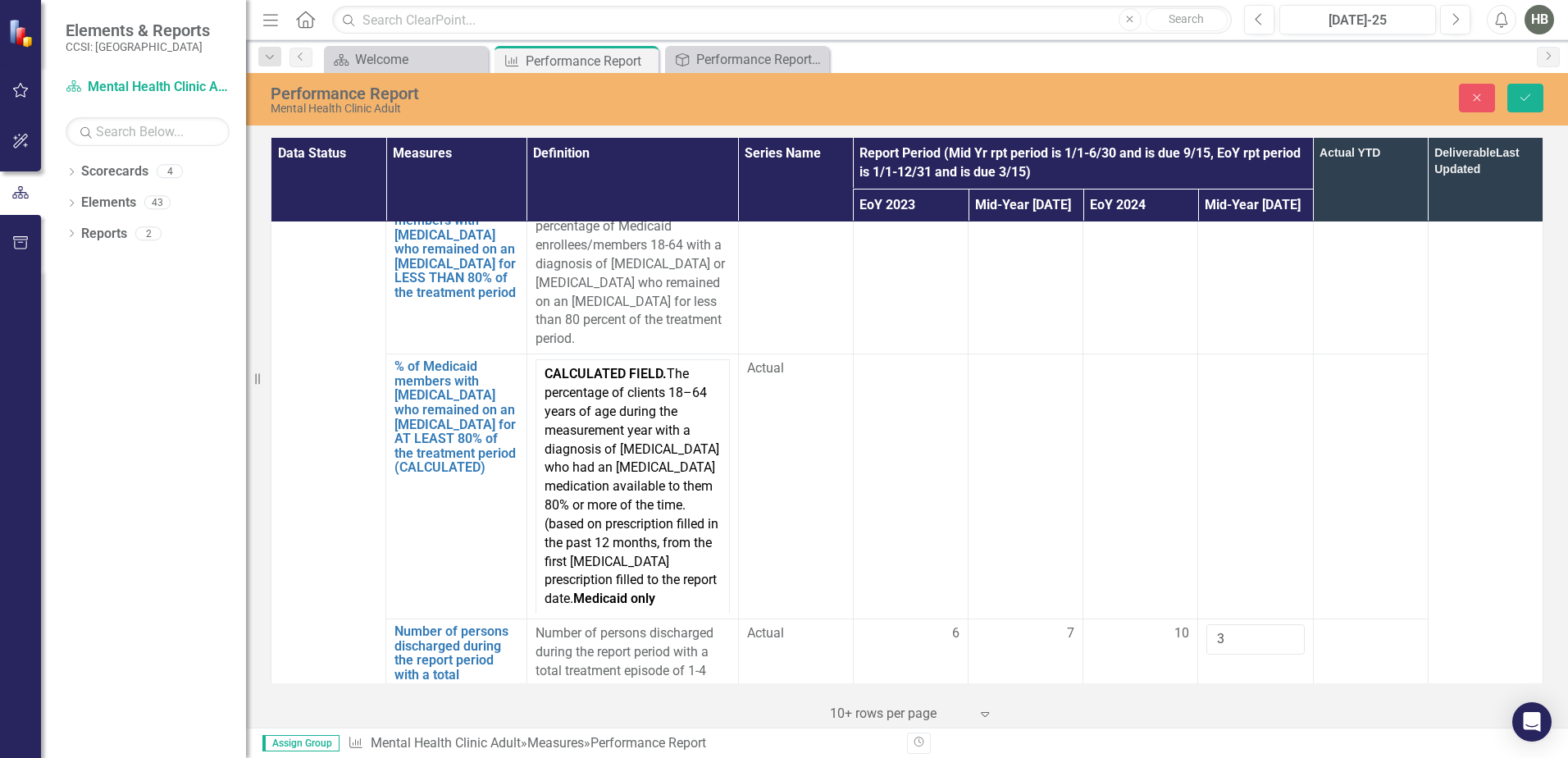
click at [1251, 624] on div at bounding box center [1370, 634] width 97 height 20
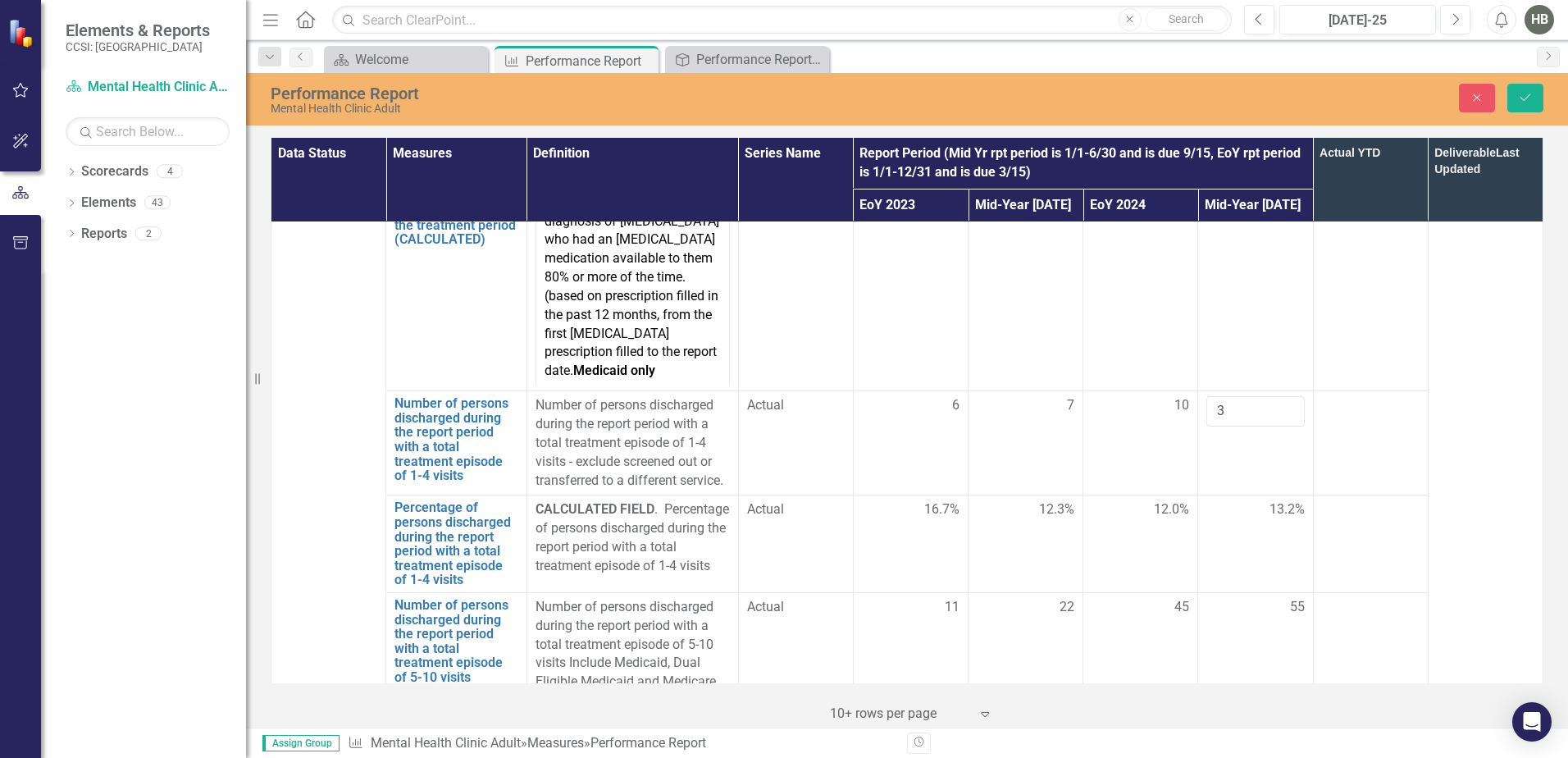
scroll to position [4184, 0]
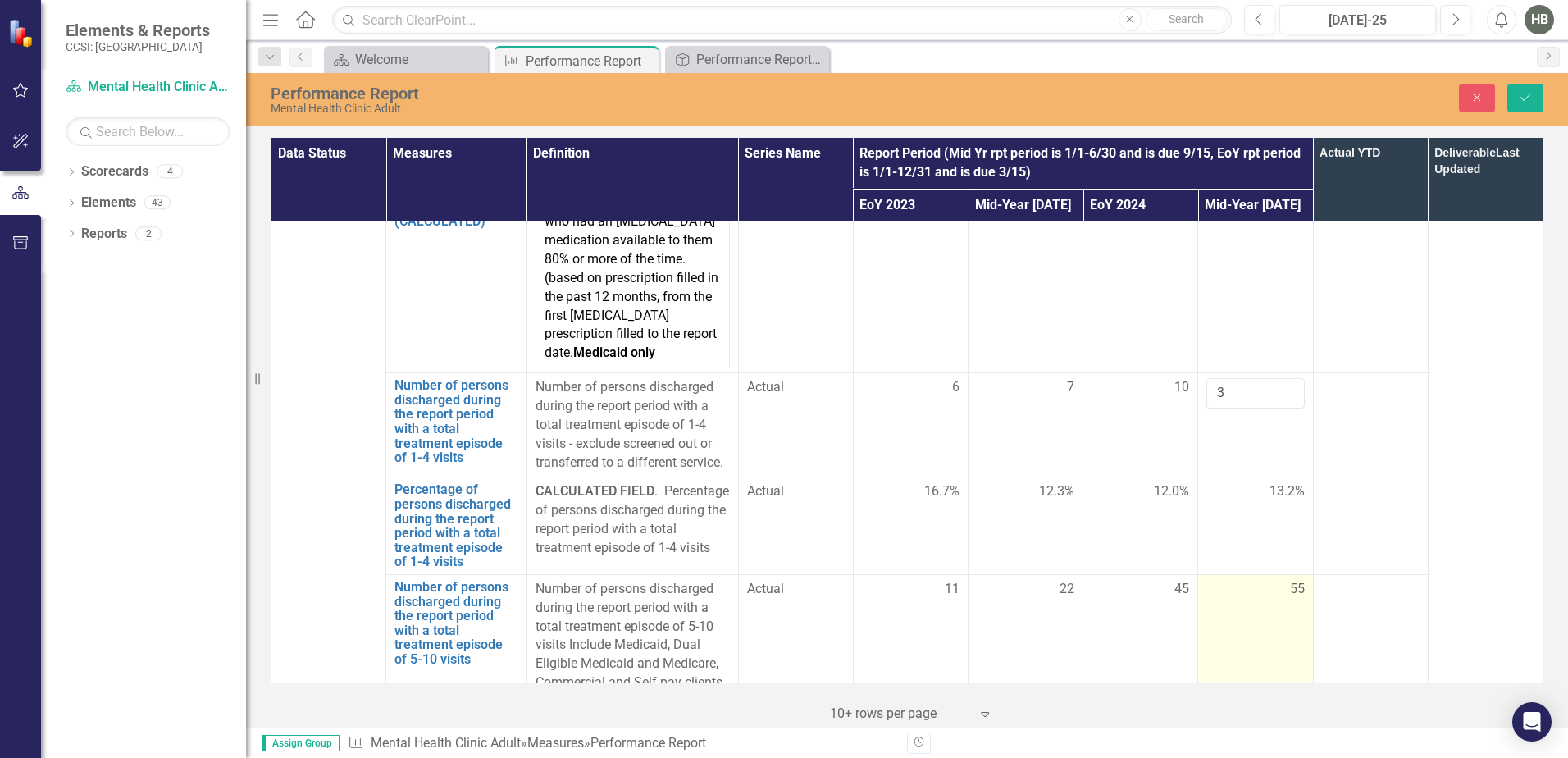
click at [1251, 580] on div "55" at bounding box center [1255, 589] width 97 height 19
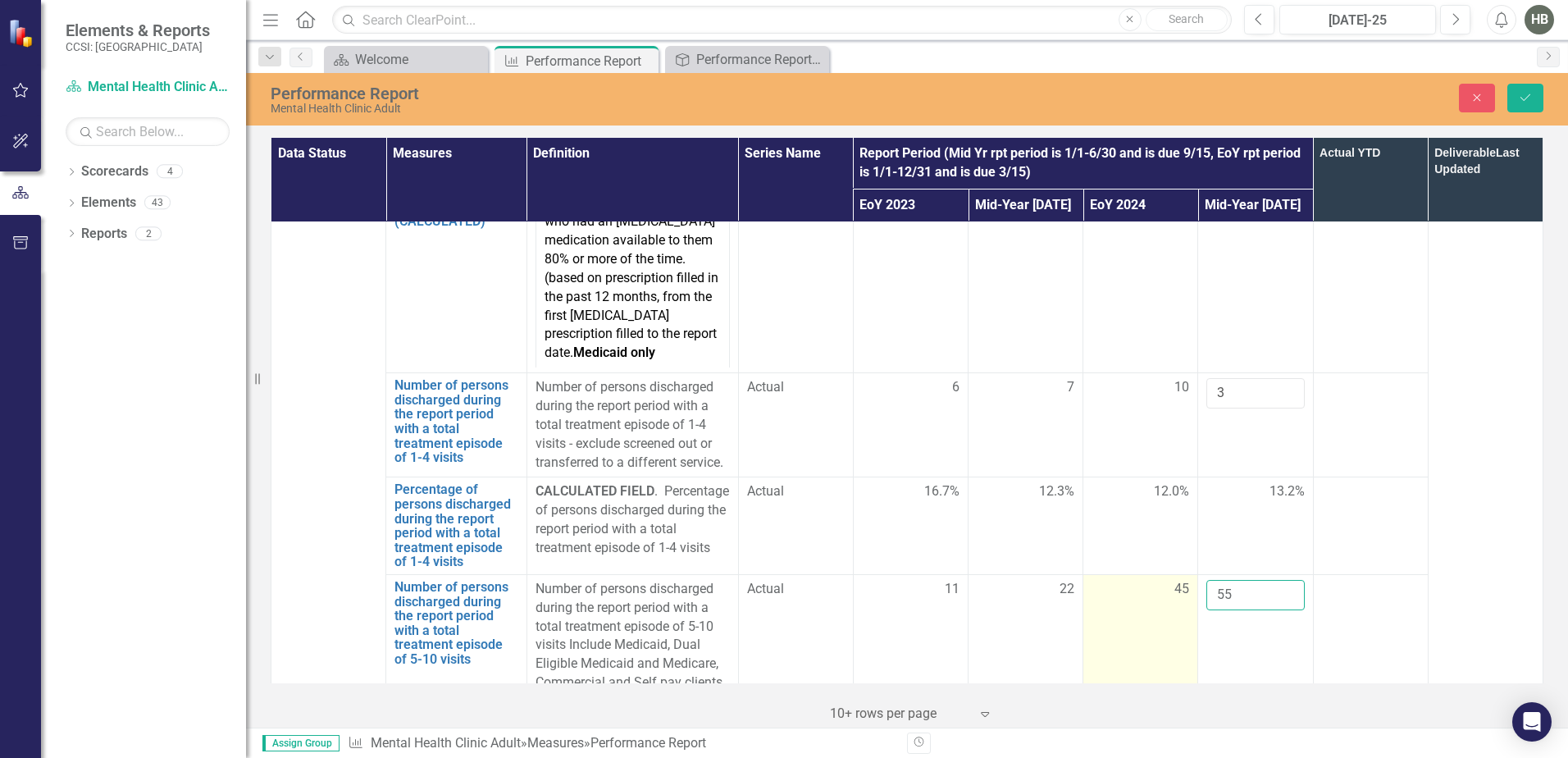
drag, startPoint x: 1246, startPoint y: 476, endPoint x: 1174, endPoint y: 468, distance: 72.4
click at [1174, 574] on tr "Number of persons discharged during the report period with a total treatment ep…" at bounding box center [908, 635] width 1272 height 123
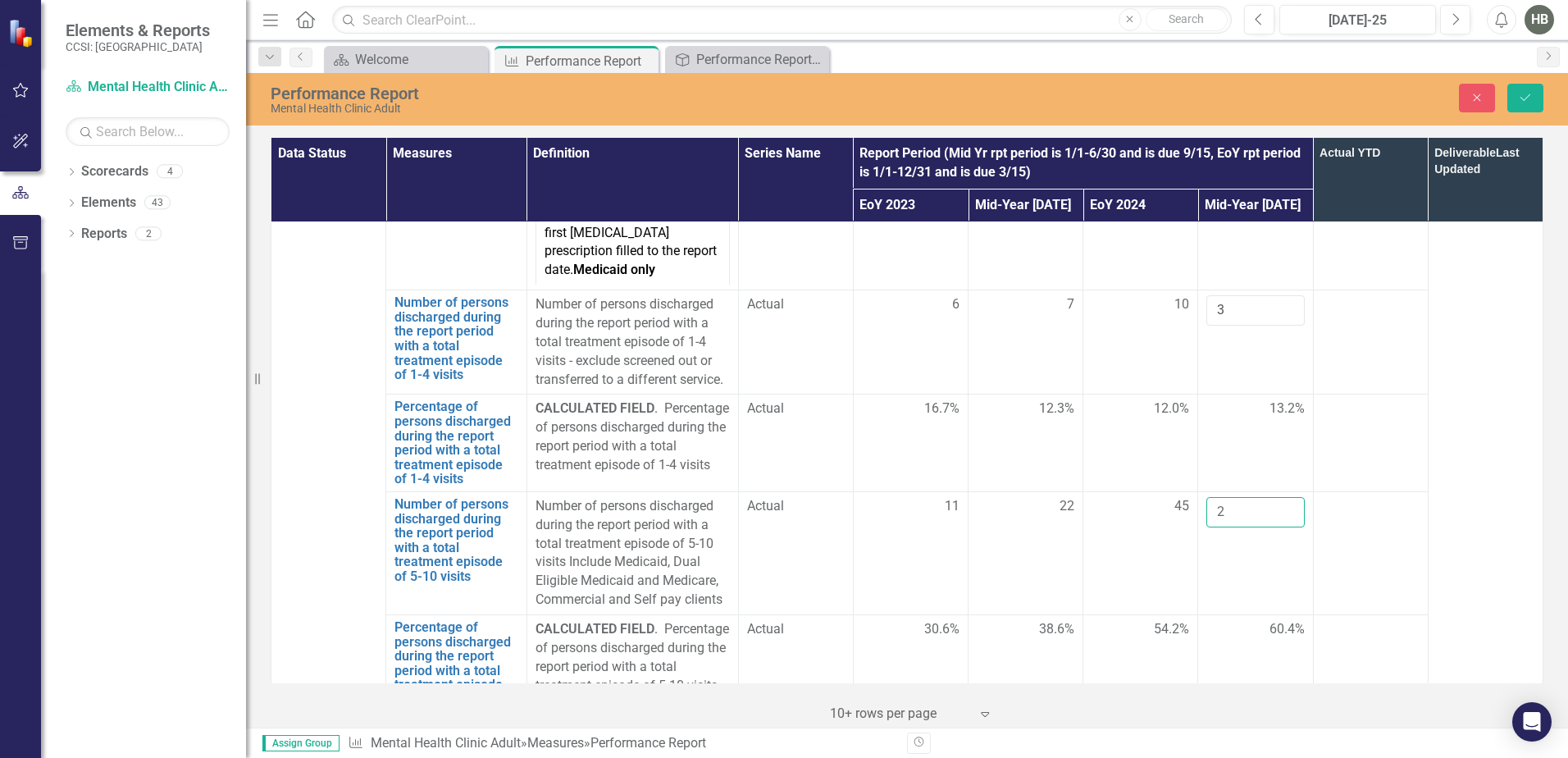
scroll to position [4348, 0]
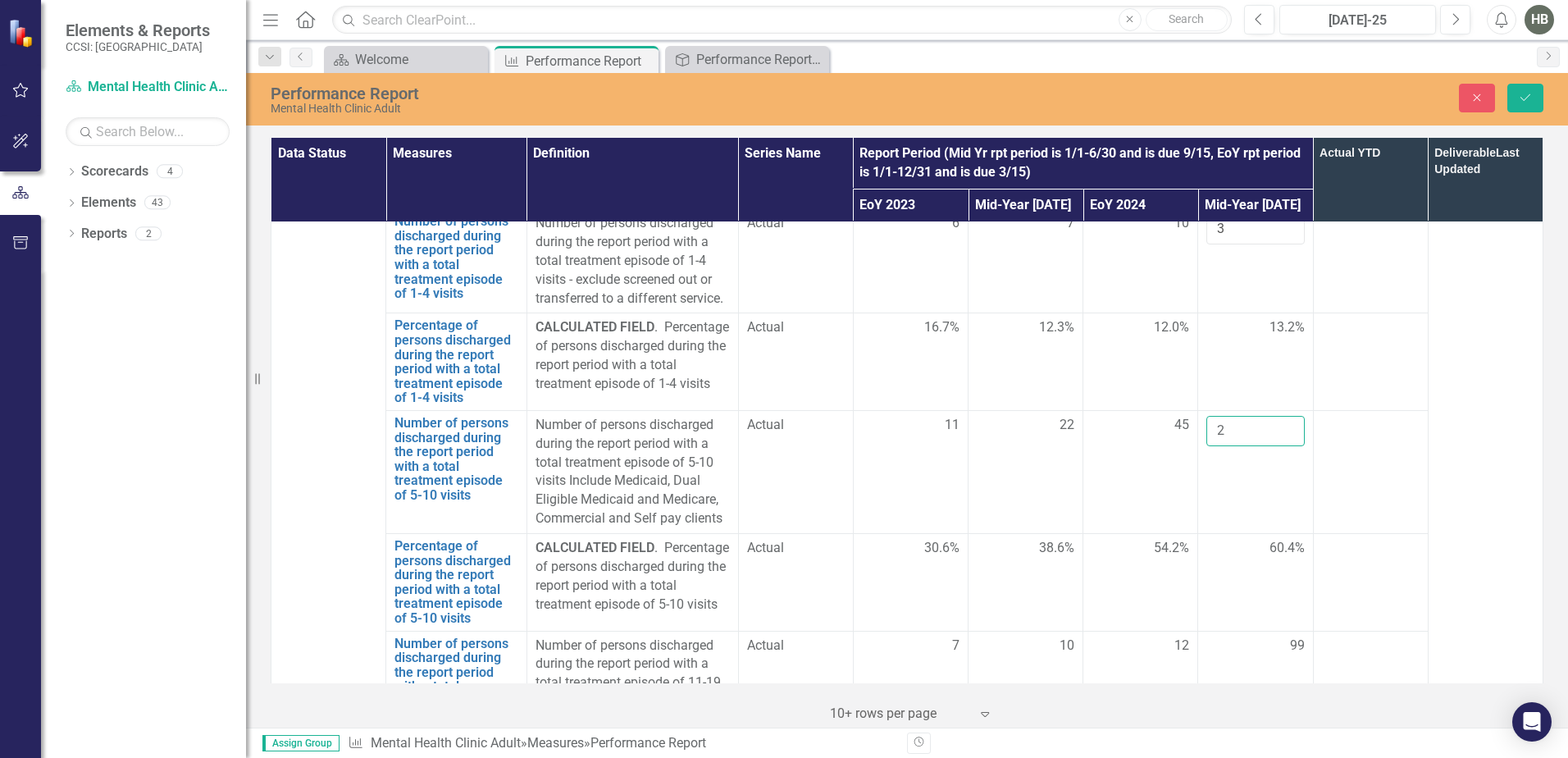
type input "2"
click at [1251, 539] on span "60.4%" at bounding box center [1286, 548] width 35 height 19
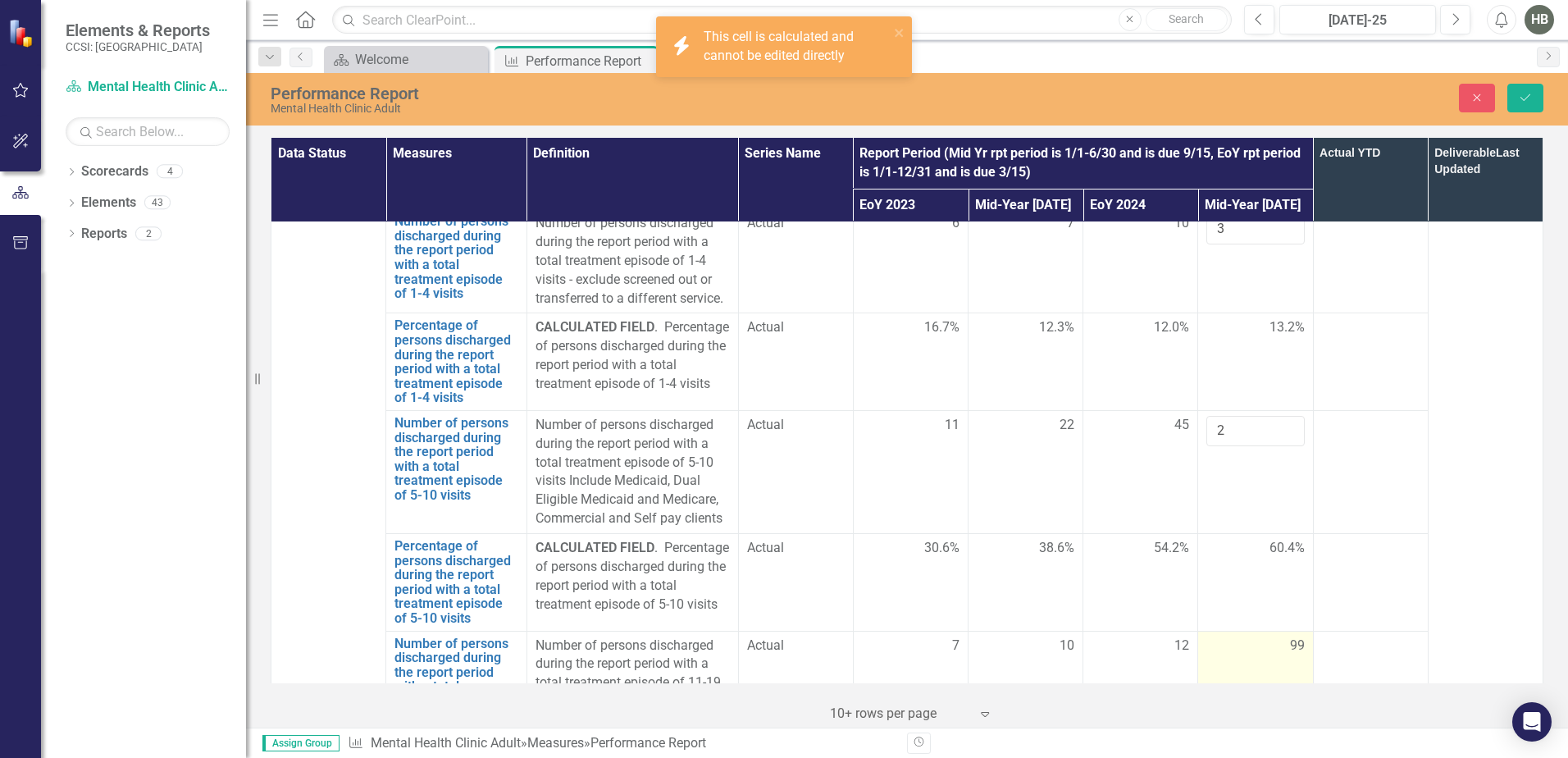
drag, startPoint x: 1270, startPoint y: 426, endPoint x: 1275, endPoint y: 524, distance: 98.1
click at [1251, 636] on div "99" at bounding box center [1255, 645] width 97 height 19
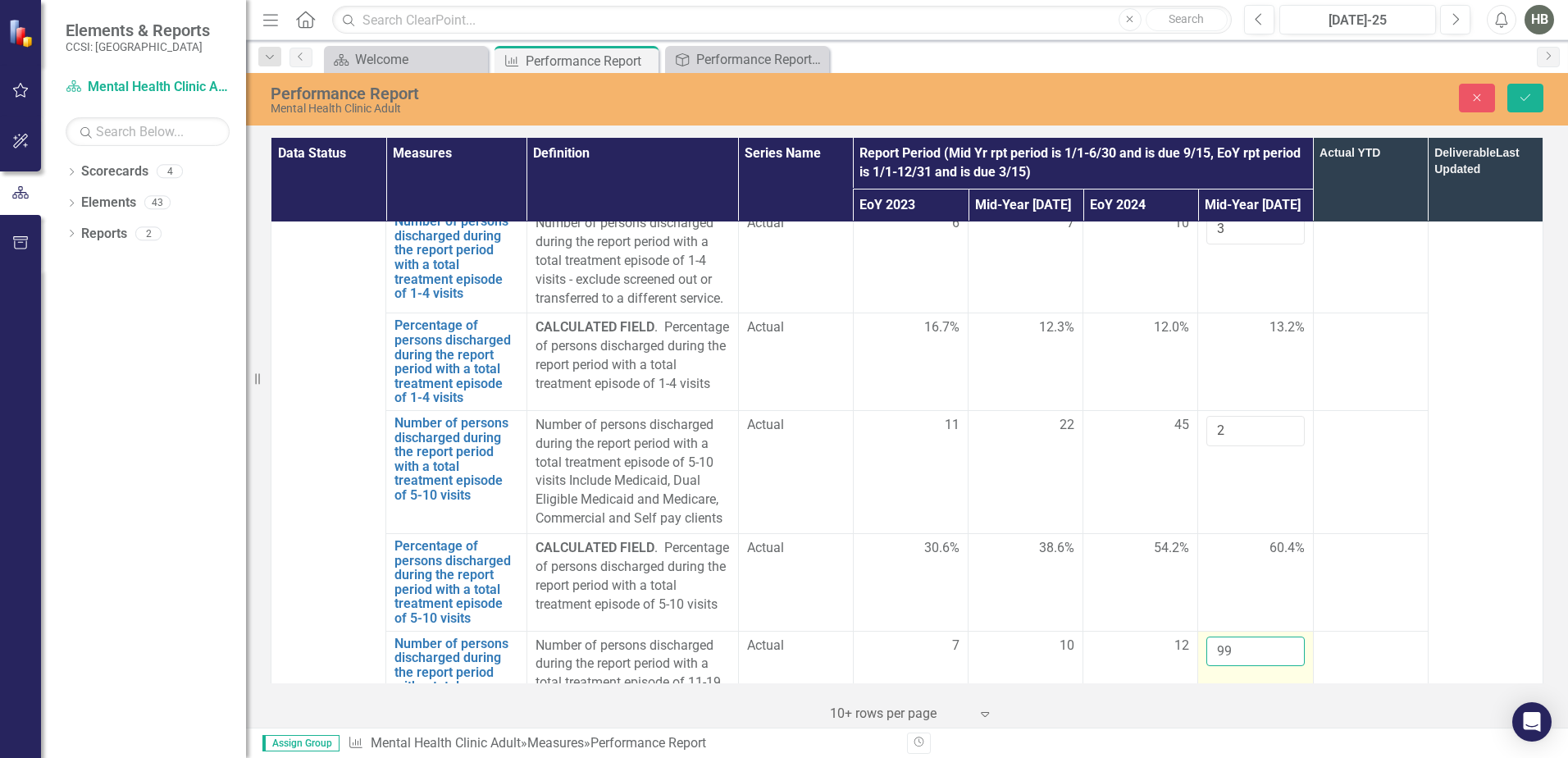
drag, startPoint x: 1239, startPoint y: 534, endPoint x: 1206, endPoint y: 536, distance: 33.1
click at [1206, 636] on input "99" at bounding box center [1255, 651] width 97 height 30
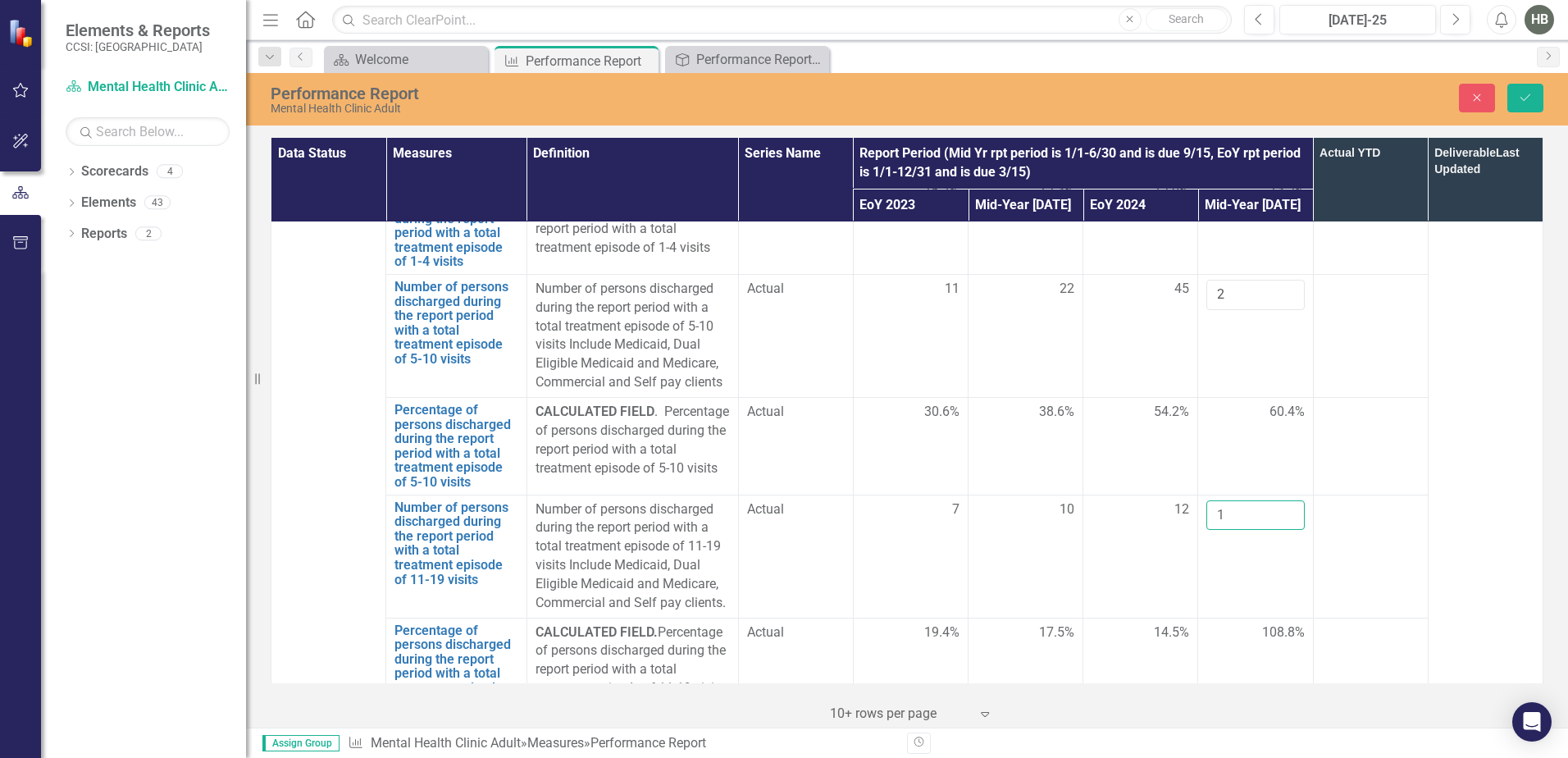
scroll to position [4513, 0]
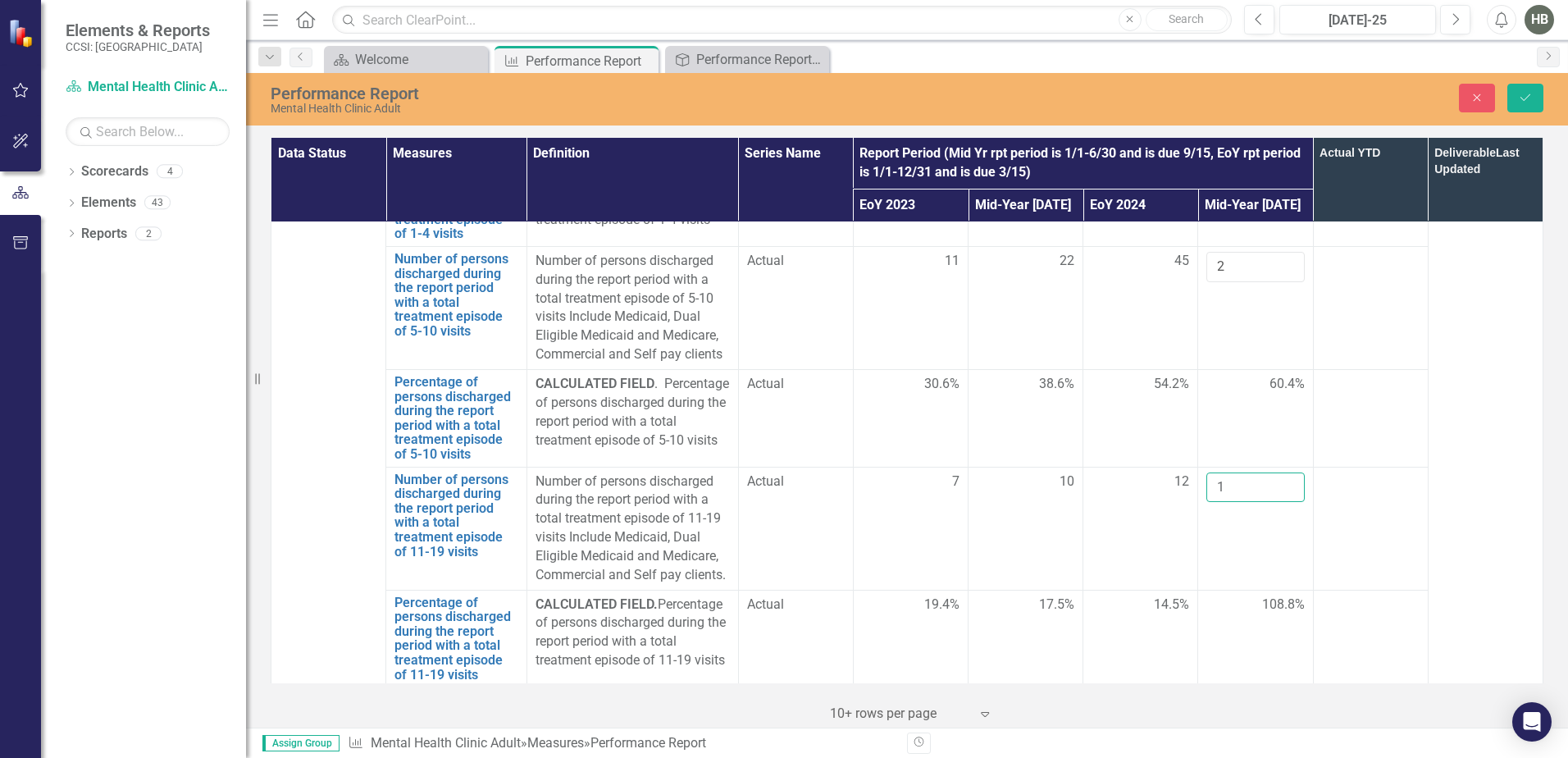
type input "1"
click at [1251, 693] on span "129" at bounding box center [1294, 702] width 22 height 19
drag, startPoint x: 1274, startPoint y: 575, endPoint x: 1198, endPoint y: 593, distance: 78.1
click at [1206, 693] on input "129" at bounding box center [1255, 707] width 97 height 30
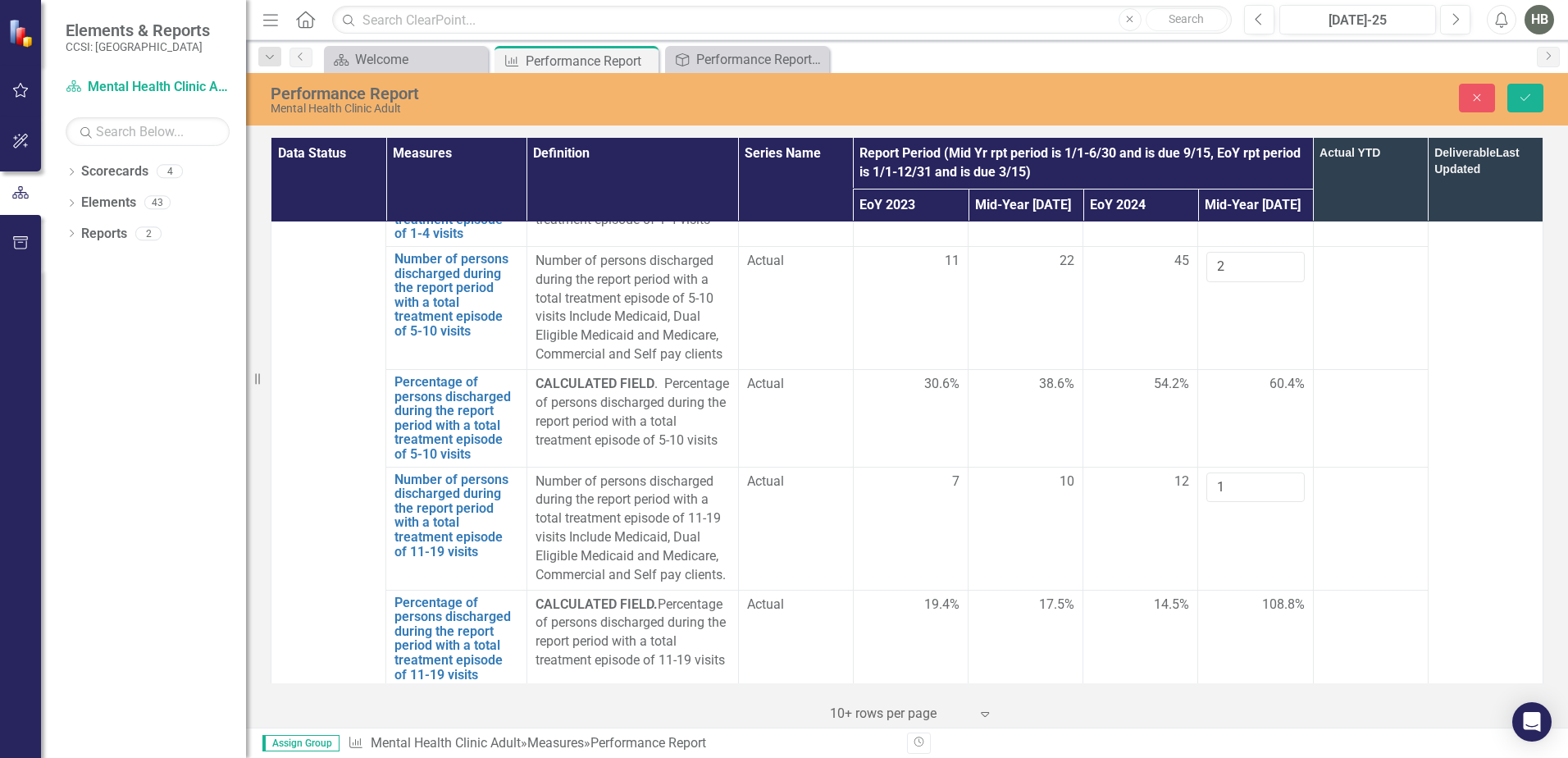
click at [1246, 693] on input "129" at bounding box center [1255, 707] width 97 height 30
drag, startPoint x: 1246, startPoint y: 583, endPoint x: 1204, endPoint y: 599, distance: 44.9
click at [1206, 693] on input "129" at bounding box center [1255, 707] width 97 height 30
type input "14"
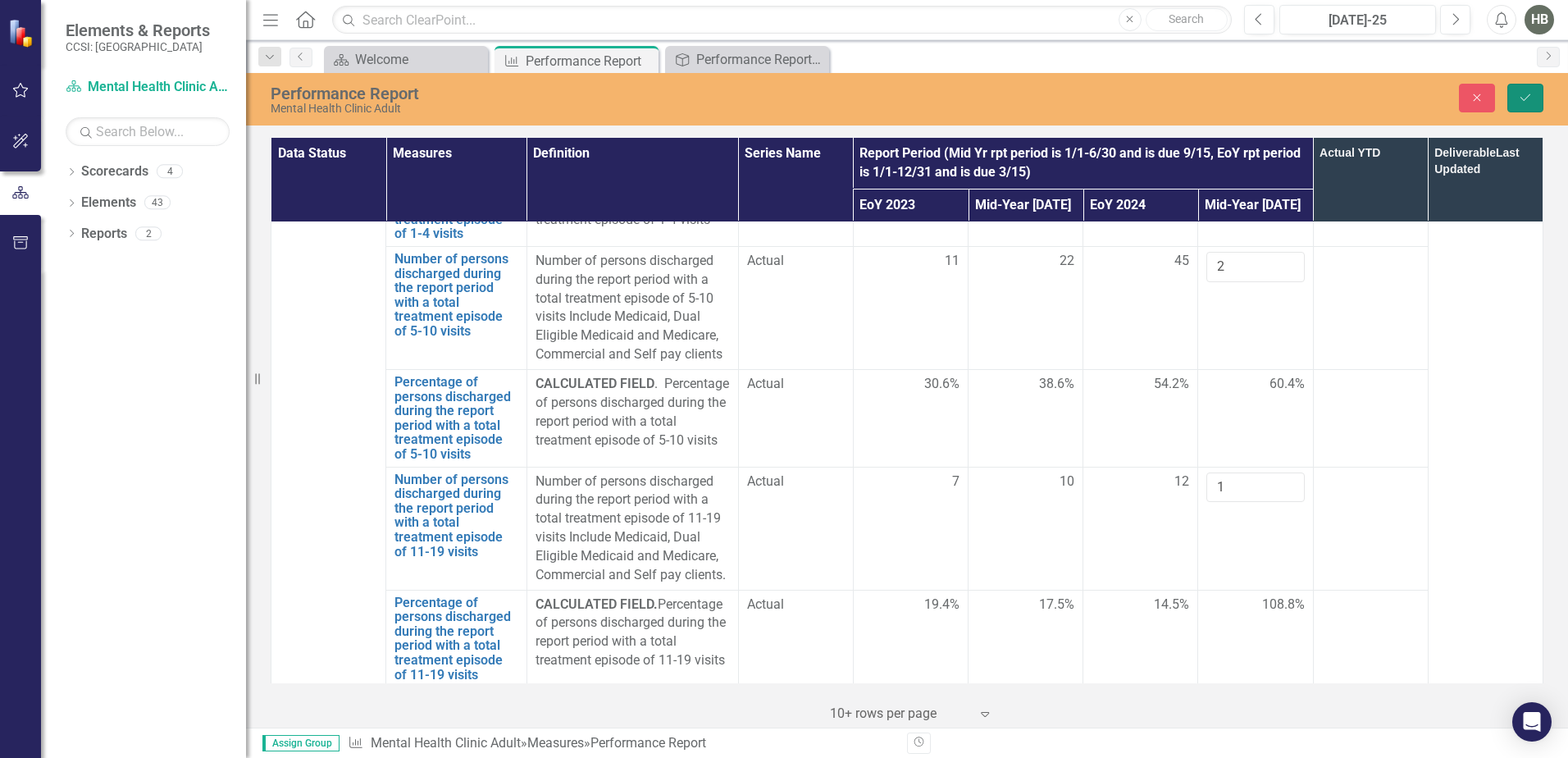
click at [1251, 101] on button "Save" at bounding box center [1525, 98] width 36 height 29
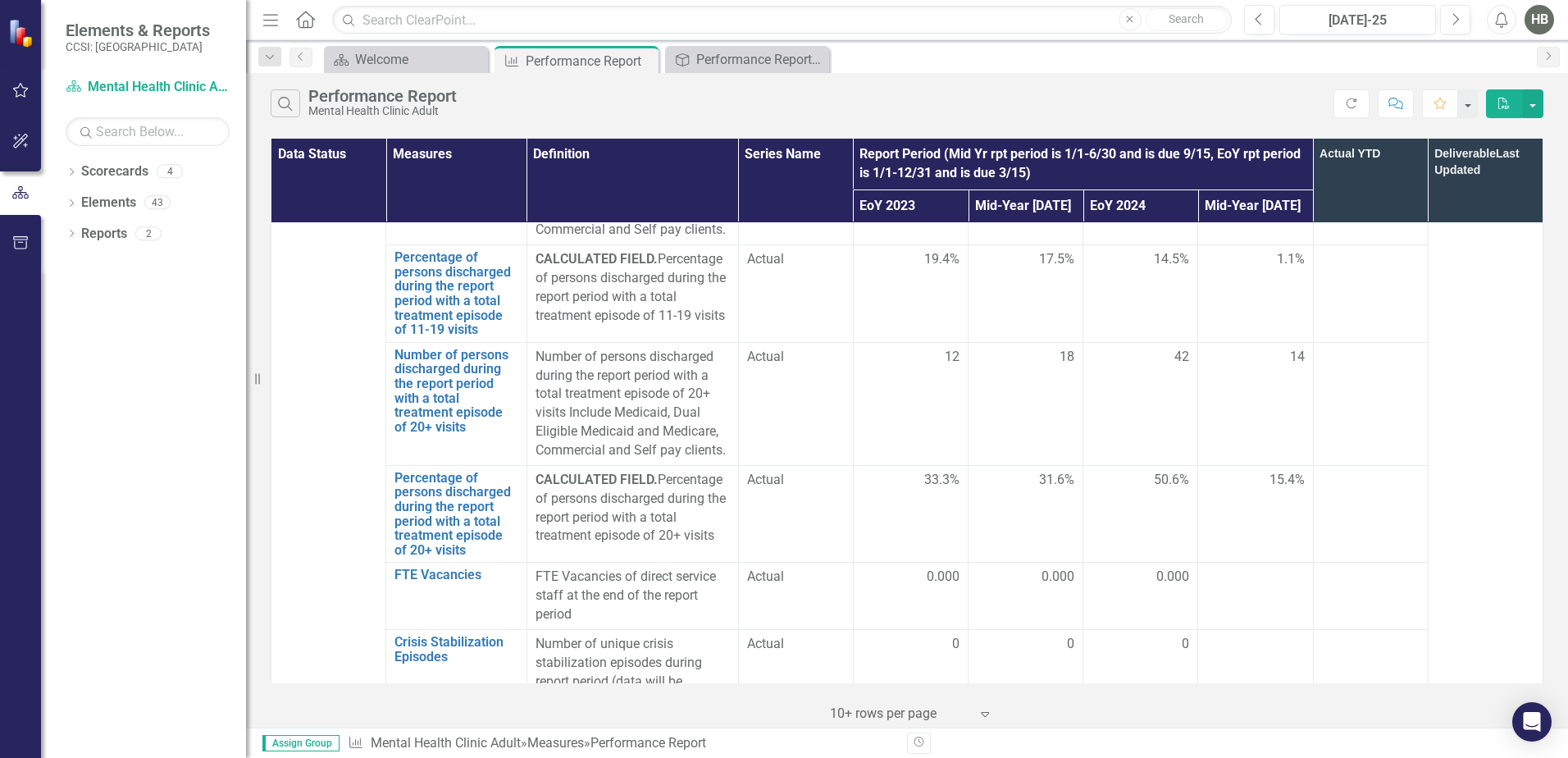
scroll to position [4859, 0]
click at [1257, 567] on div at bounding box center [1255, 577] width 97 height 20
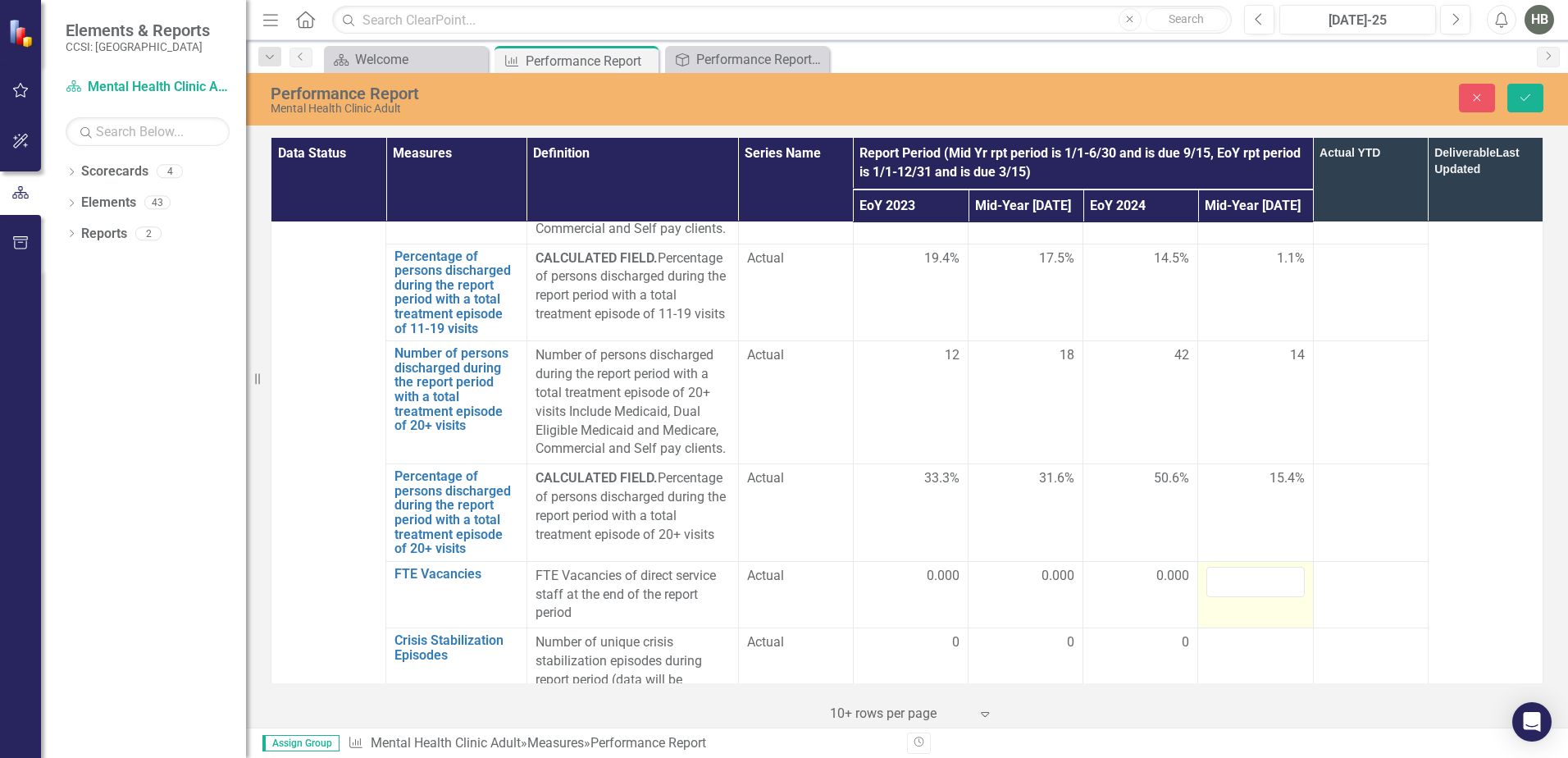
scroll to position [4858, 0]
click at [1256, 568] on input "number" at bounding box center [1255, 583] width 97 height 30
type input "3"
click at [1523, 97] on icon "Save" at bounding box center [1525, 97] width 15 height 12
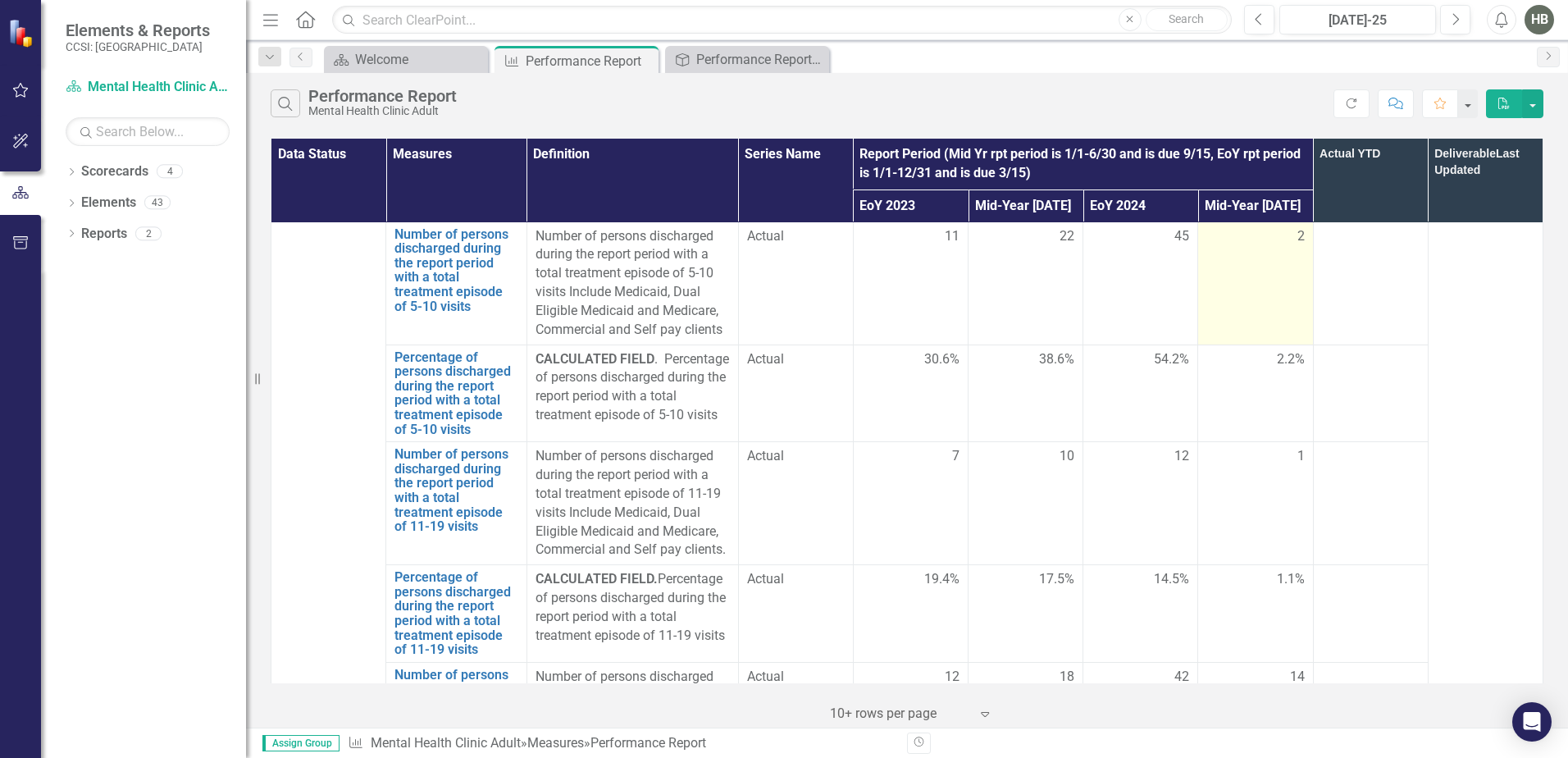
scroll to position [4777, 0]
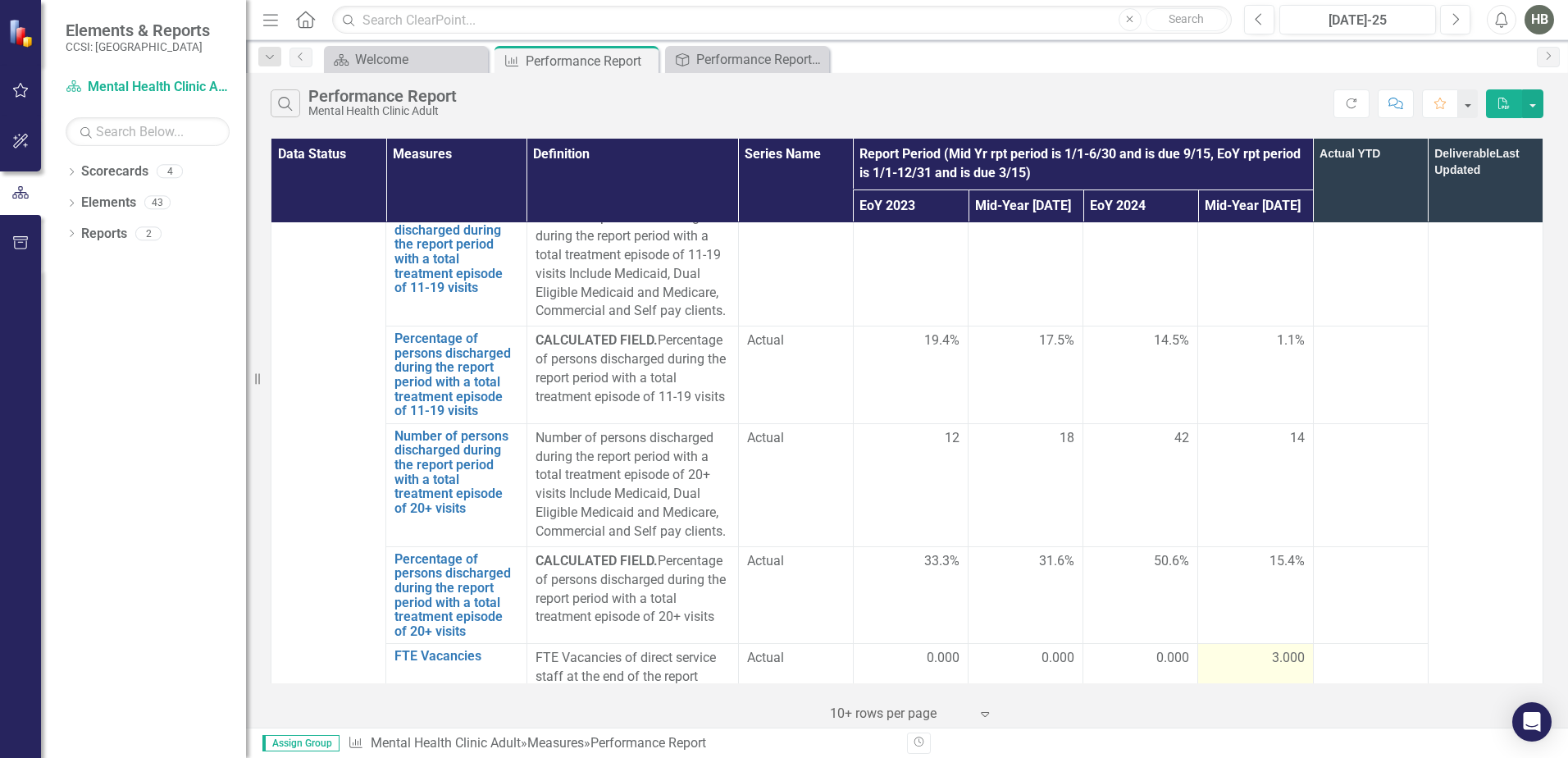
click at [1251, 649] on div "3.000" at bounding box center [1255, 658] width 97 height 19
click at [1272, 649] on span "3.000" at bounding box center [1288, 658] width 33 height 19
click at [1260, 649] on div "3.000" at bounding box center [1255, 658] width 97 height 19
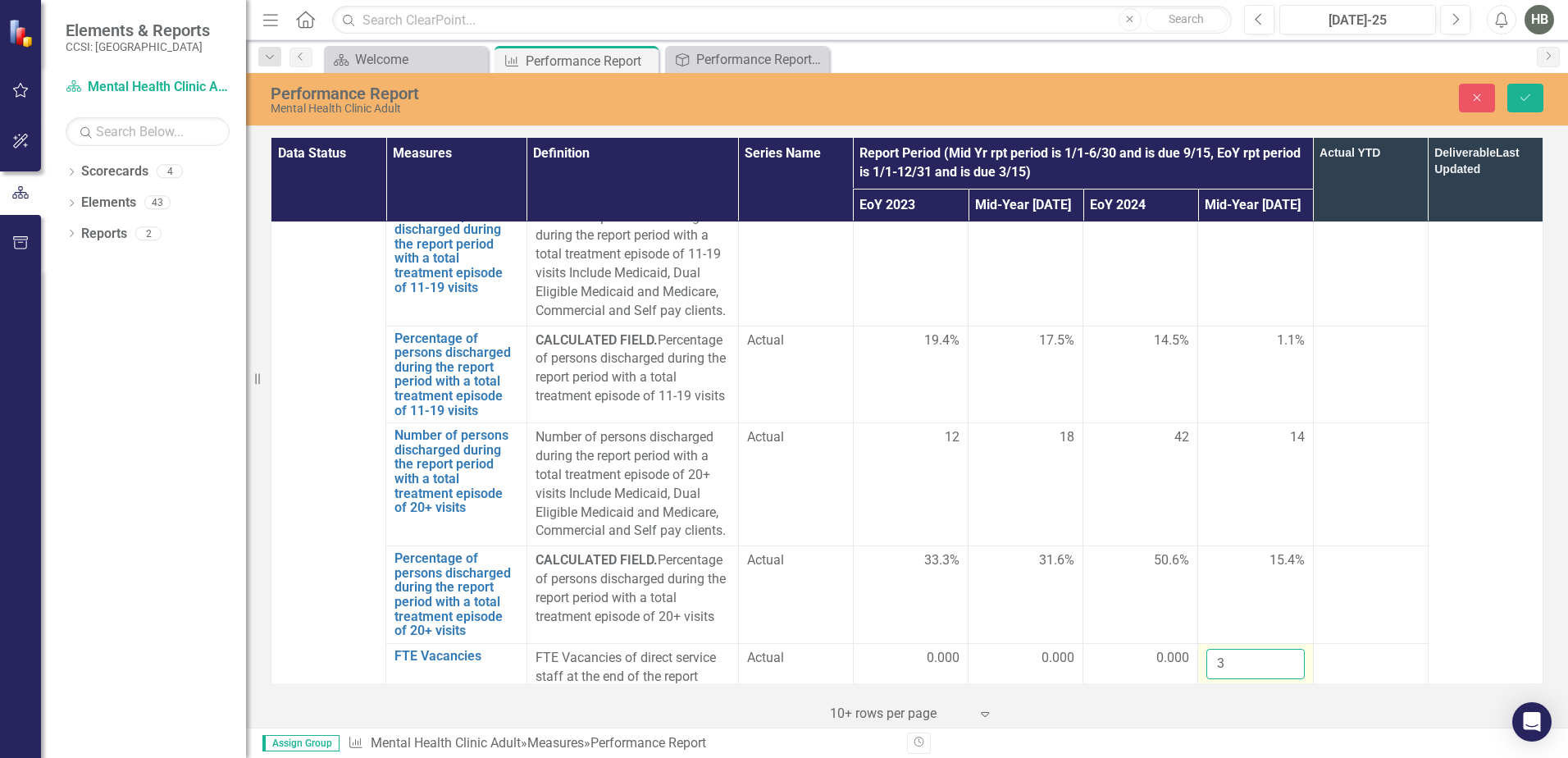
drag, startPoint x: 1260, startPoint y: 535, endPoint x: 1219, endPoint y: 539, distance: 41.2
click at [1219, 649] on input "3" at bounding box center [1255, 663] width 97 height 30
drag, startPoint x: 1218, startPoint y: 543, endPoint x: 1203, endPoint y: 549, distance: 16.2
click at [1206, 649] on input "3" at bounding box center [1255, 663] width 97 height 30
type input "1"
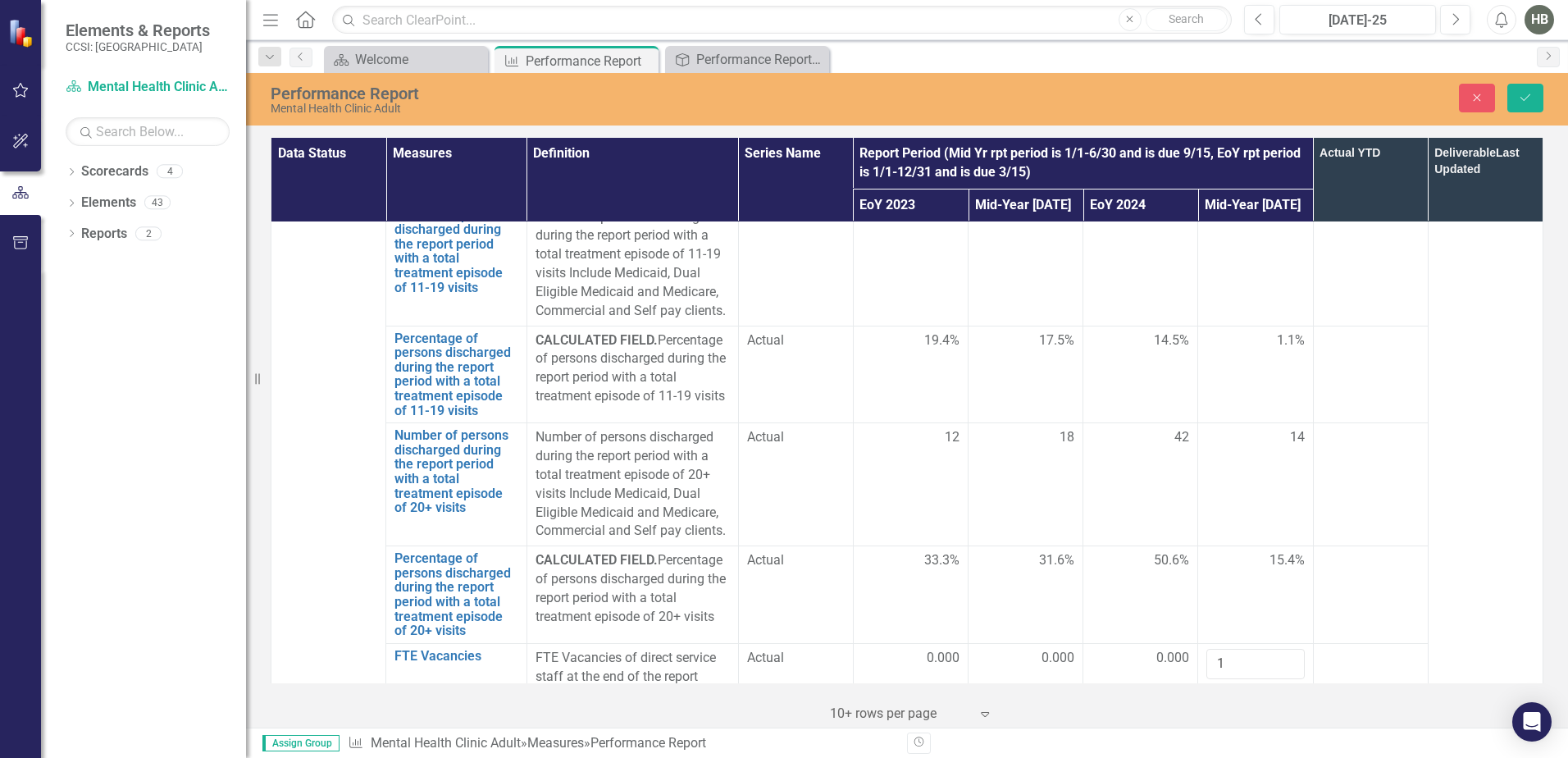
click at [1209, 715] on div at bounding box center [1255, 725] width 97 height 20
click at [1209, 715] on input "number" at bounding box center [1255, 730] width 97 height 30
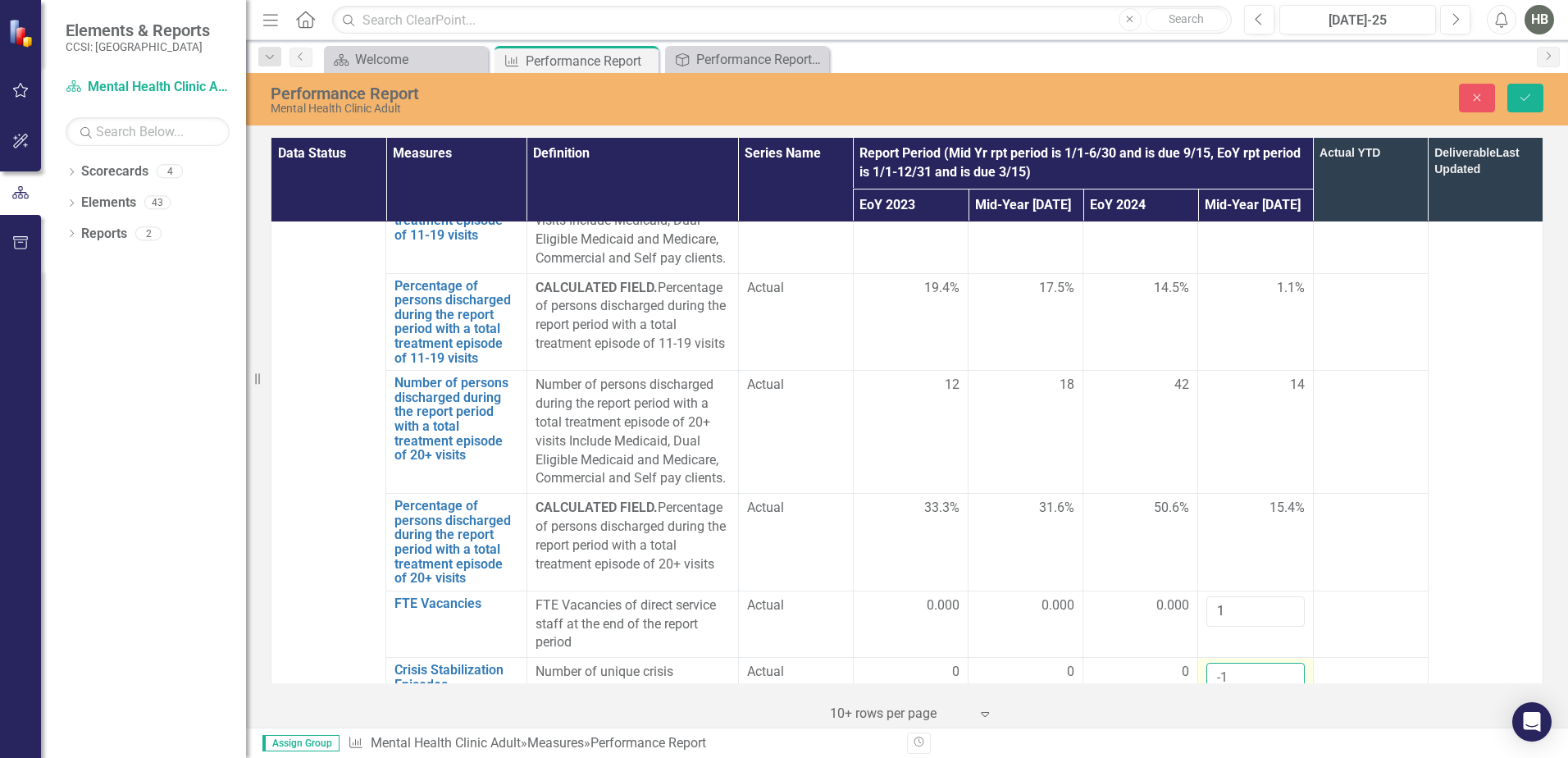
scroll to position [4858, 0]
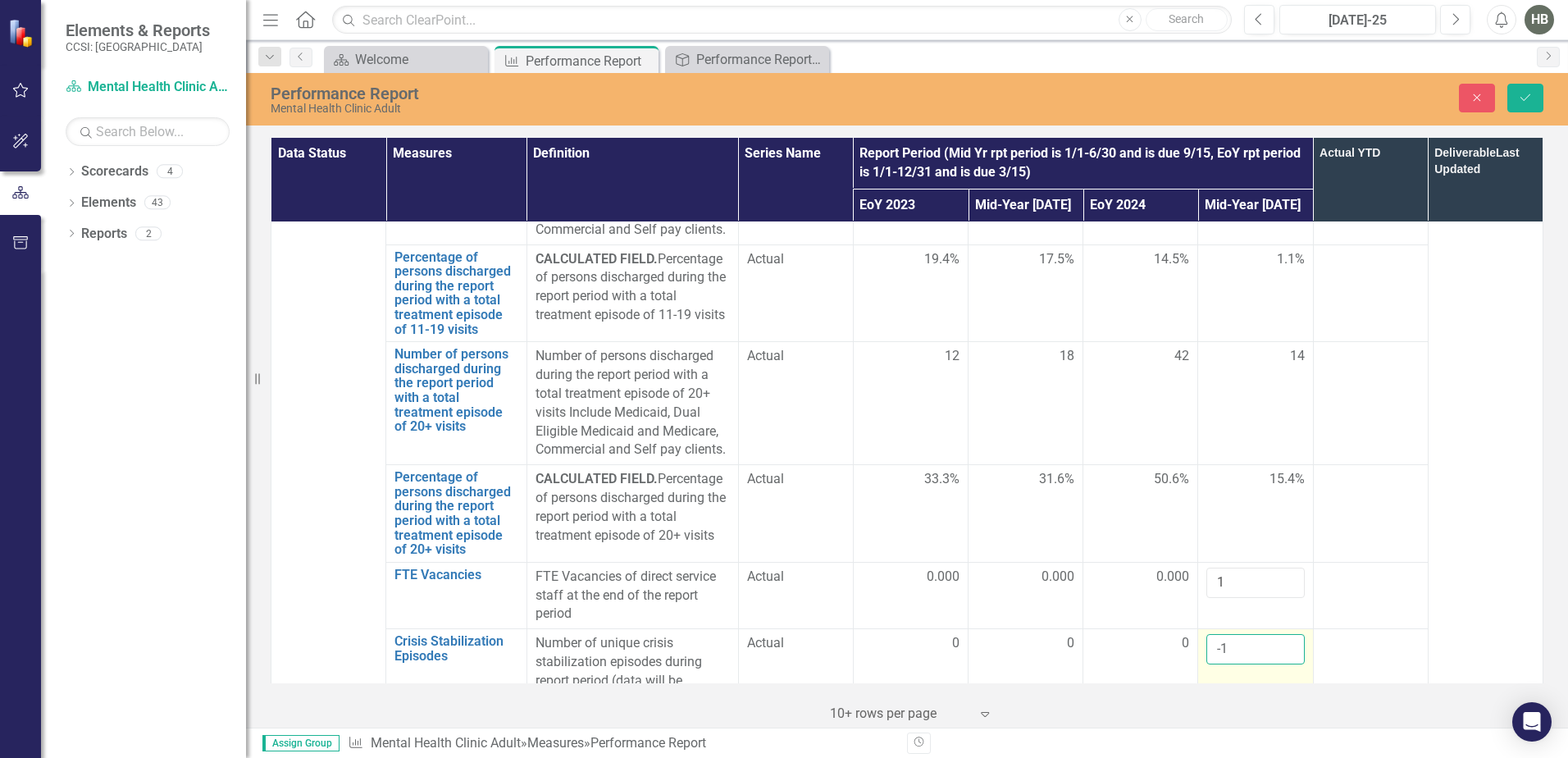
drag, startPoint x: 1226, startPoint y: 534, endPoint x: 1201, endPoint y: 532, distance: 25.1
click at [1206, 634] on input "-1" at bounding box center [1255, 649] width 97 height 30
type input "0"
click at [1515, 98] on button "Save" at bounding box center [1525, 98] width 36 height 29
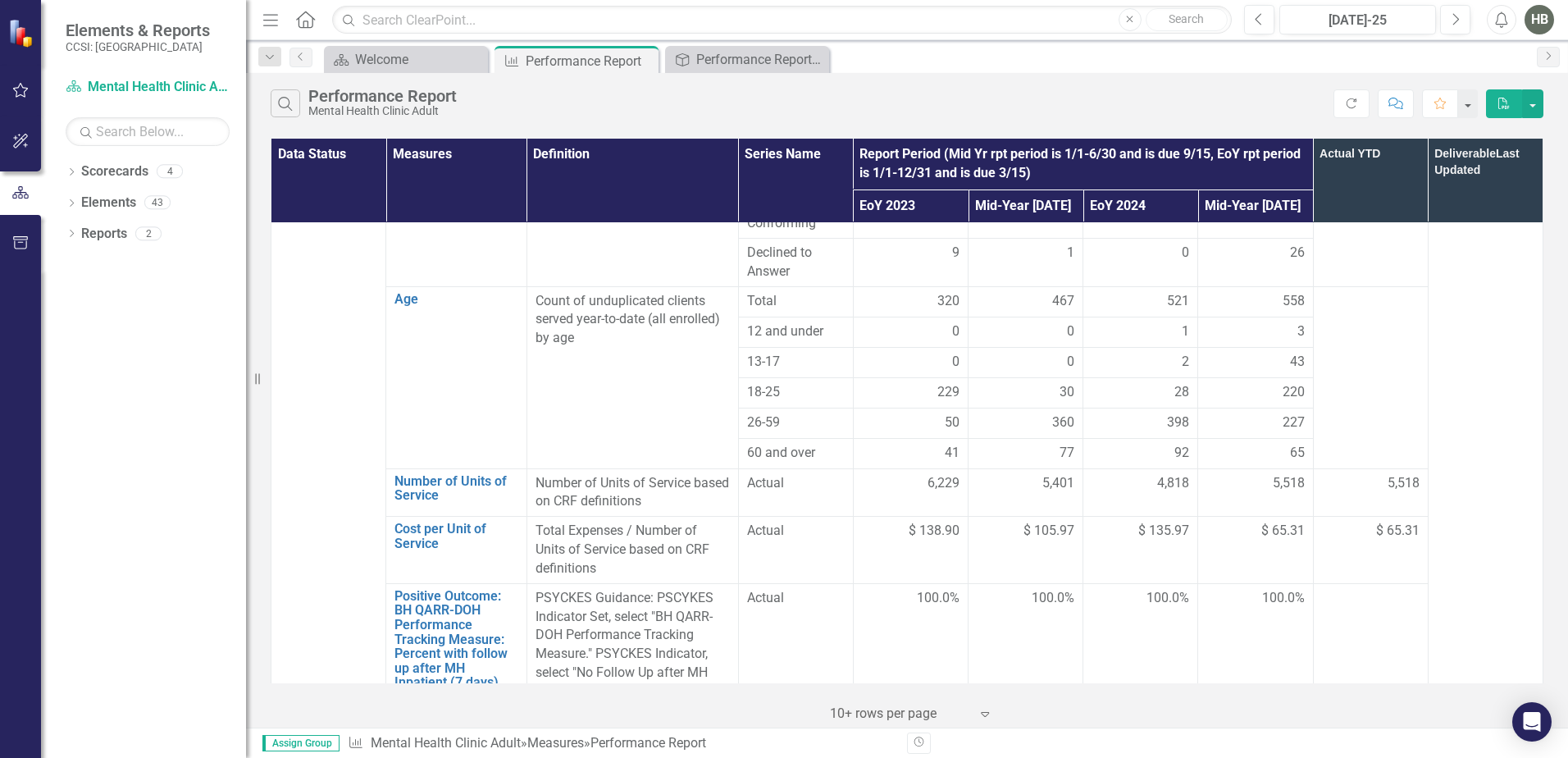
scroll to position [738, 0]
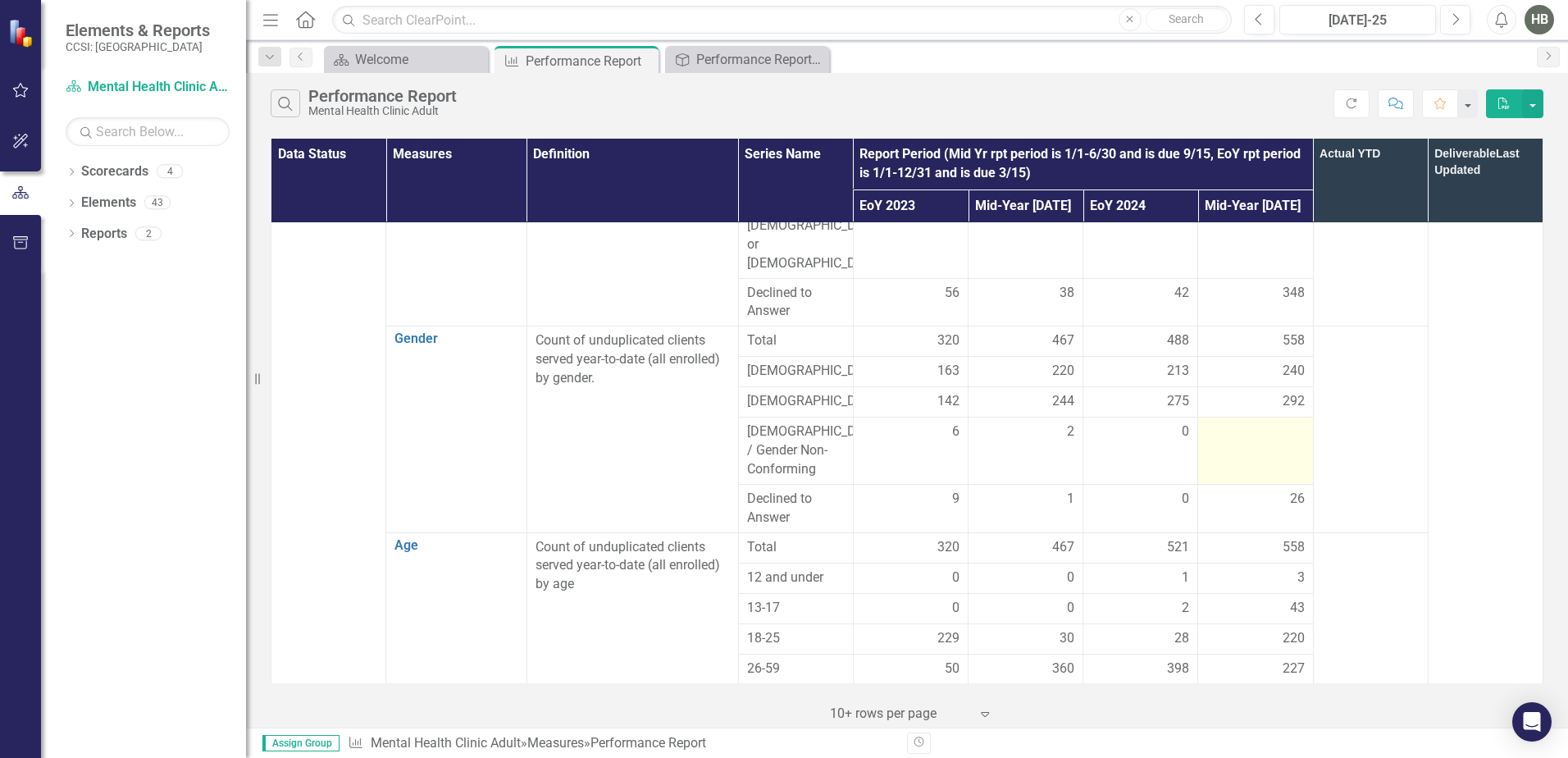
click at [1244, 423] on div at bounding box center [1255, 433] width 97 height 20
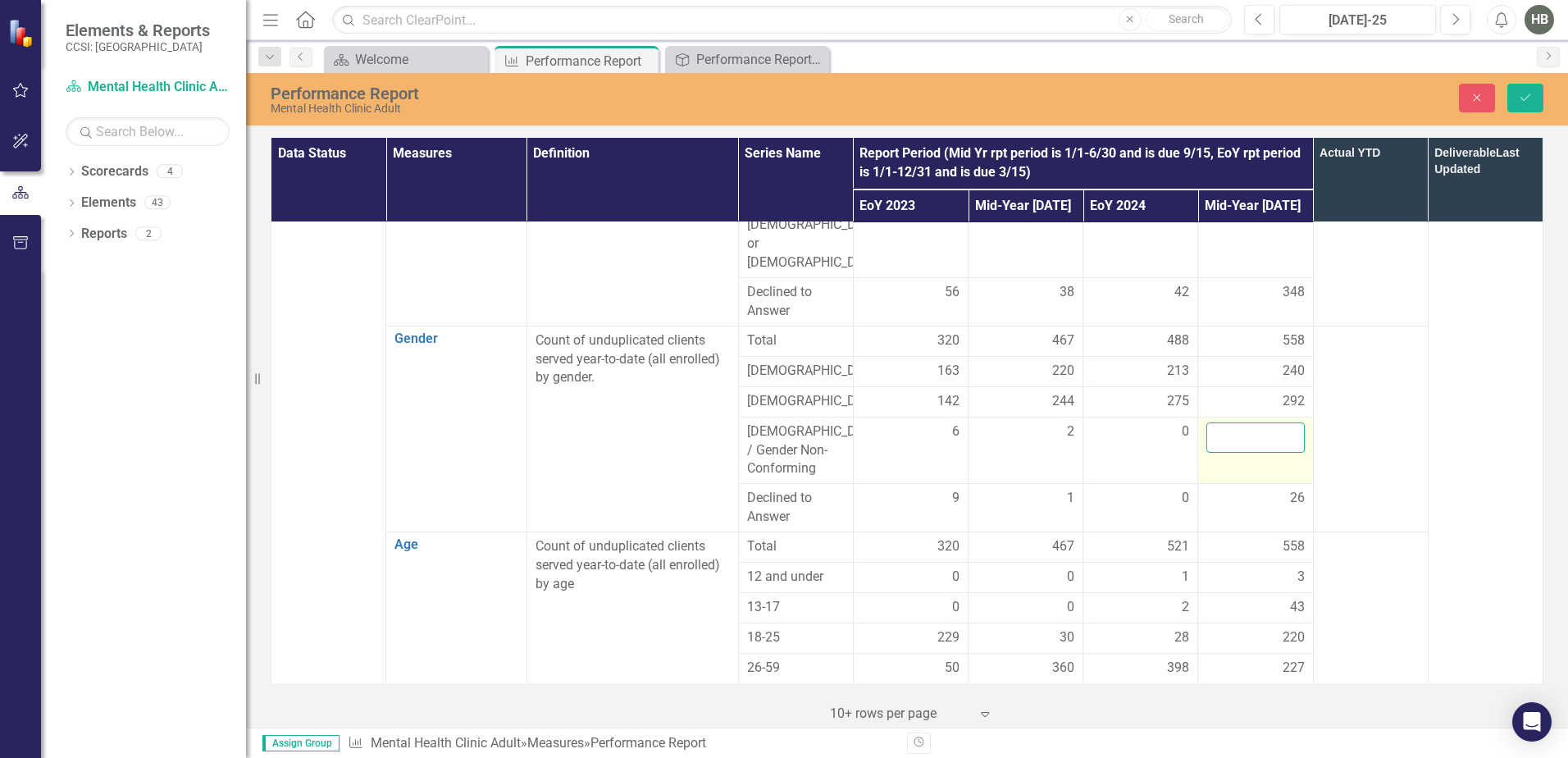
drag, startPoint x: 1244, startPoint y: 375, endPoint x: 1267, endPoint y: 384, distance: 24.7
click at [1267, 423] on input "number" at bounding box center [1255, 437] width 97 height 30
type input "0"
click at [1518, 107] on button "Save" at bounding box center [1525, 98] width 36 height 29
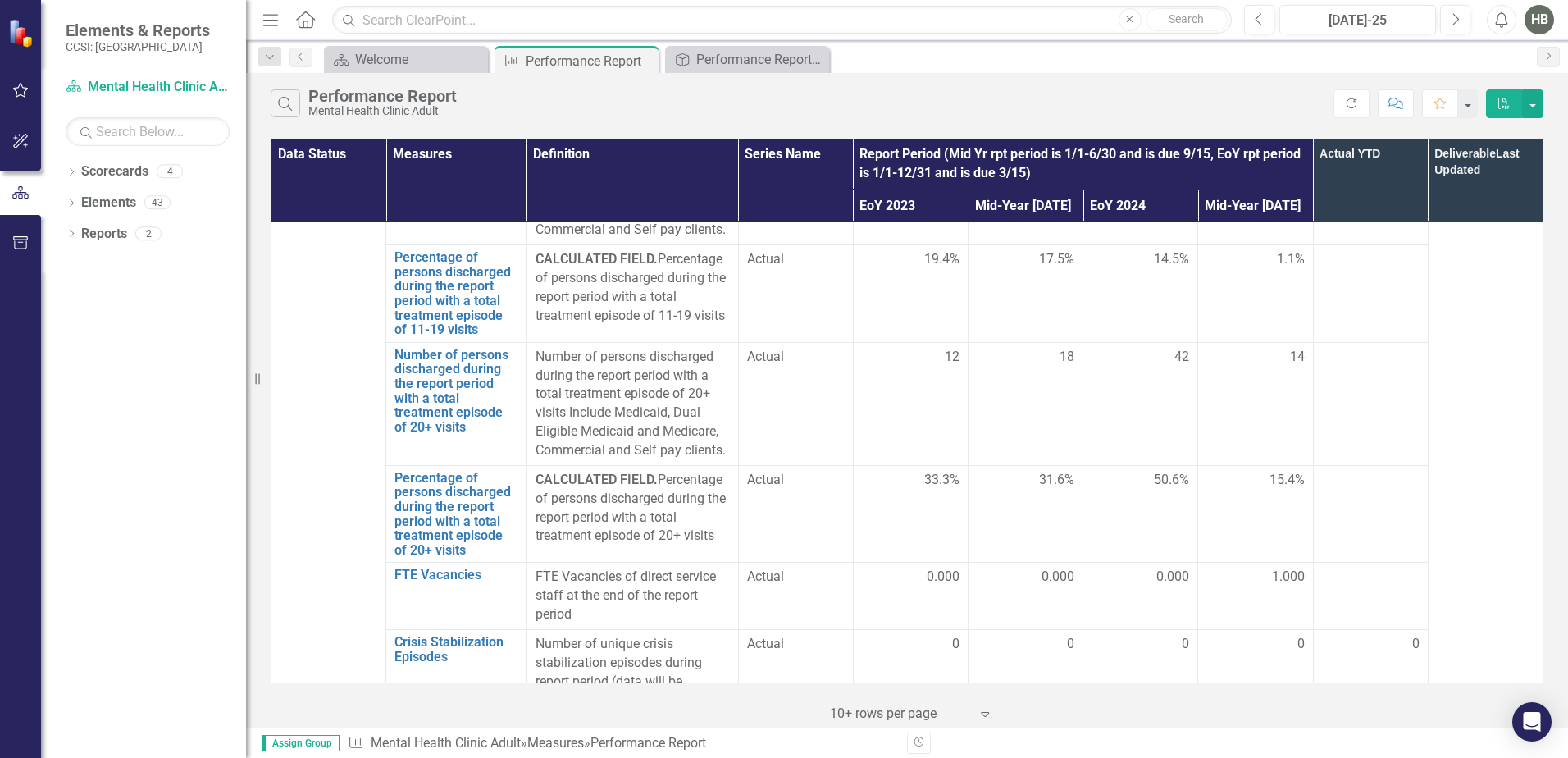
scroll to position [4859, 0]
click at [1243, 738] on div at bounding box center [1255, 748] width 97 height 20
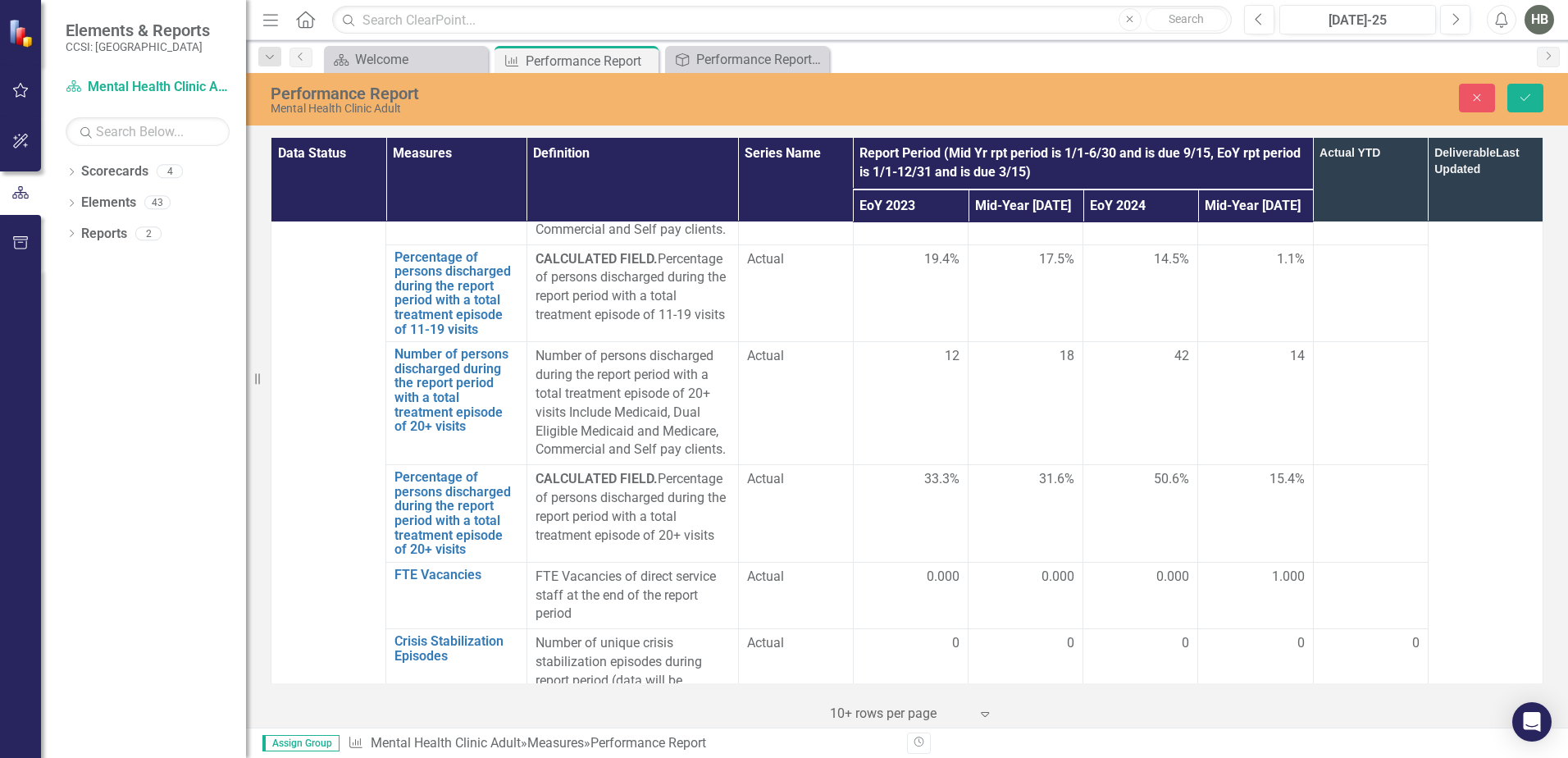
click at [1243, 739] on input "number" at bounding box center [1255, 753] width 97 height 30
type input "0"
click at [1523, 97] on icon "Save" at bounding box center [1525, 97] width 15 height 12
